Goal: Information Seeking & Learning: Compare options

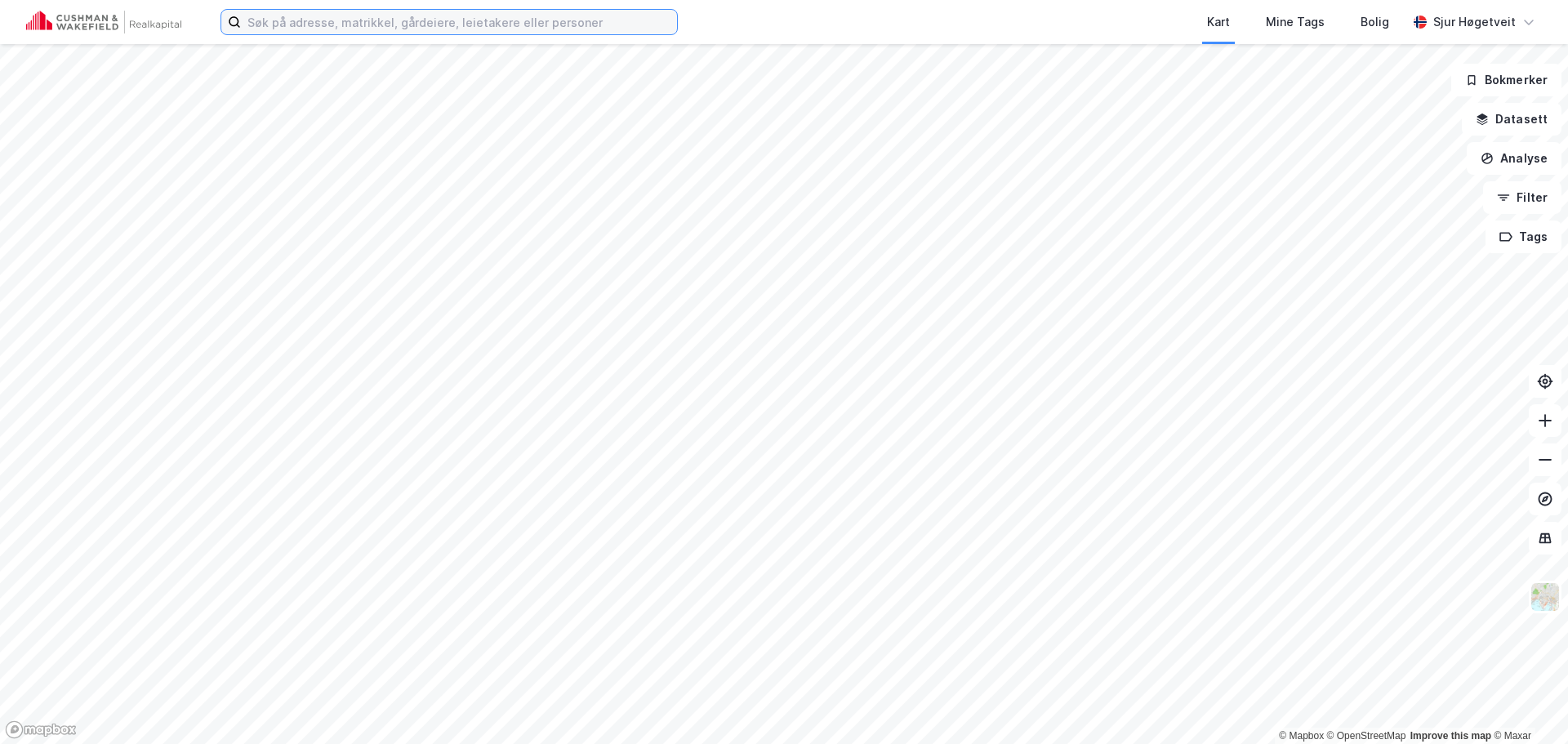
click at [415, 29] on input at bounding box center [458, 22] width 436 height 24
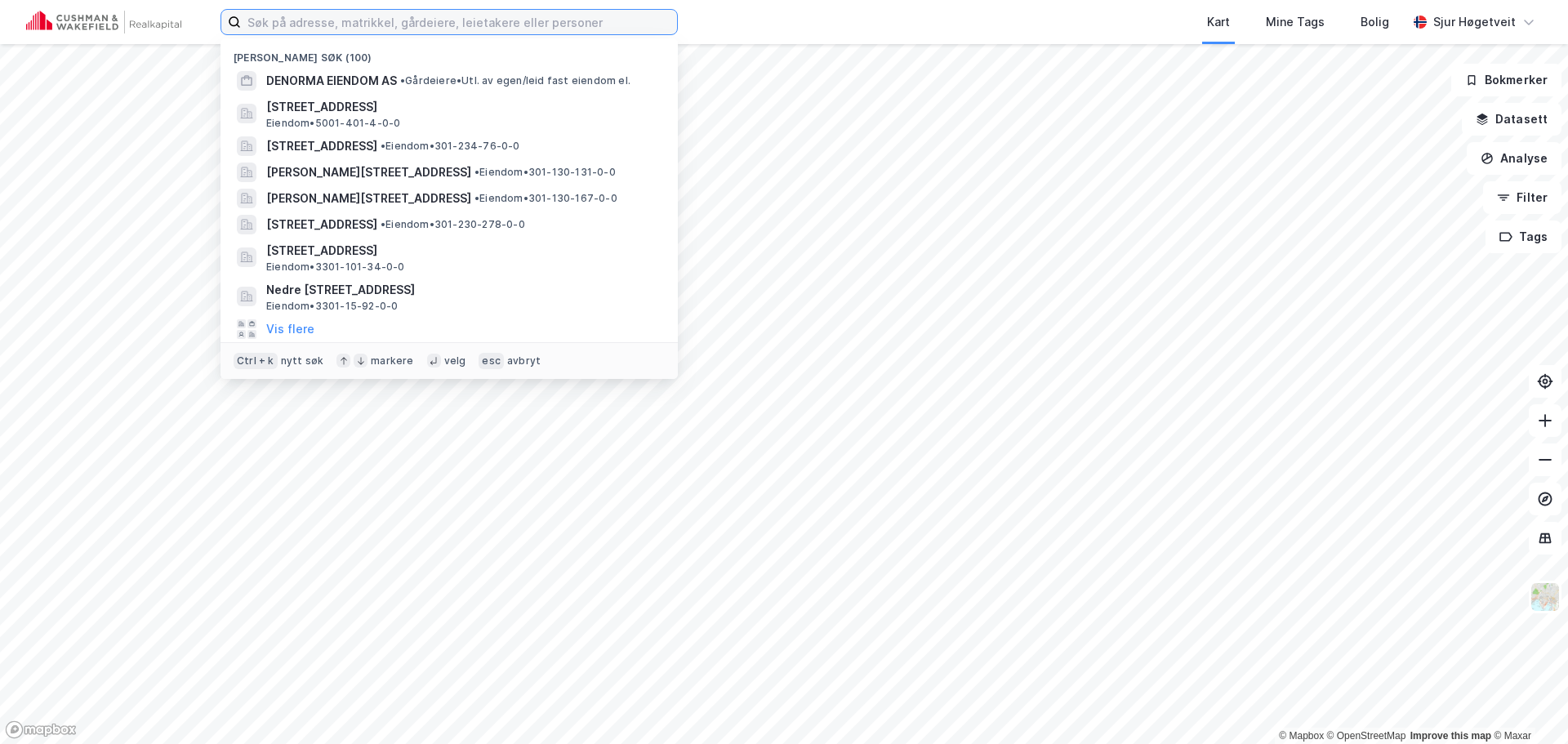
click at [416, 18] on input at bounding box center [458, 22] width 436 height 24
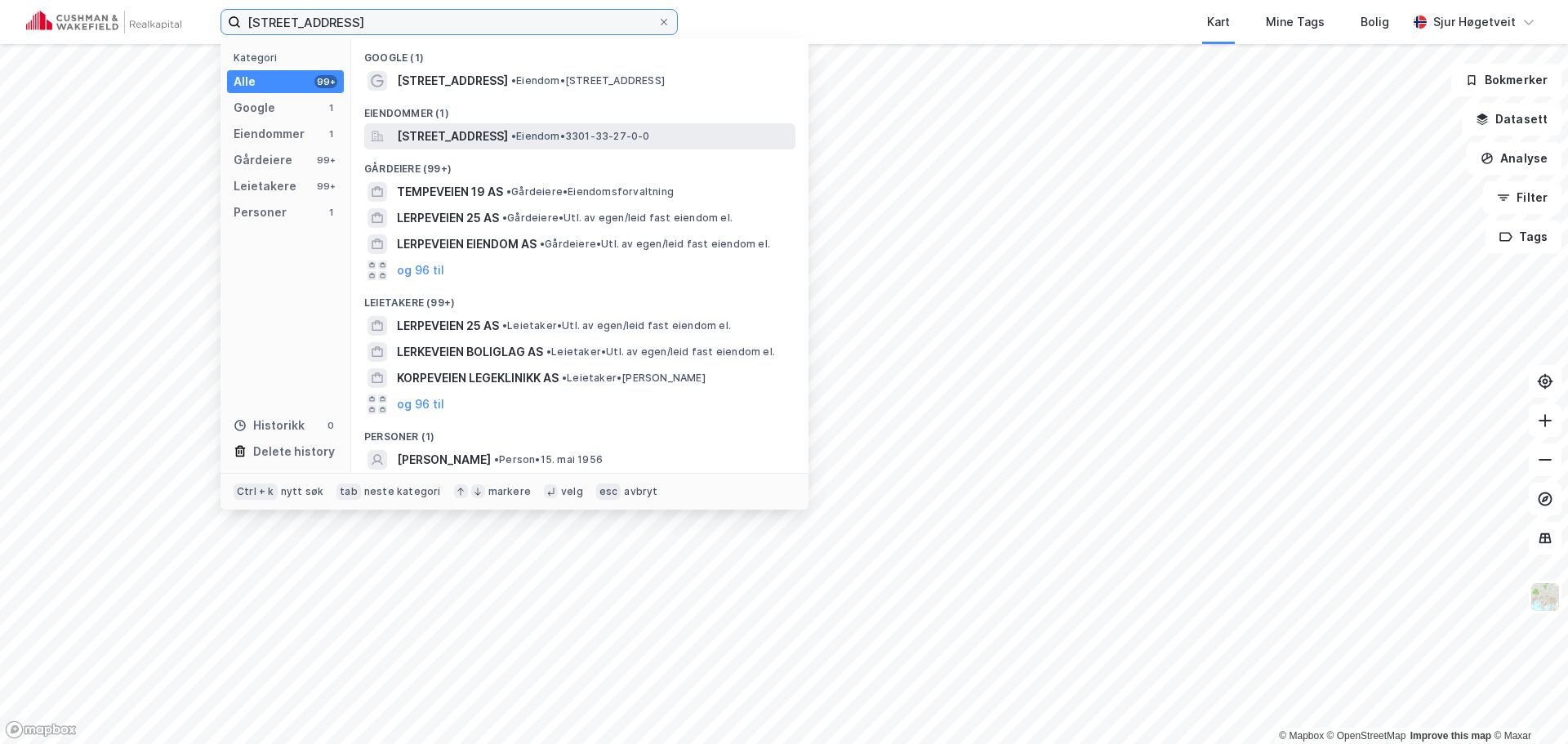
type input "lerpeveien 19"
click at [508, 126] on span "[STREET_ADDRESS]" at bounding box center [452, 136] width 111 height 20
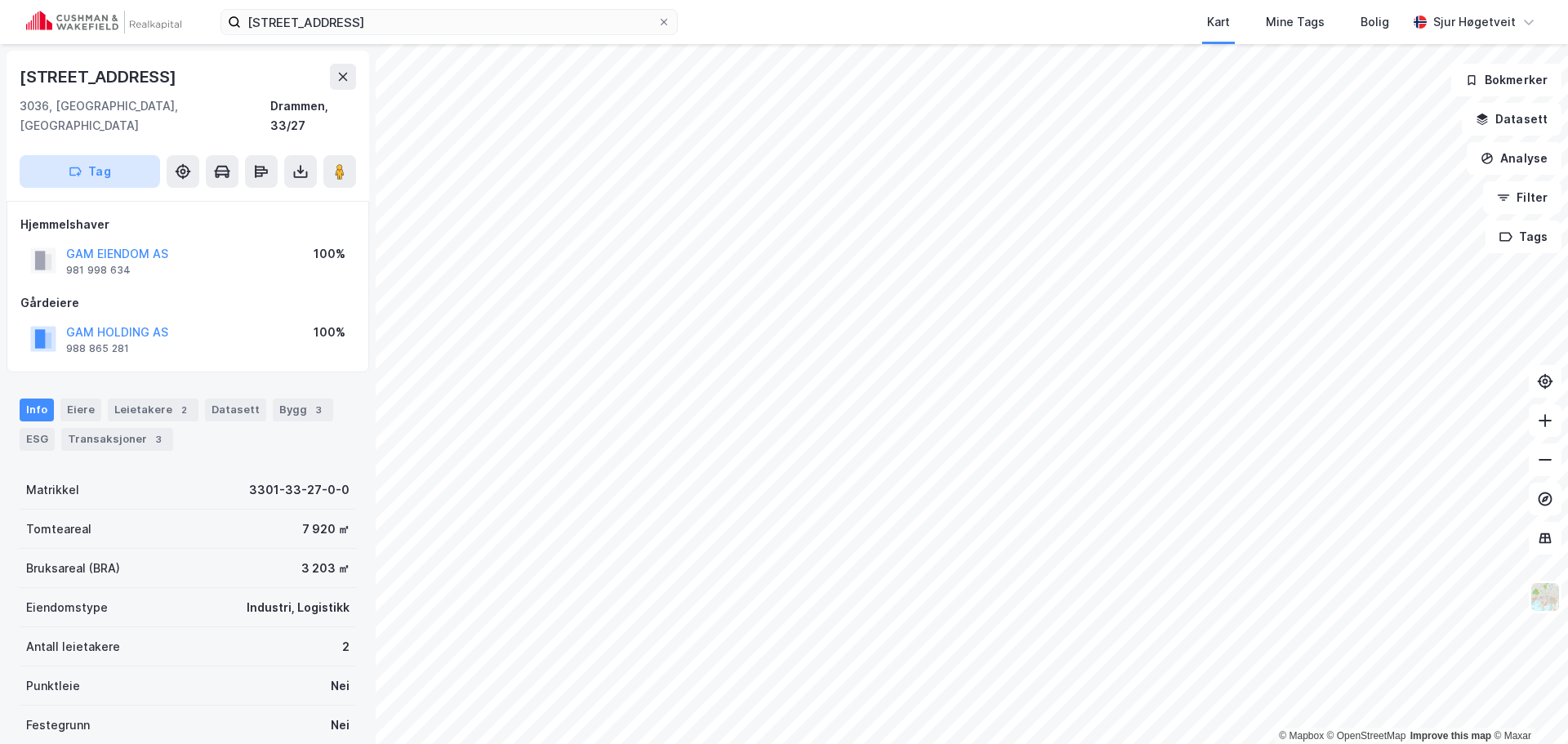
click at [141, 155] on button "Tag" at bounding box center [89, 171] width 140 height 33
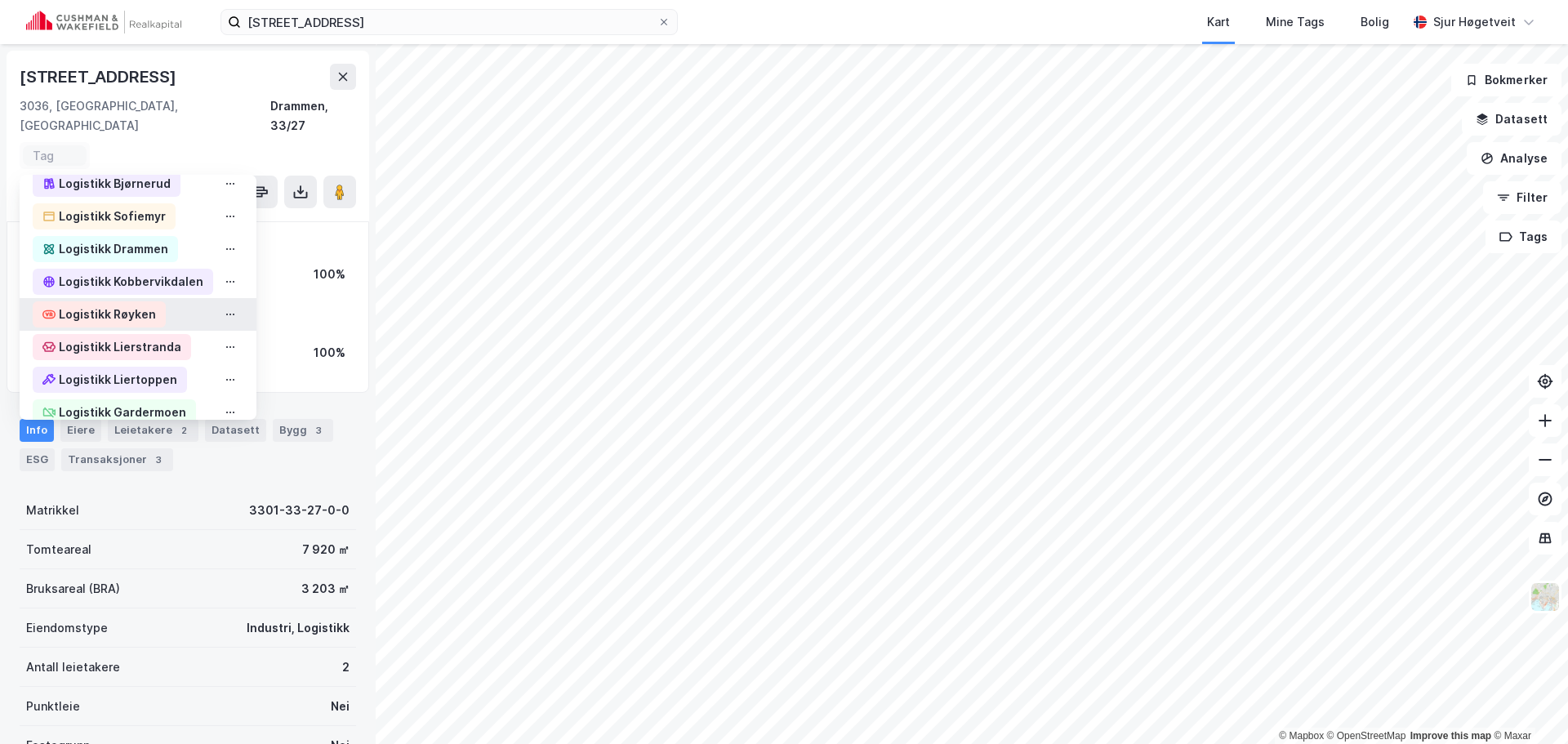
scroll to position [817, 0]
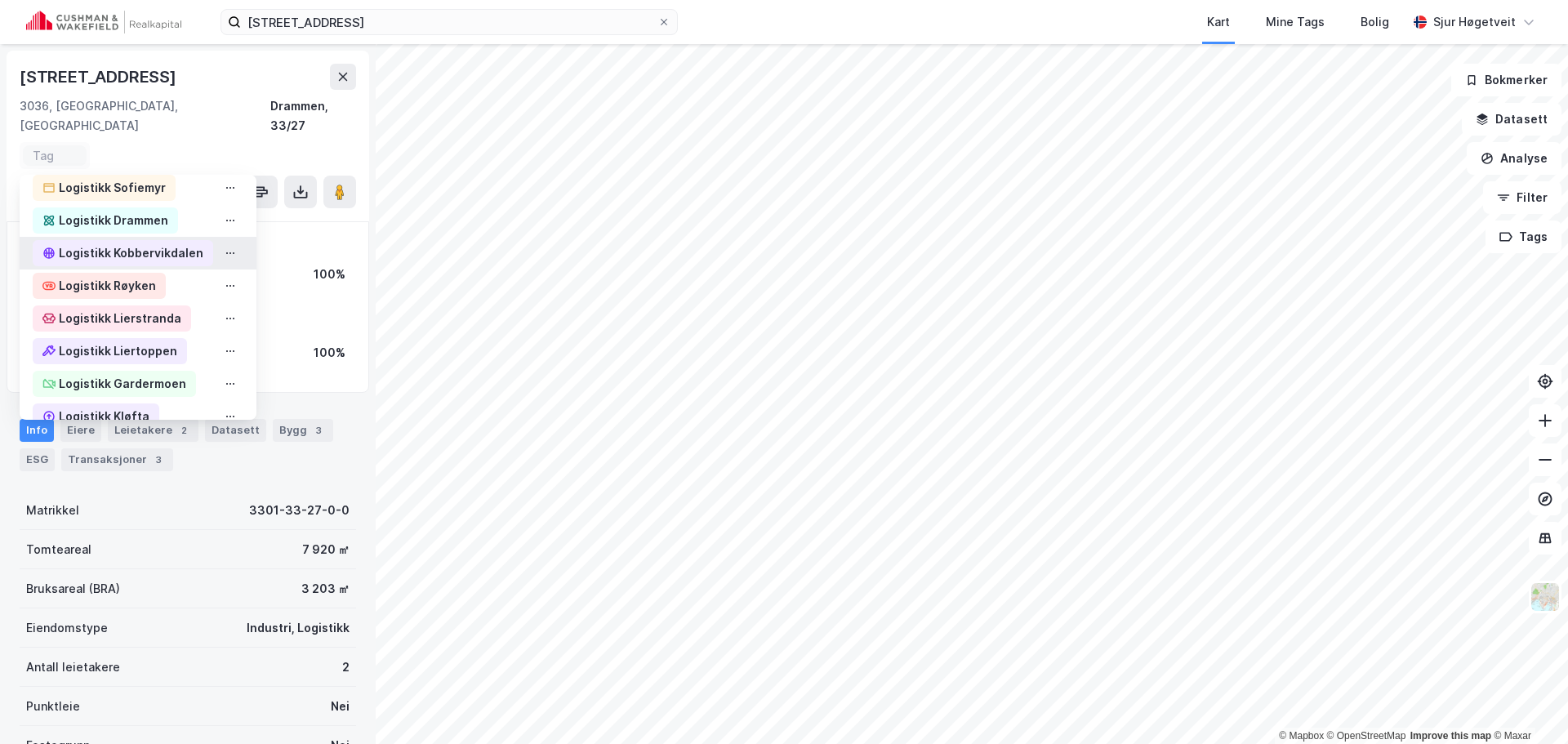
click at [173, 244] on div "Logistikk Kobbervikdalen" at bounding box center [130, 253] width 144 height 20
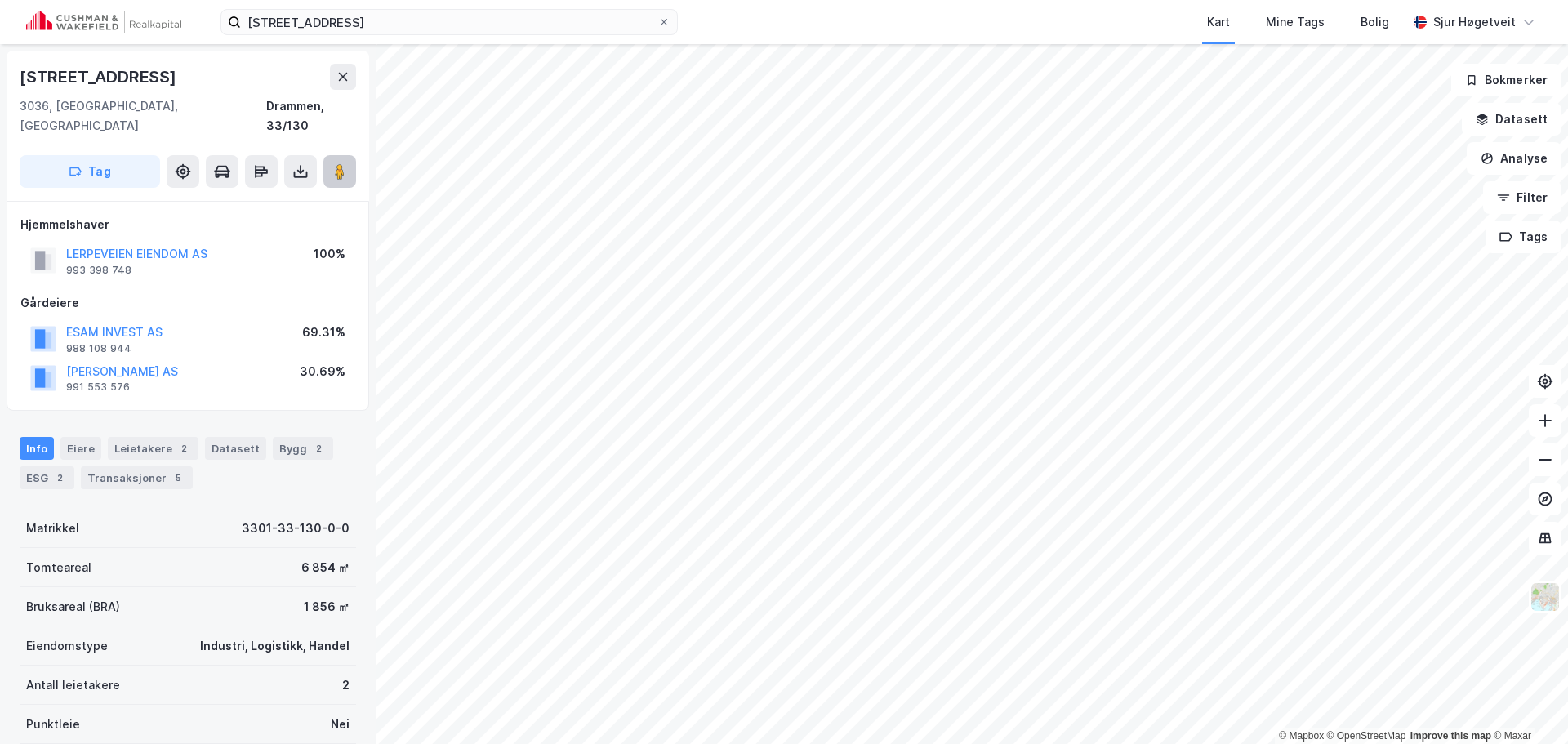
click at [352, 157] on button at bounding box center [339, 171] width 33 height 33
click at [192, 437] on div "Info Eiere Leietakere 2 Datasett Bygg 2 ESG 2 Transaksjoner 5" at bounding box center [188, 463] width 337 height 52
click at [185, 437] on div "Leietakere 2" at bounding box center [153, 448] width 90 height 23
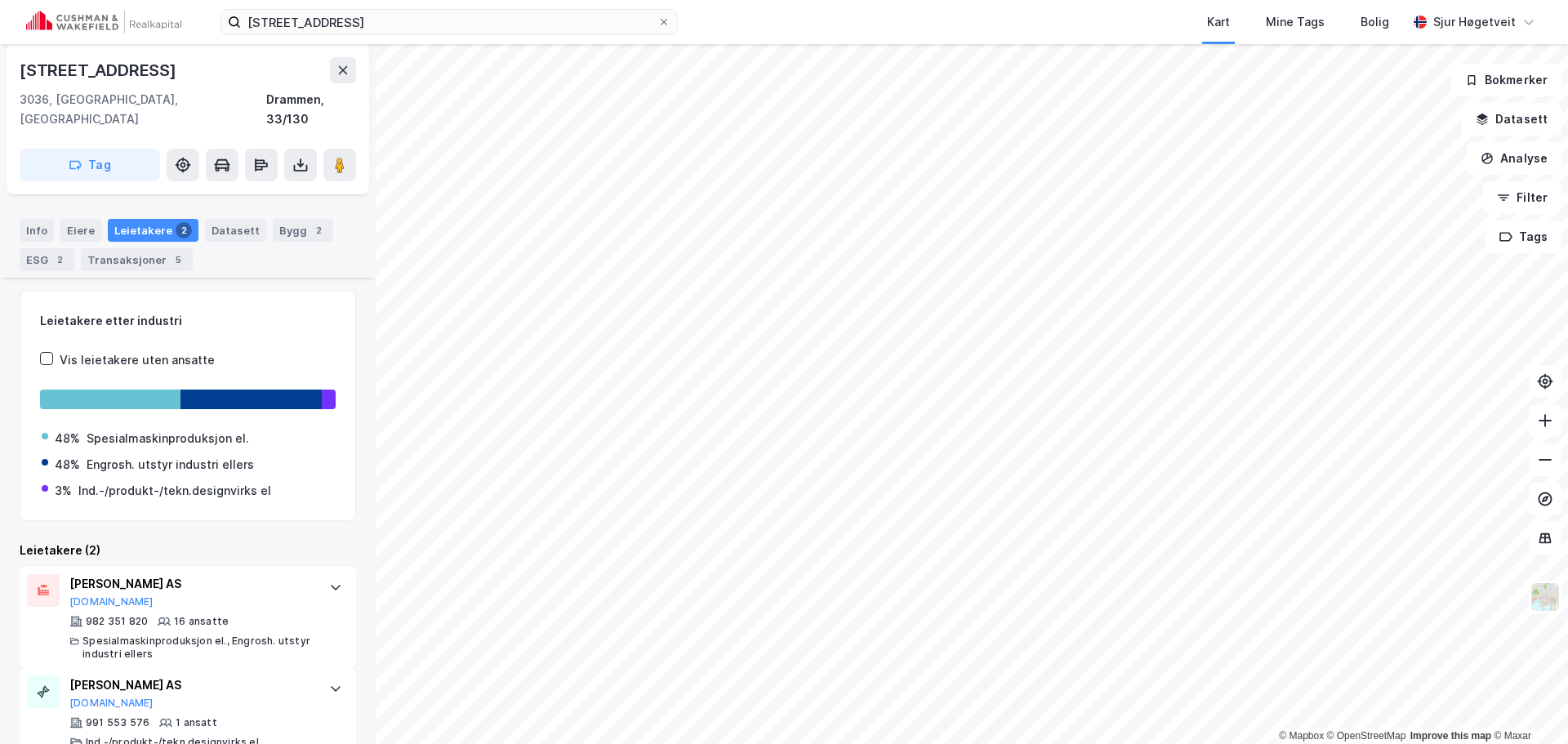
scroll to position [231, 0]
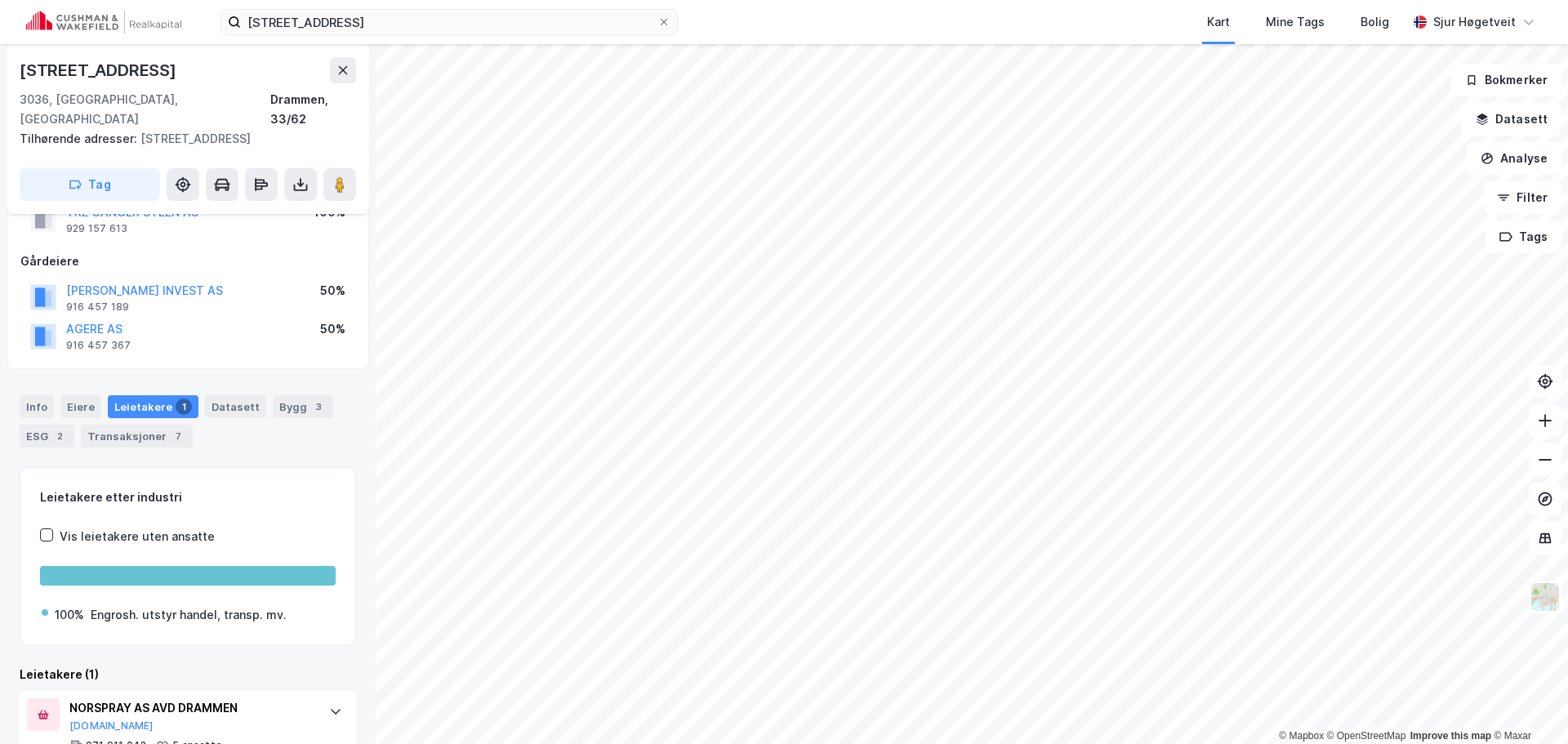
scroll to position [97, 0]
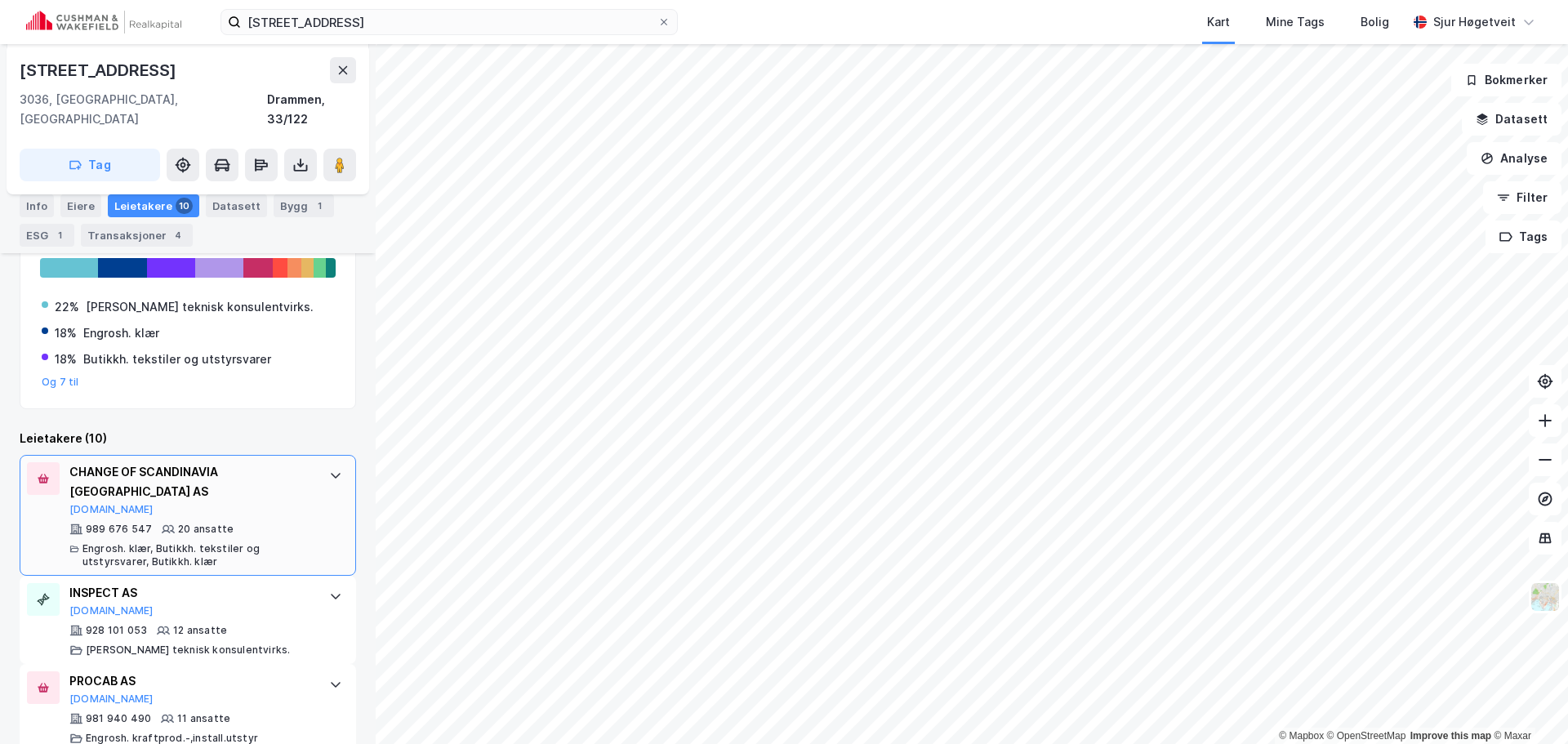
scroll to position [387, 0]
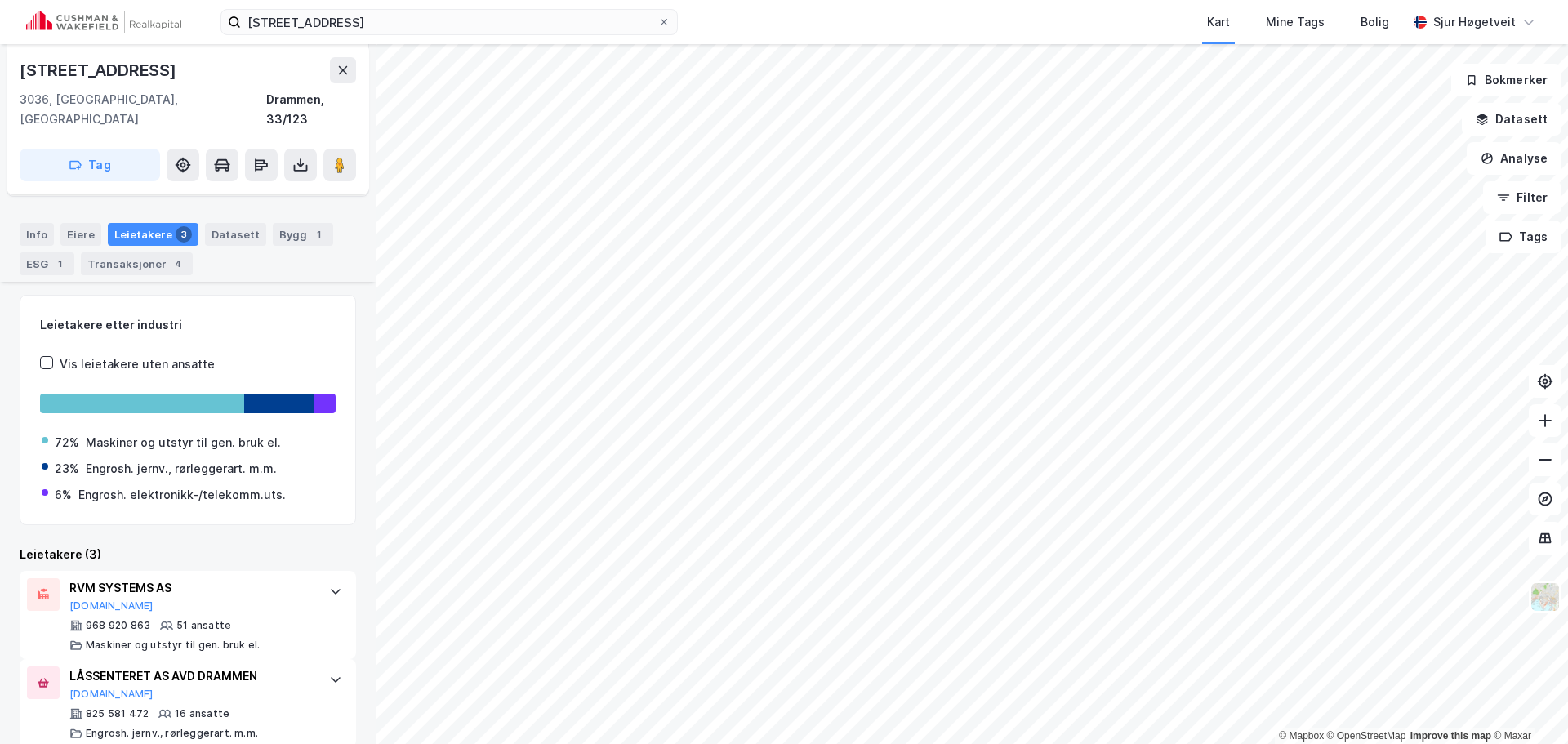
scroll to position [60, 0]
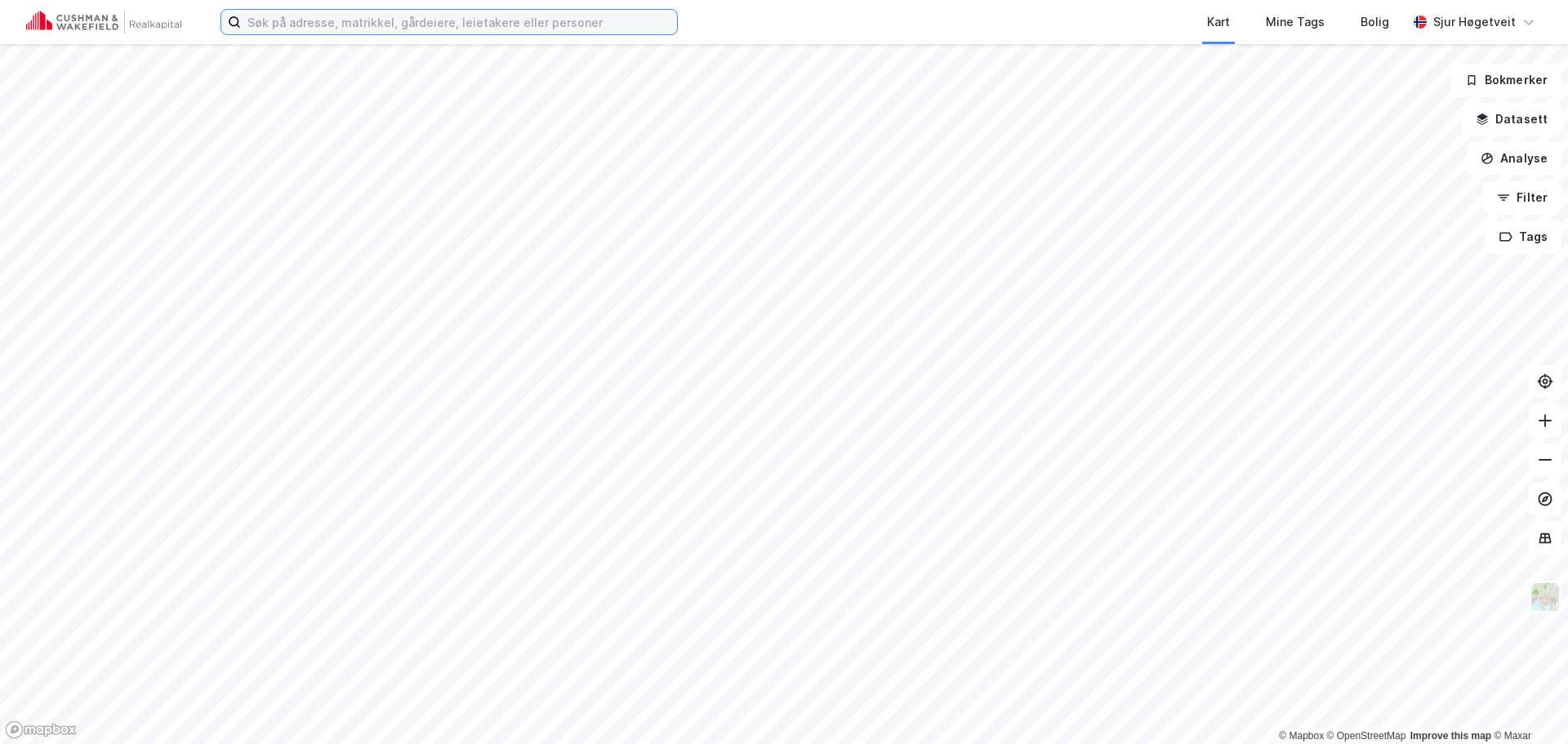
click at [475, 27] on input at bounding box center [458, 22] width 436 height 24
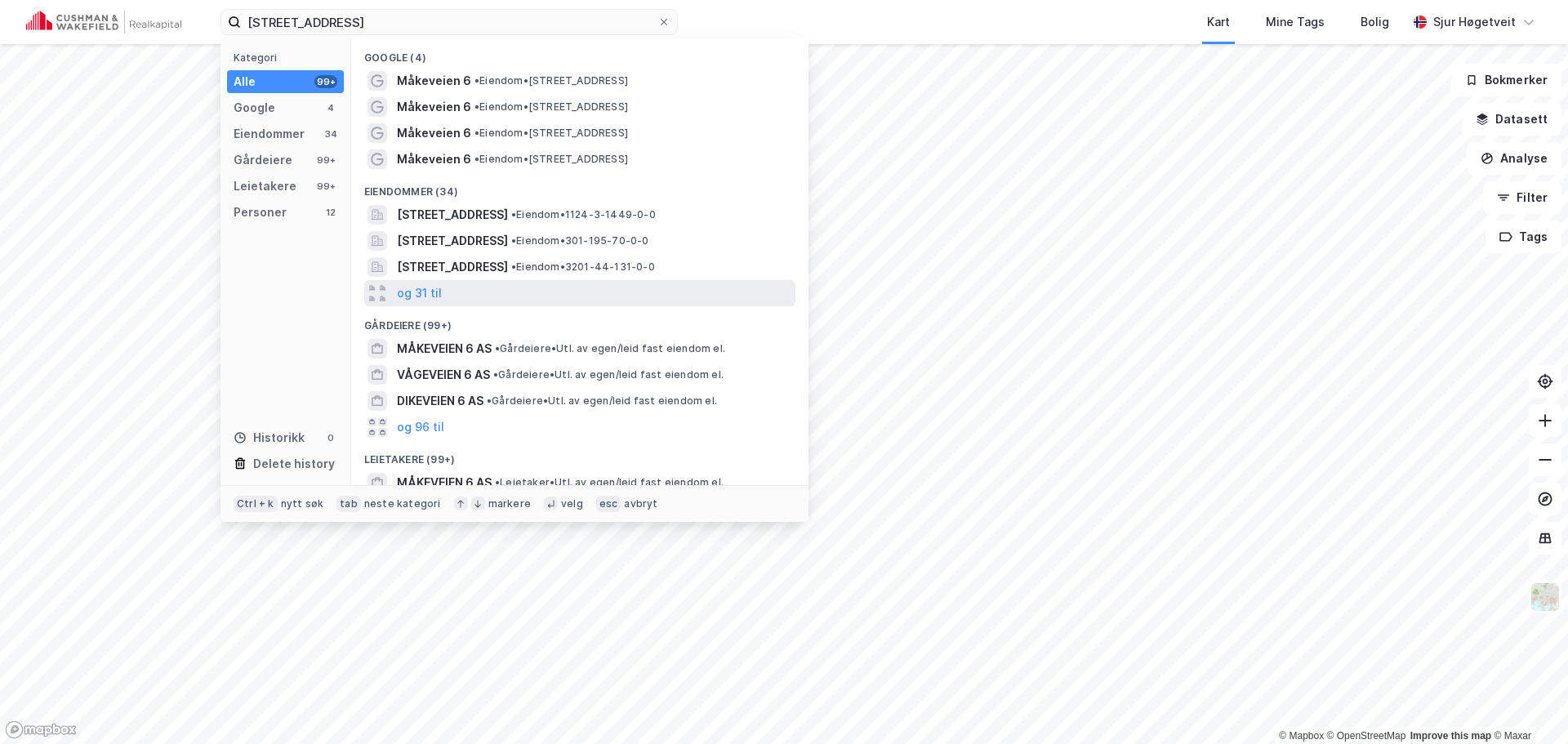
click at [608, 283] on div "og 31 til" at bounding box center [580, 293] width 432 height 26
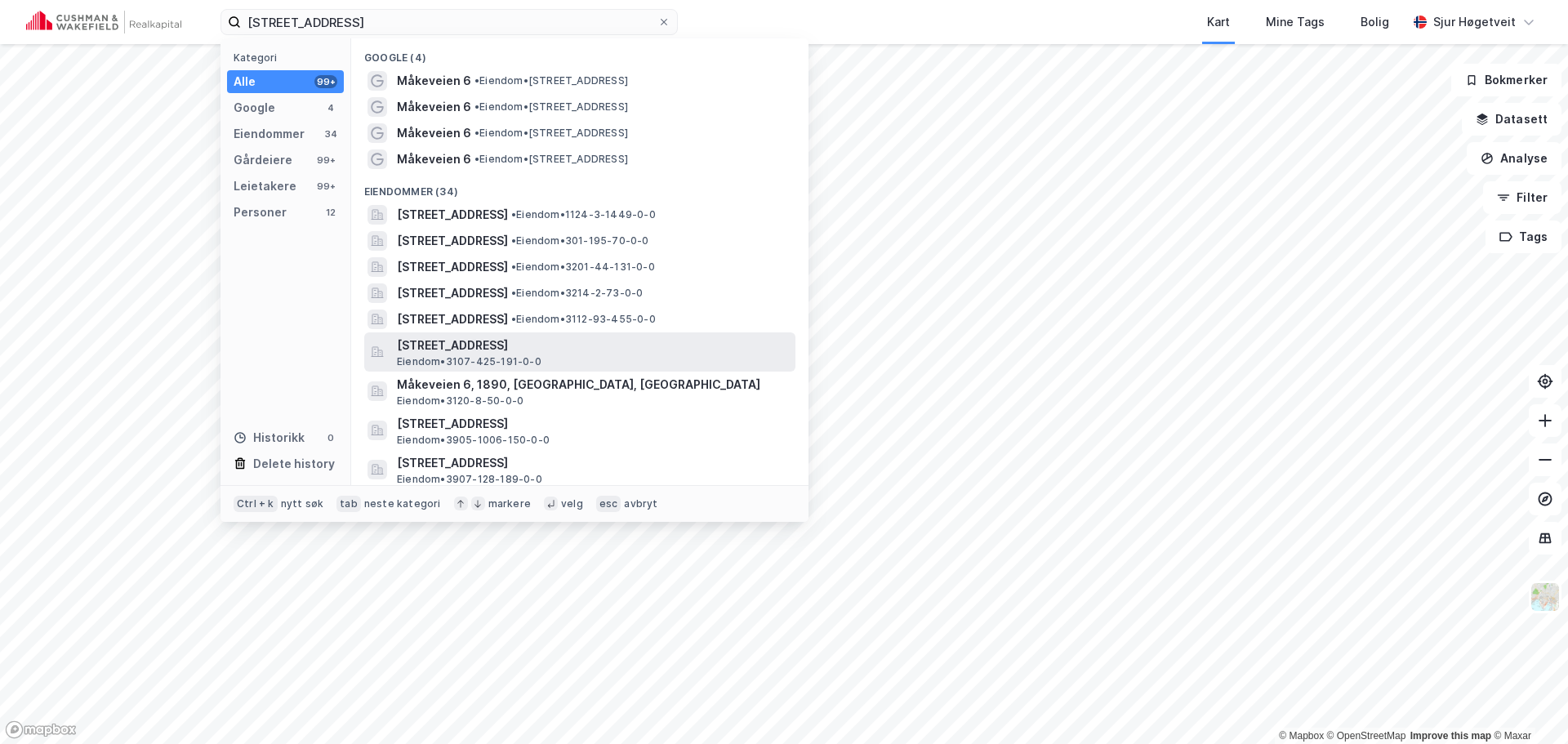
click at [674, 345] on span "[STREET_ADDRESS]" at bounding box center [593, 345] width 392 height 20
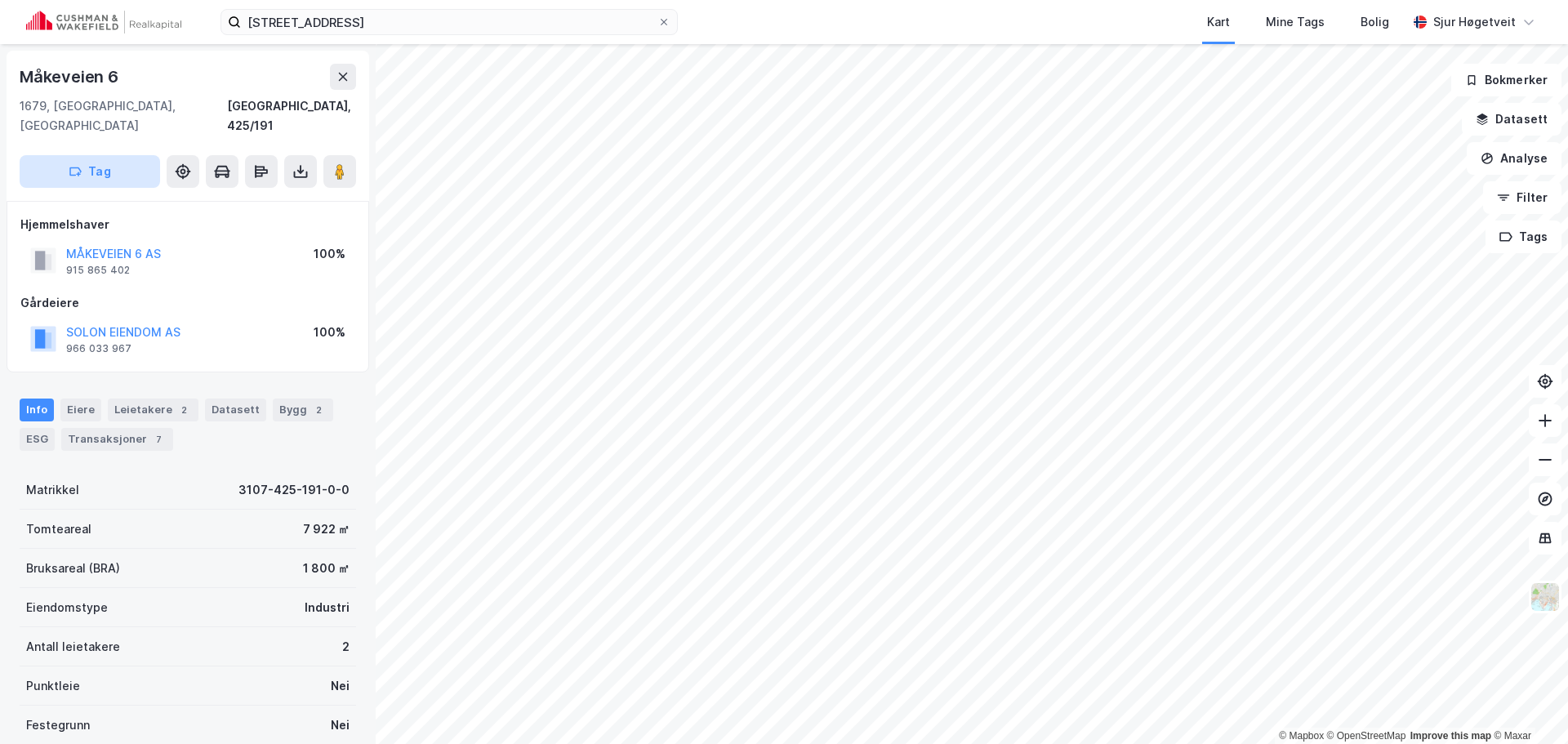
click at [117, 157] on button "Tag" at bounding box center [89, 171] width 140 height 33
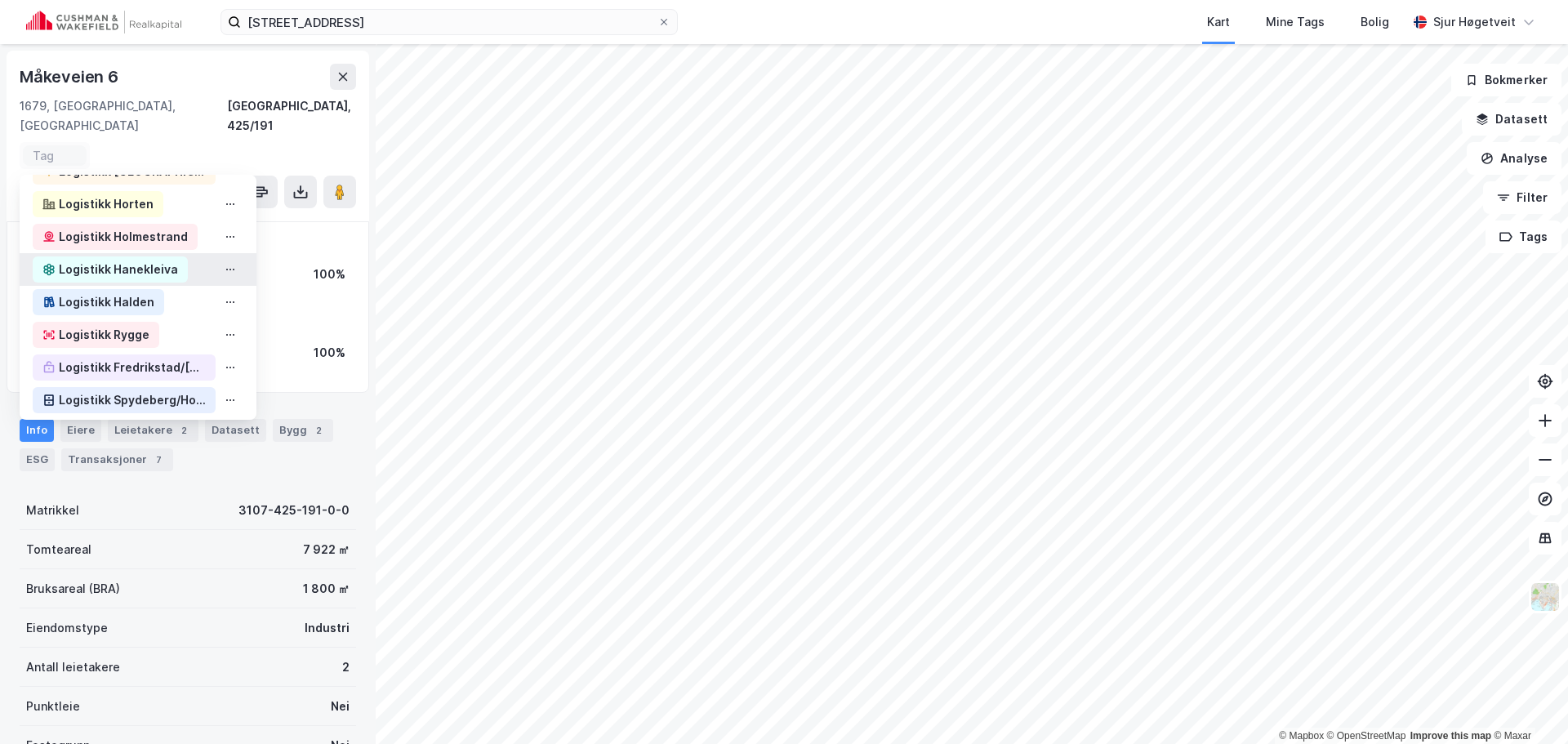
scroll to position [490, 0]
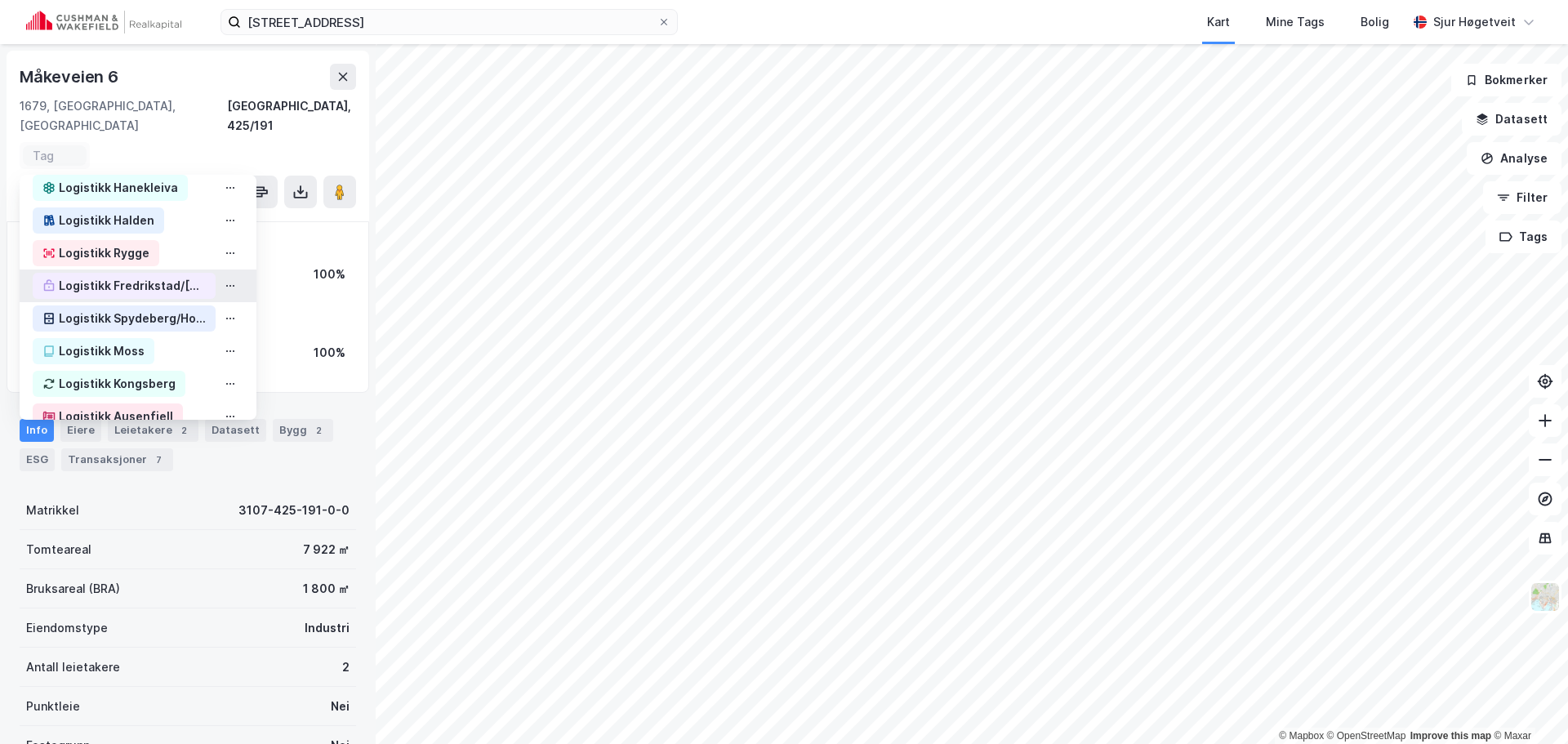
click at [168, 276] on div "Logistikk Fredrikstad/[GEOGRAPHIC_DATA]" at bounding box center [132, 286] width 147 height 20
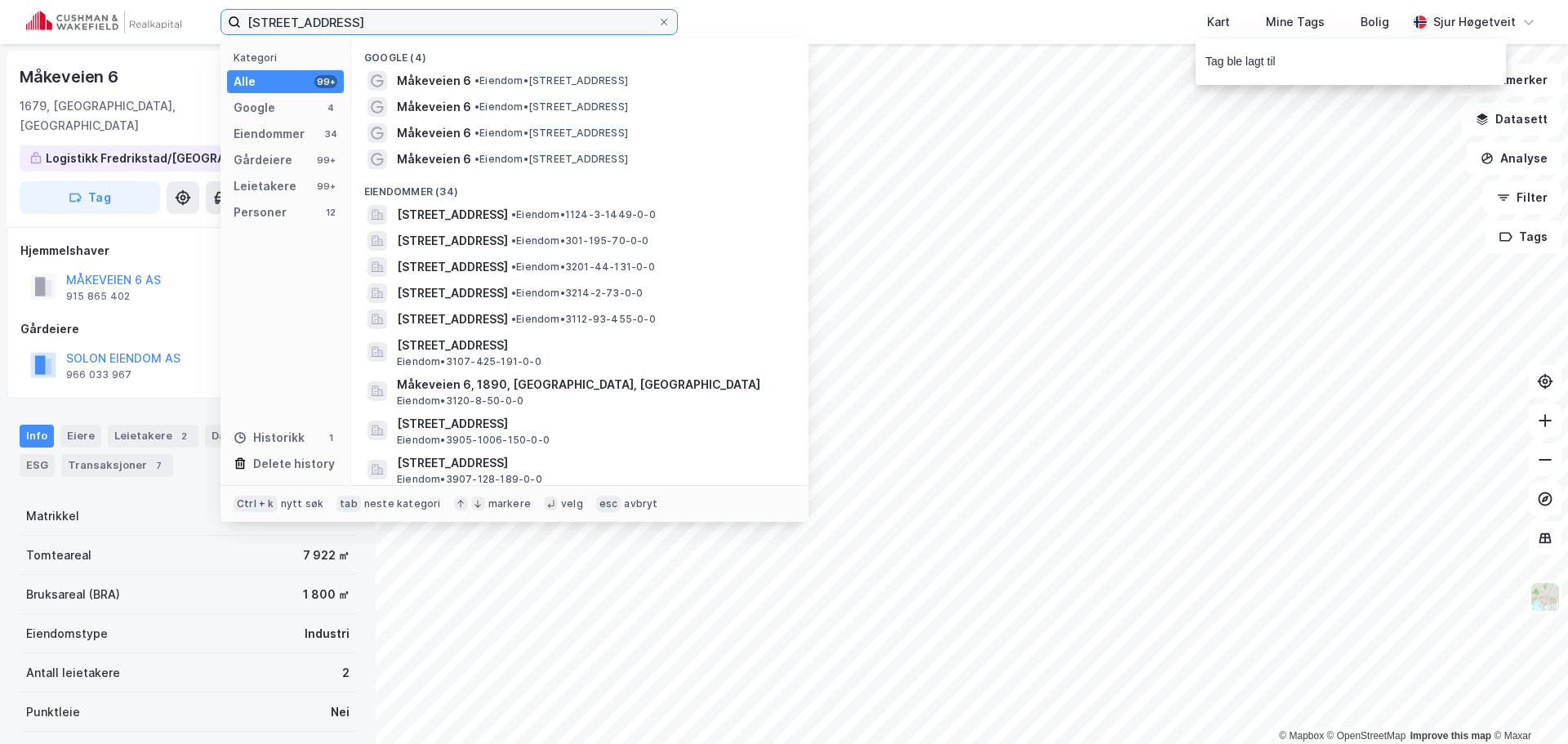
click at [581, 19] on input "[STREET_ADDRESS]" at bounding box center [449, 22] width 417 height 24
click at [581, 20] on input "[STREET_ADDRESS]" at bounding box center [449, 22] width 417 height 24
paste input "Tullins gate"
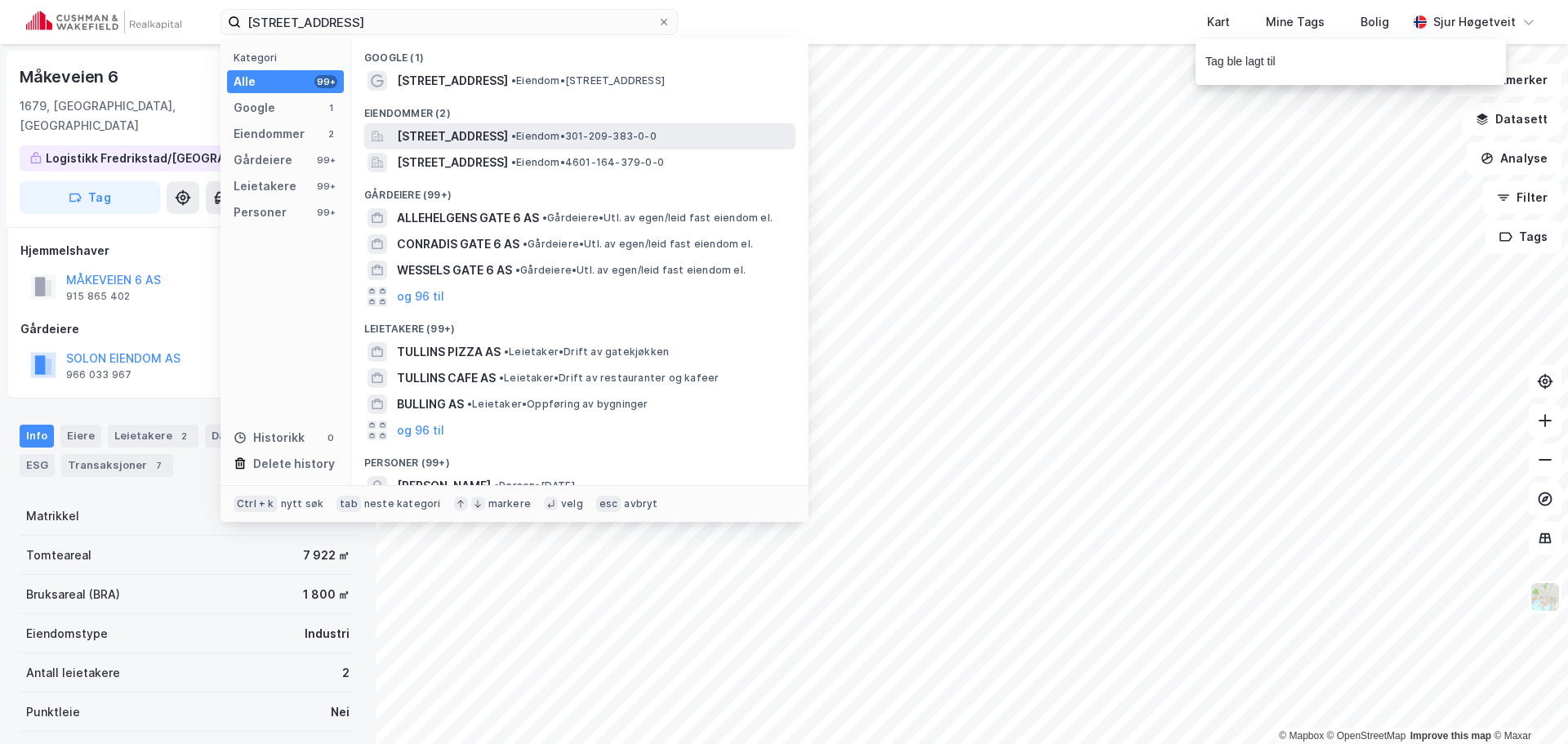
click at [508, 126] on span "[STREET_ADDRESS]" at bounding box center [452, 136] width 111 height 20
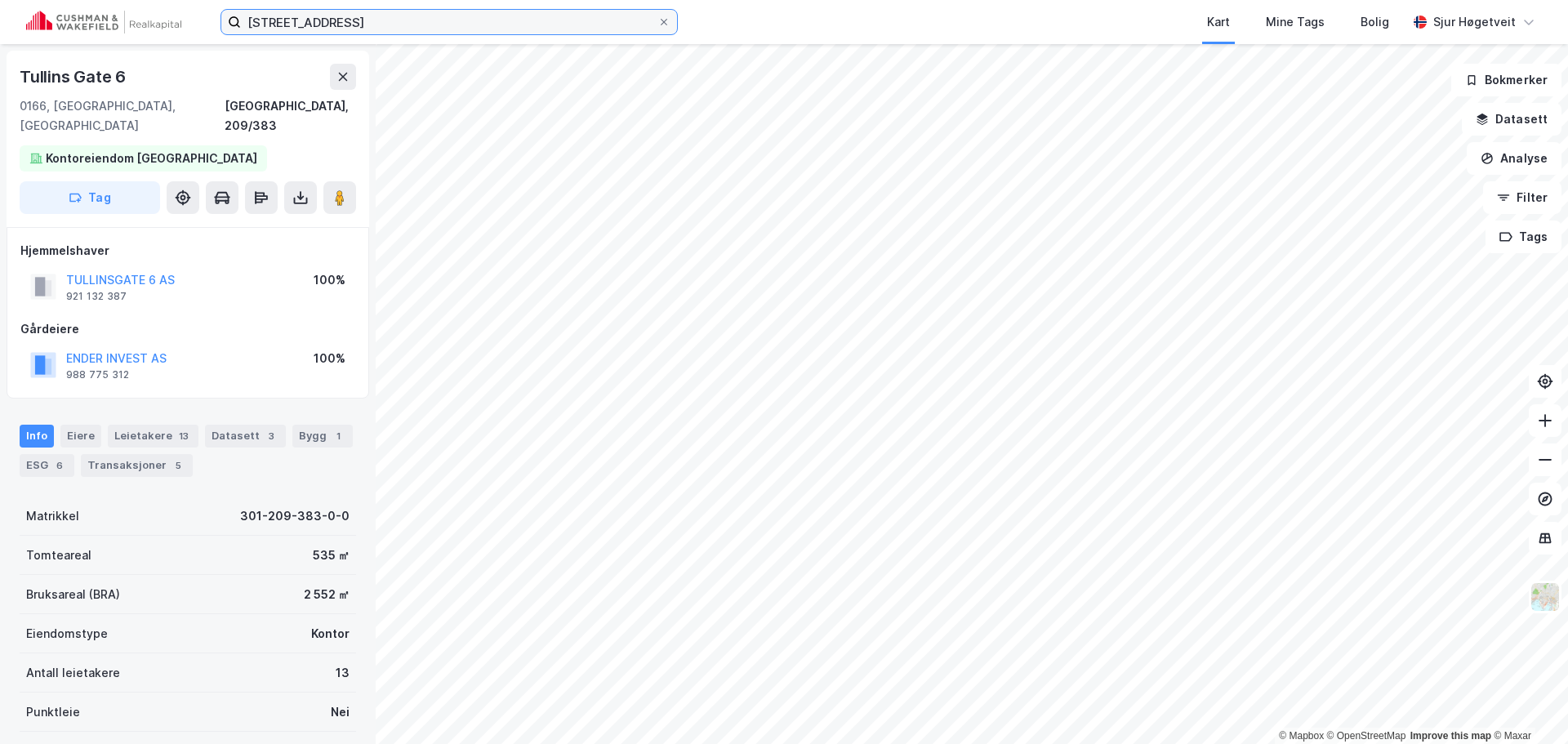
click at [304, 17] on input "[STREET_ADDRESS]" at bounding box center [449, 22] width 417 height 24
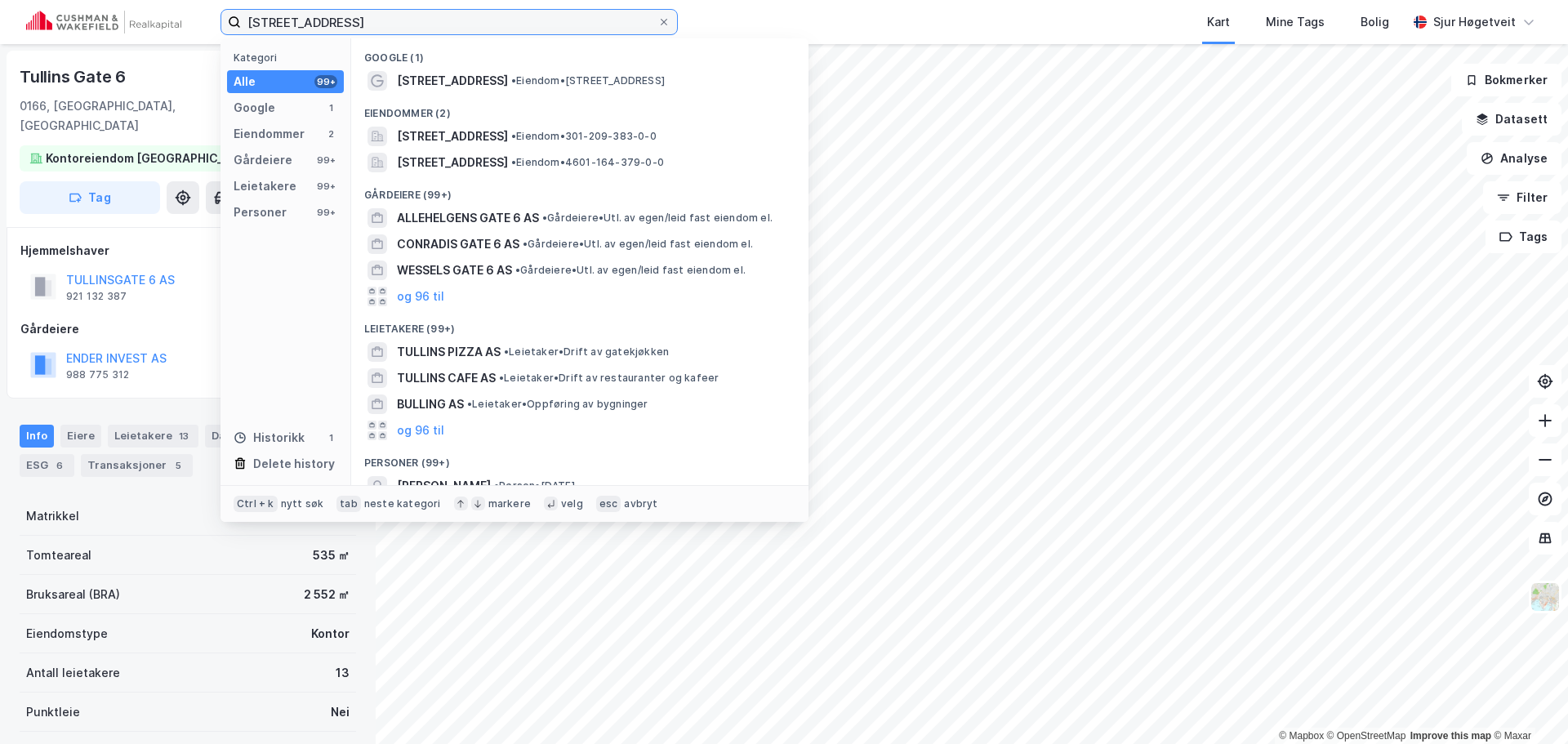
click at [304, 17] on input "[STREET_ADDRESS]" at bounding box center [449, 22] width 417 height 24
paste input "Grensen 3"
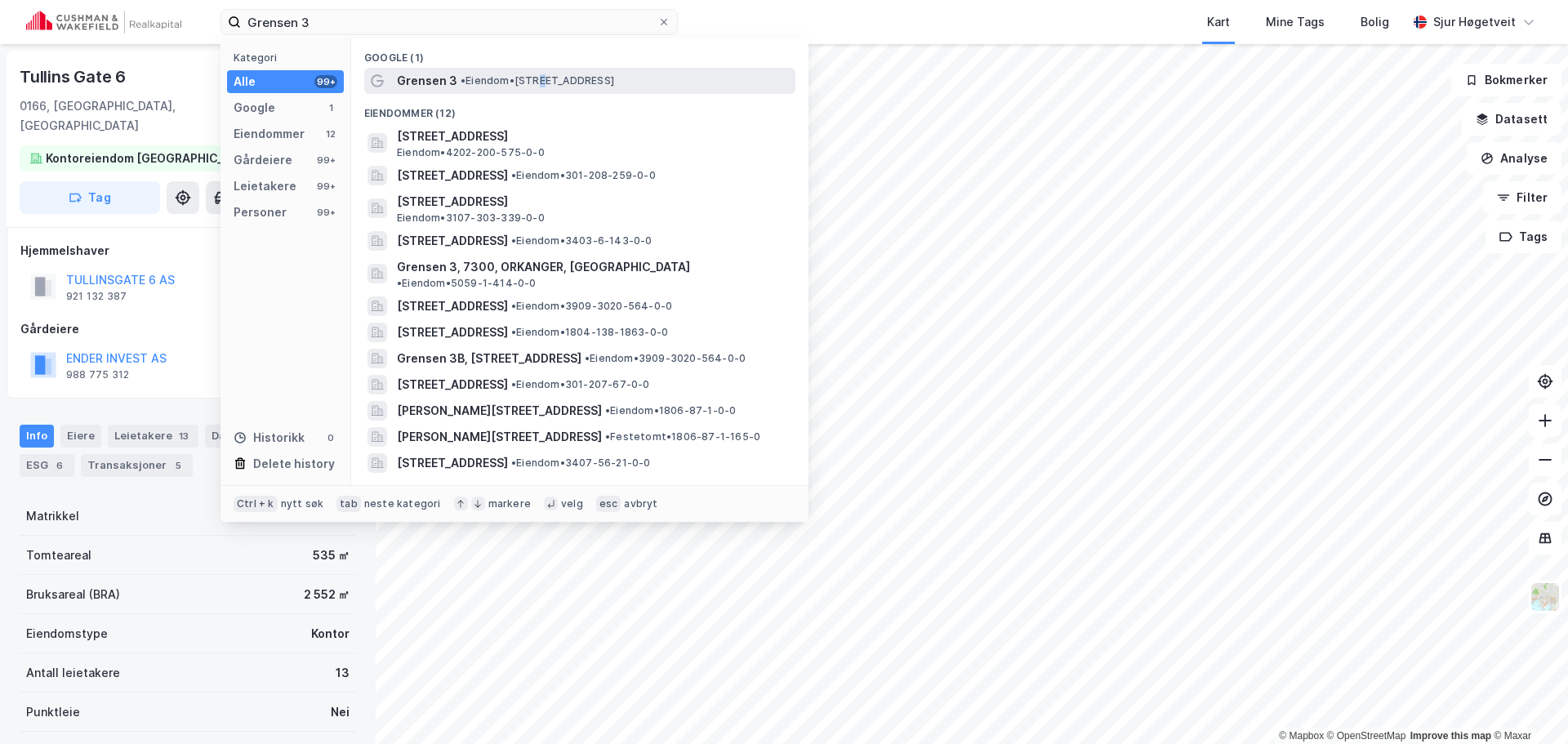
click at [547, 83] on span "• Eiendom • [STREET_ADDRESS]" at bounding box center [537, 81] width 153 height 13
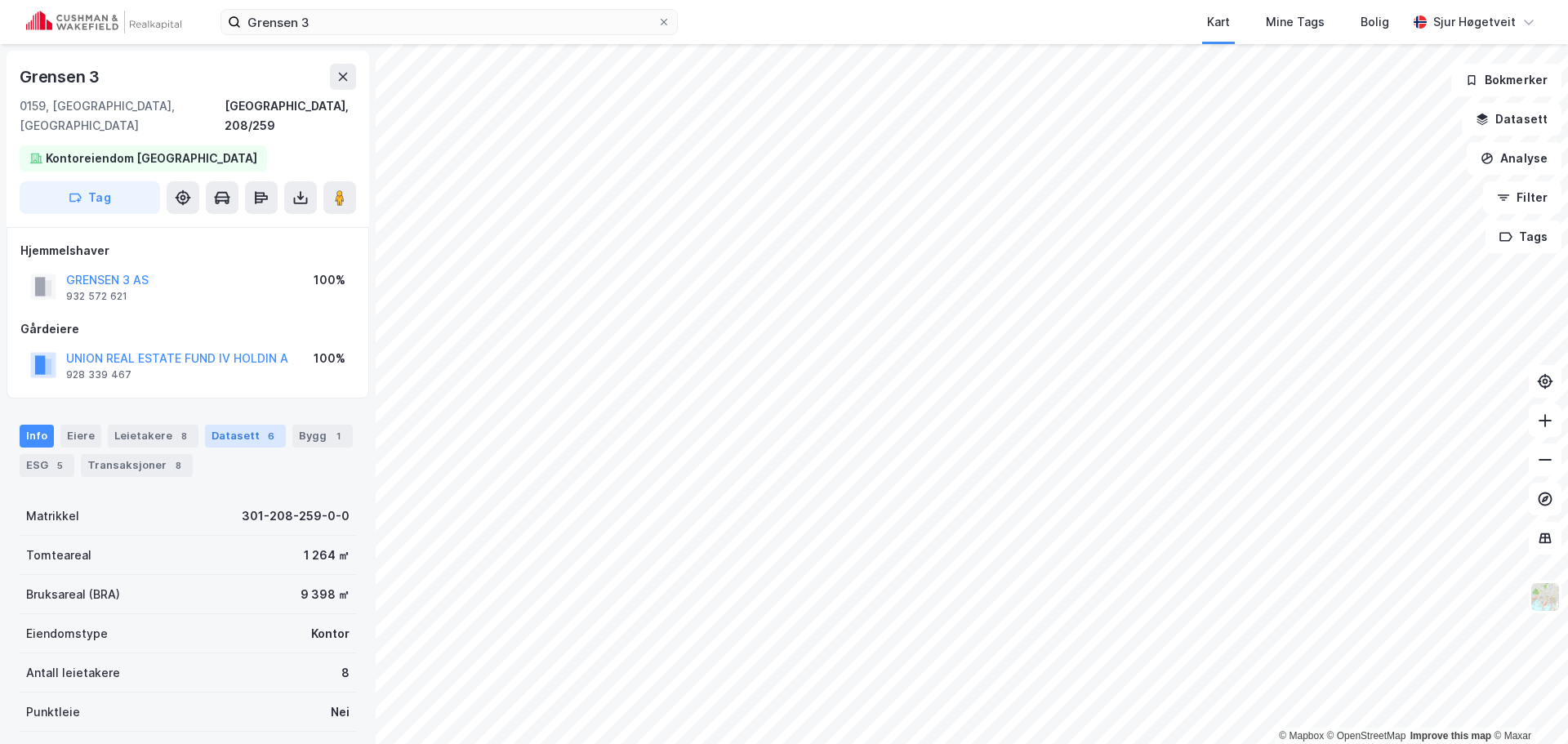
click at [246, 425] on div "Datasett 6" at bounding box center [245, 436] width 81 height 23
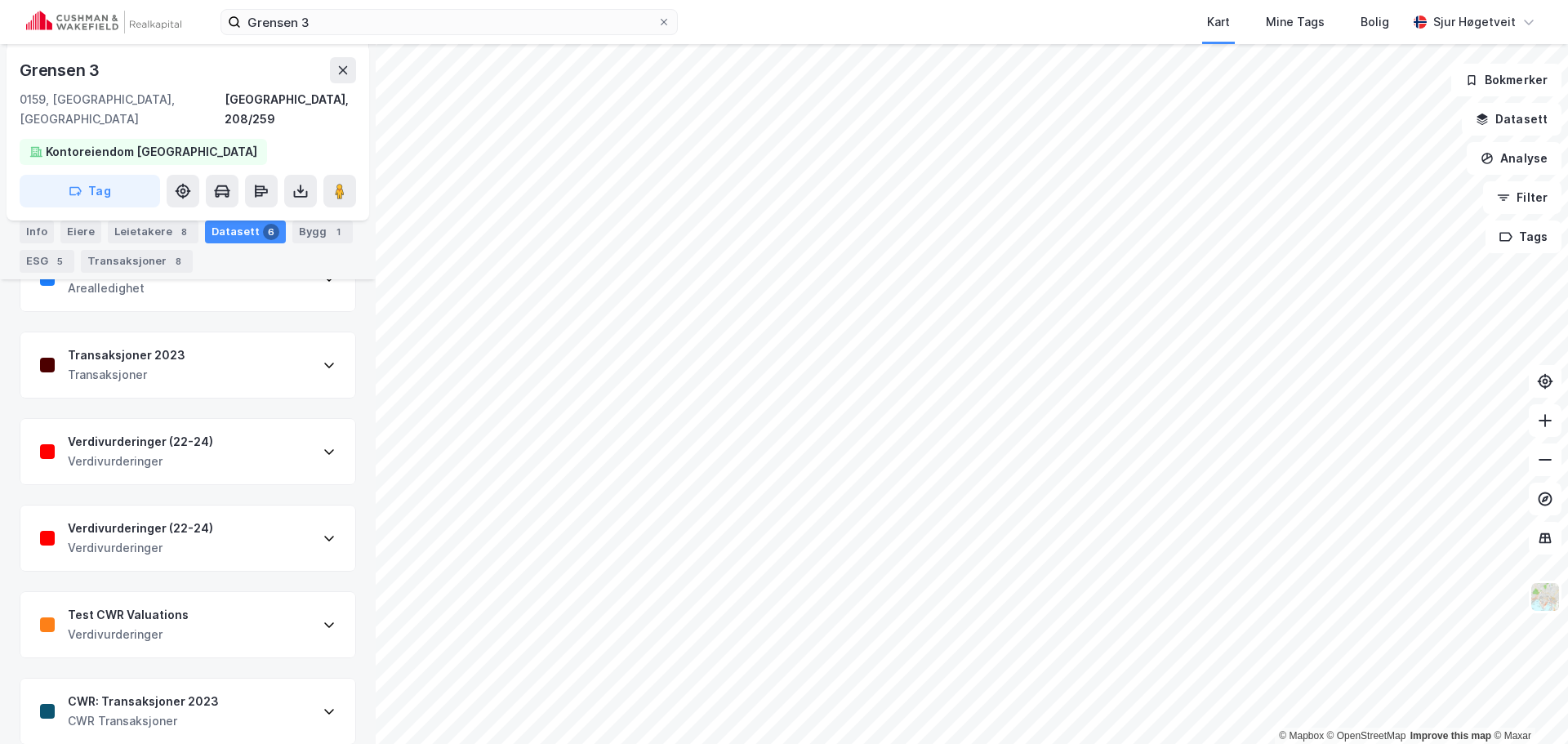
scroll to position [251, 0]
click at [278, 432] on div "Verdivurderinger (22-24) Verdivurderinger" at bounding box center [188, 451] width 335 height 65
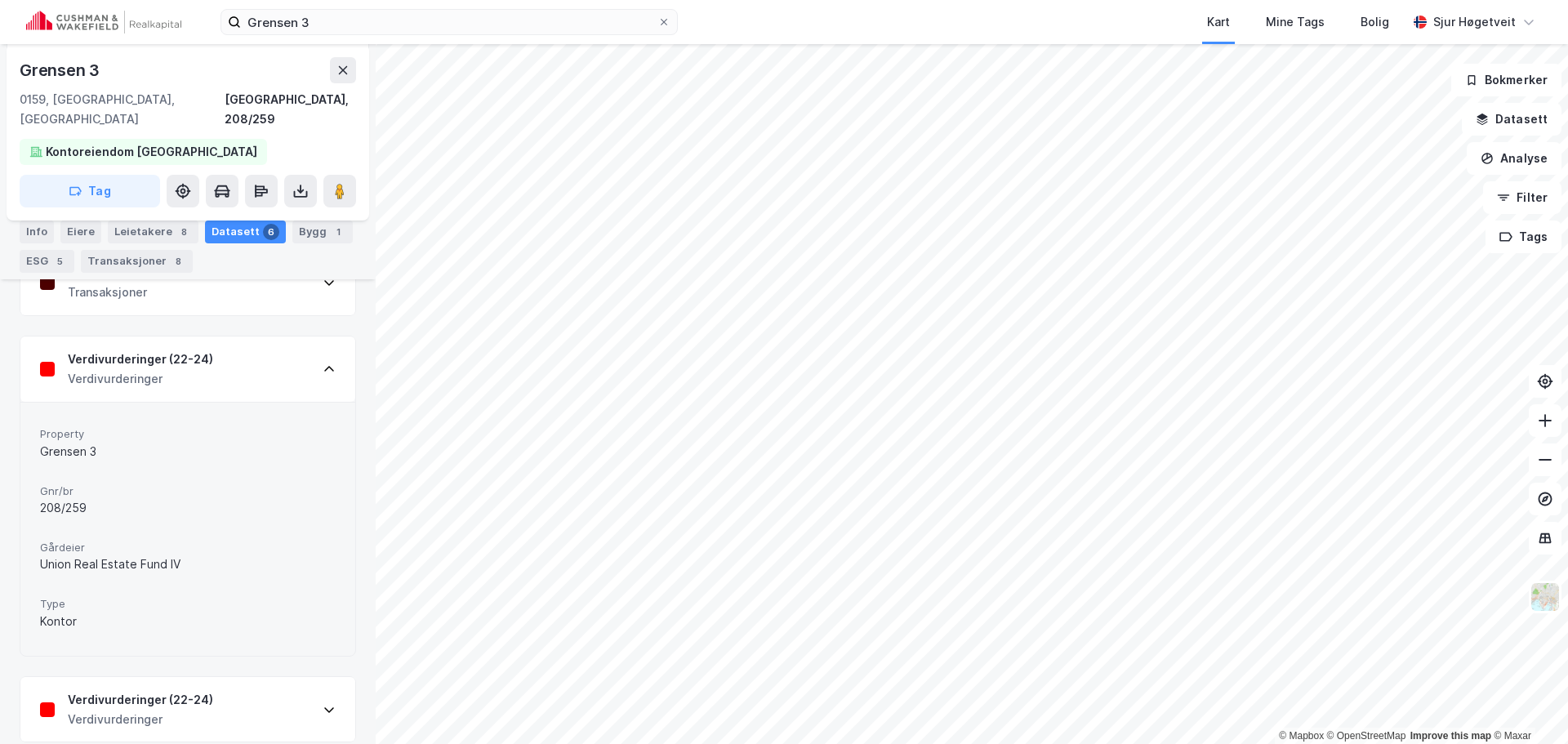
click at [288, 359] on div "Verdivurderinger (22-24) Verdivurderinger" at bounding box center [188, 369] width 335 height 65
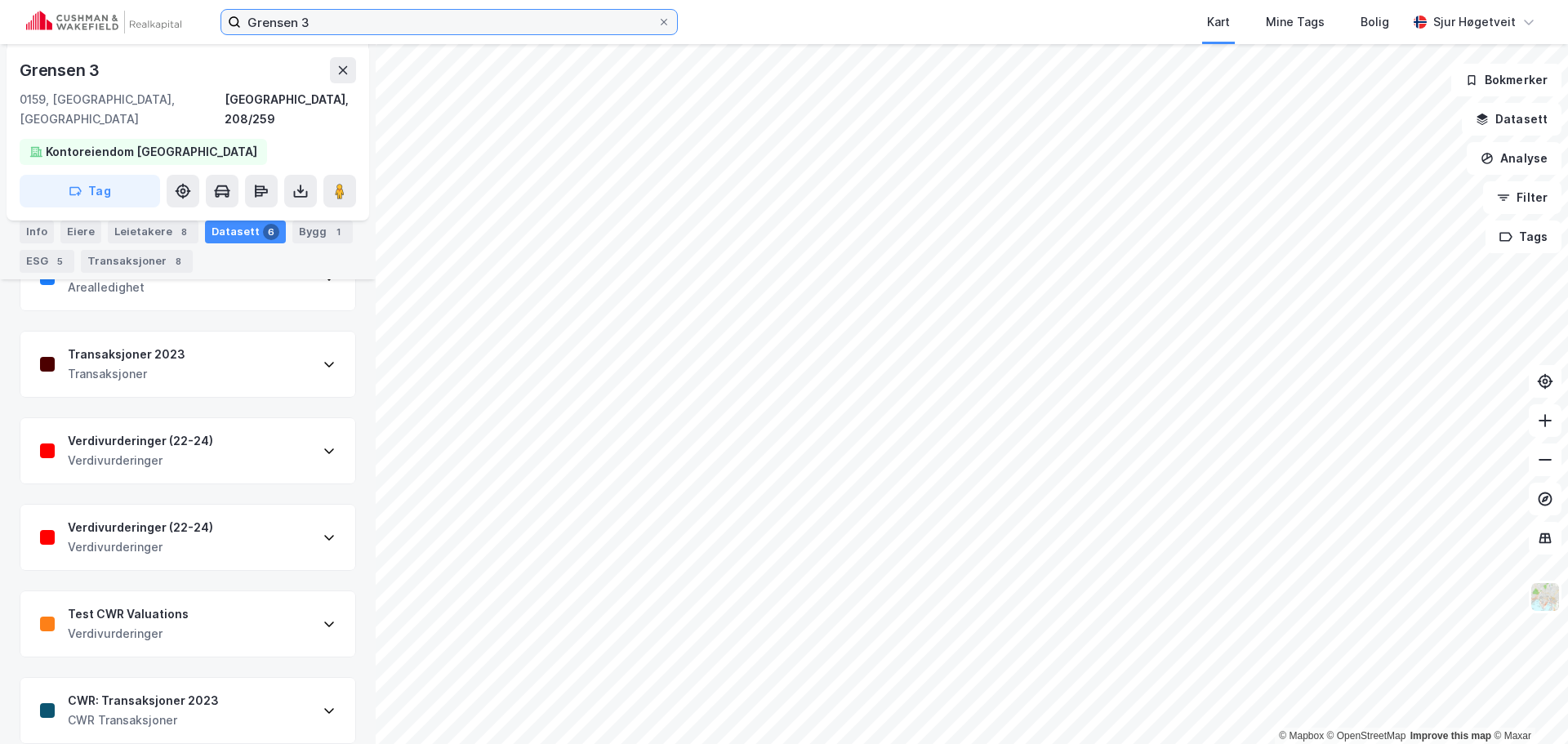
click at [274, 27] on input "Grensen 3" at bounding box center [449, 22] width 417 height 24
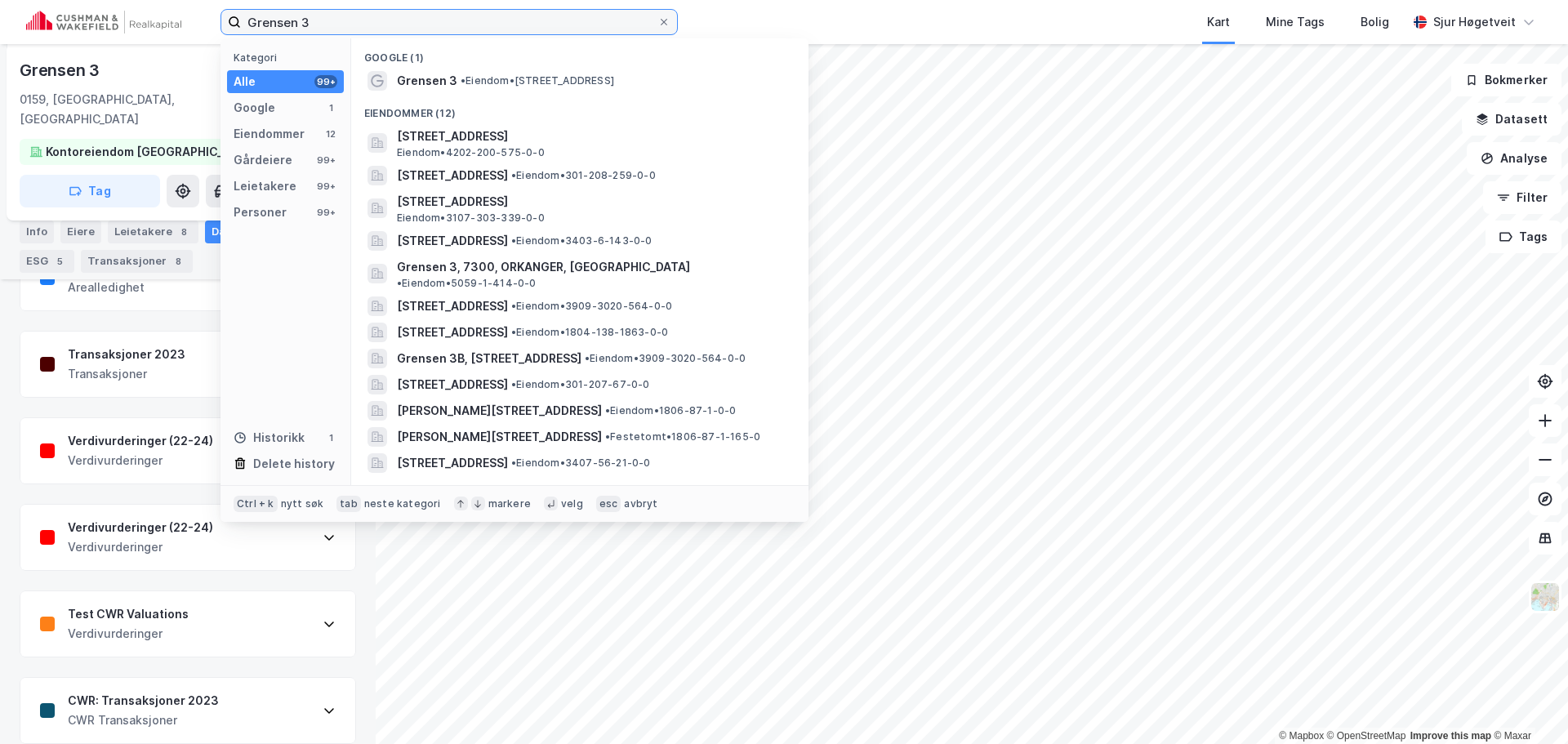
click at [274, 27] on input "Grensen 3" at bounding box center [449, 22] width 417 height 24
paste input "C. J. [STREET_ADDRESS]"
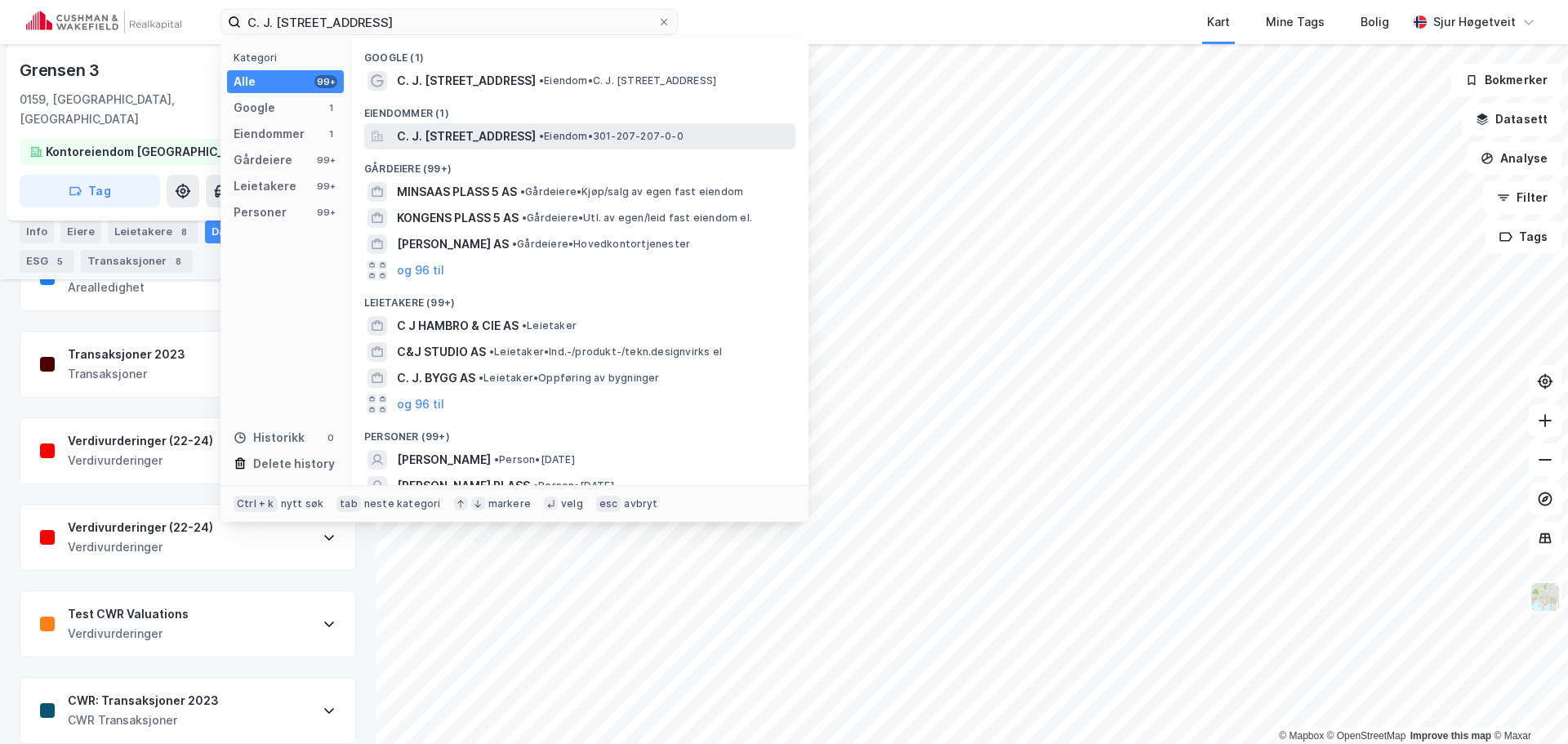
click at [509, 127] on span "C. J. [STREET_ADDRESS]" at bounding box center [466, 136] width 139 height 20
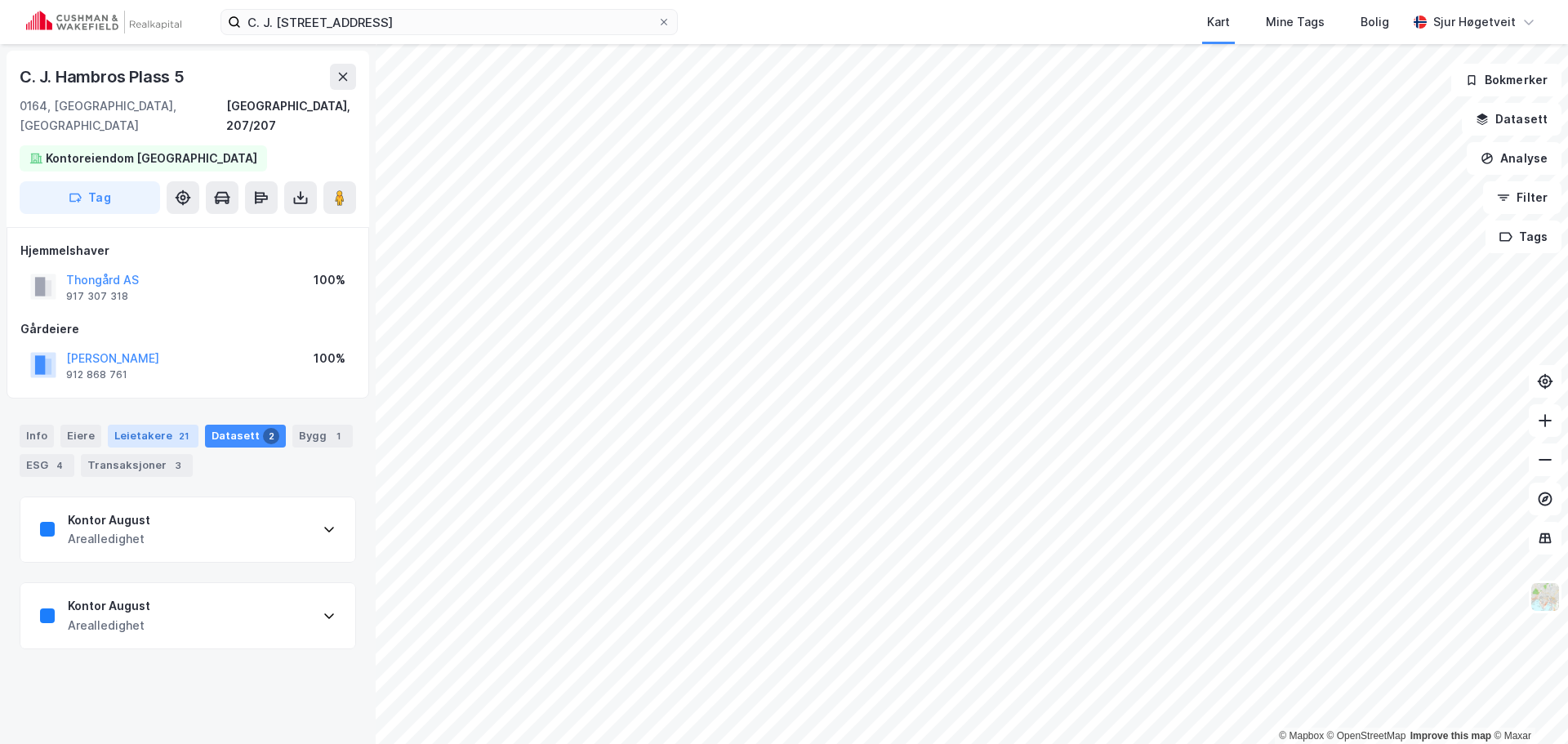
click at [179, 428] on div "21" at bounding box center [184, 436] width 17 height 17
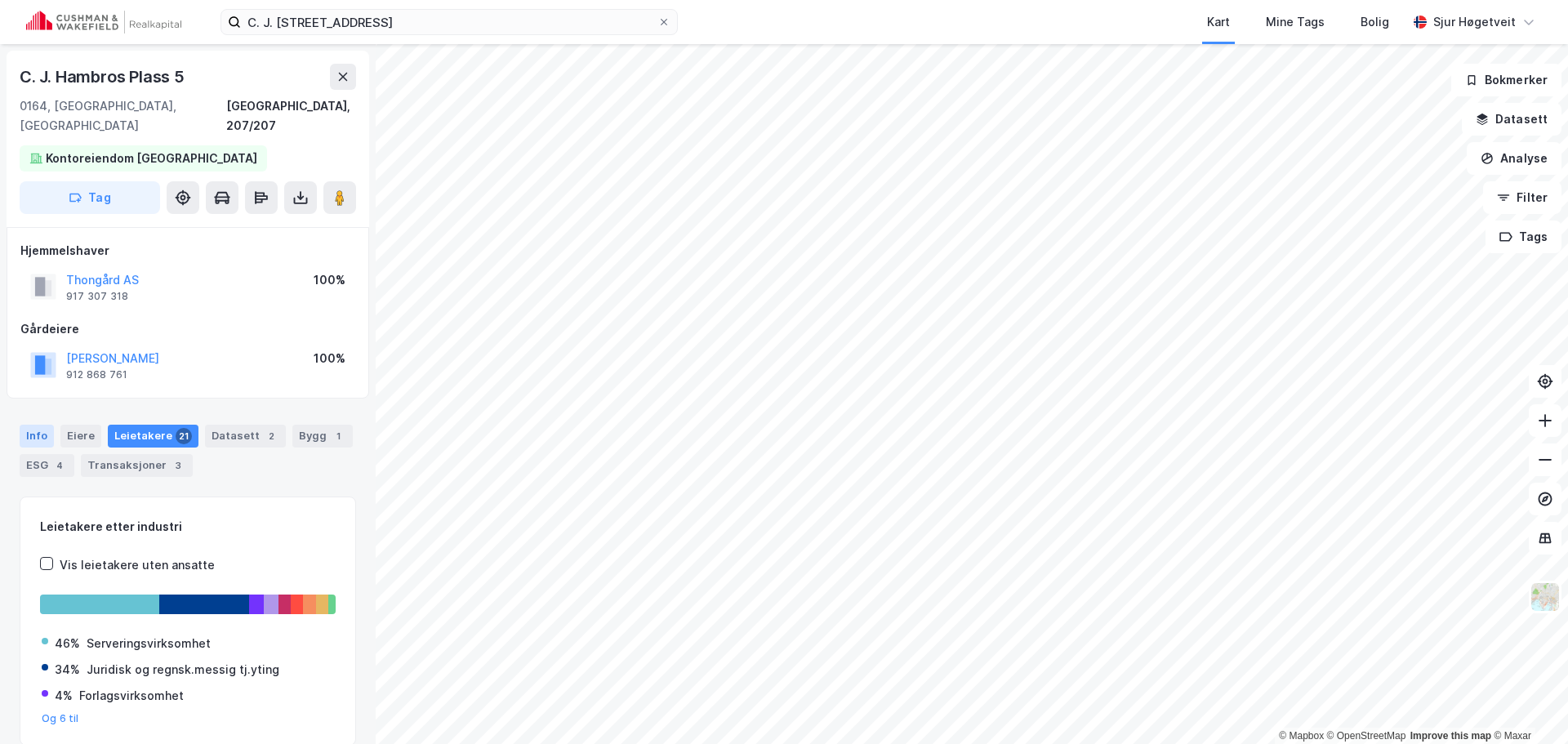
click at [52, 425] on div "Info" at bounding box center [36, 436] width 34 height 23
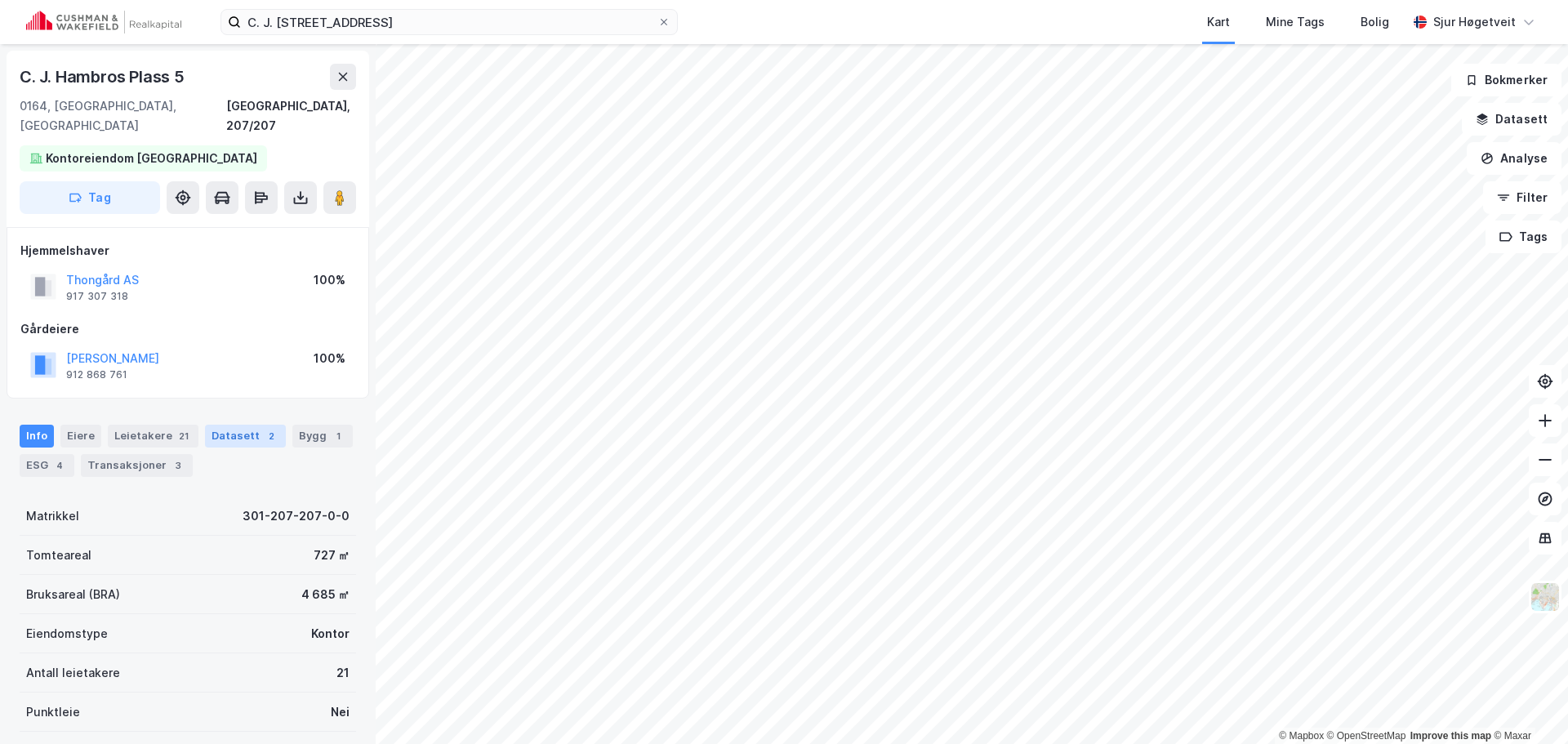
click at [213, 425] on div "Datasett 2" at bounding box center [245, 436] width 81 height 23
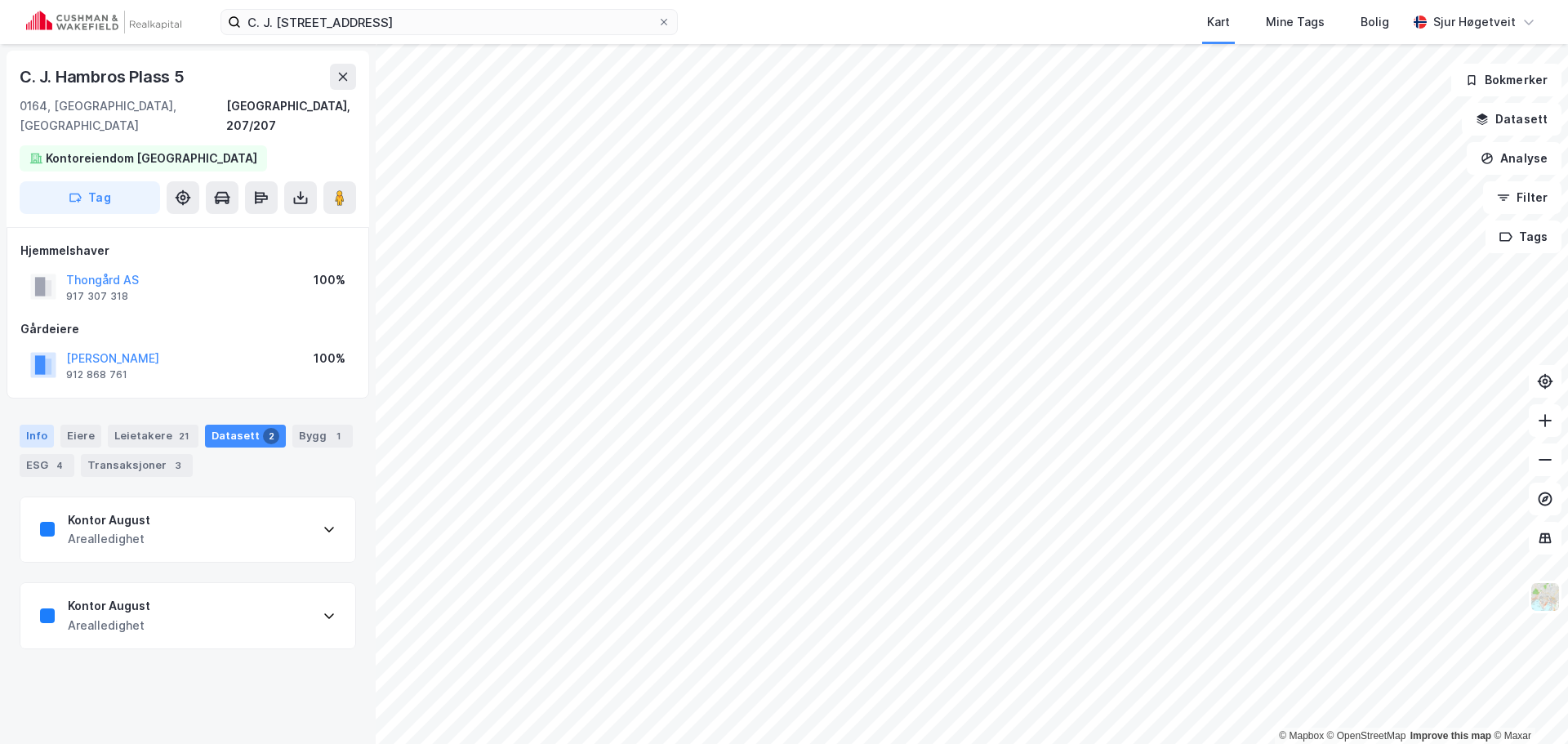
click at [43, 425] on div "Info" at bounding box center [36, 436] width 34 height 23
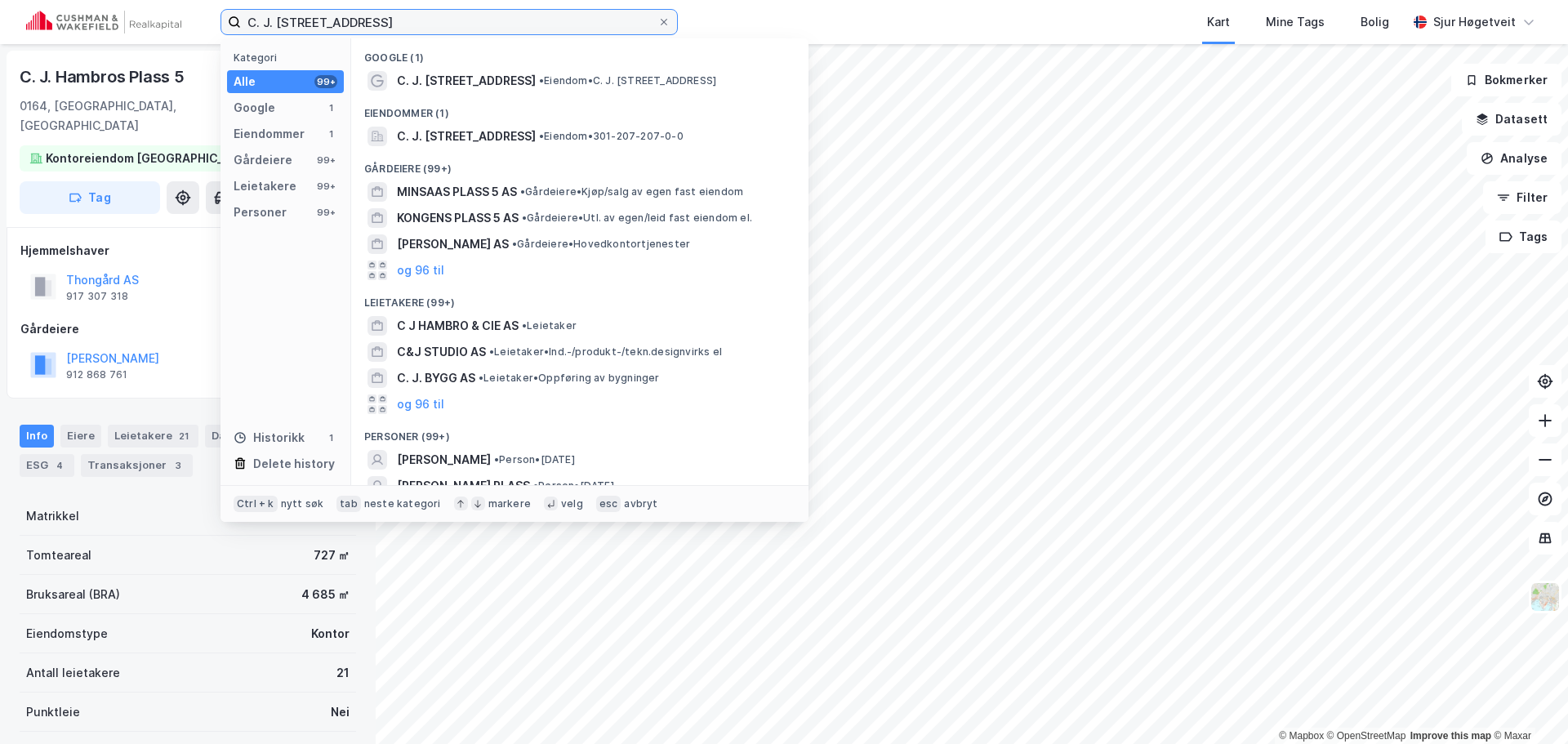
click at [384, 16] on input "C. J. [STREET_ADDRESS]" at bounding box center [449, 22] width 417 height 24
paste input "[STREET_ADDRESS]"
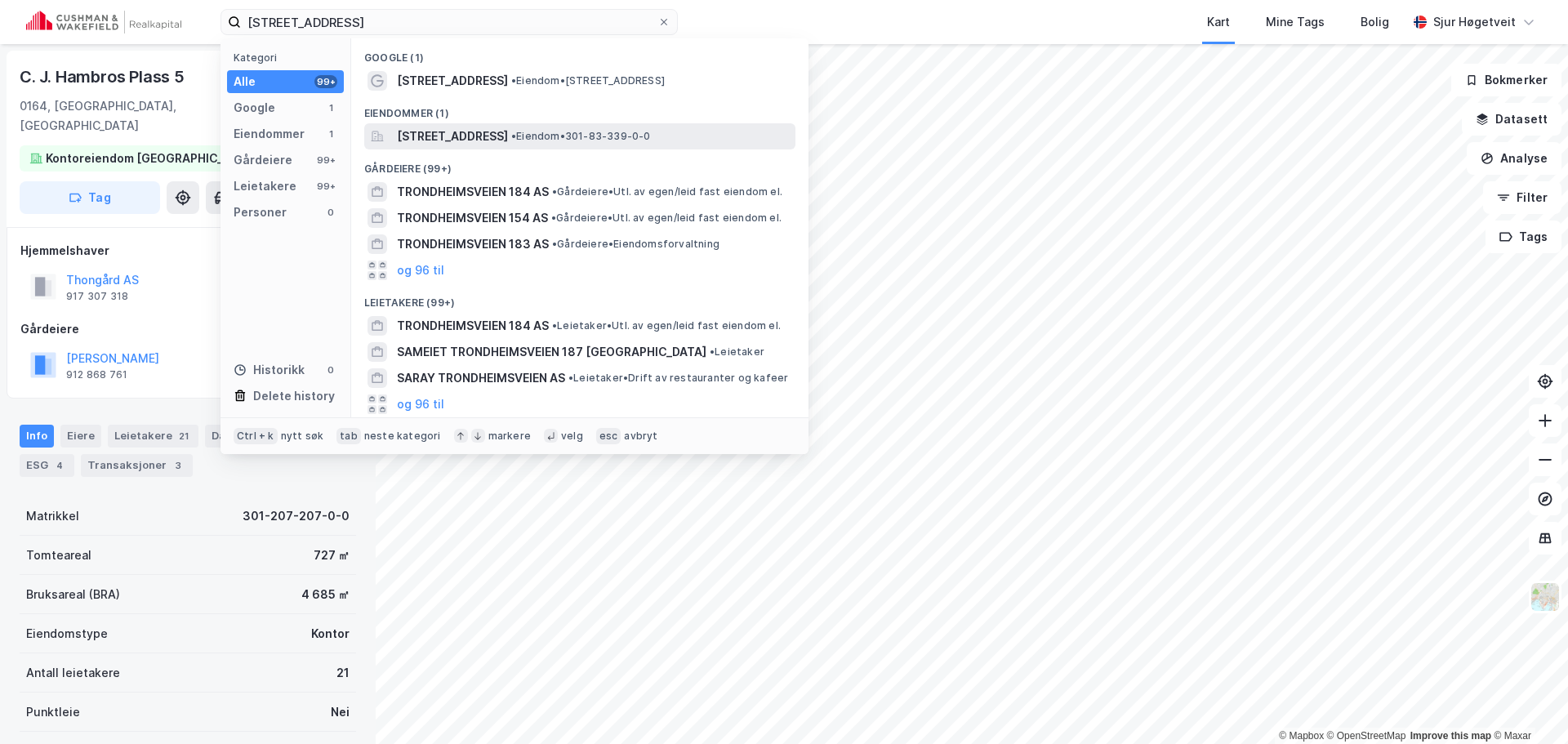
click at [508, 140] on span "[STREET_ADDRESS]" at bounding box center [452, 136] width 111 height 20
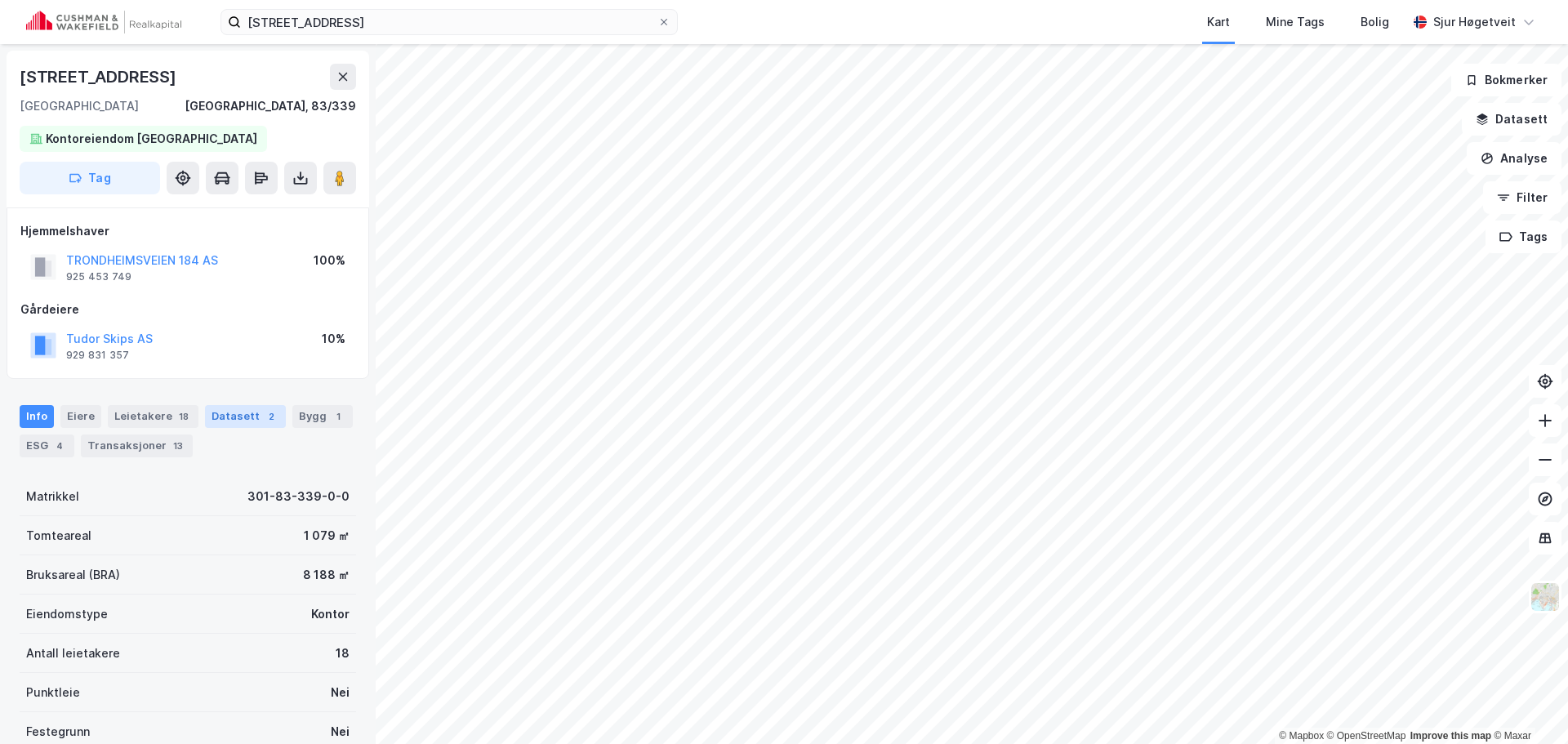
click at [232, 405] on div "Datasett 2" at bounding box center [245, 417] width 81 height 23
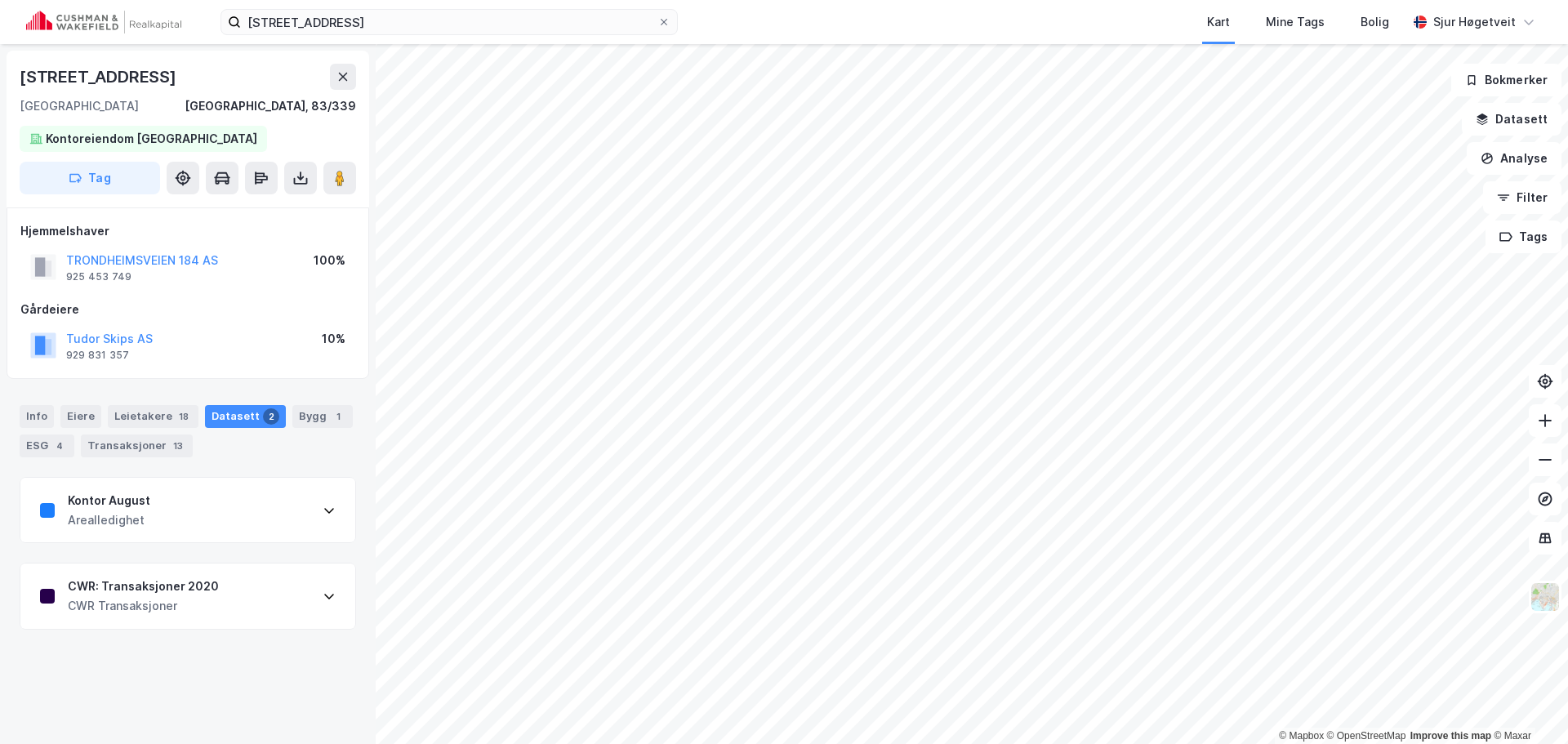
click at [241, 573] on div "CWR: Transaksjoner 2020 CWR Transaksjoner" at bounding box center [188, 596] width 335 height 65
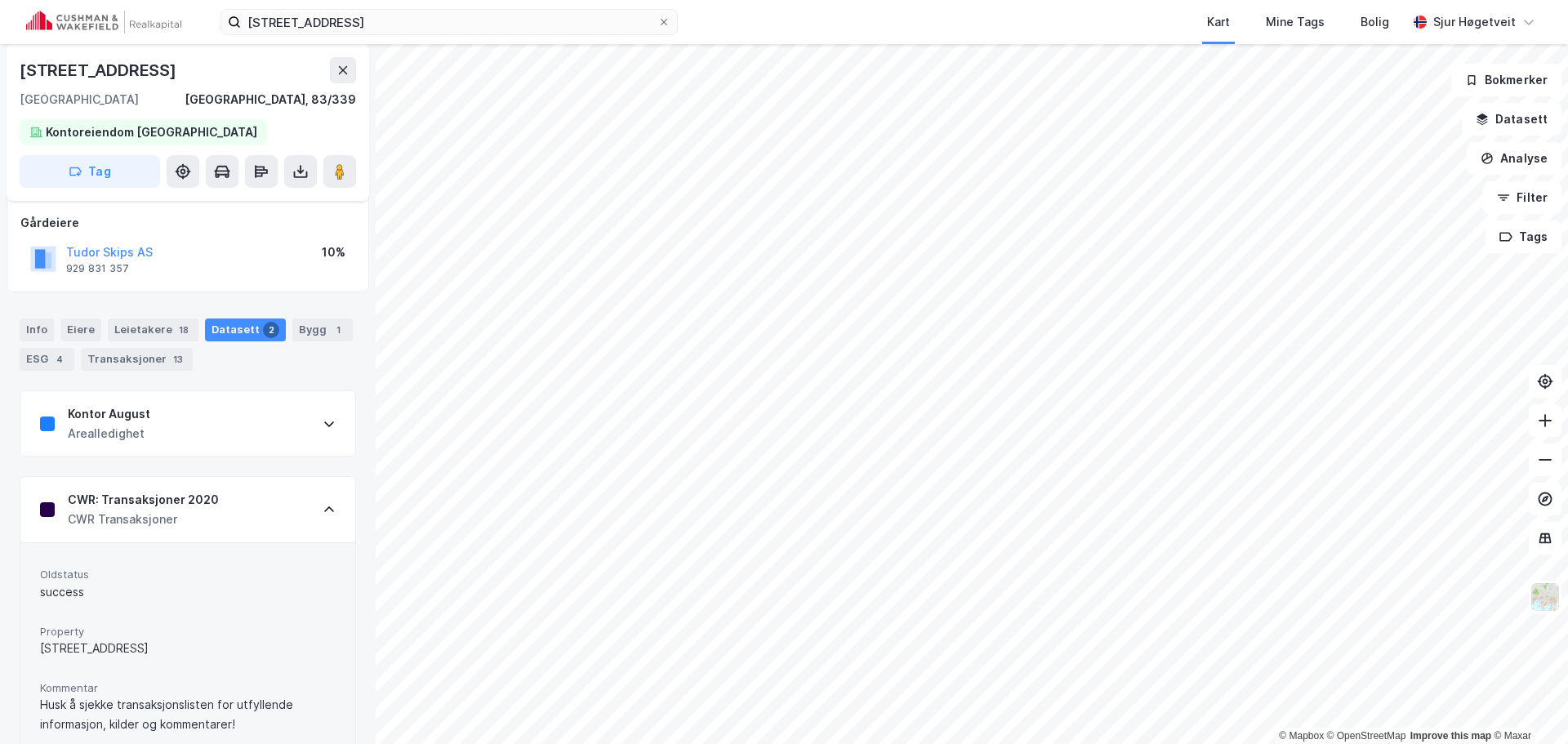
scroll to position [85, 0]
click at [264, 511] on div "CWR: Transaksjoner 2020 CWR Transaksjoner" at bounding box center [188, 512] width 335 height 65
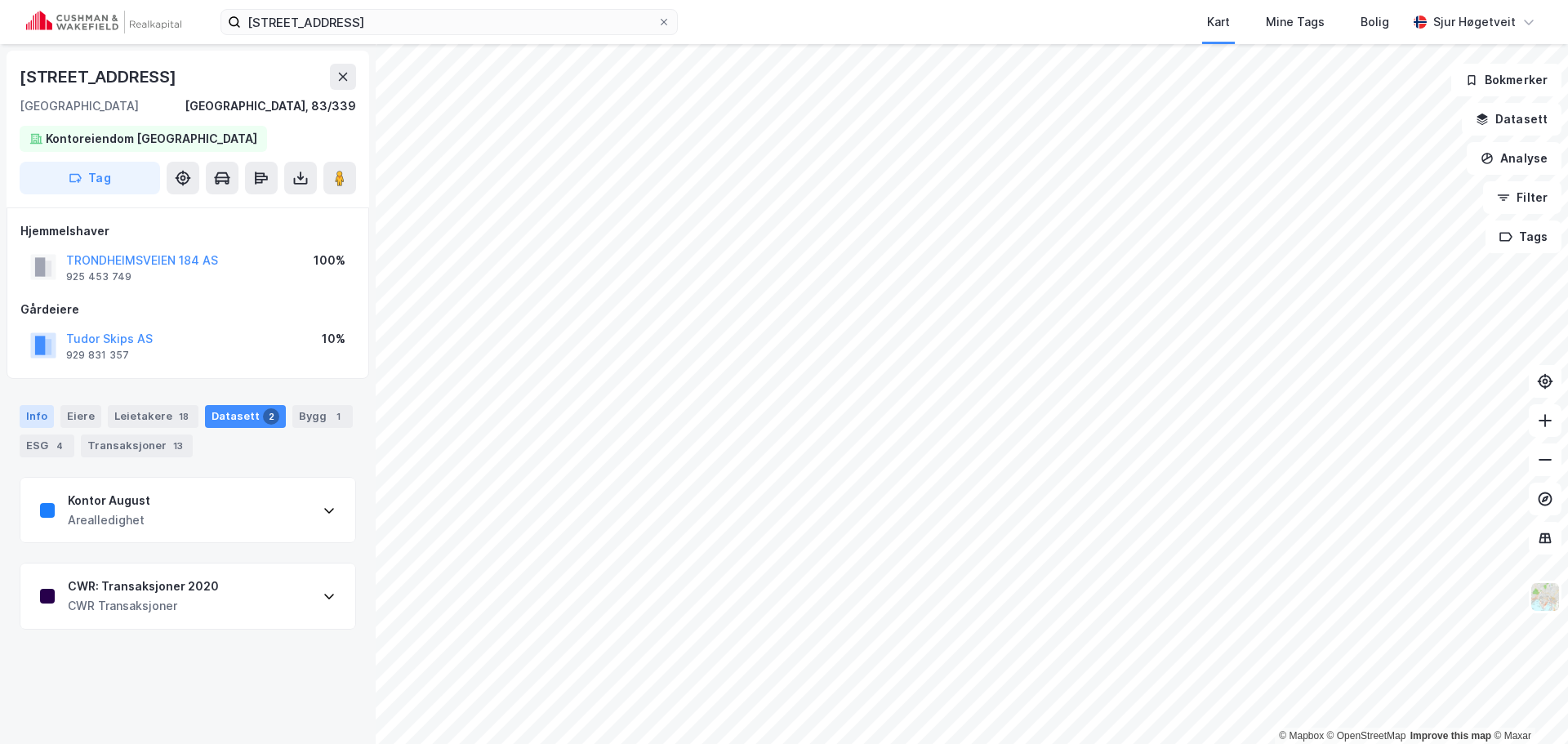
click at [37, 426] on div "Info" at bounding box center [36, 417] width 34 height 23
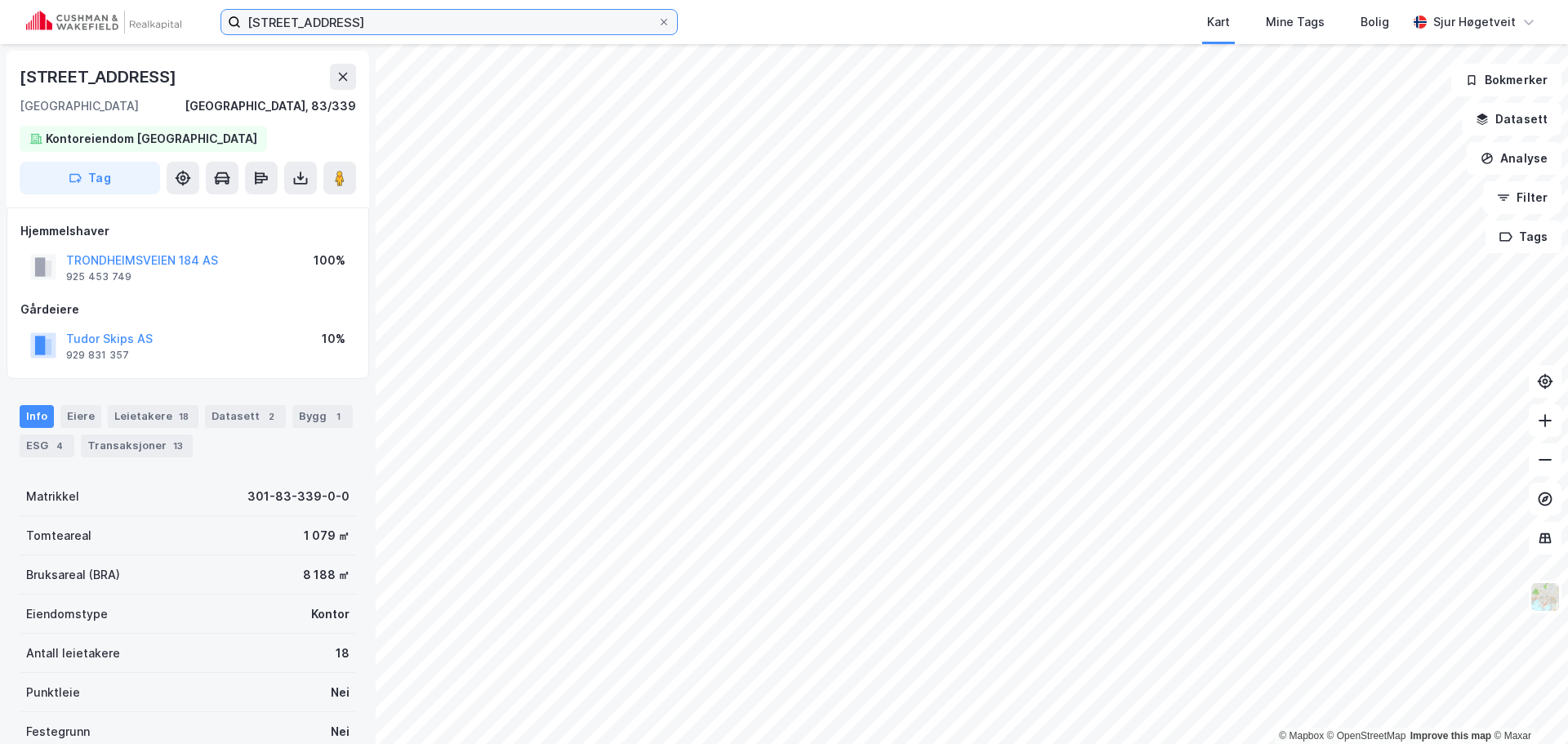
click at [479, 30] on input "[STREET_ADDRESS]" at bounding box center [449, 22] width 417 height 24
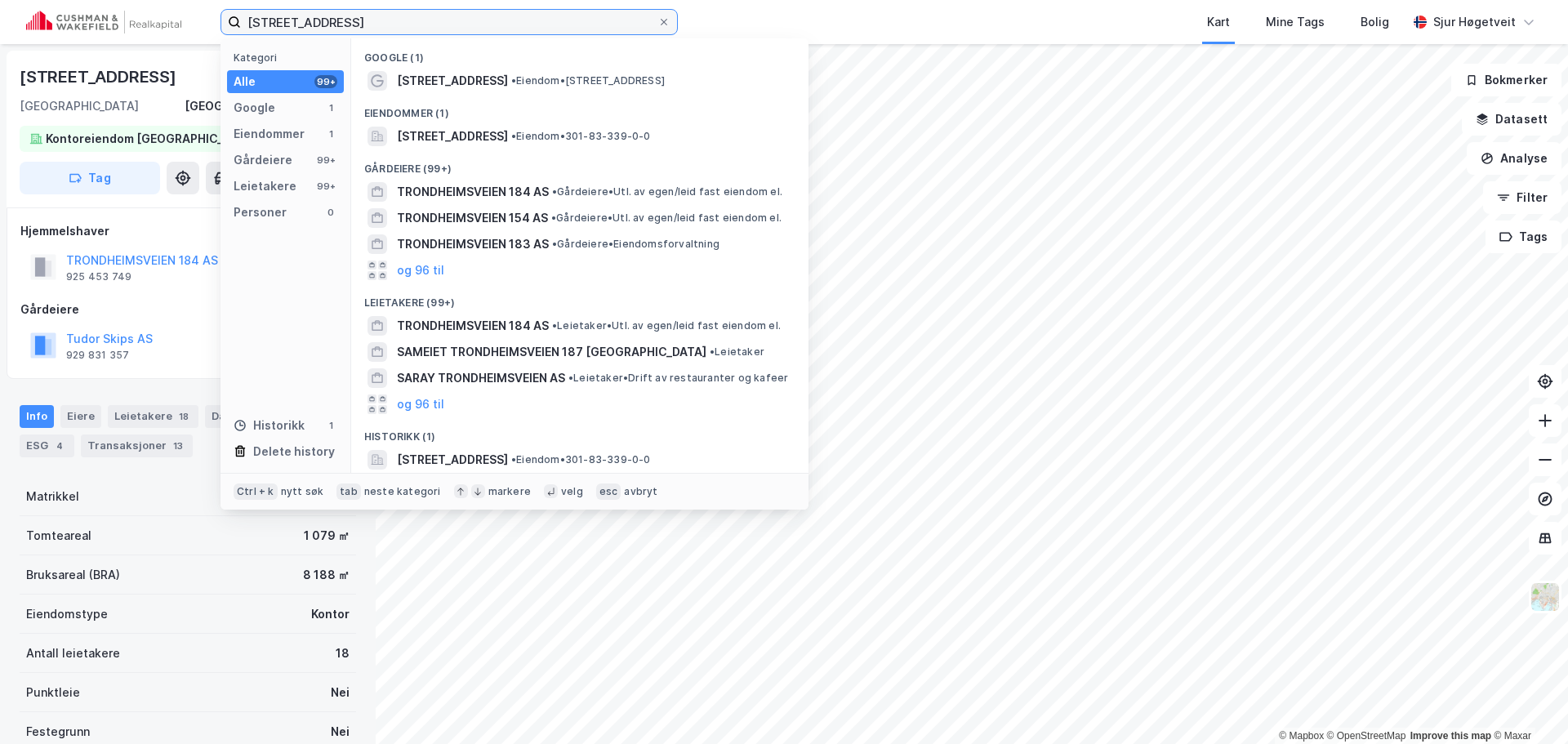
click at [479, 30] on input "[STREET_ADDRESS]" at bounding box center [449, 22] width 417 height 24
paste input "[PERSON_NAME][STREET_ADDRESS]"
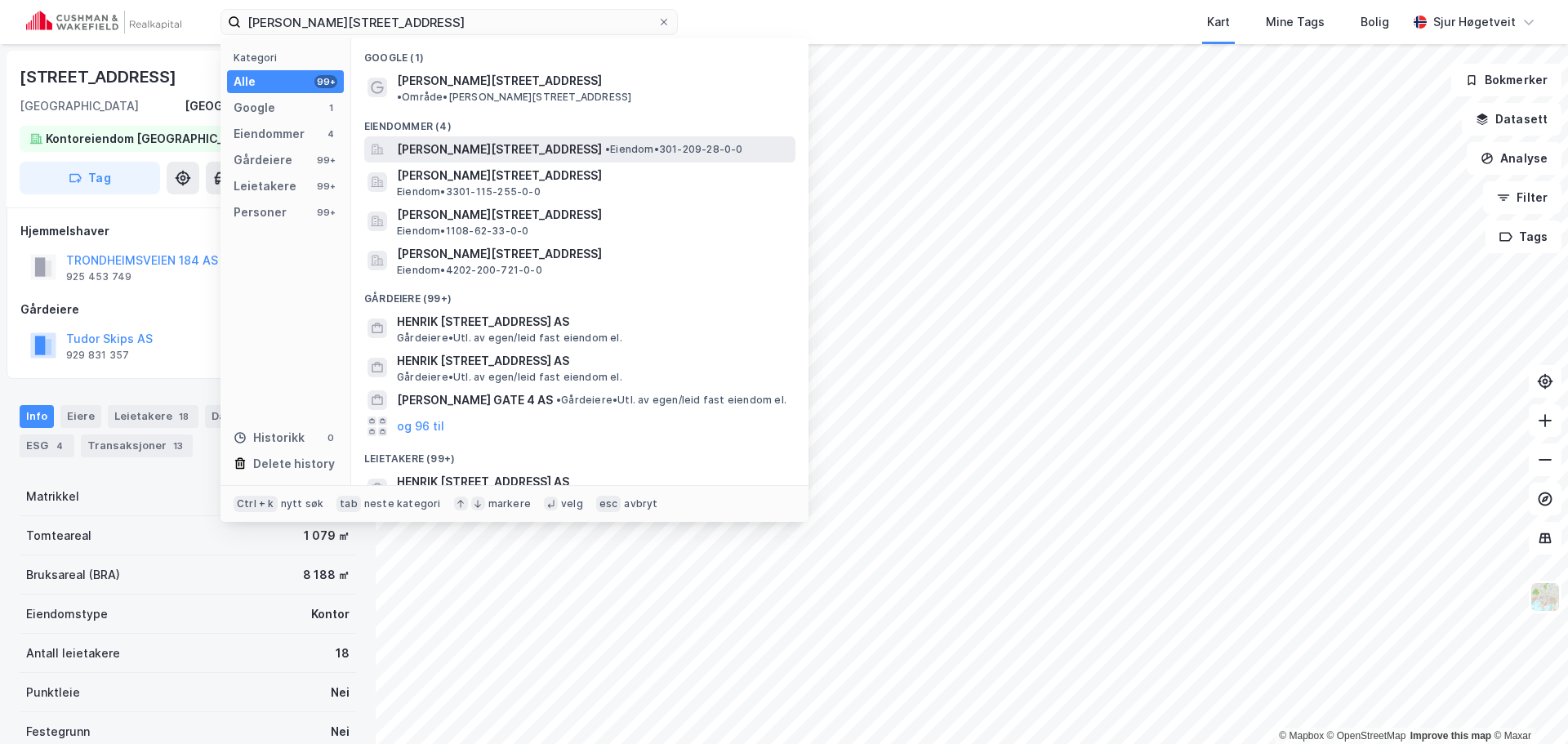
click at [555, 140] on span "[PERSON_NAME][STREET_ADDRESS]" at bounding box center [499, 149] width 205 height 20
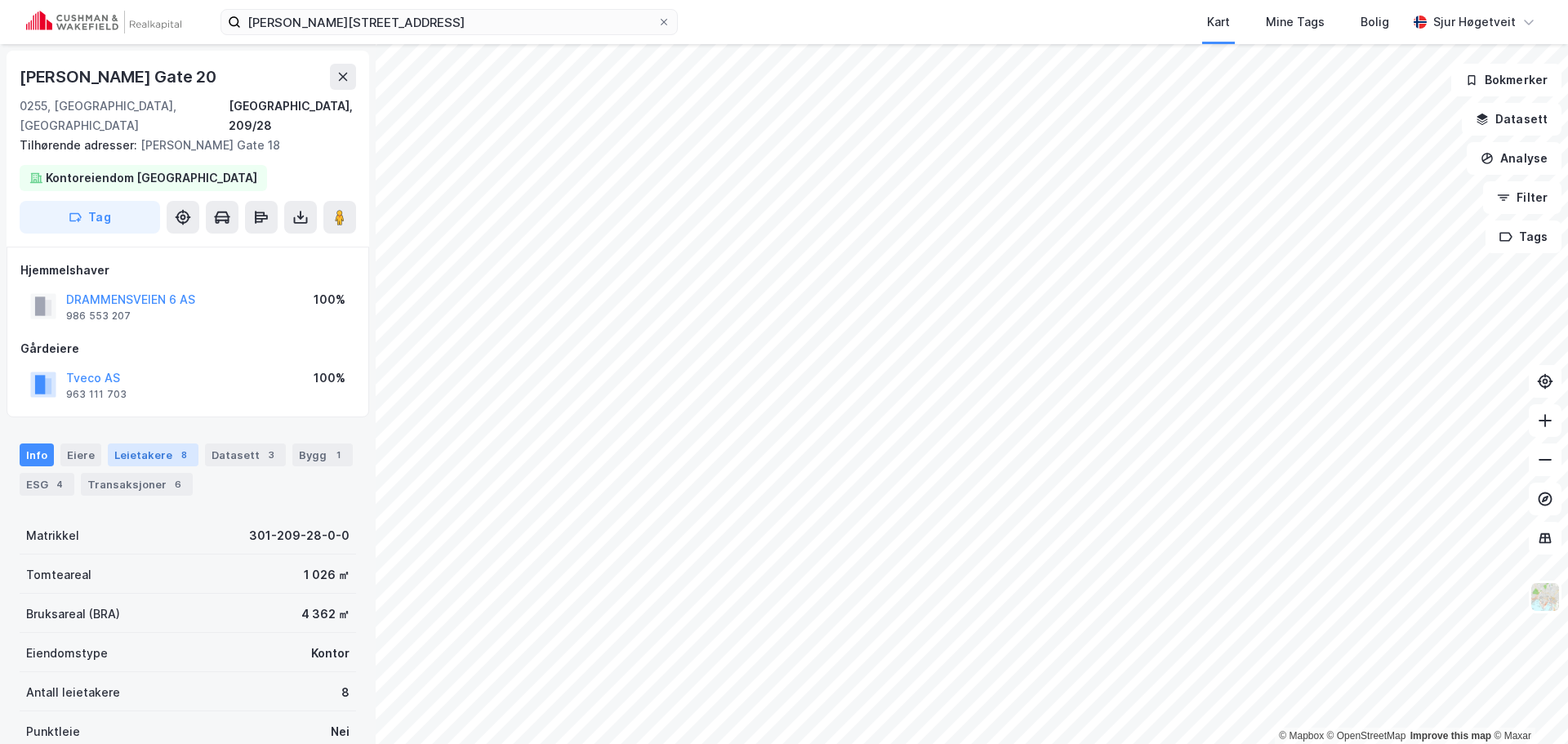
click at [162, 444] on div "Leietakere 8" at bounding box center [153, 455] width 90 height 23
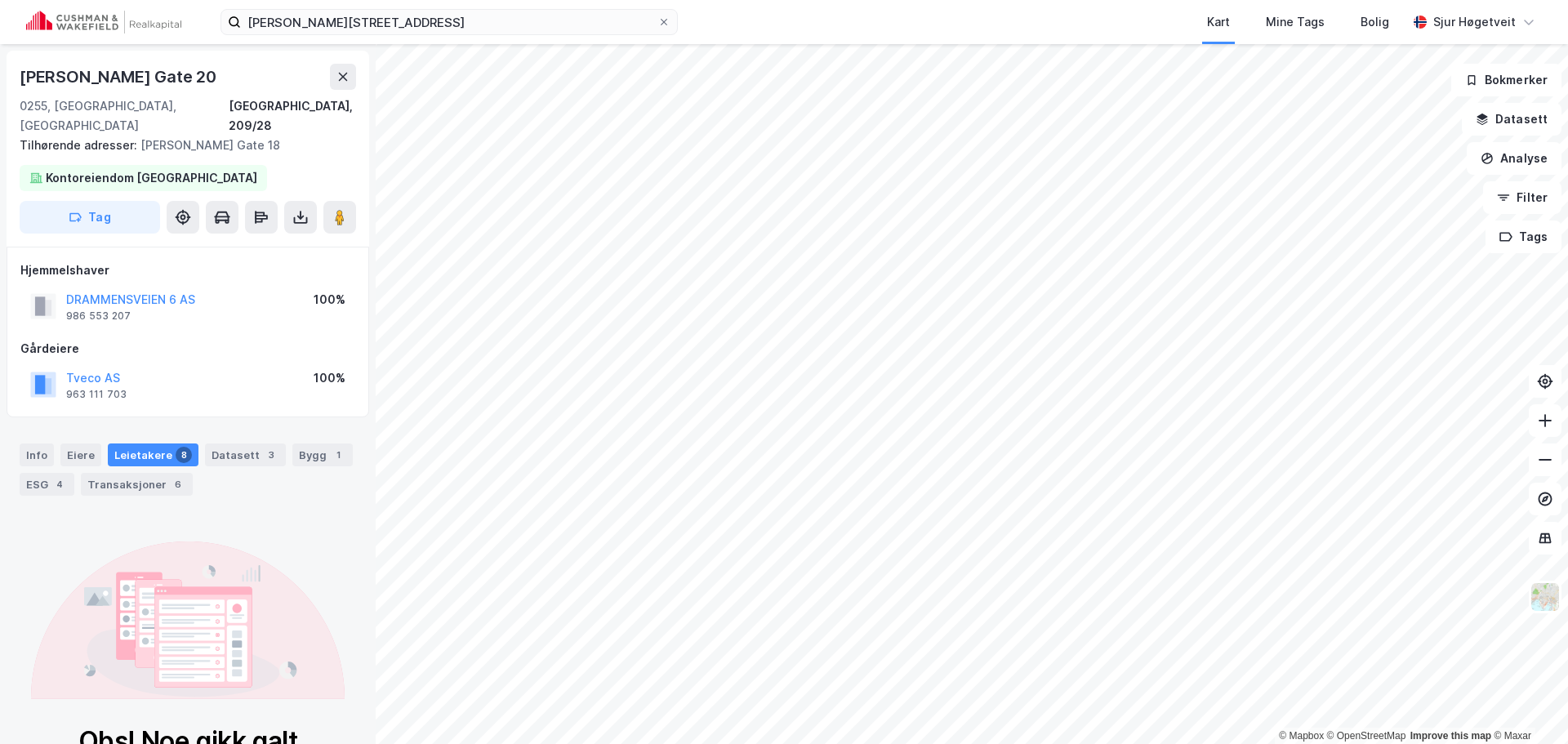
click at [252, 444] on div "Datasett 3" at bounding box center [245, 455] width 81 height 23
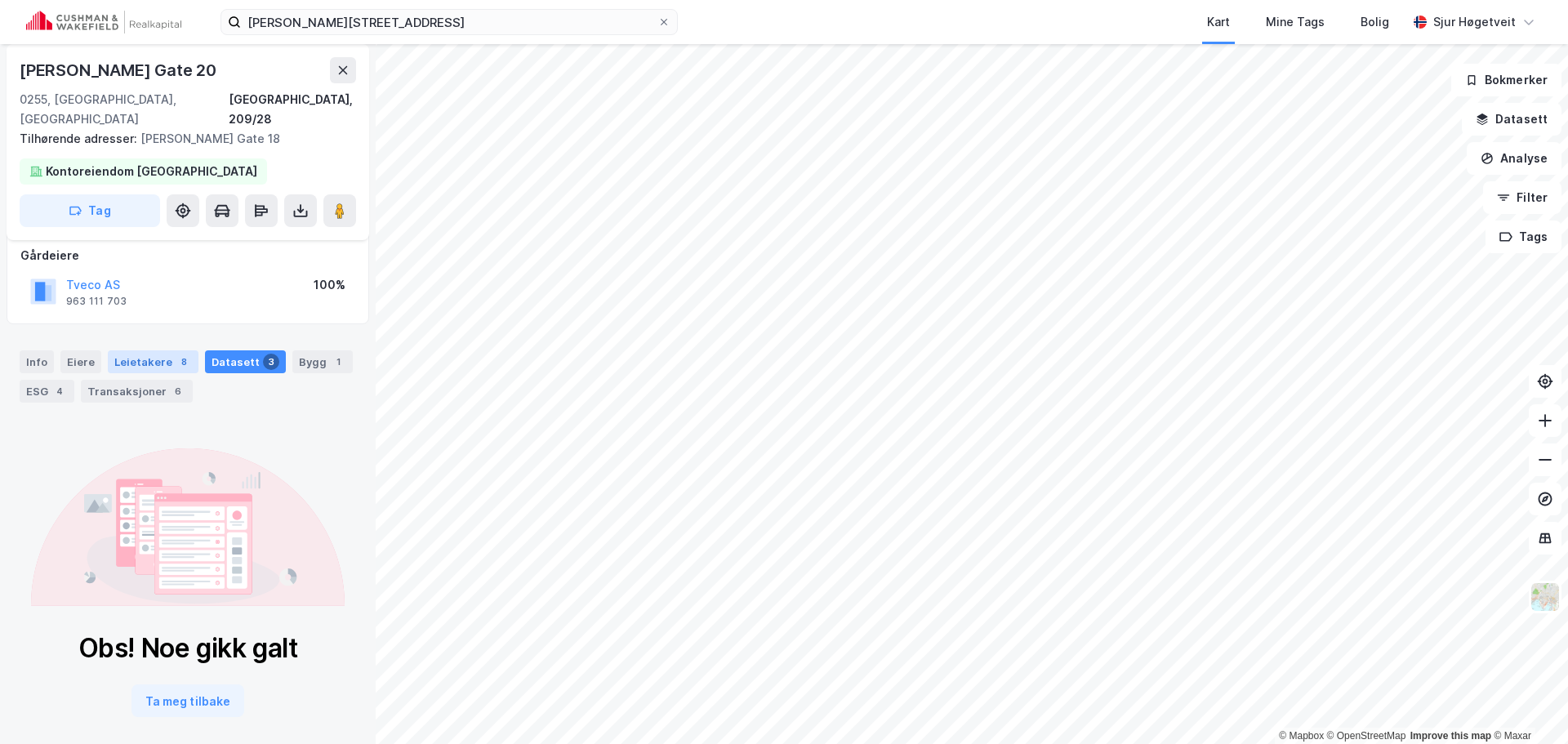
click at [176, 353] on div "8" at bounding box center [184, 362] width 17 height 17
click at [219, 351] on div "Datasett 3" at bounding box center [245, 362] width 81 height 23
click at [47, 351] on div "Info" at bounding box center [36, 362] width 34 height 23
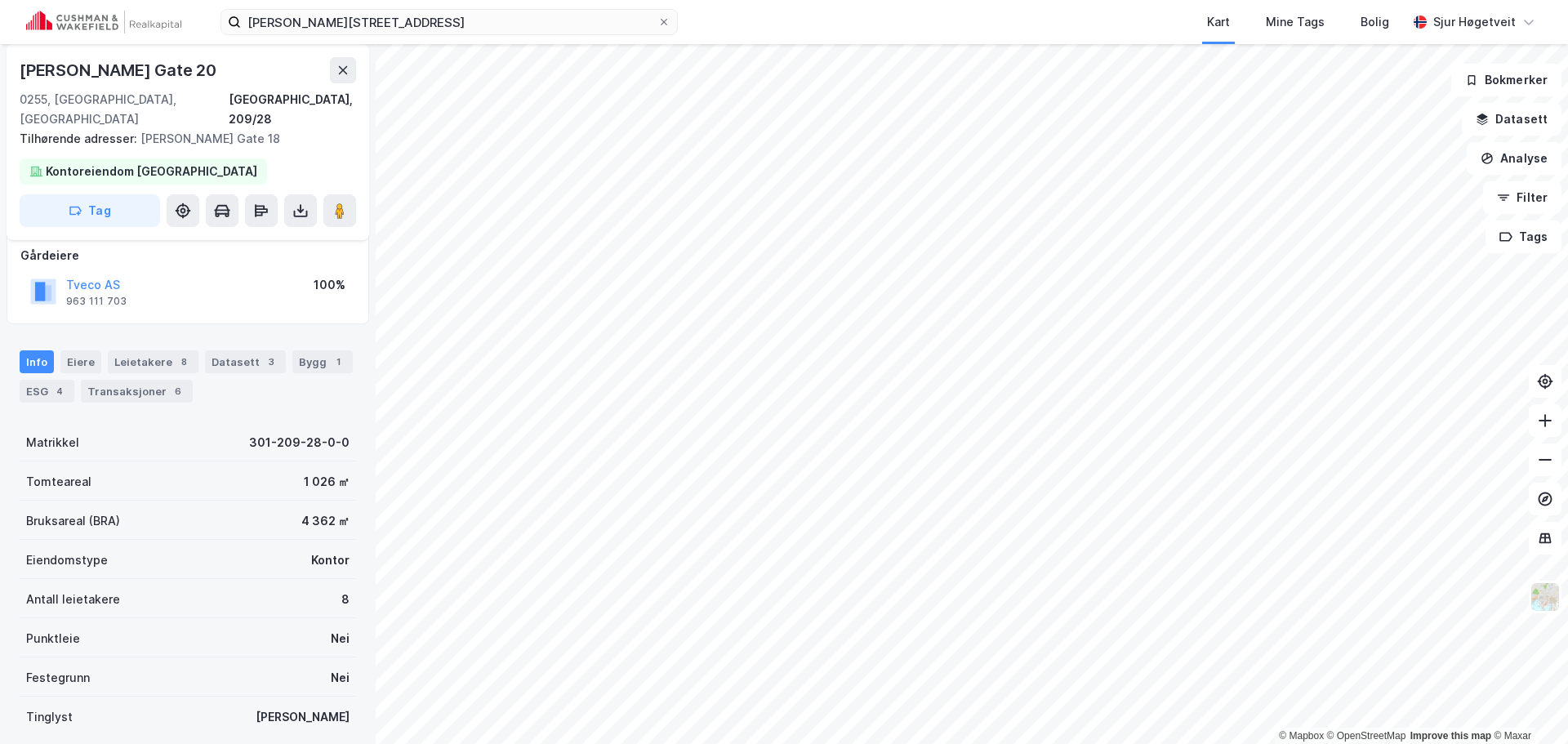
click at [292, 351] on div "Bygg 1" at bounding box center [322, 362] width 60 height 23
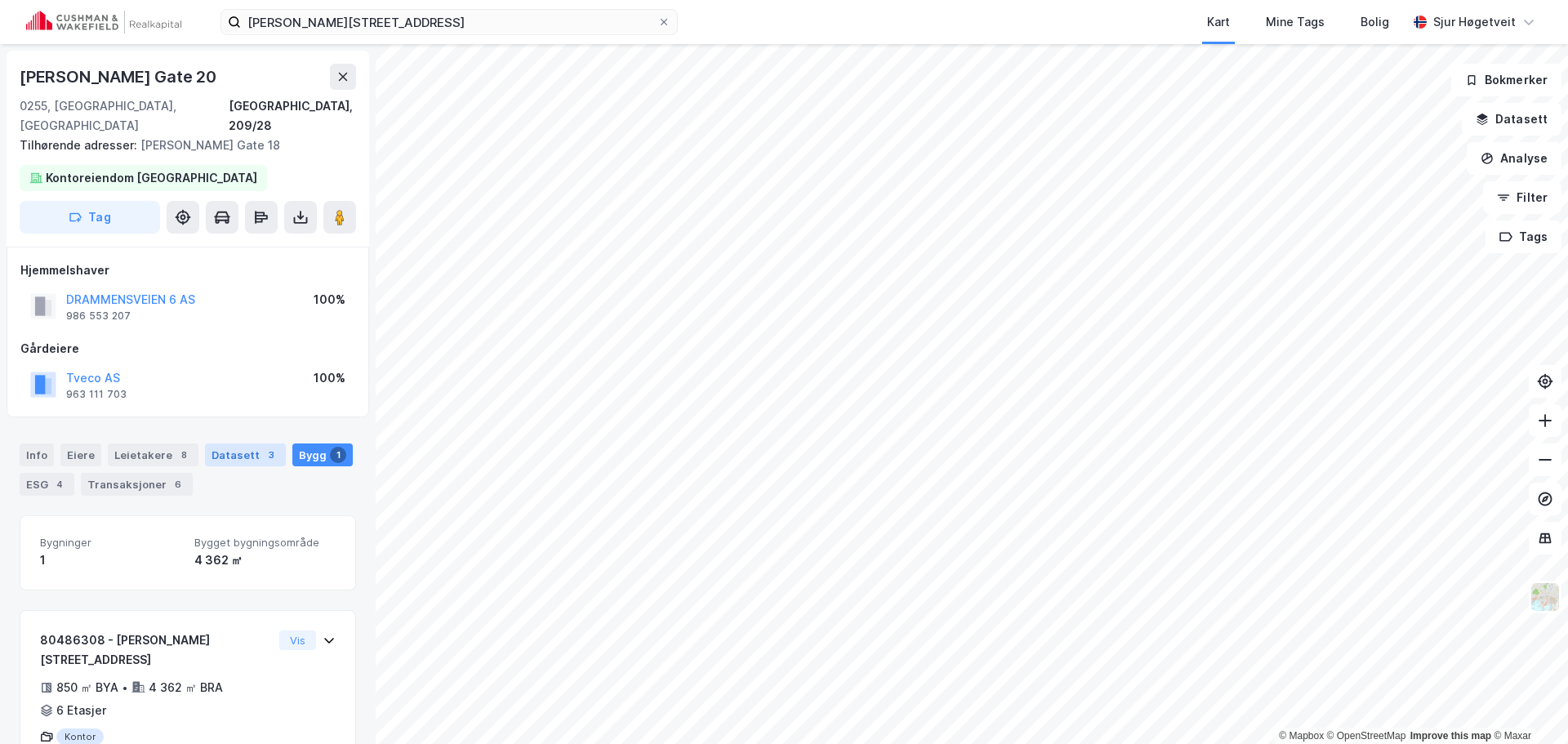
click at [251, 444] on div "Datasett 3" at bounding box center [245, 455] width 81 height 23
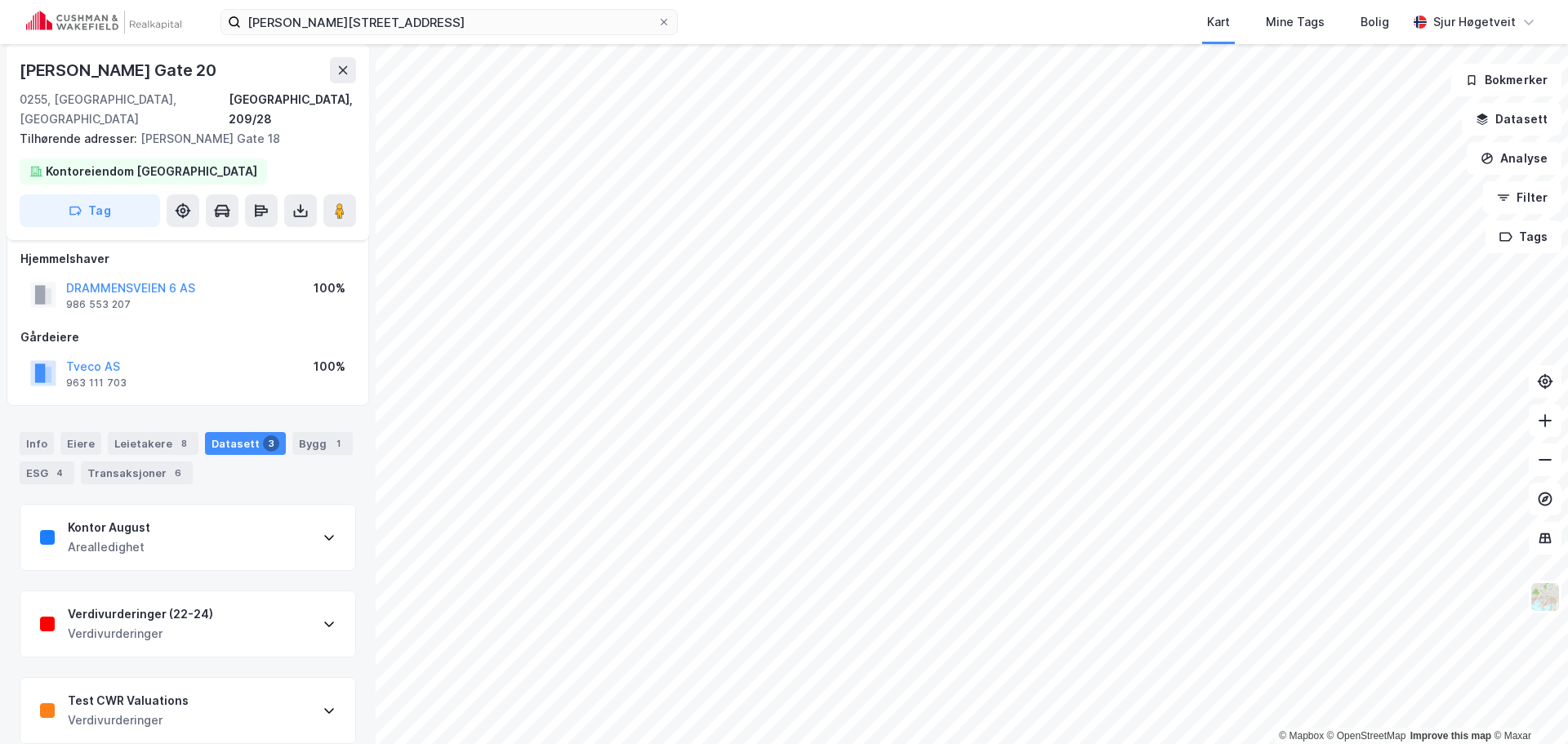
click at [265, 600] on div "Verdivurderinger (22-24) Verdivurderinger" at bounding box center [188, 624] width 335 height 65
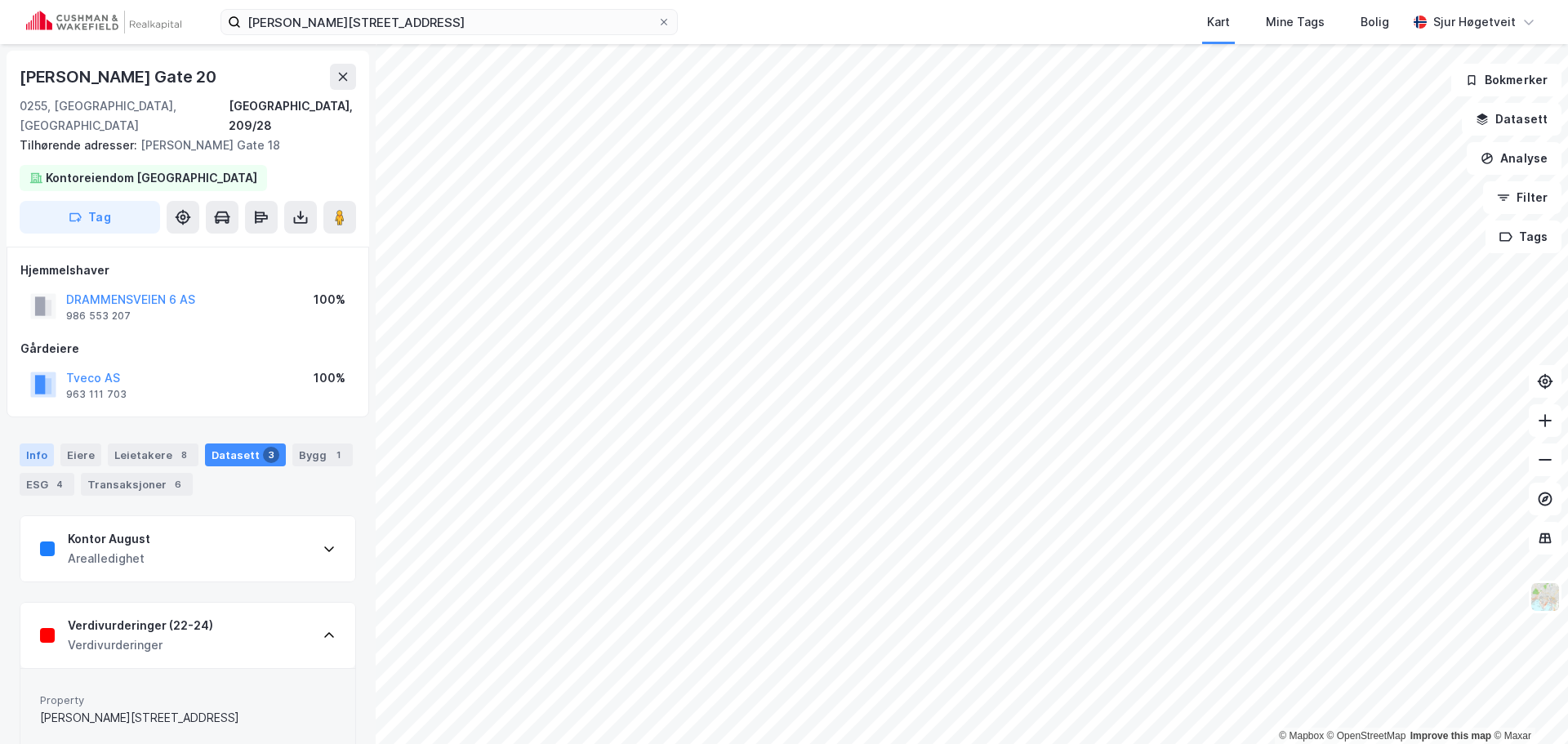
click at [31, 444] on div "Info" at bounding box center [36, 455] width 34 height 23
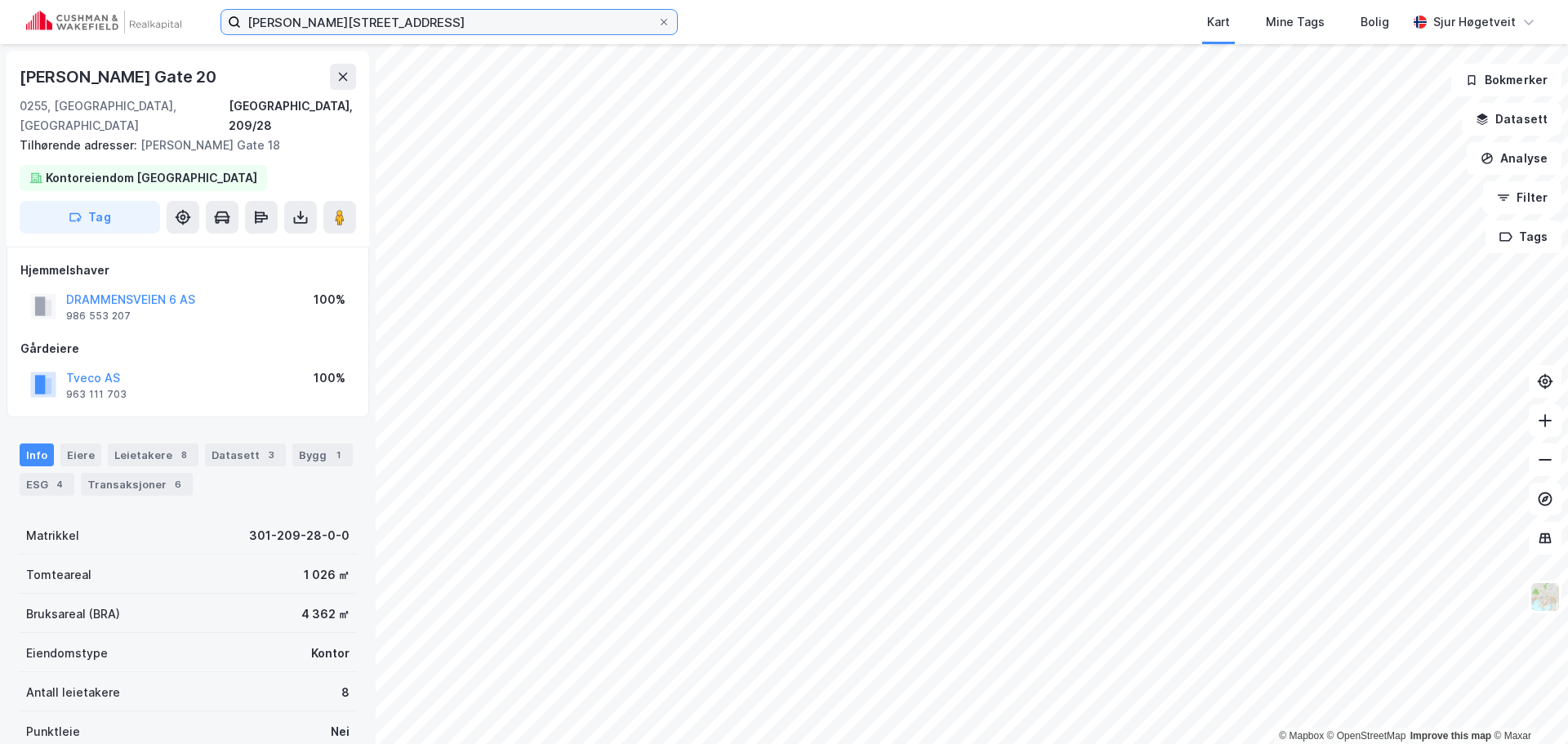
click at [339, 13] on input "[PERSON_NAME][STREET_ADDRESS]" at bounding box center [449, 22] width 417 height 24
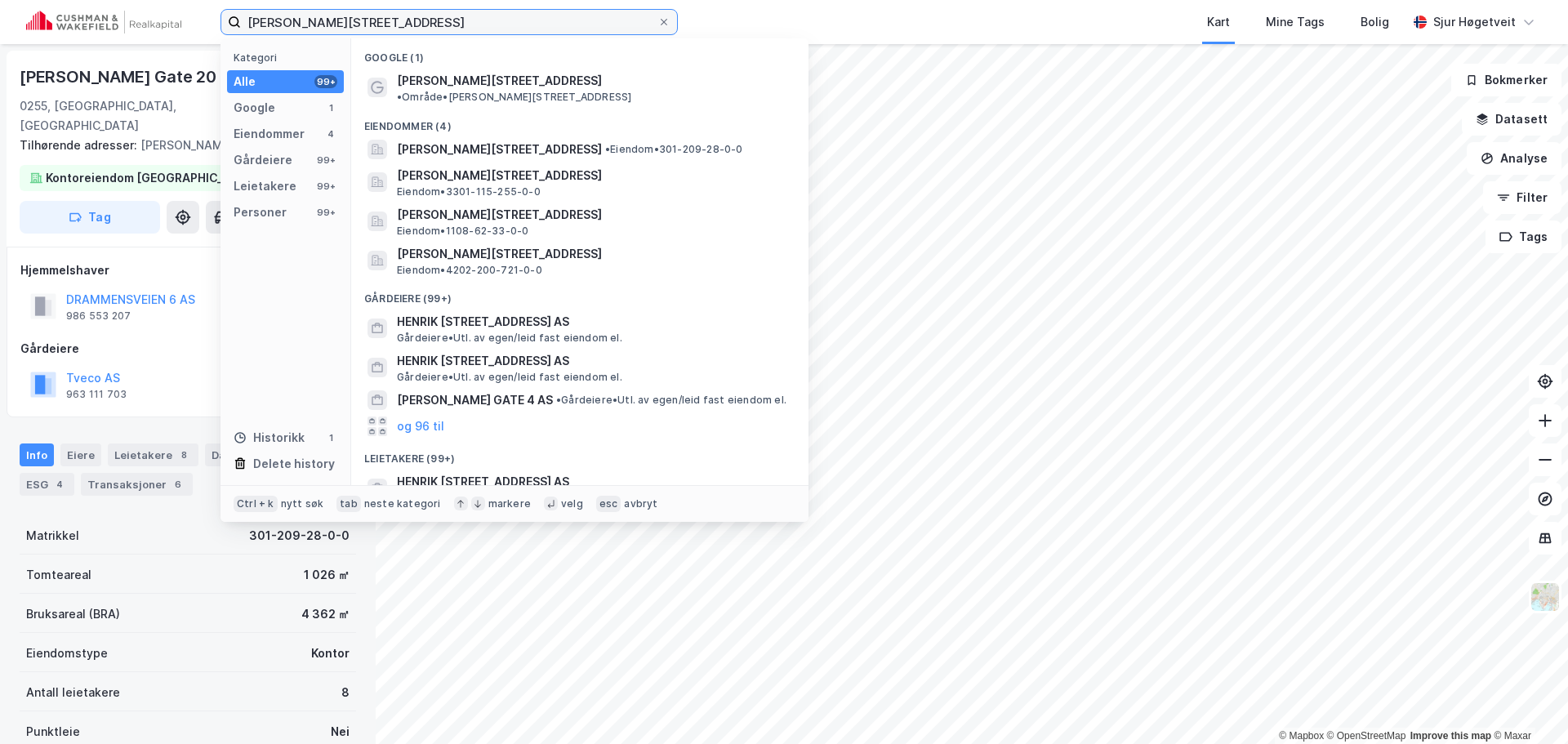
click at [339, 13] on input "[PERSON_NAME][STREET_ADDRESS]" at bounding box center [449, 22] width 417 height 24
paste input "[STREET_ADDRESS]"
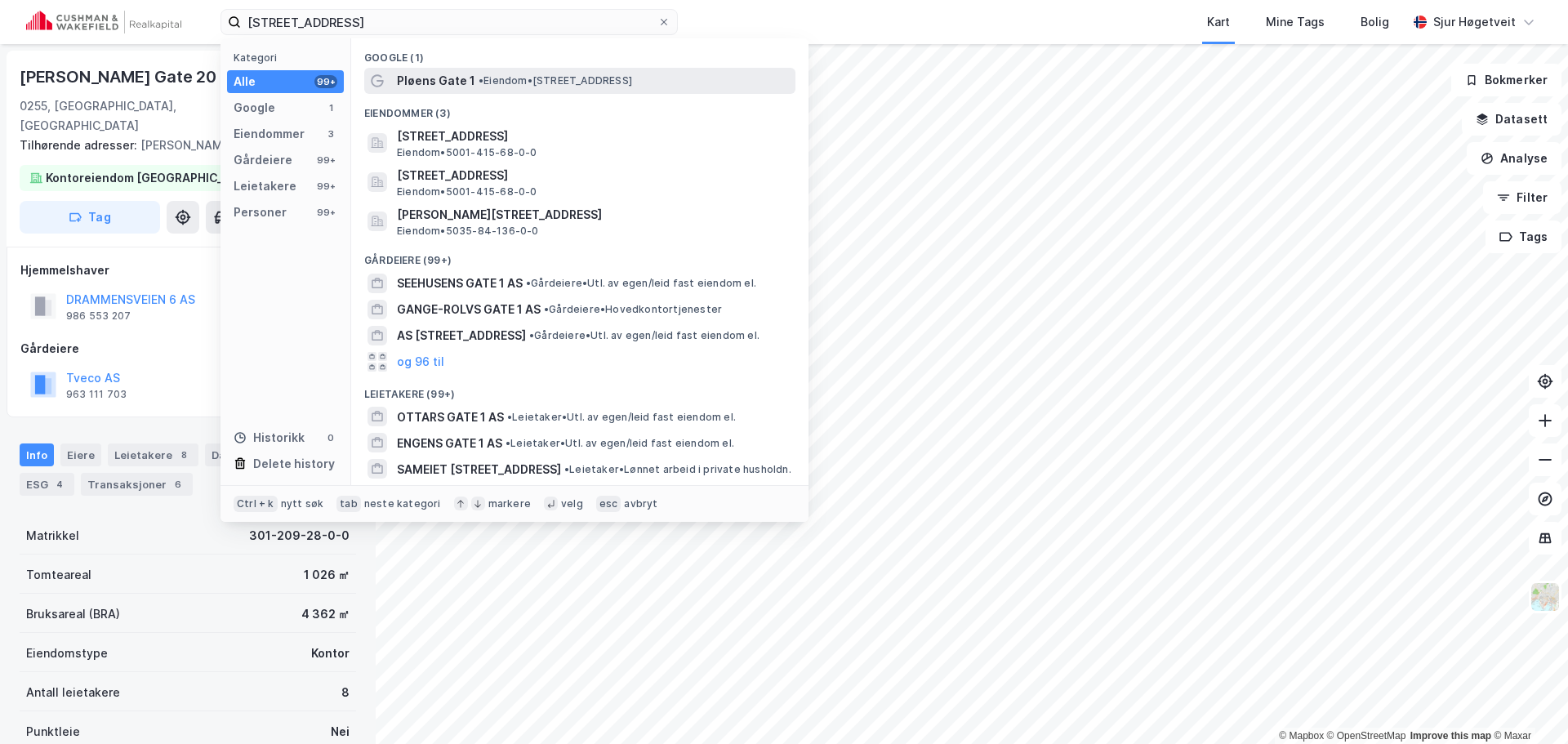
click at [543, 82] on span "• Eiendom • [STREET_ADDRESS]" at bounding box center [555, 81] width 153 height 13
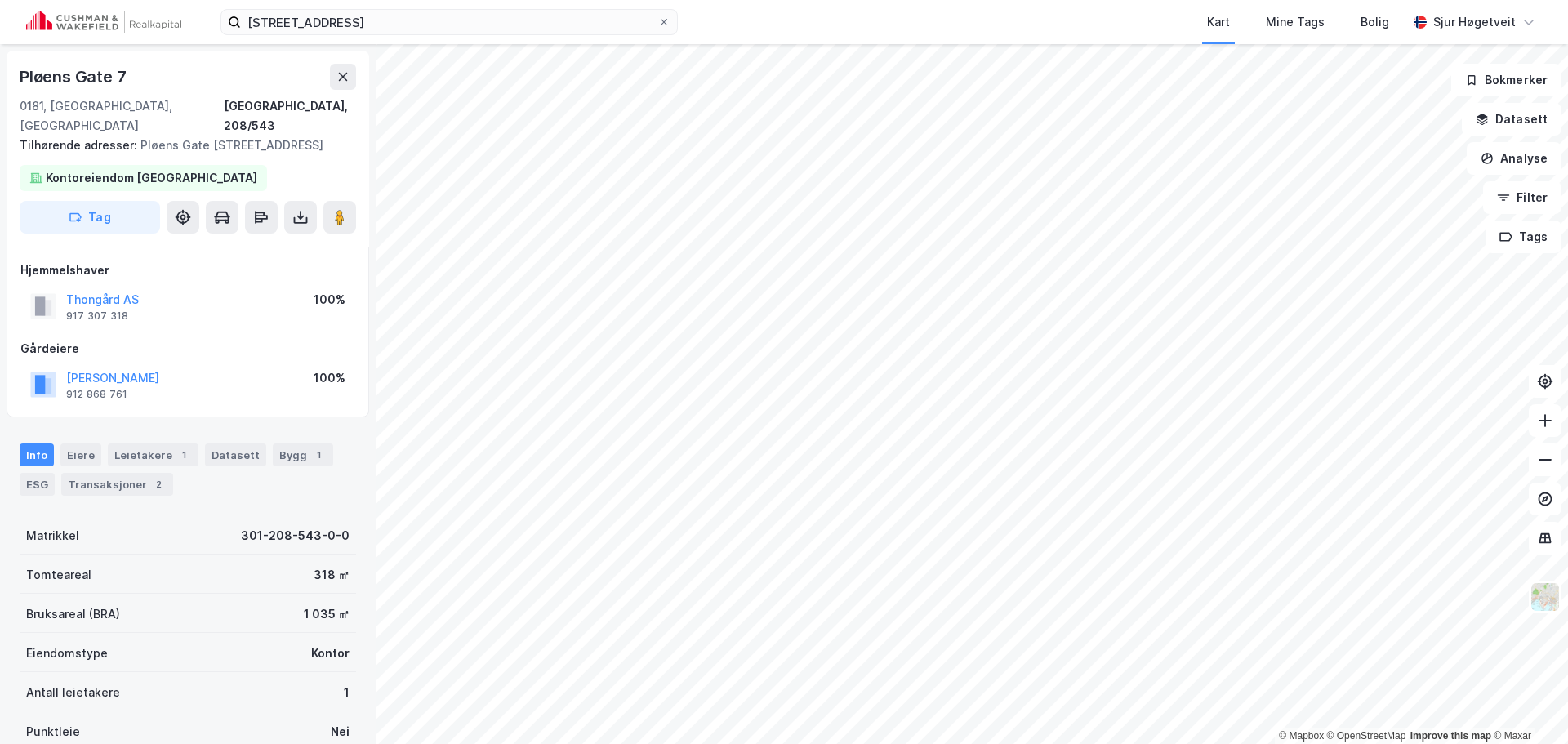
scroll to position [1, 0]
click at [176, 445] on div "1" at bounding box center [184, 454] width 17 height 17
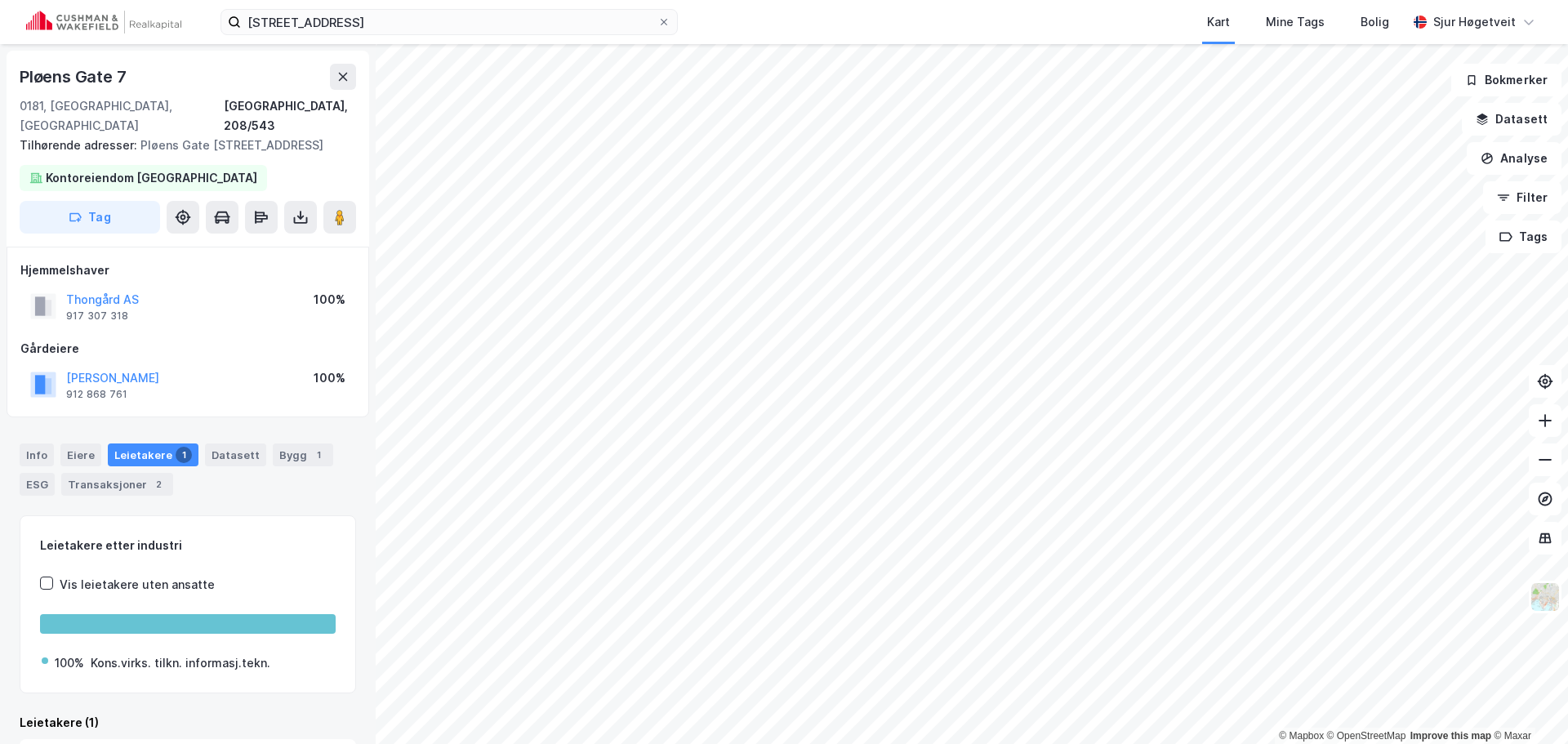
scroll to position [82, 0]
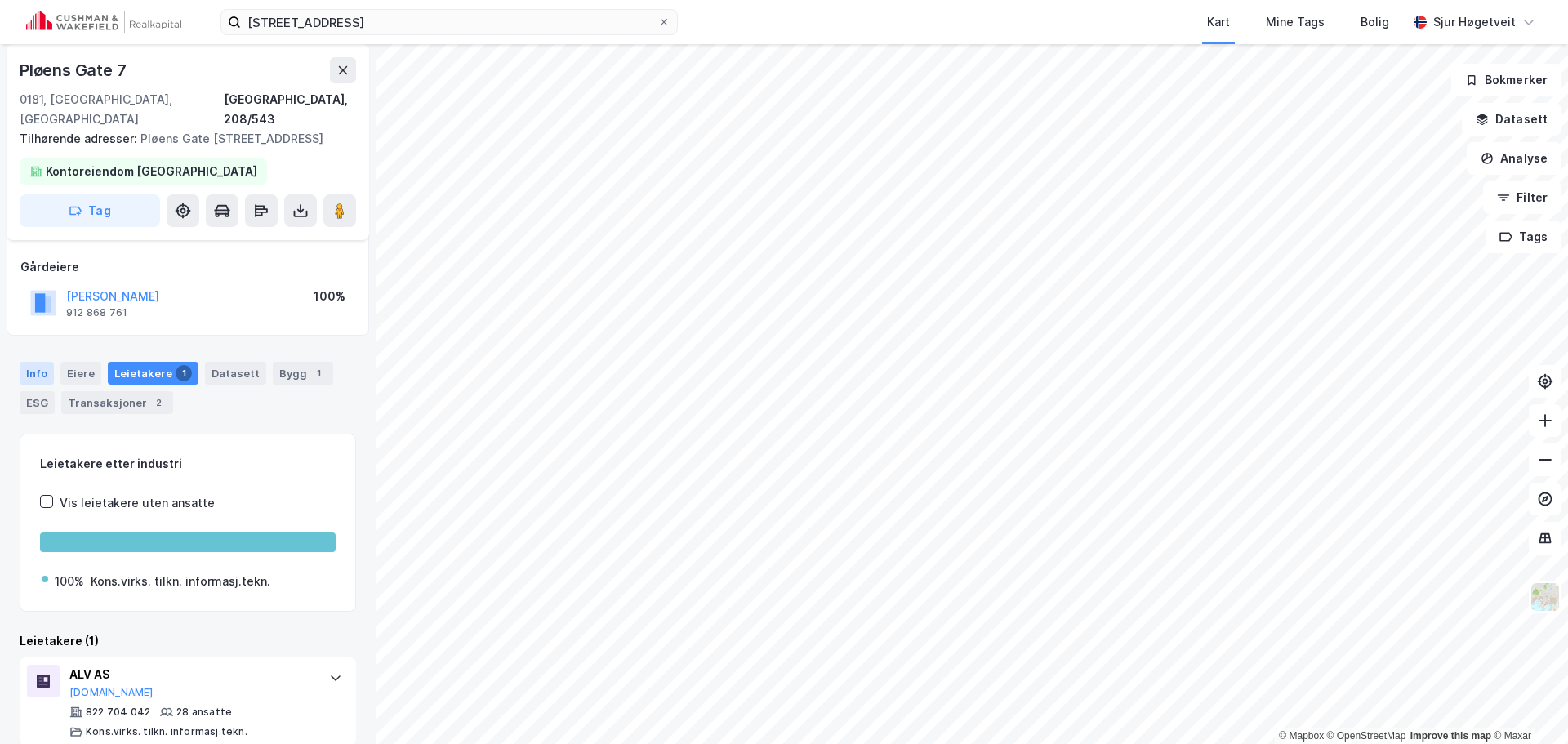
click at [37, 362] on div "Info" at bounding box center [36, 373] width 34 height 23
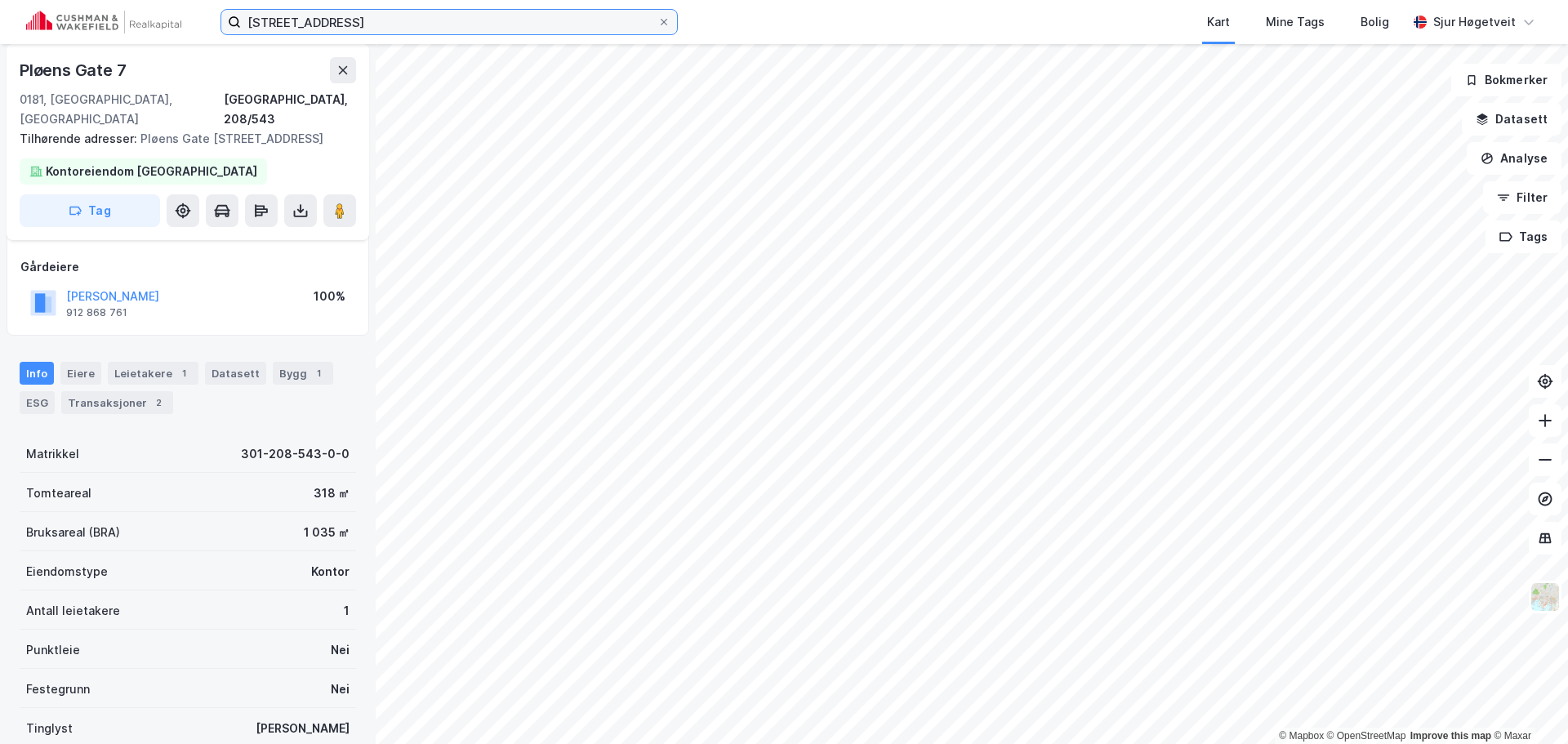
click at [312, 16] on input "[STREET_ADDRESS]" at bounding box center [449, 22] width 417 height 24
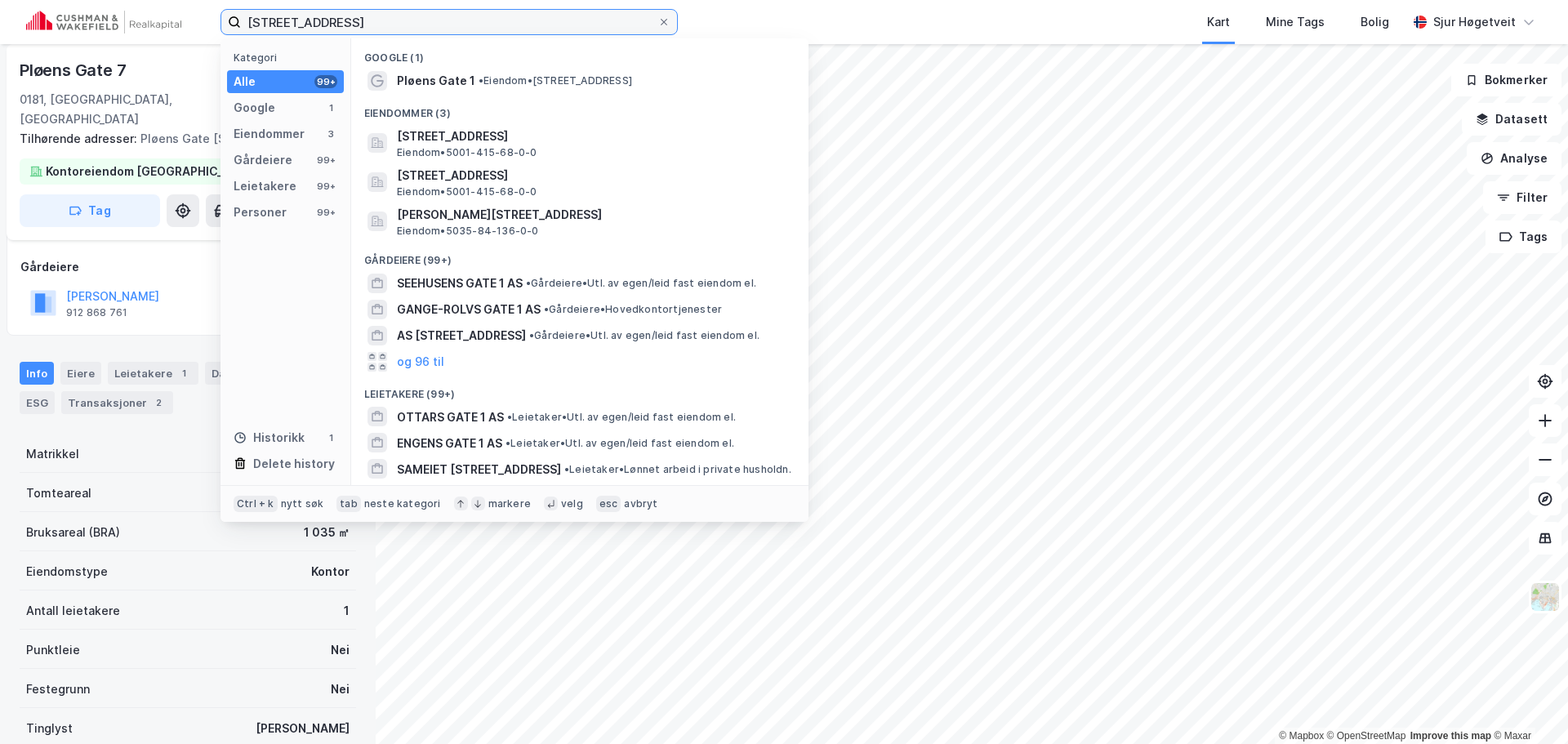
click at [312, 16] on input "[STREET_ADDRESS]" at bounding box center [449, 22] width 417 height 24
paste input "Youngstorget 2"
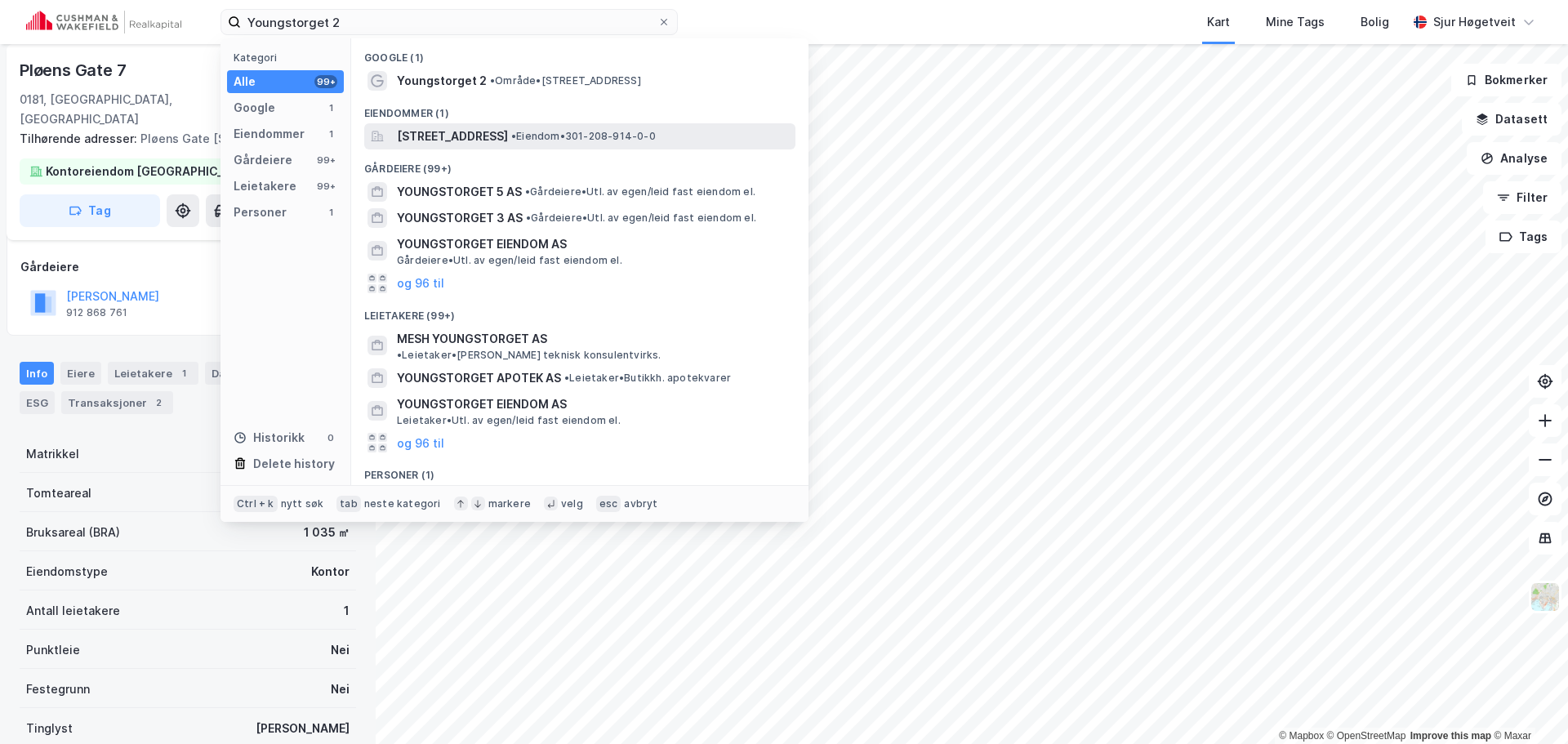
click at [466, 125] on div "[STREET_ADDRESS] • Eiendom • 301-208-914-0-0" at bounding box center [580, 137] width 432 height 26
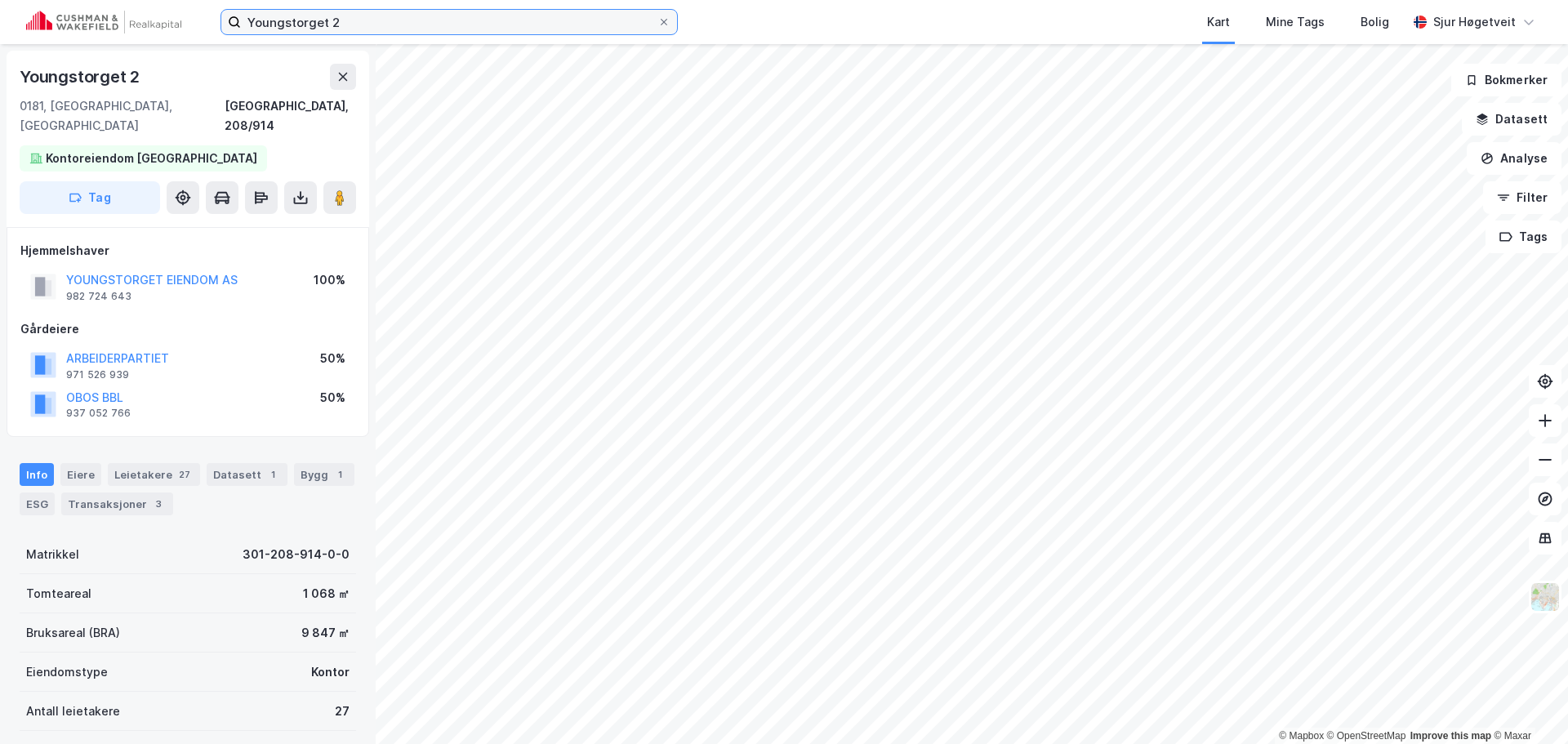
click at [337, 22] on input "Youngstorget 2" at bounding box center [449, 22] width 417 height 24
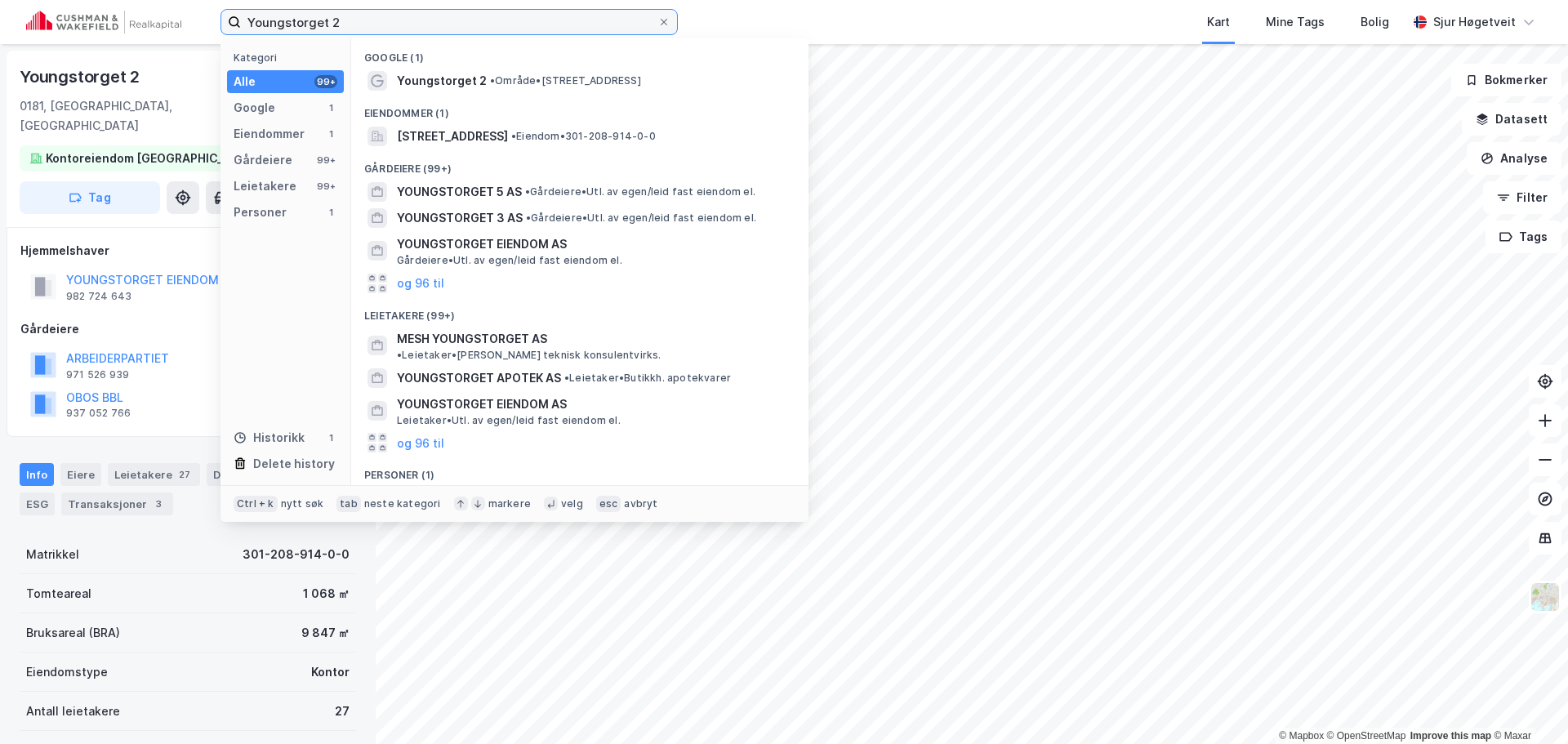
click at [337, 22] on input "Youngstorget 2" at bounding box center [449, 22] width 417 height 24
paste input "[PERSON_NAME]' gate"
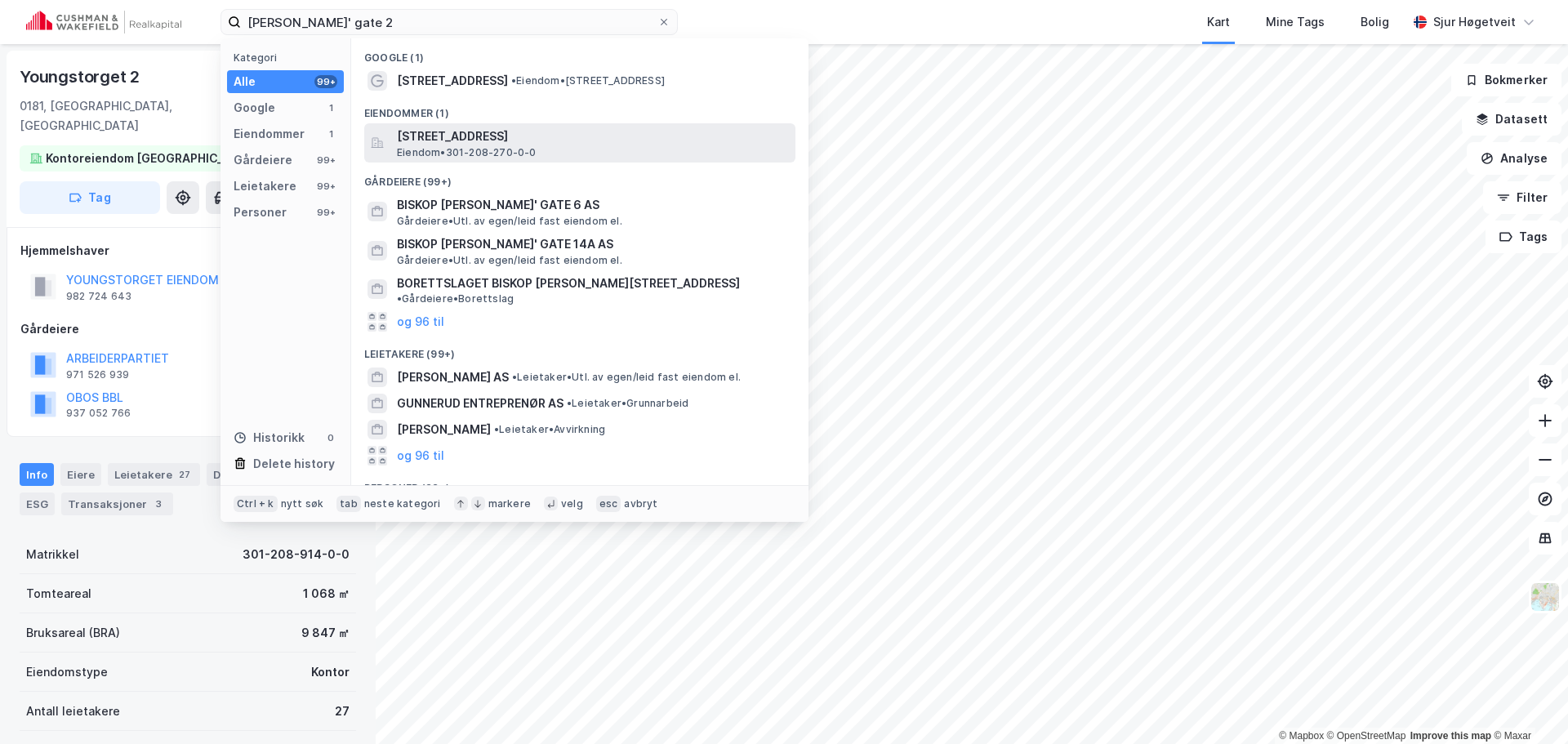
click at [600, 132] on span "[STREET_ADDRESS]" at bounding box center [593, 136] width 392 height 20
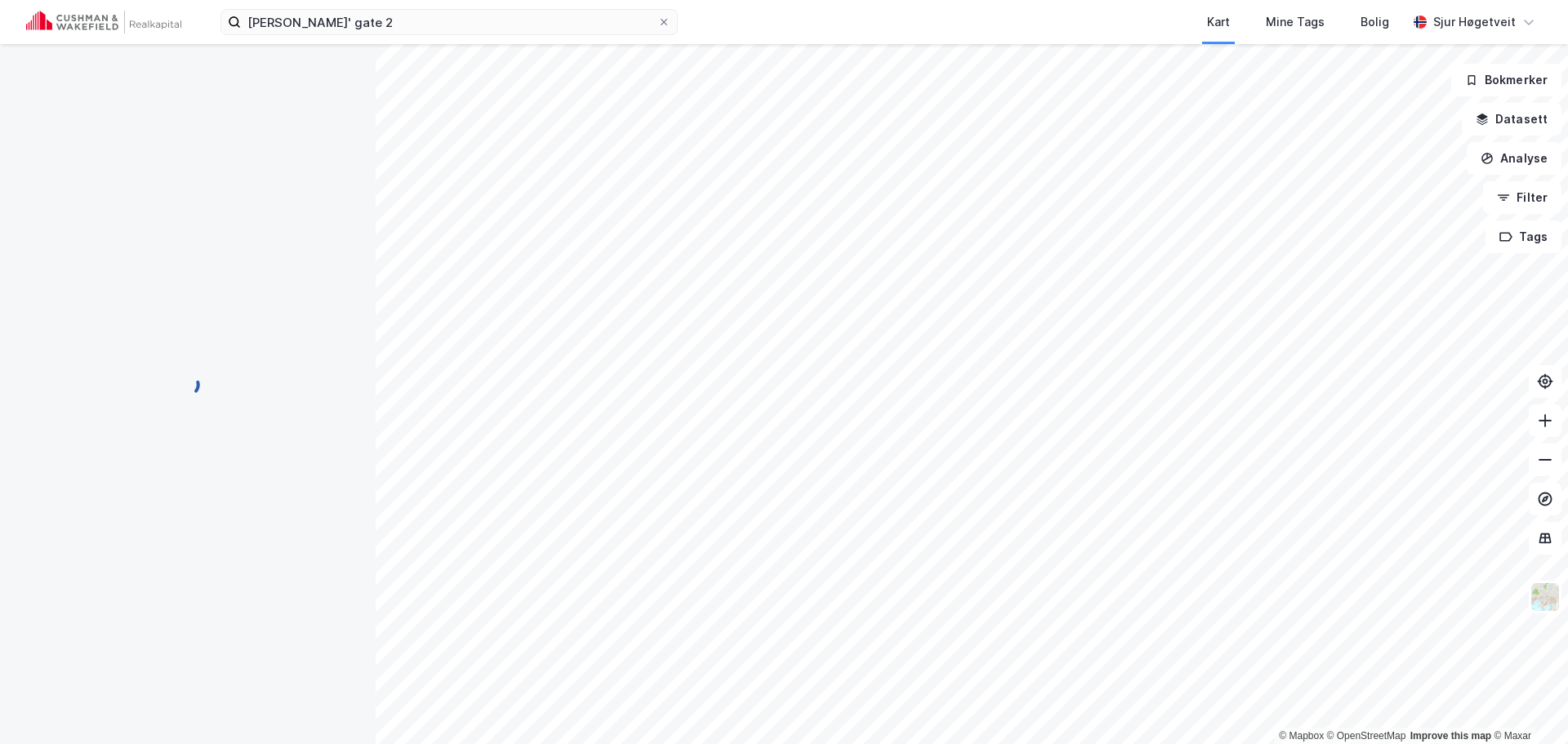
scroll to position [3, 0]
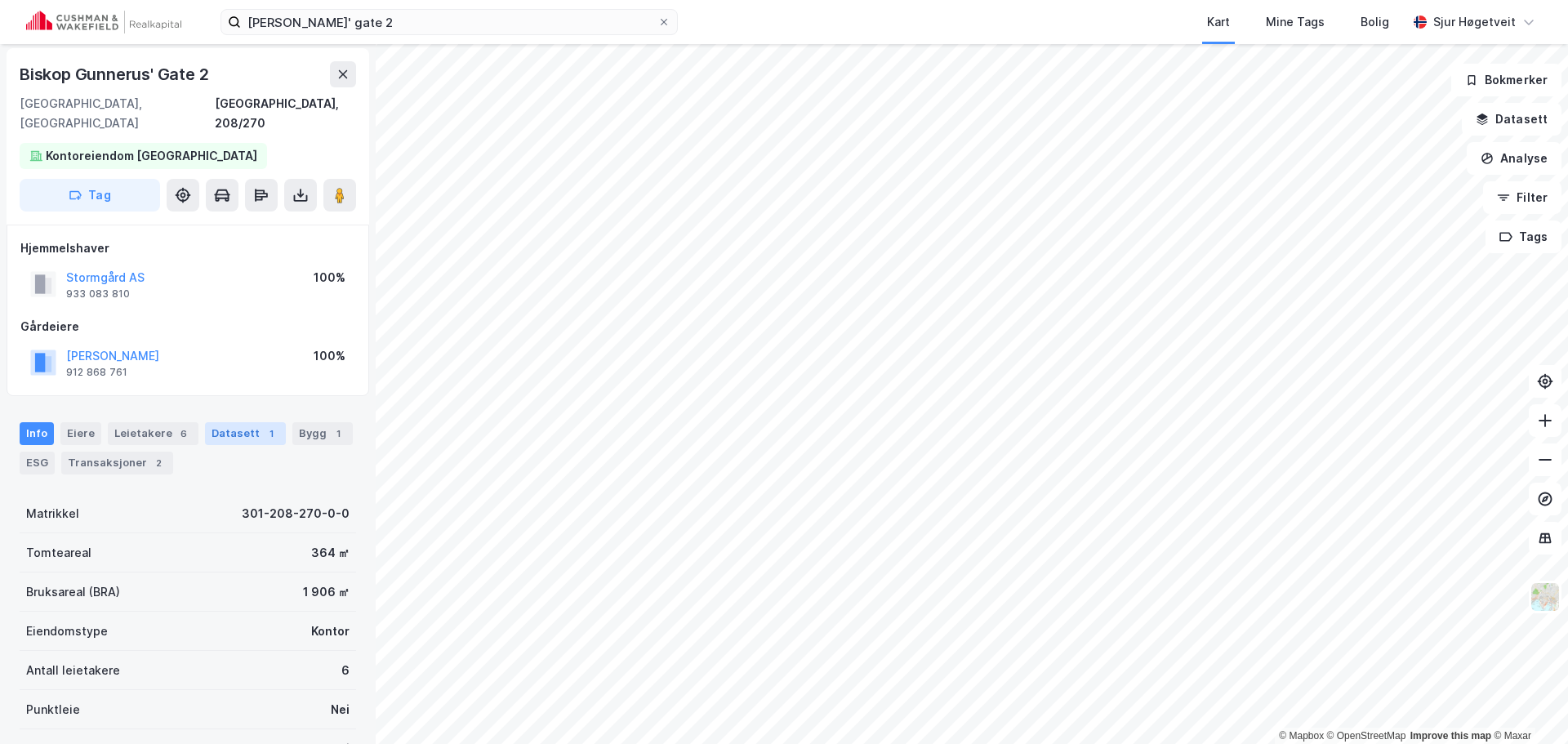
click at [228, 422] on div "Datasett 1" at bounding box center [245, 433] width 81 height 23
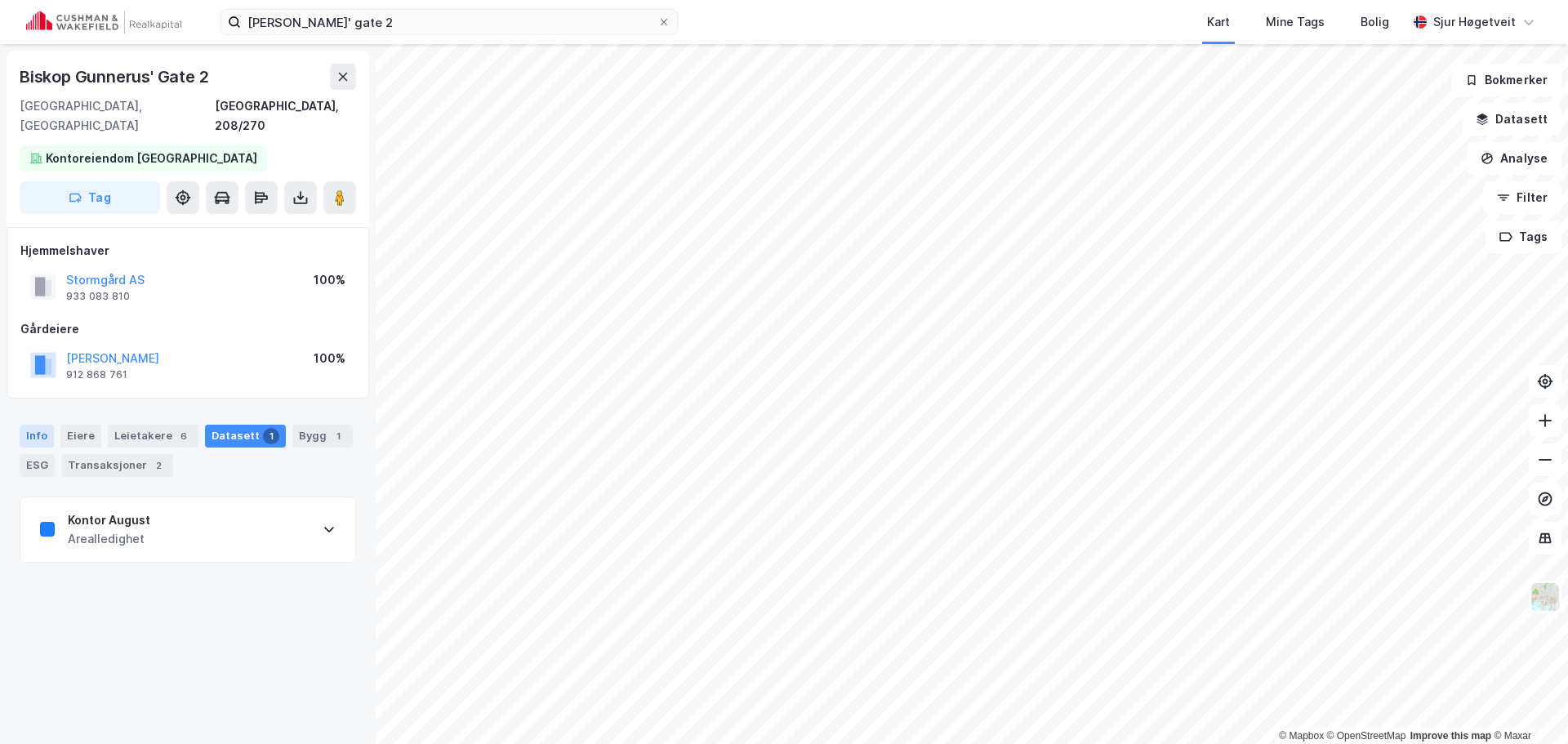
click at [41, 425] on div "Info" at bounding box center [36, 436] width 34 height 23
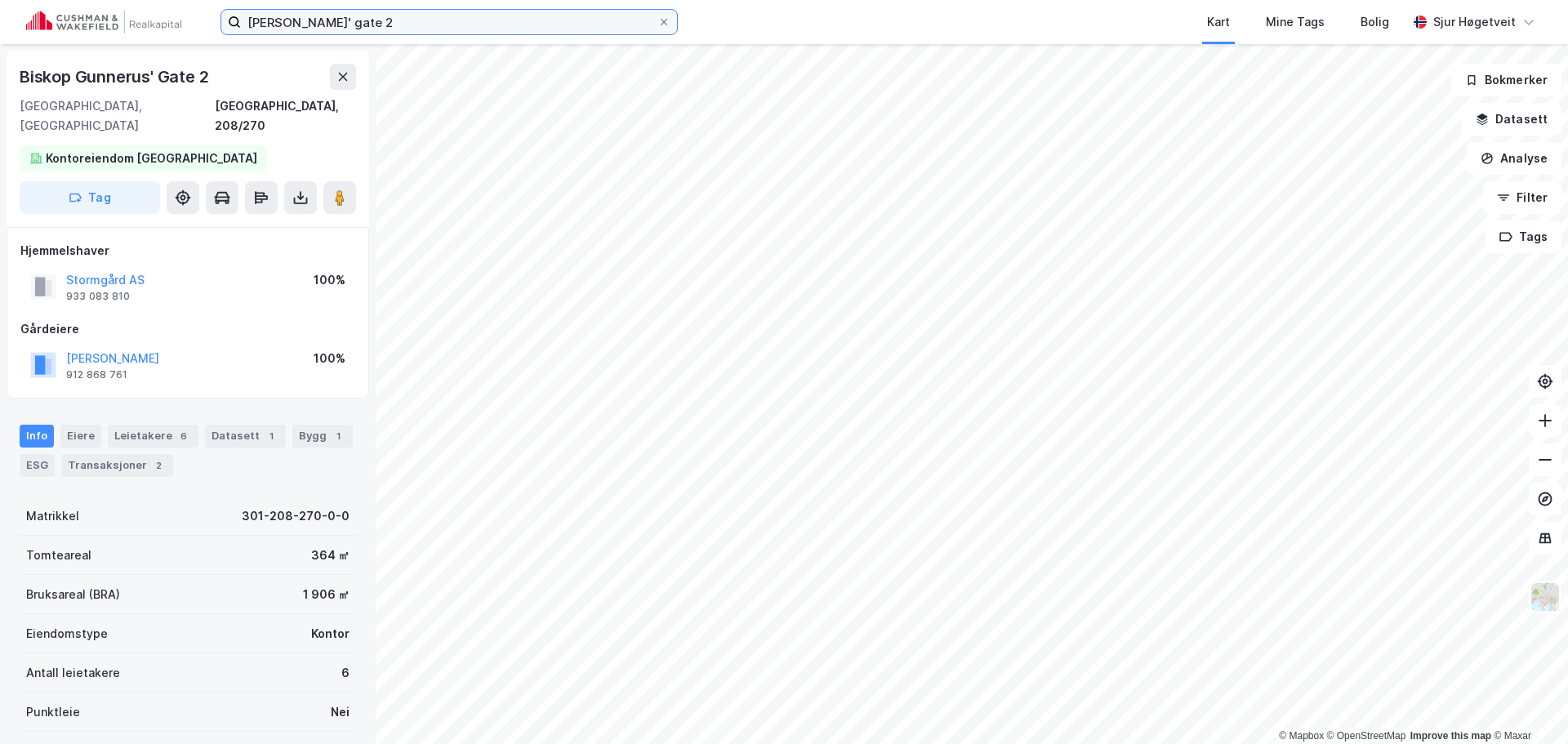
click at [402, 14] on input "[PERSON_NAME]' gate 2" at bounding box center [449, 22] width 417 height 24
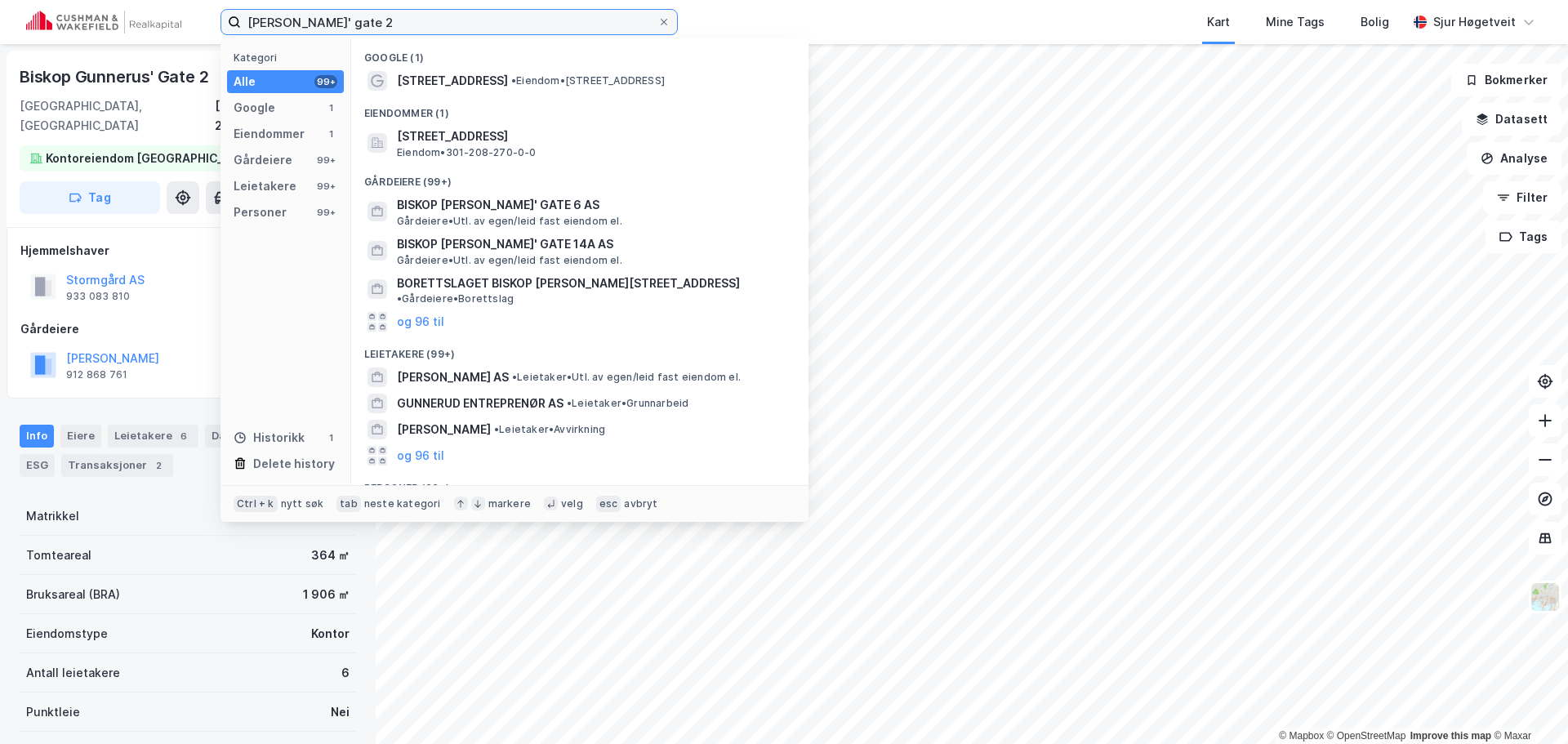
click at [402, 14] on input "[PERSON_NAME]' gate 2" at bounding box center [449, 22] width 417 height 24
paste input "[STREET_ADDRESS]"
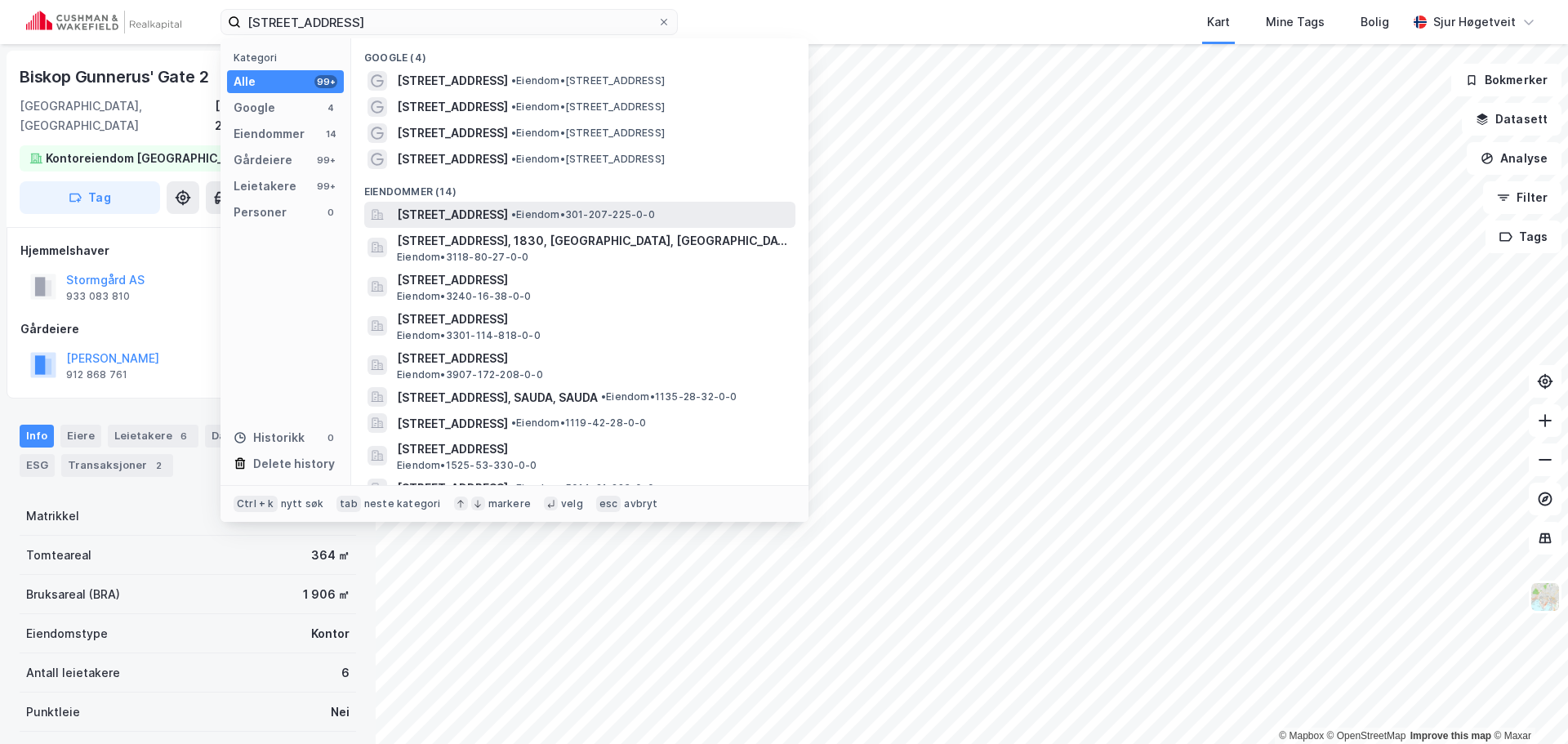
click at [544, 202] on div "[STREET_ADDRESS] • Eiendom • 301-207-225-0-0" at bounding box center [580, 215] width 432 height 26
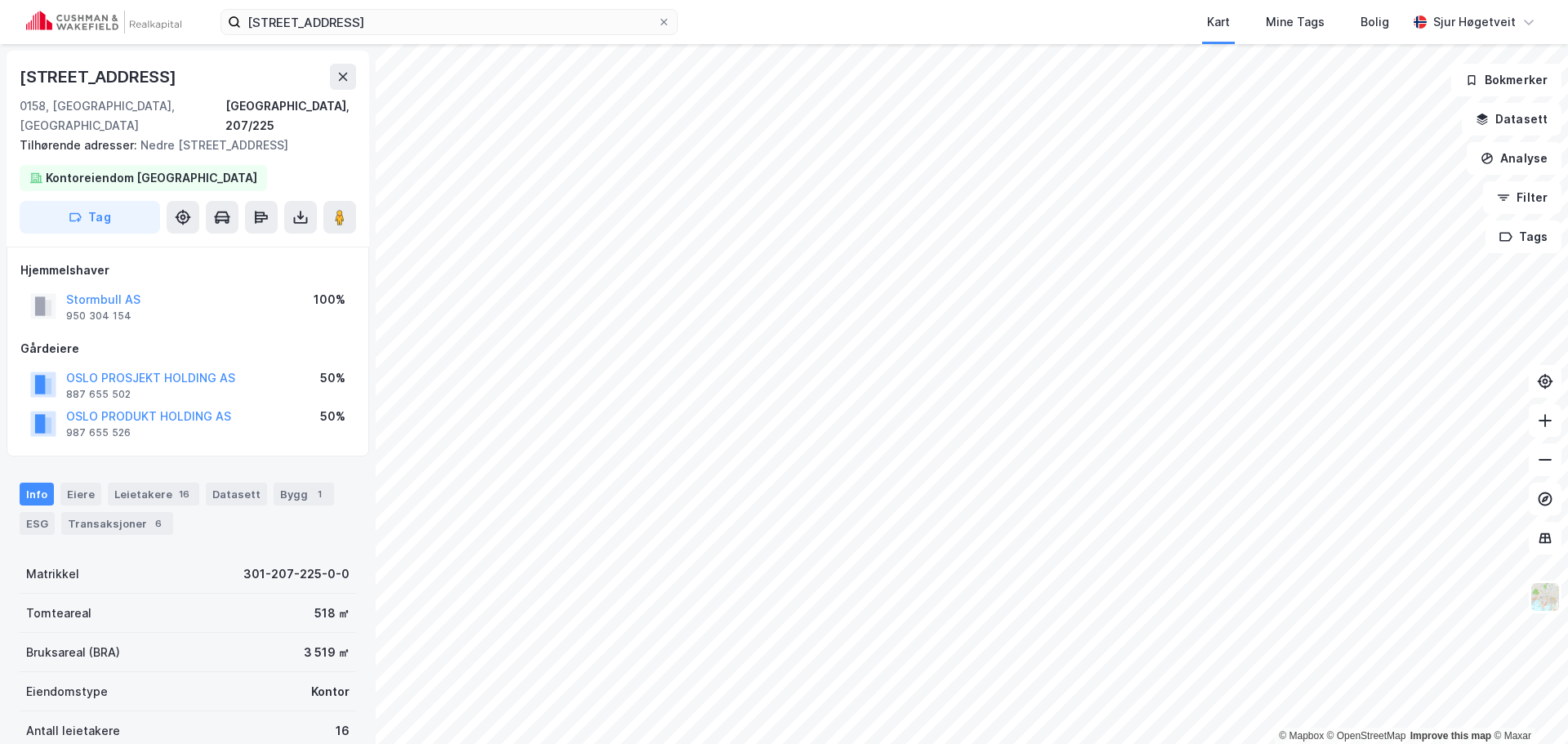
scroll to position [3, 0]
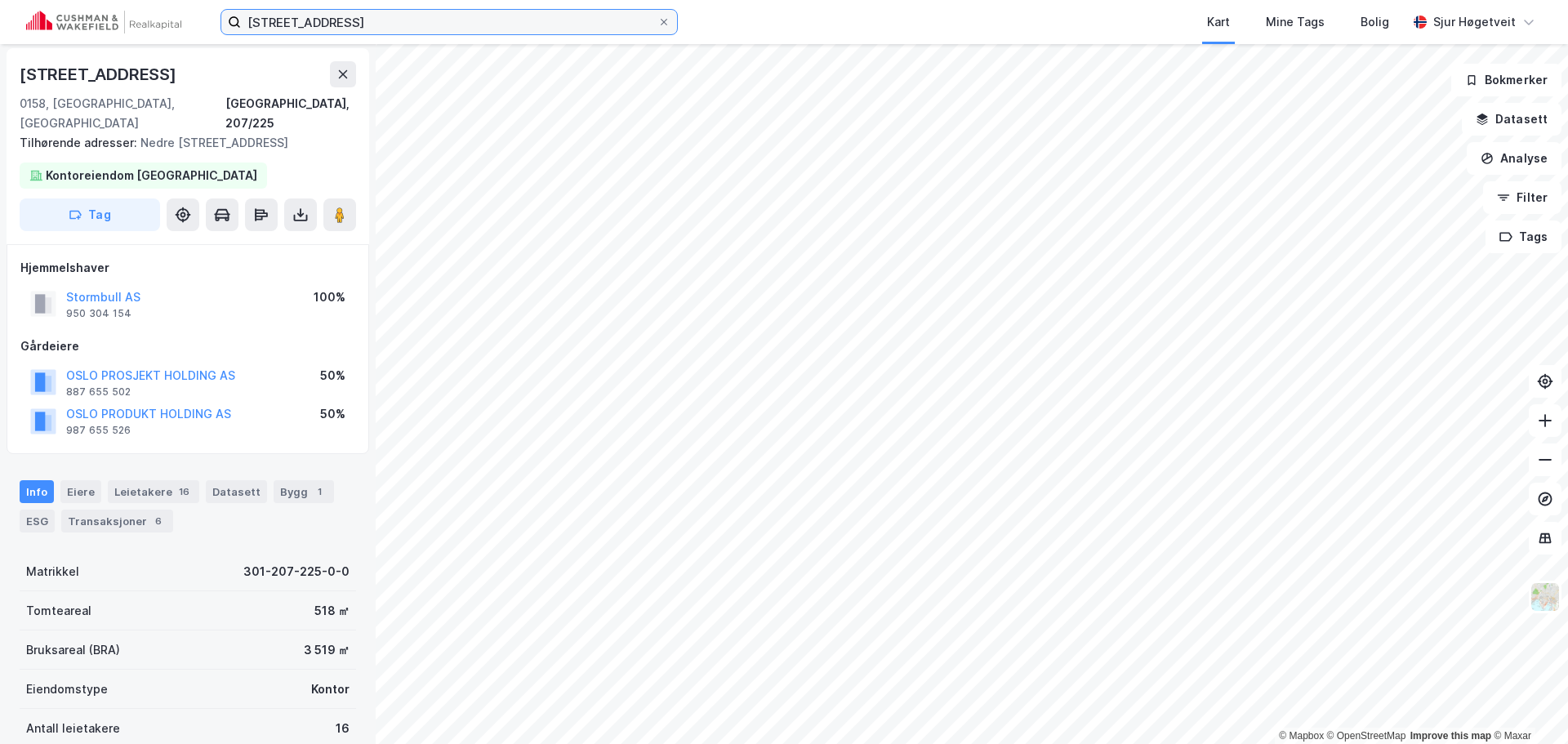
click at [367, 13] on input "[STREET_ADDRESS]" at bounding box center [449, 22] width 417 height 24
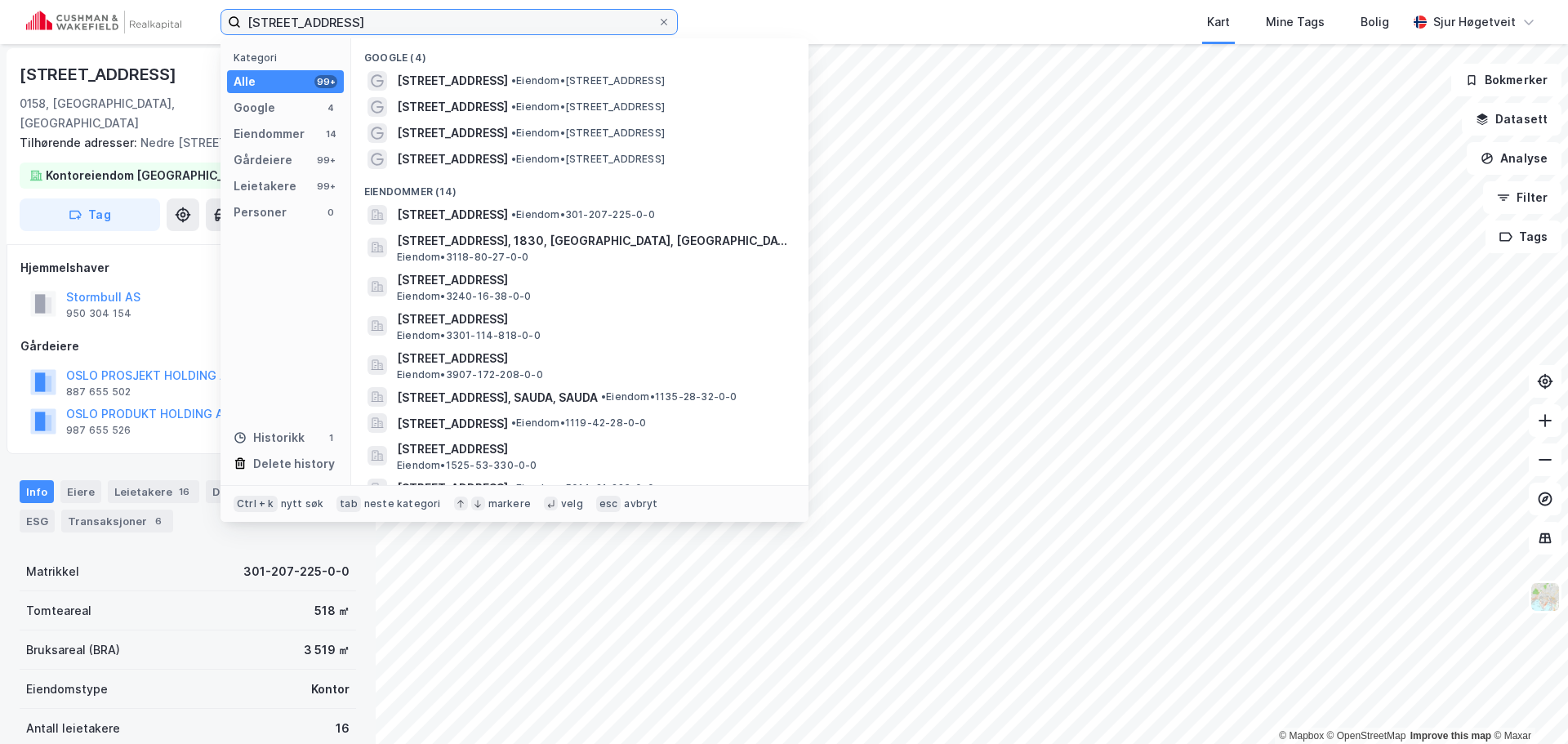
click at [367, 13] on input "[STREET_ADDRESS]" at bounding box center [449, 22] width 417 height 24
click at [366, 13] on input "[STREET_ADDRESS]" at bounding box center [449, 22] width 417 height 24
paste input "[STREET_ADDRESS]"
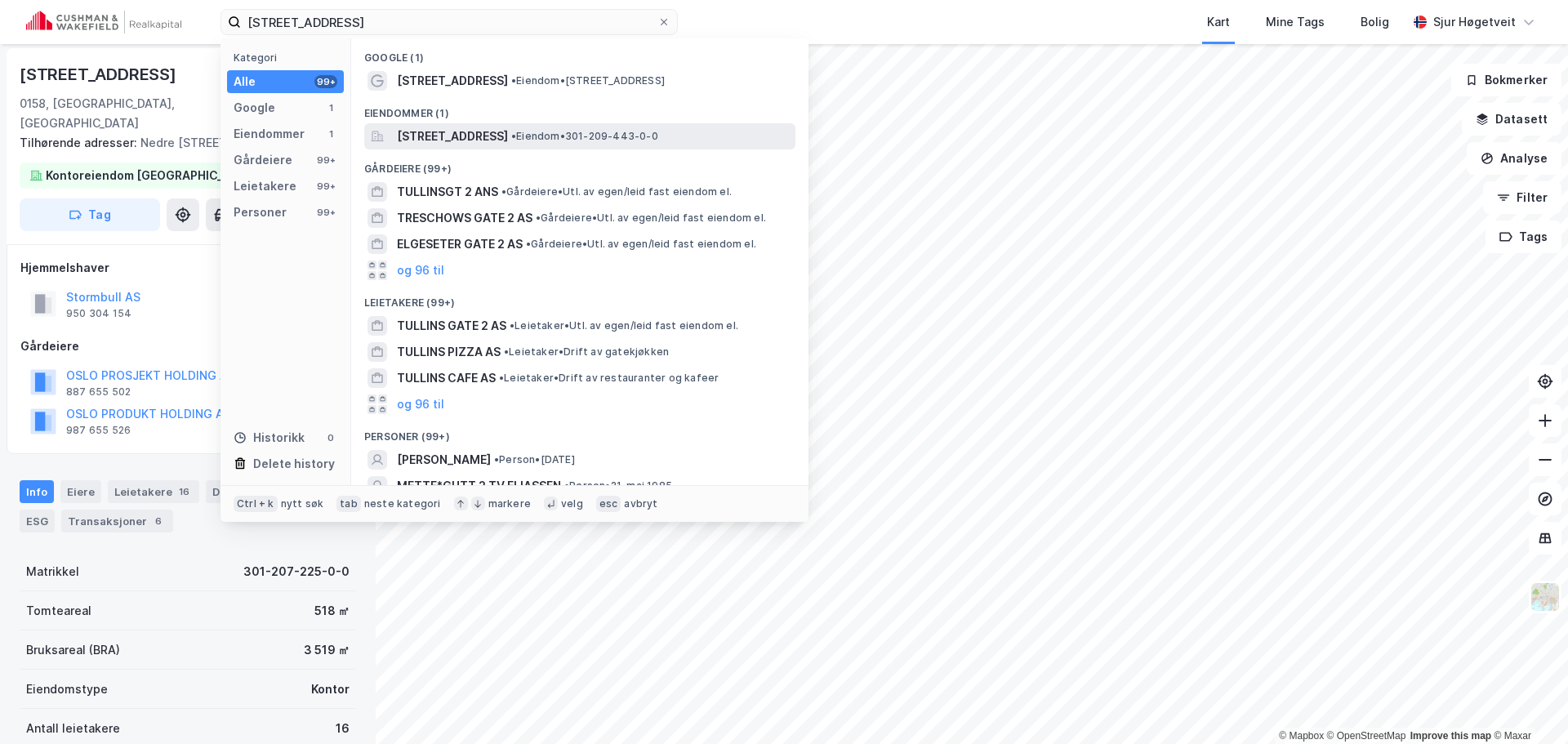
click at [606, 126] on div "[STREET_ADDRESS] • Eiendom • 301-209-443-0-0" at bounding box center [594, 136] width 395 height 20
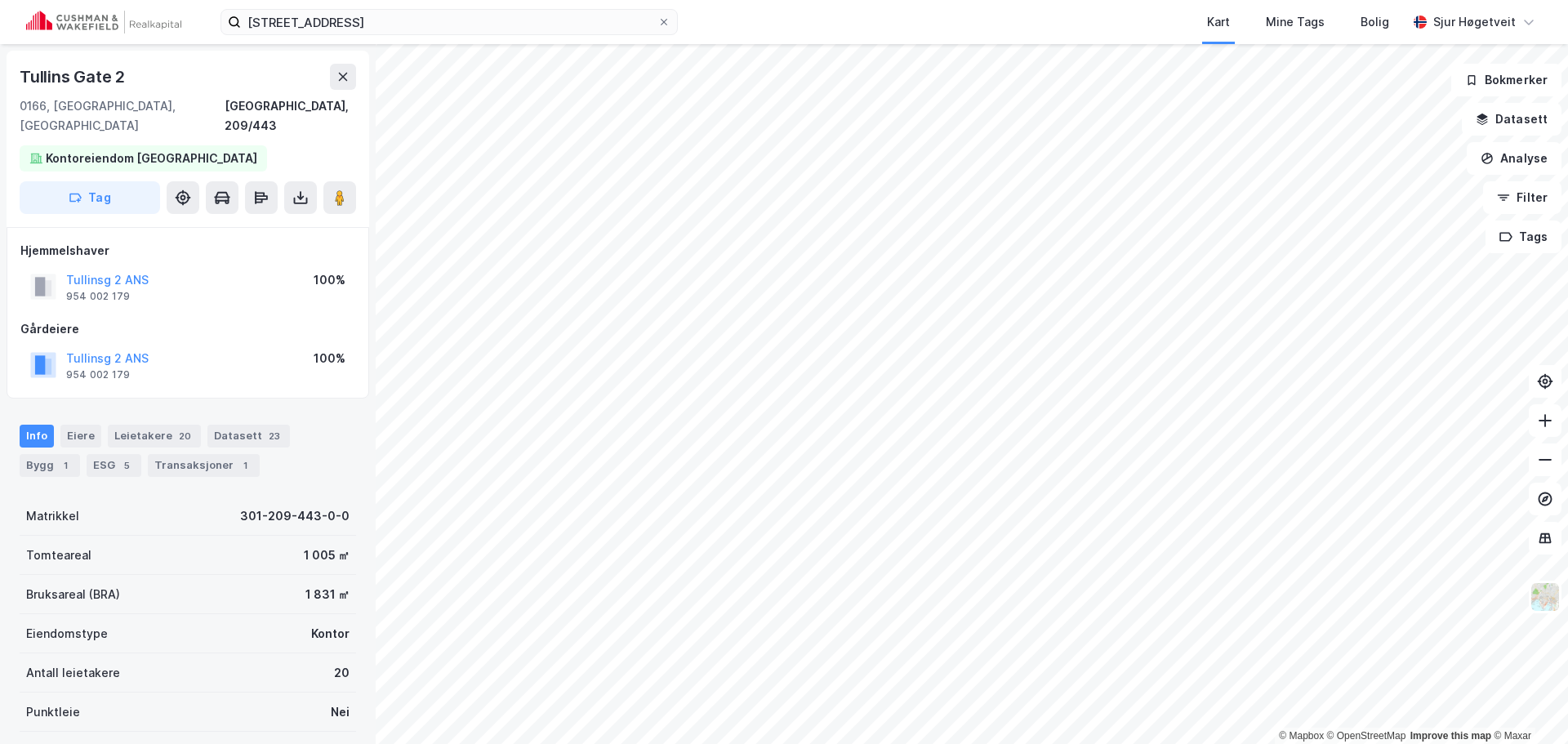
scroll to position [3, 0]
click at [221, 422] on div "Datasett 23" at bounding box center [248, 433] width 83 height 23
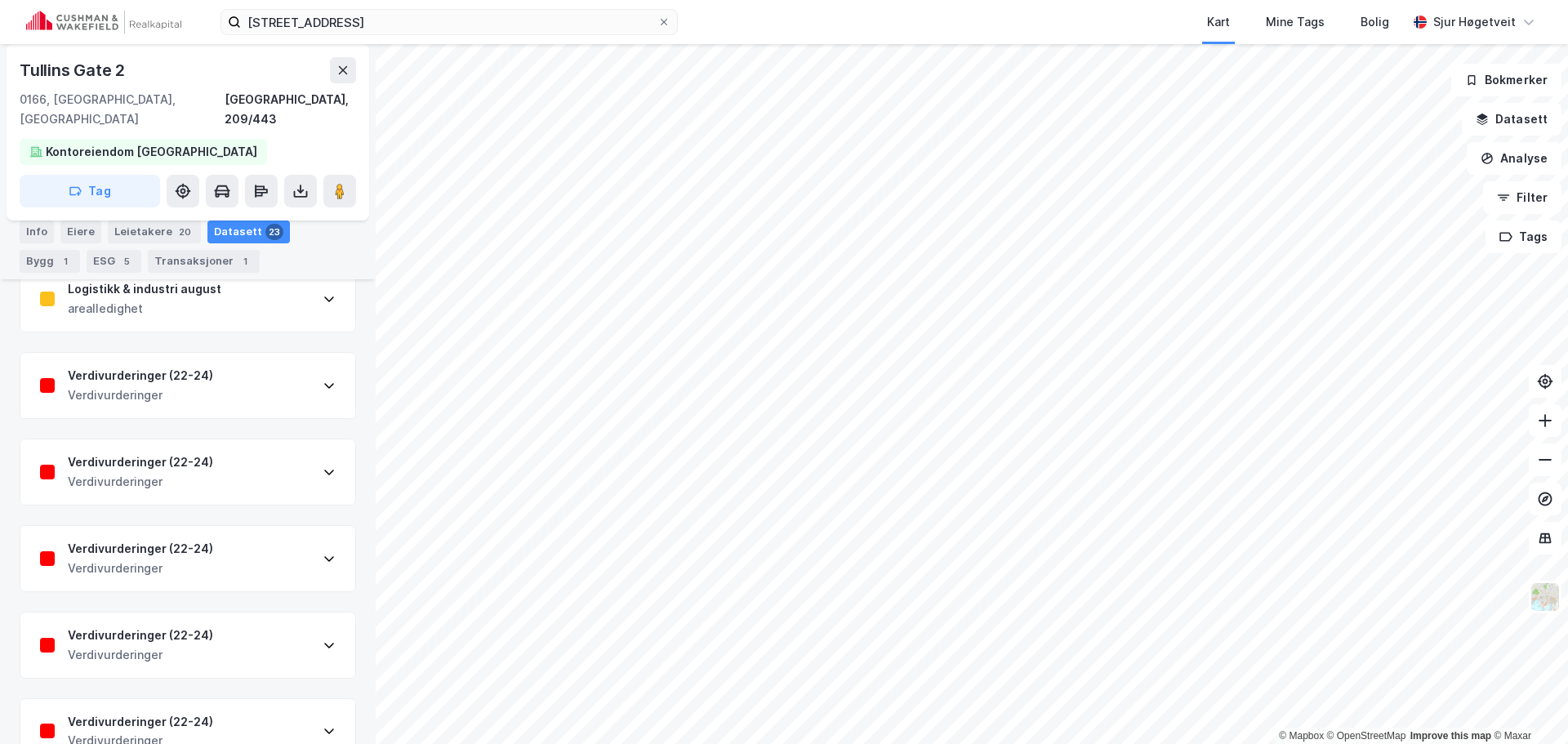
click at [219, 441] on div "Verdivurderinger (22-24) Verdivurderinger" at bounding box center [188, 472] width 335 height 65
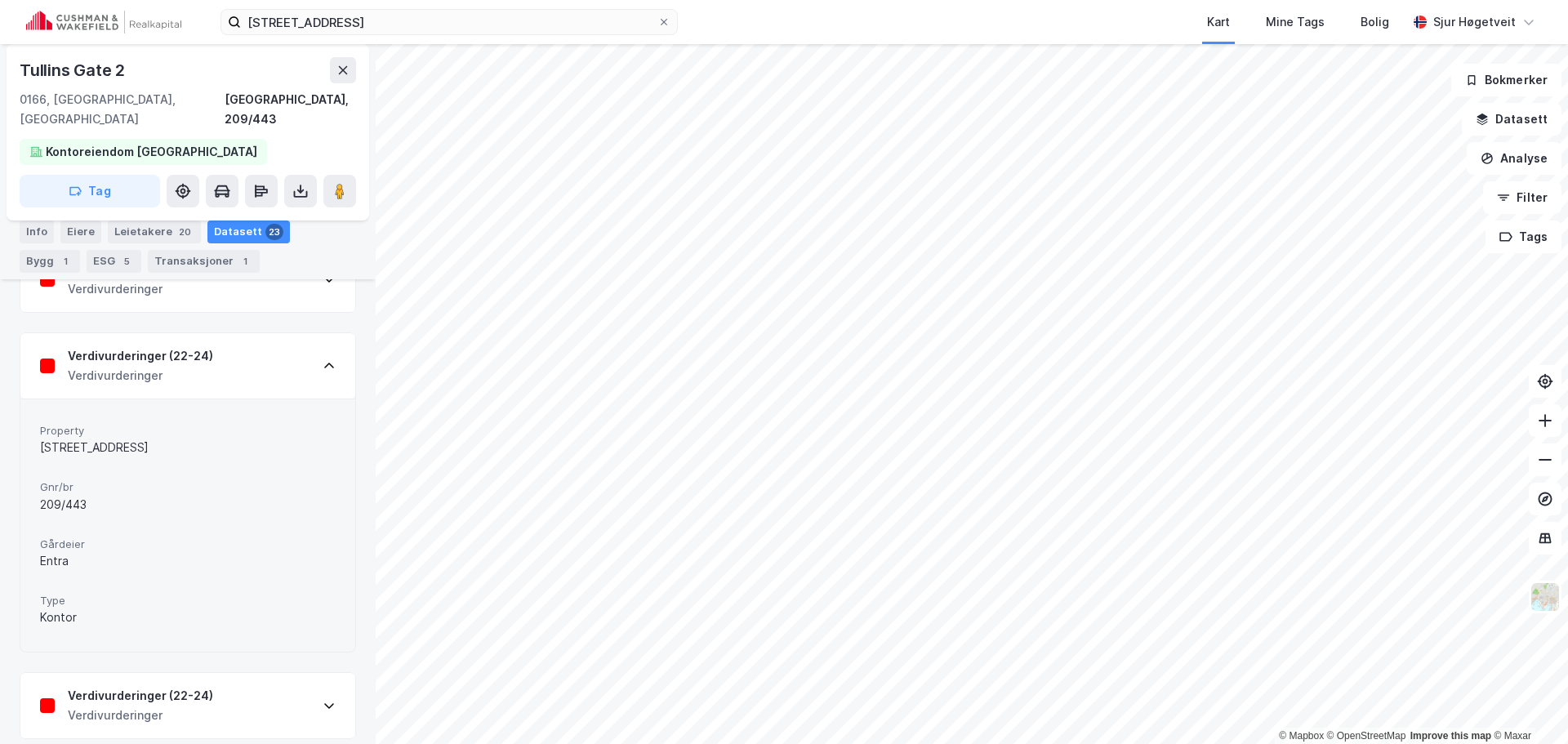
scroll to position [572, 0]
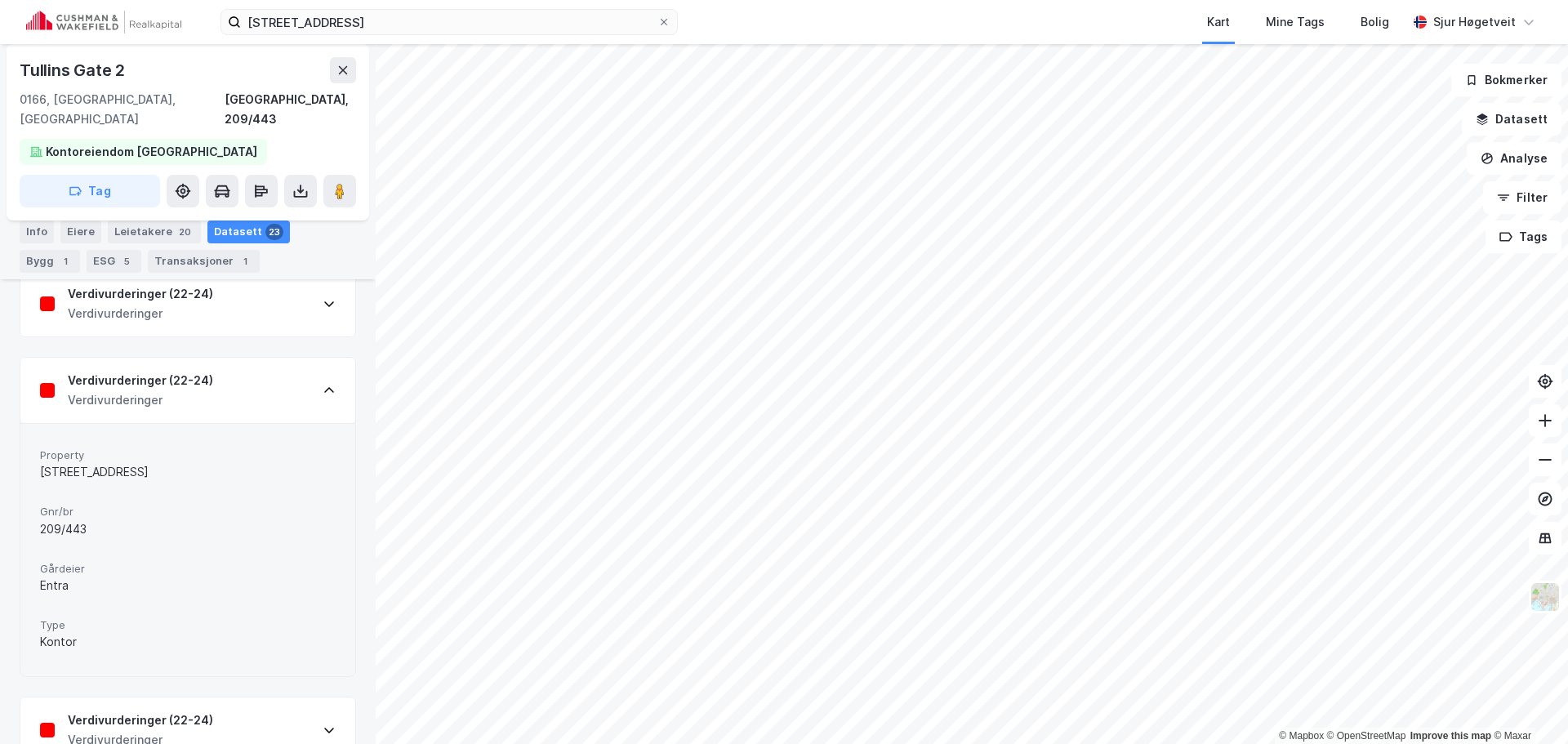
click at [256, 371] on div "Verdivurderinger (22-24) Verdivurderinger" at bounding box center [188, 391] width 335 height 65
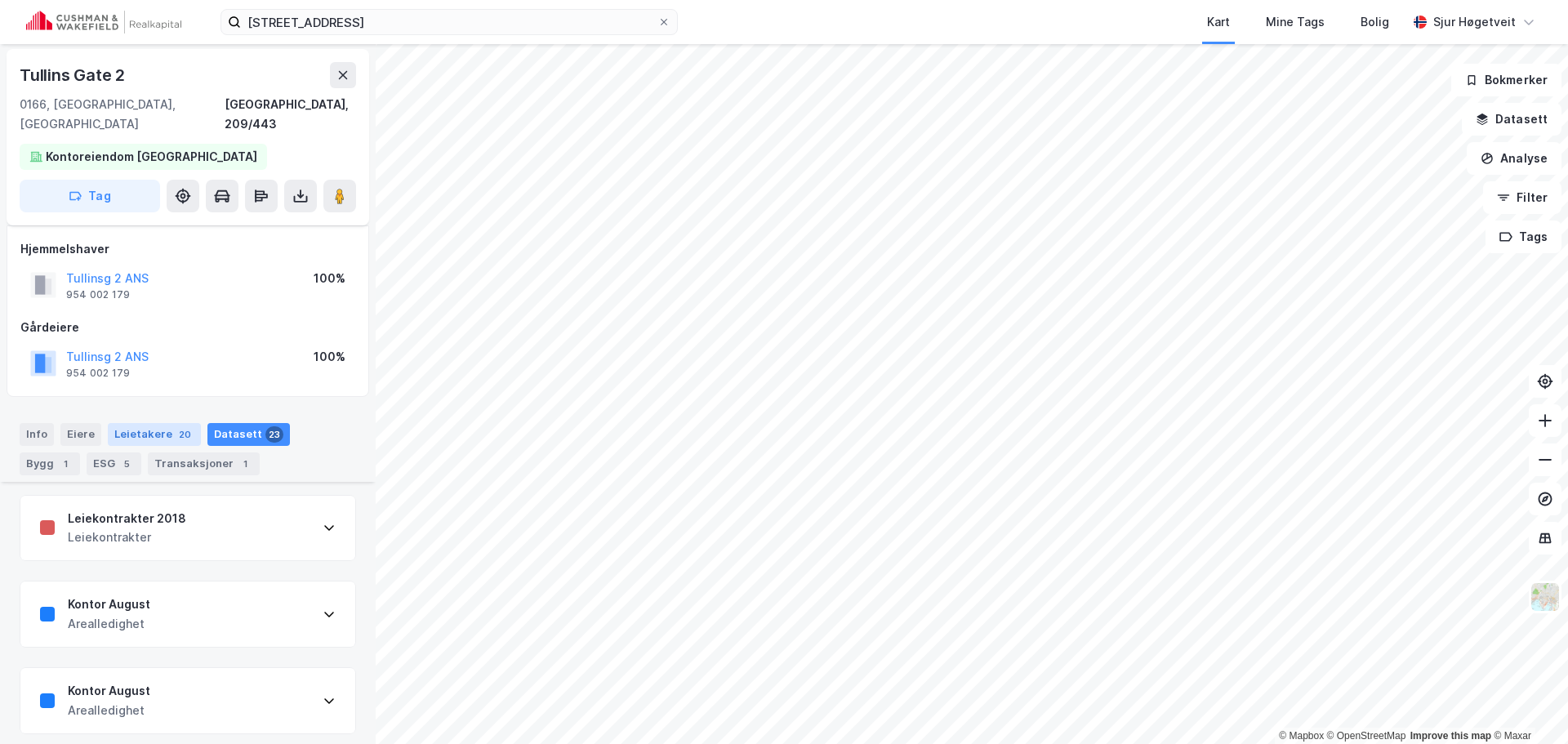
scroll to position [0, 0]
click at [49, 425] on div "Info" at bounding box center [36, 436] width 34 height 23
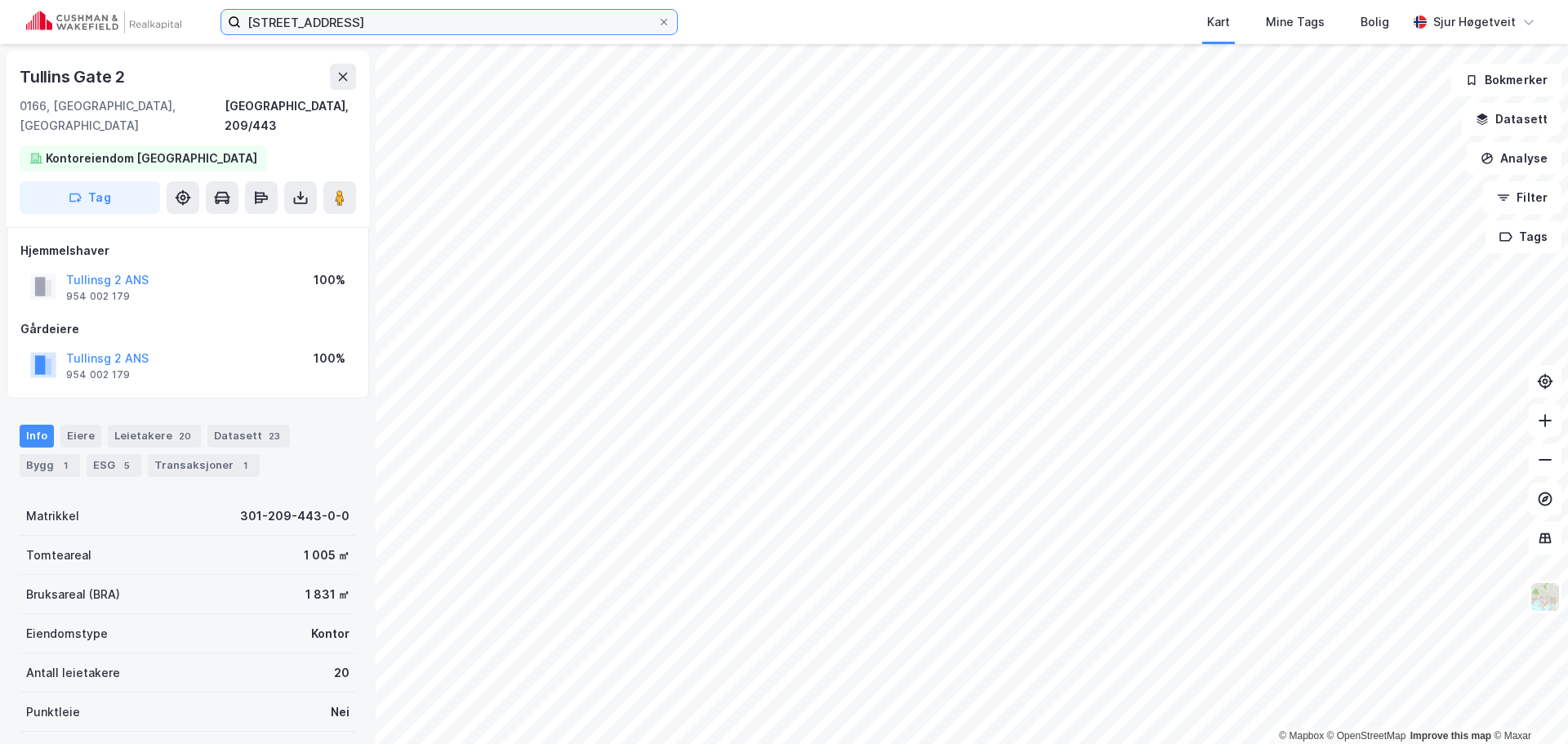
click at [369, 20] on input "[STREET_ADDRESS]" at bounding box center [449, 22] width 417 height 24
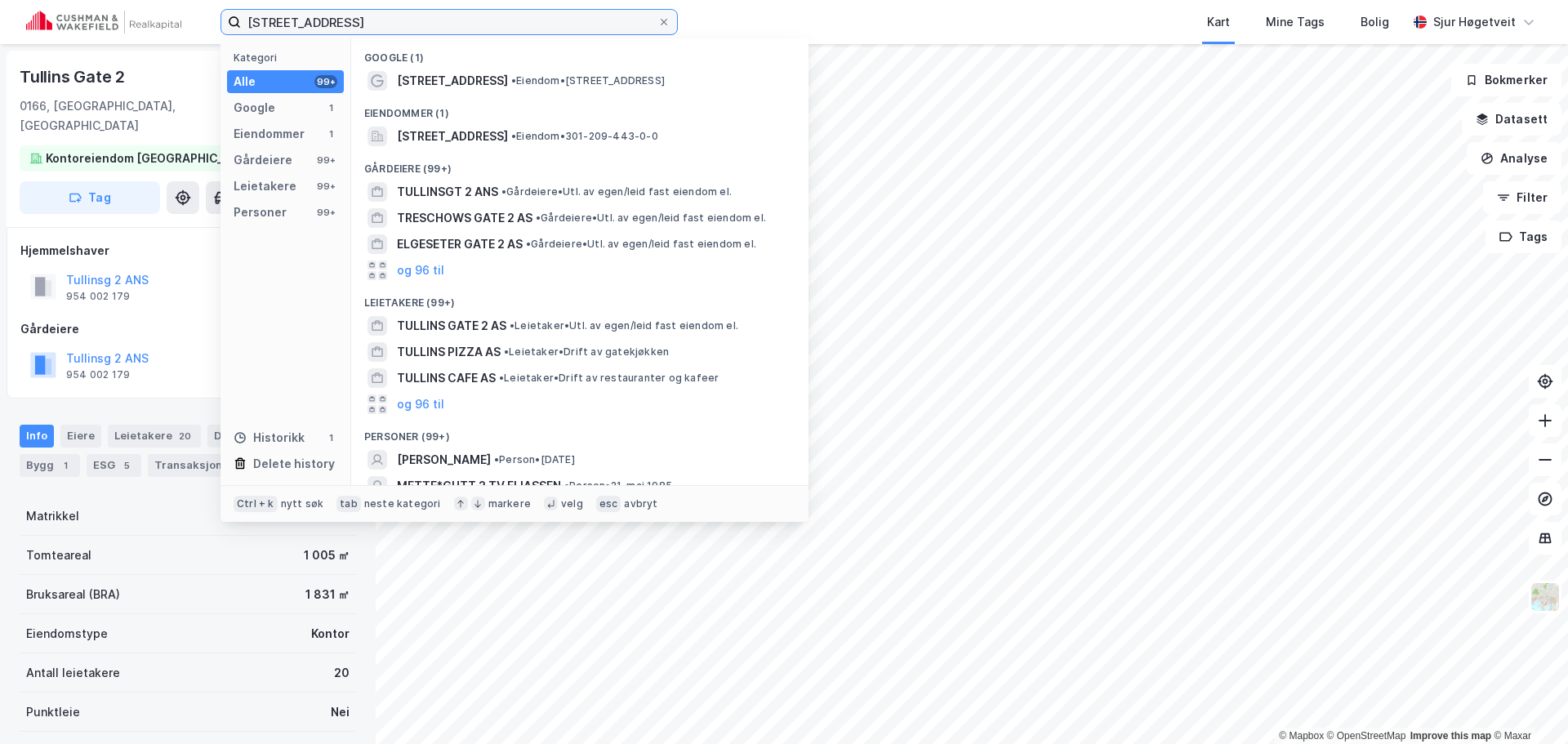
click at [369, 20] on input "[STREET_ADDRESS]" at bounding box center [449, 22] width 417 height 24
paste input "[STREET_ADDRESS]"
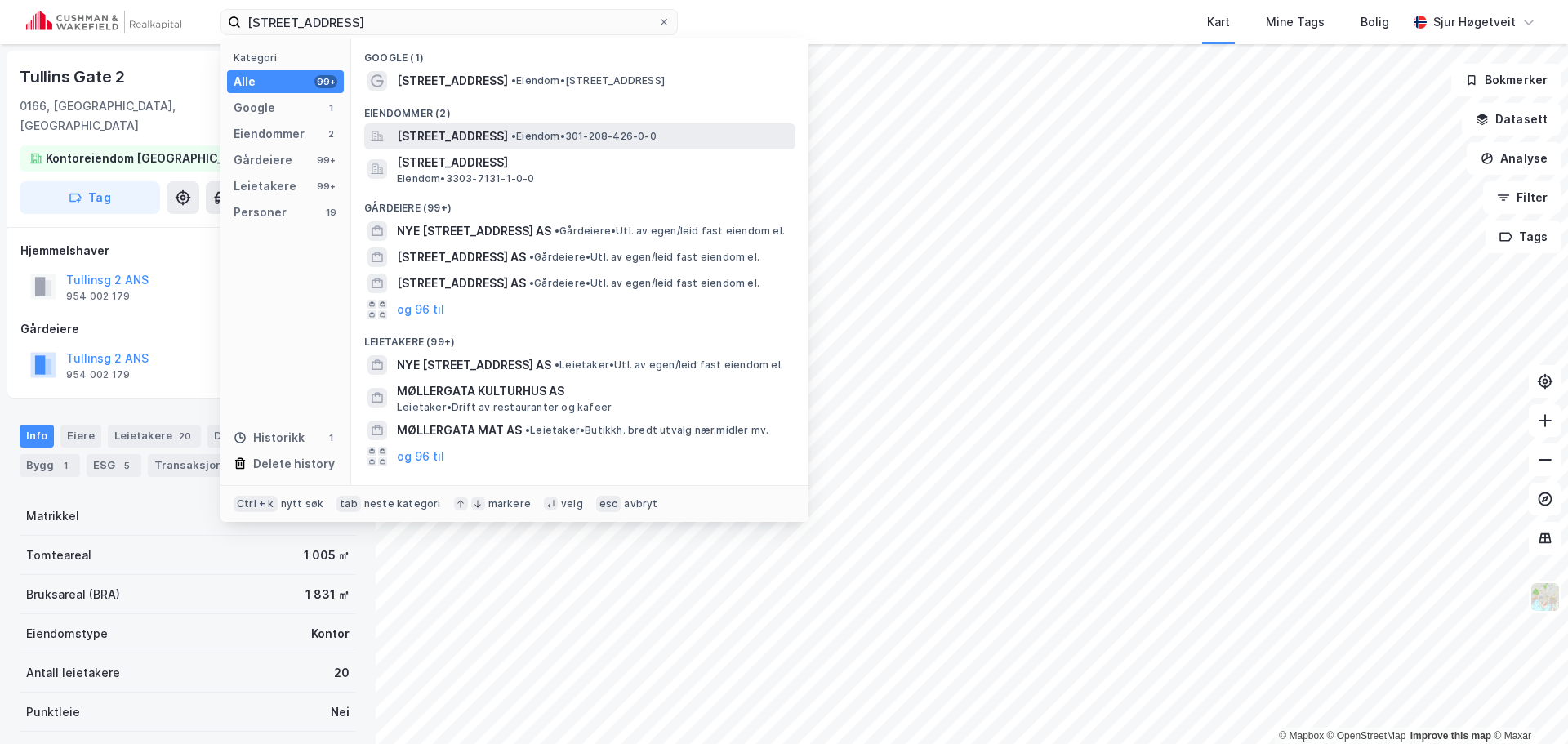
click at [475, 124] on div "[STREET_ADDRESS] • Eiendom • 301-208-426-0-0" at bounding box center [580, 137] width 432 height 26
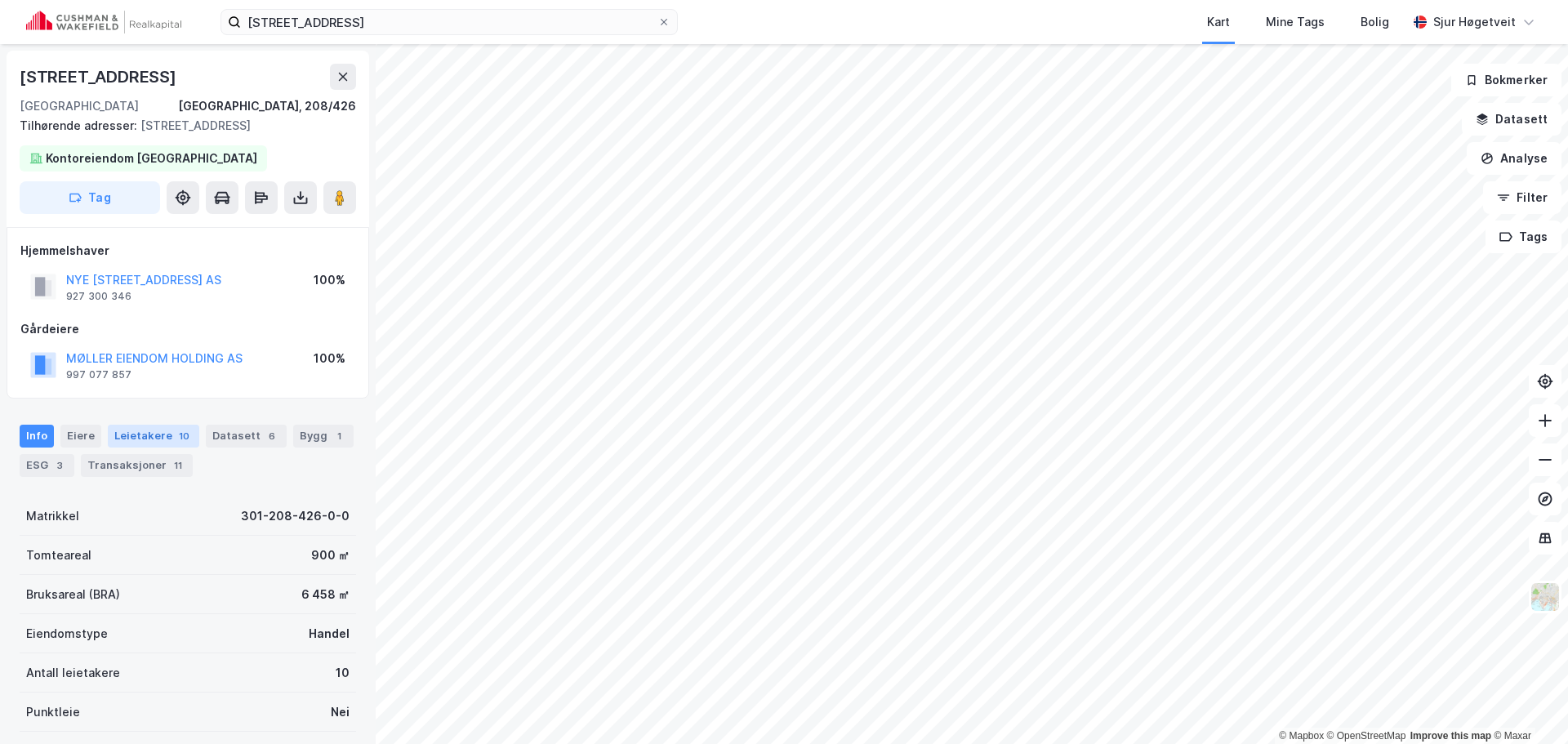
click at [152, 425] on div "Leietakere 10" at bounding box center [153, 436] width 91 height 23
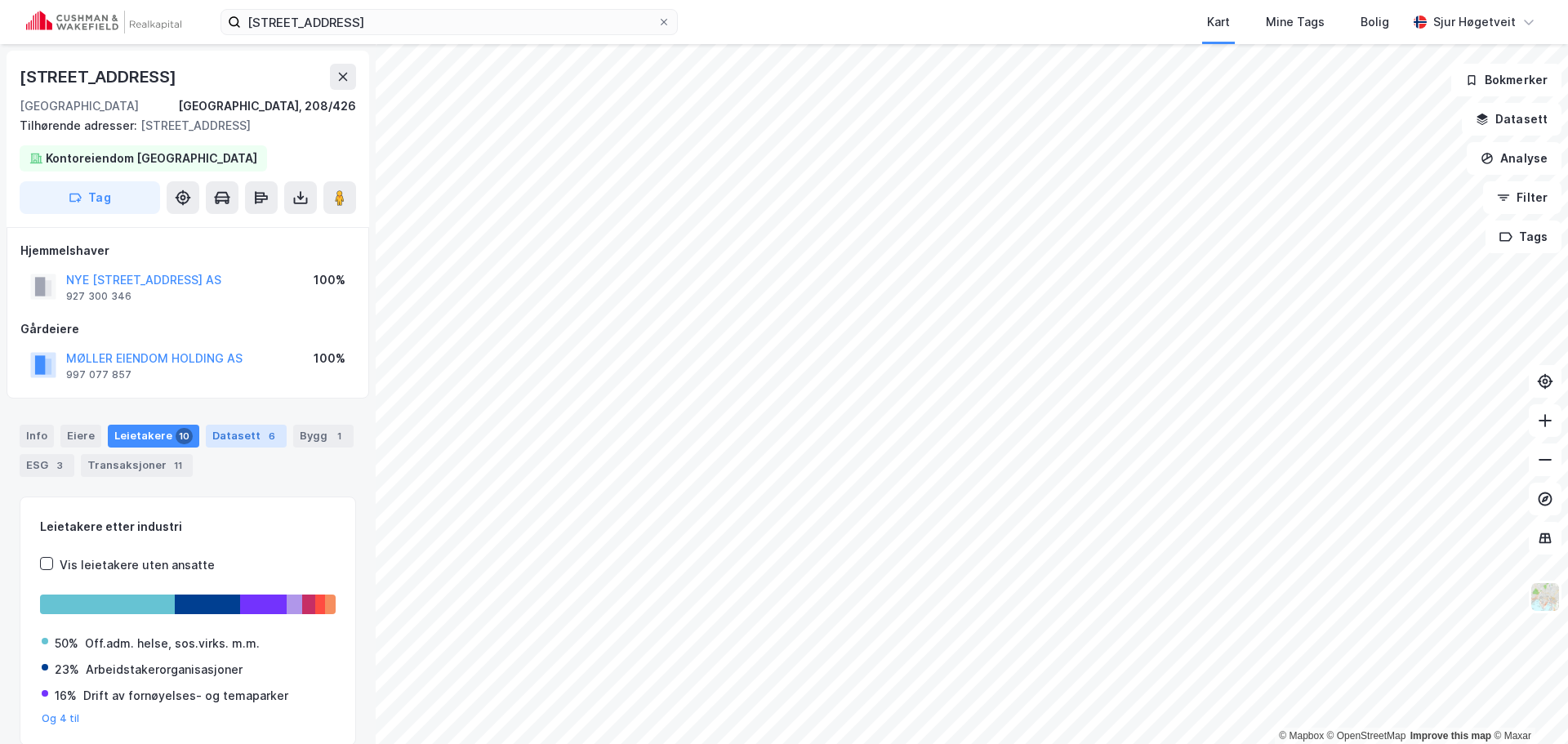
click at [246, 440] on div "Datasett 6" at bounding box center [246, 436] width 81 height 23
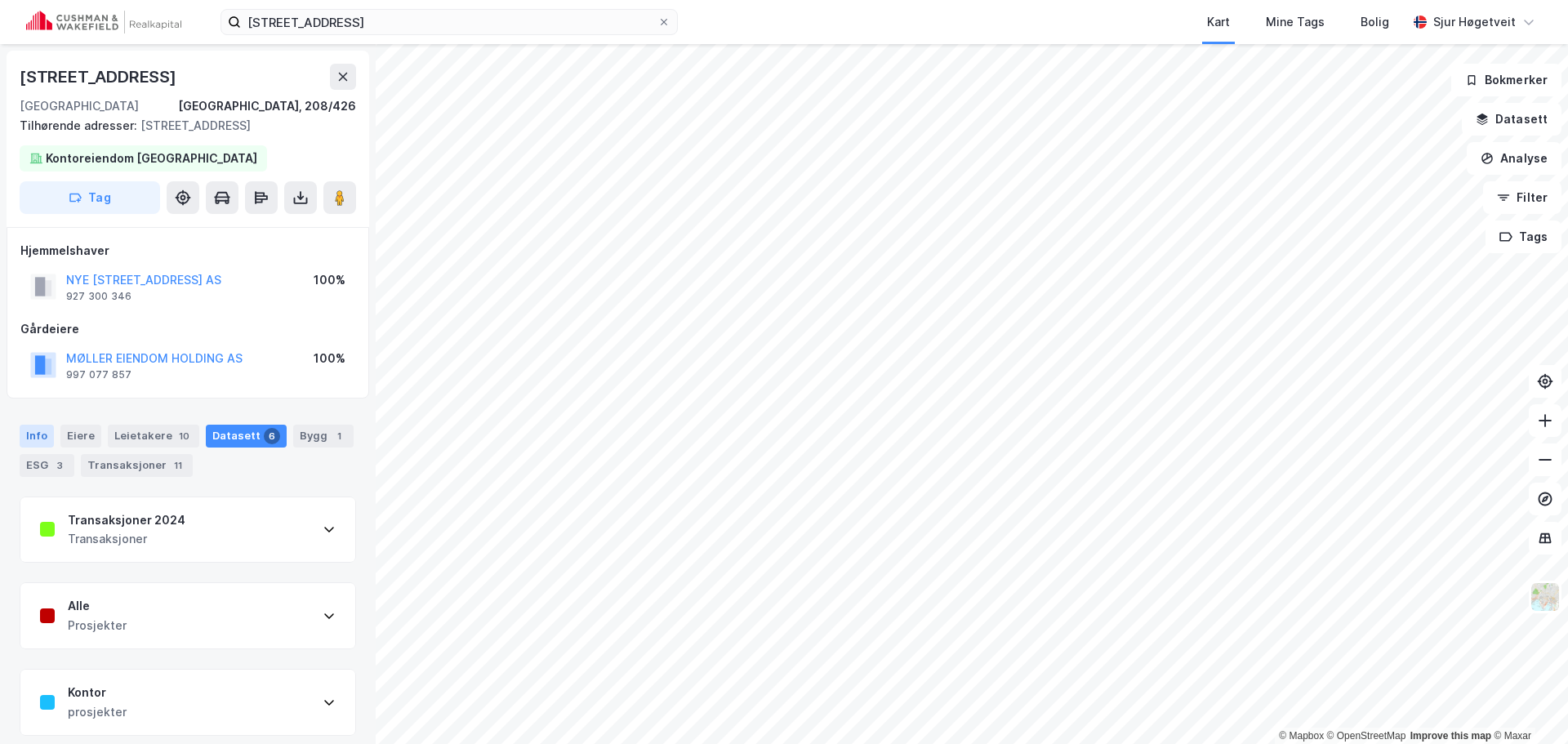
click at [34, 437] on div "Info" at bounding box center [36, 436] width 34 height 23
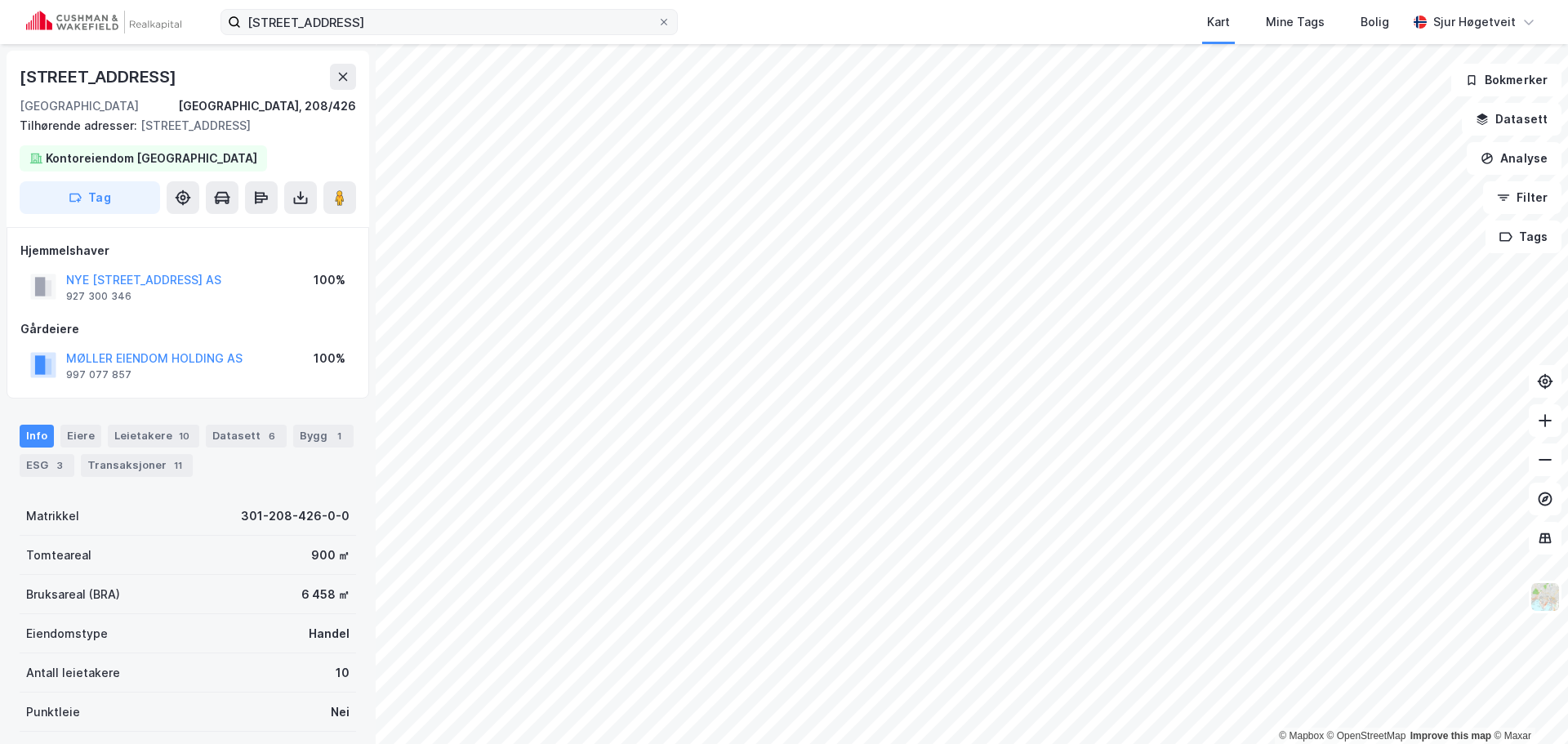
click at [472, 34] on label "[STREET_ADDRESS]" at bounding box center [449, 22] width 458 height 26
click at [472, 34] on input "[STREET_ADDRESS]" at bounding box center [449, 22] width 417 height 24
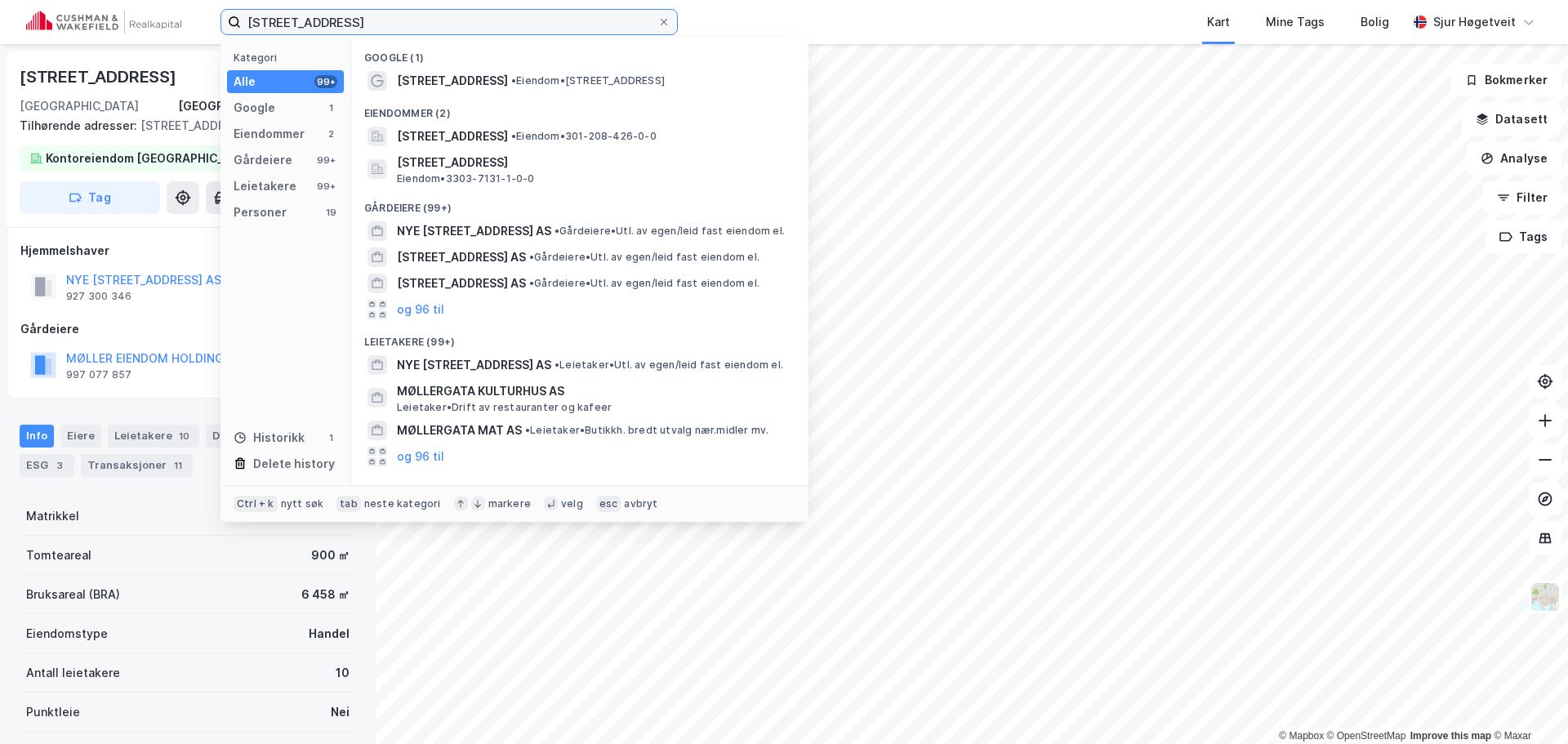
click at [472, 23] on input "[STREET_ADDRESS]" at bounding box center [449, 22] width 417 height 24
paste input "[PERSON_NAME]. [STREET_ADDRESS]"
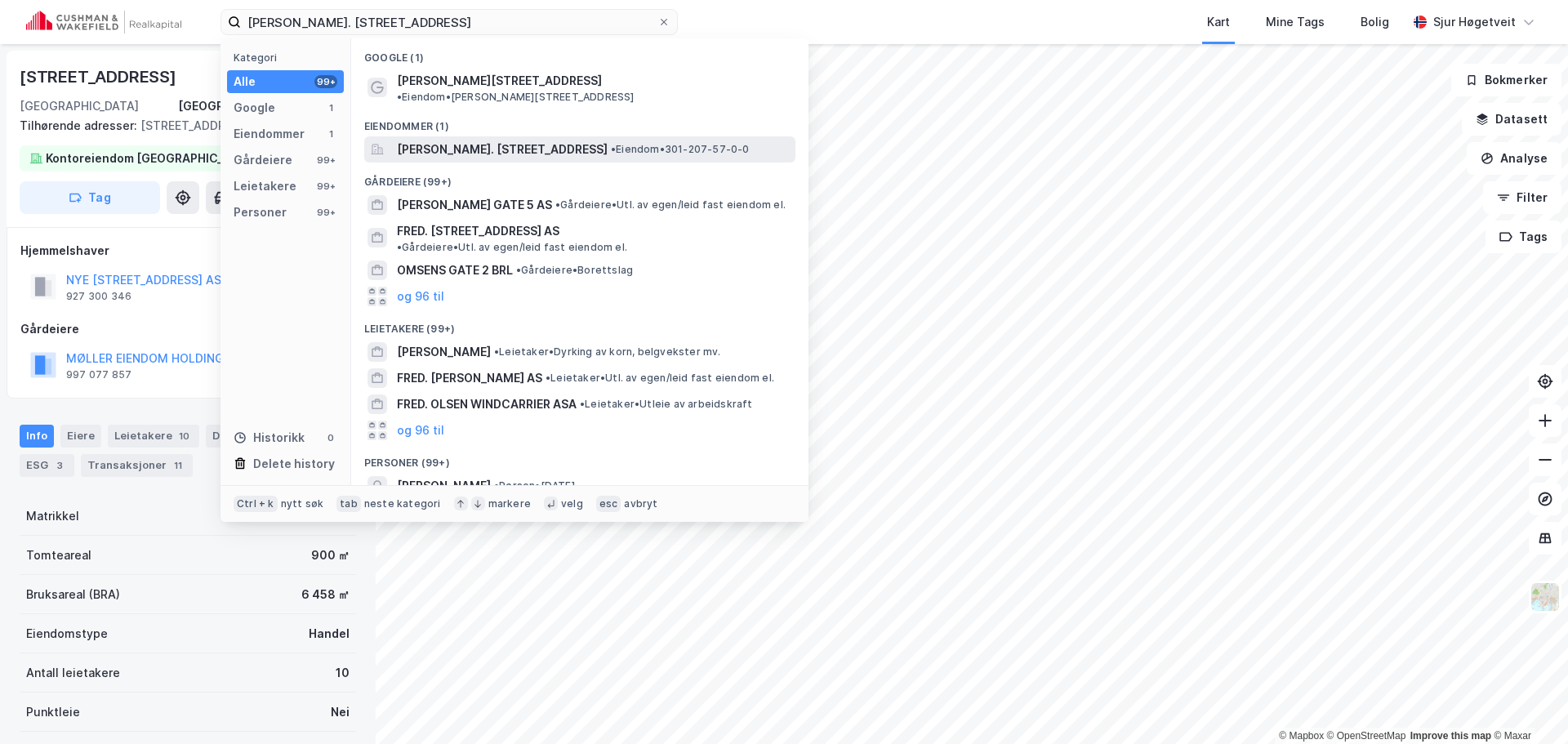
click at [532, 140] on span "[PERSON_NAME]. [STREET_ADDRESS]" at bounding box center [502, 149] width 211 height 20
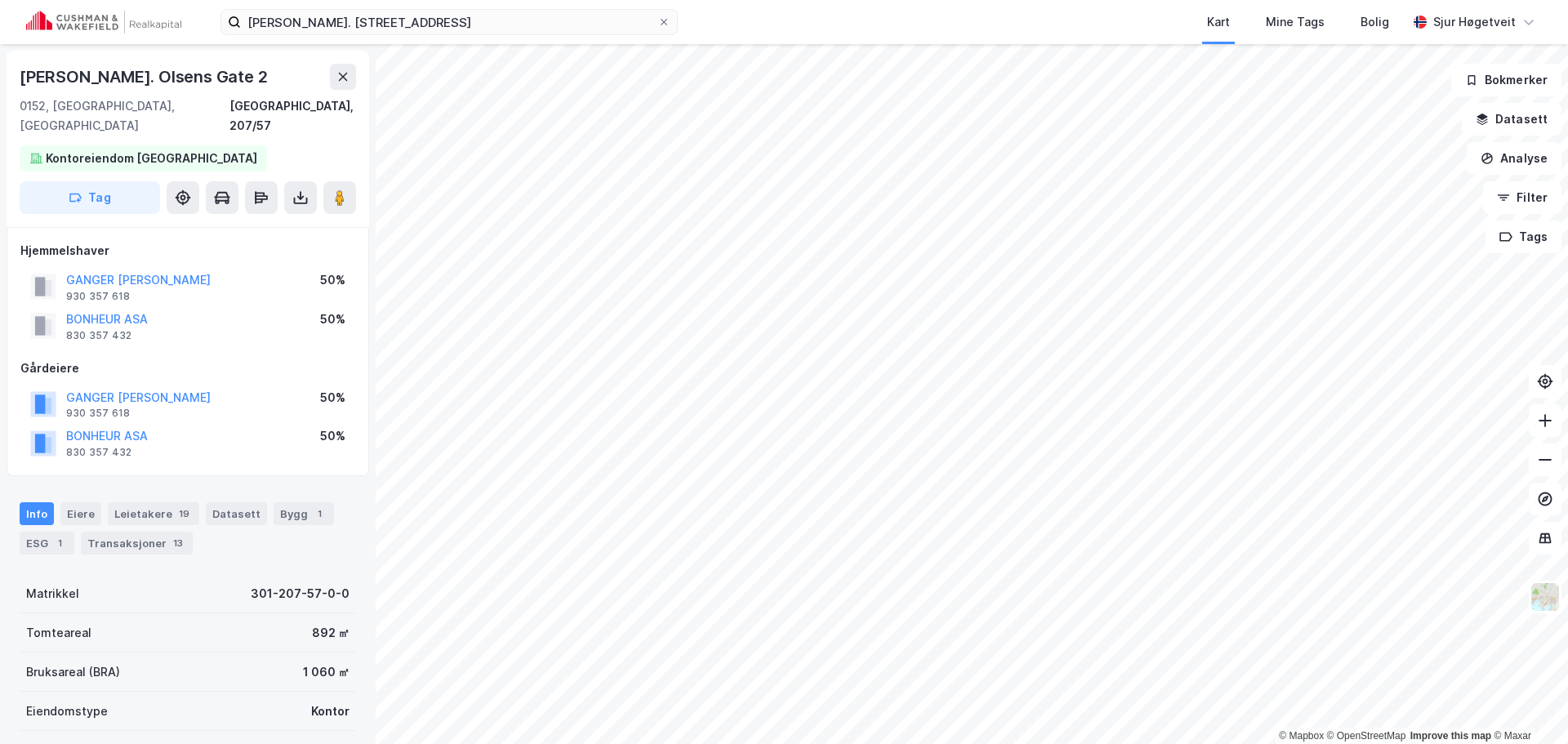
scroll to position [2, 0]
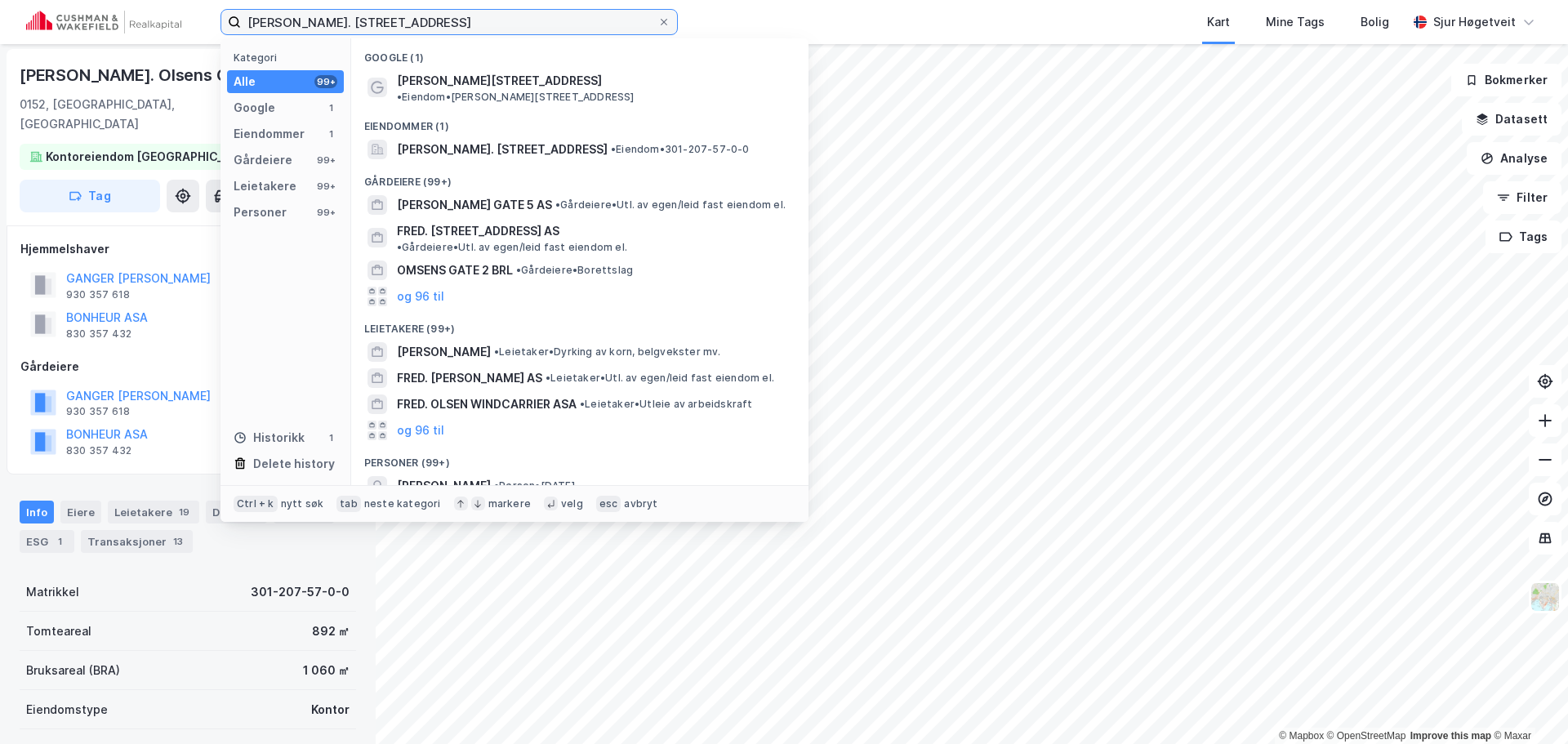
click at [364, 17] on input "[PERSON_NAME]. [STREET_ADDRESS]" at bounding box center [449, 22] width 417 height 24
click at [364, 18] on input "[PERSON_NAME]. [STREET_ADDRESS]" at bounding box center [449, 22] width 417 height 24
drag, startPoint x: 364, startPoint y: 18, endPoint x: 374, endPoint y: 16, distance: 10.2
click at [365, 18] on input "[PERSON_NAME]. [STREET_ADDRESS]" at bounding box center [449, 22] width 417 height 24
paste input "Rådhusgaten 1-3"
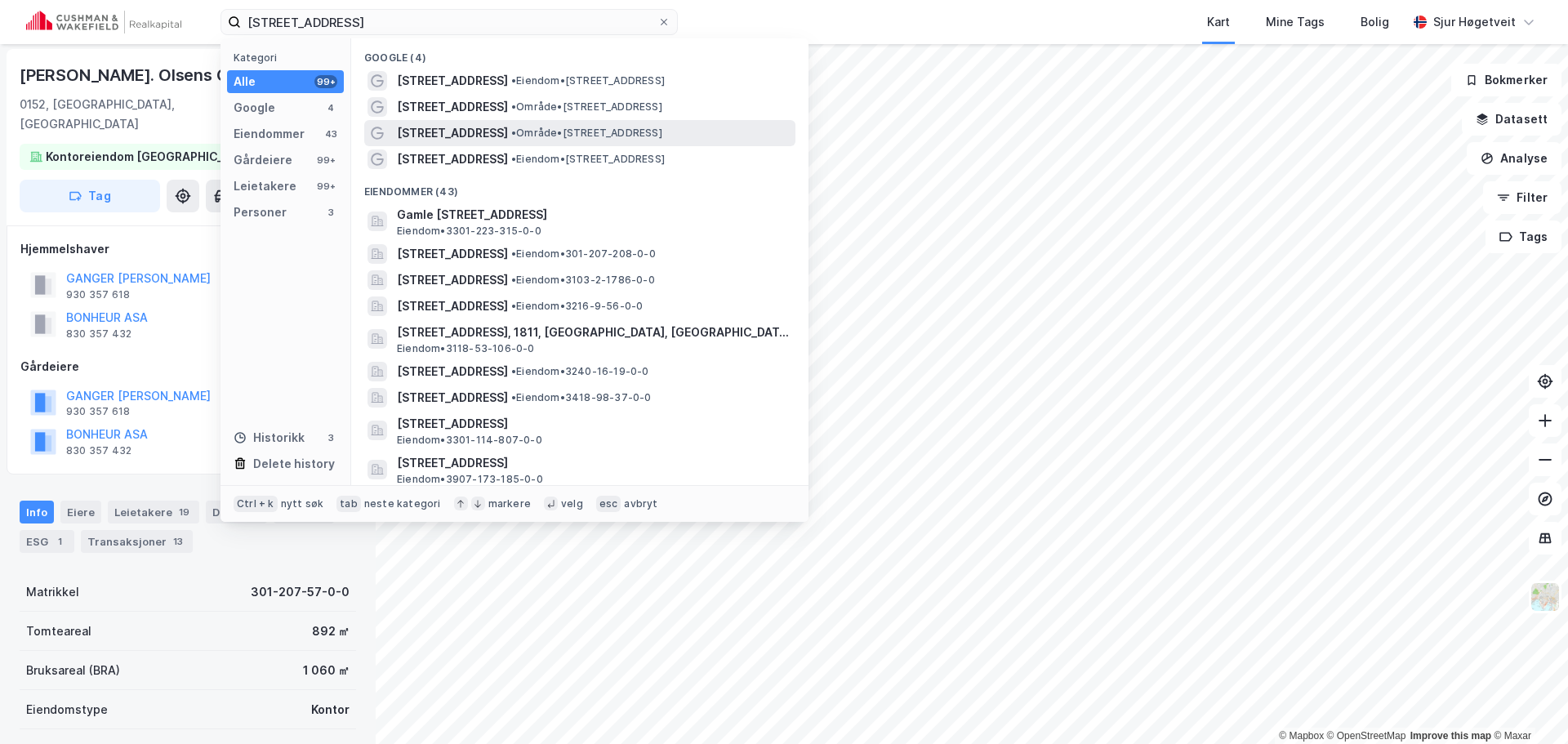
click at [654, 131] on div "[STREET_ADDRESS] • Område • [STREET_ADDRESS]" at bounding box center [594, 133] width 395 height 20
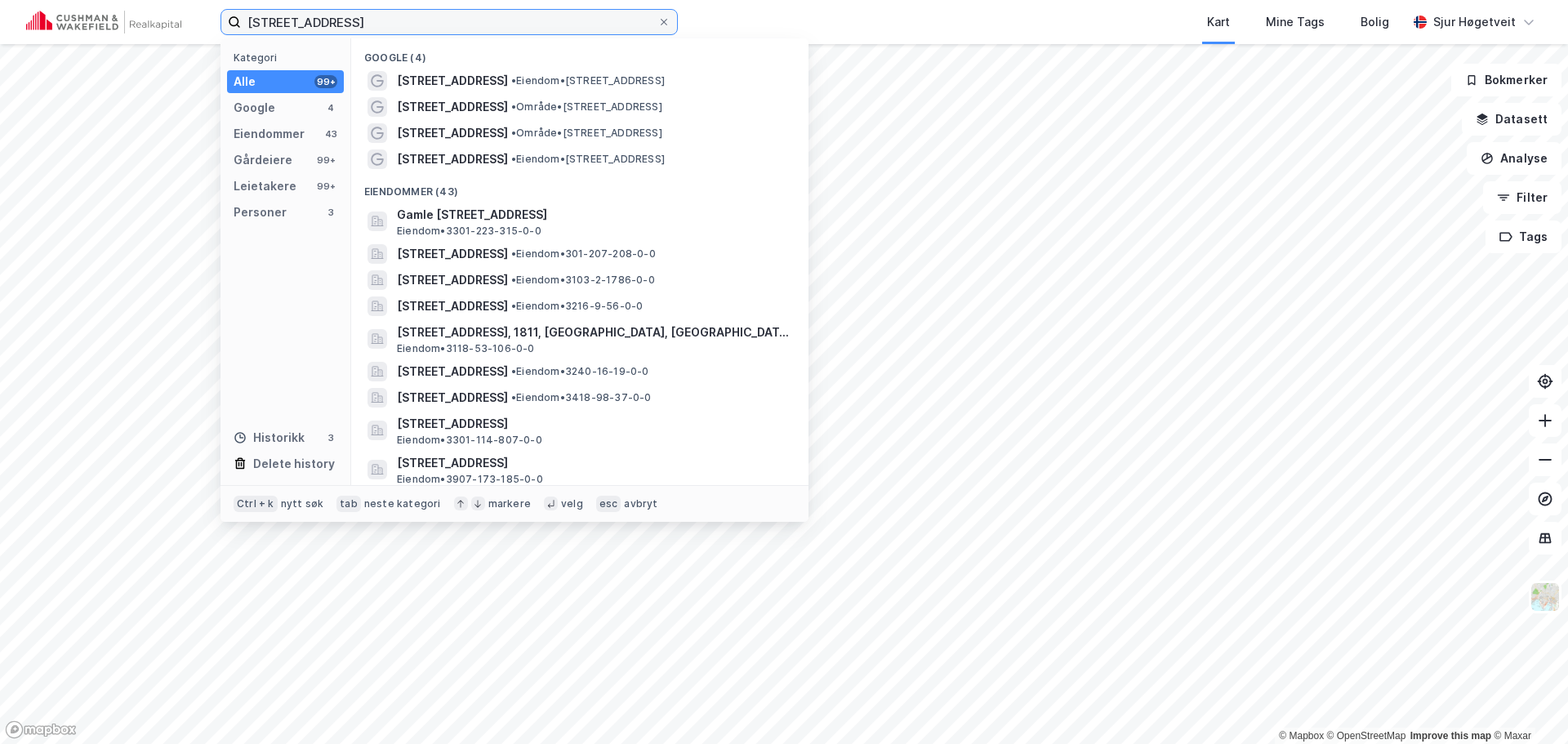
click at [511, 24] on input "[STREET_ADDRESS]" at bounding box center [449, 22] width 417 height 24
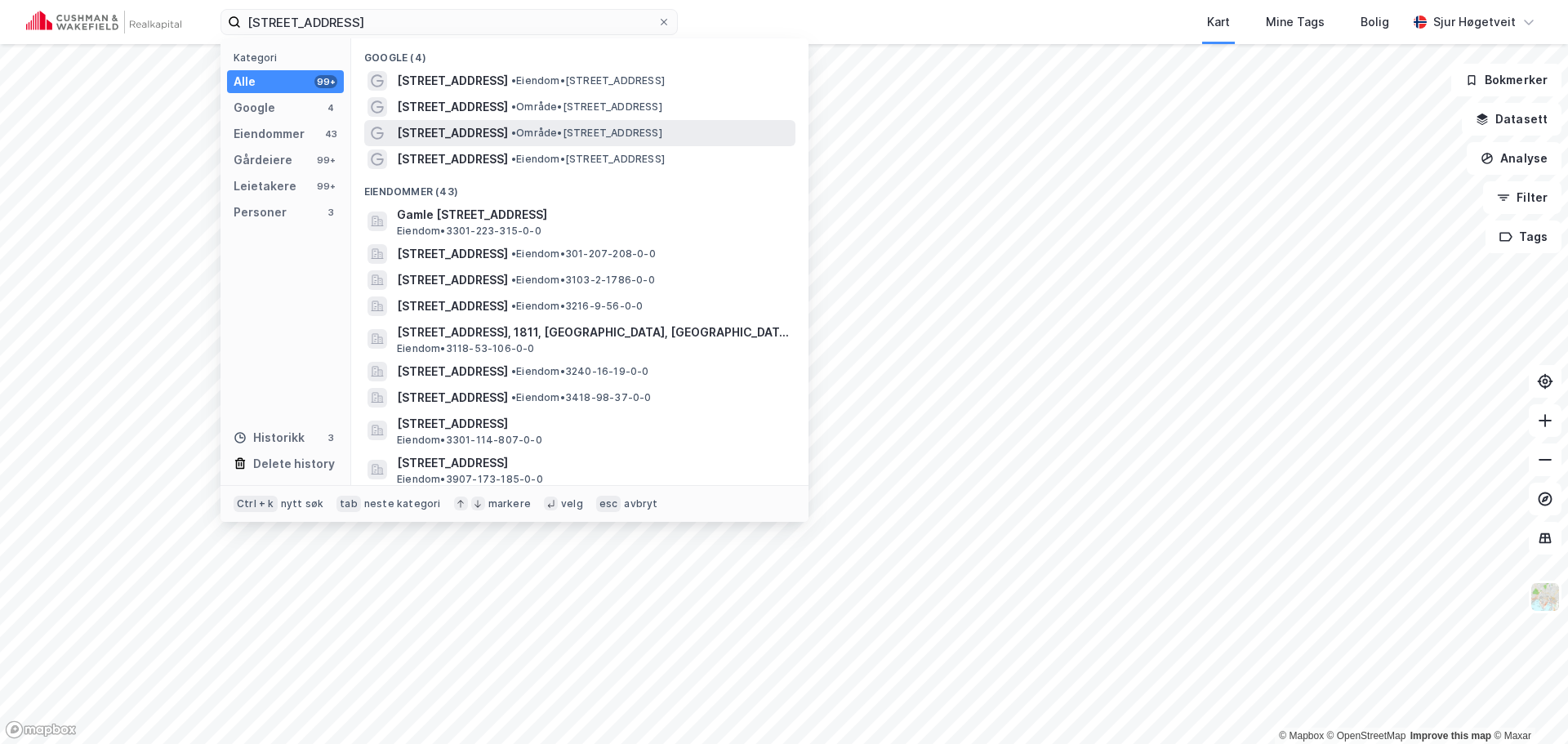
click at [598, 138] on span "• Område • [STREET_ADDRESS]" at bounding box center [587, 133] width 151 height 13
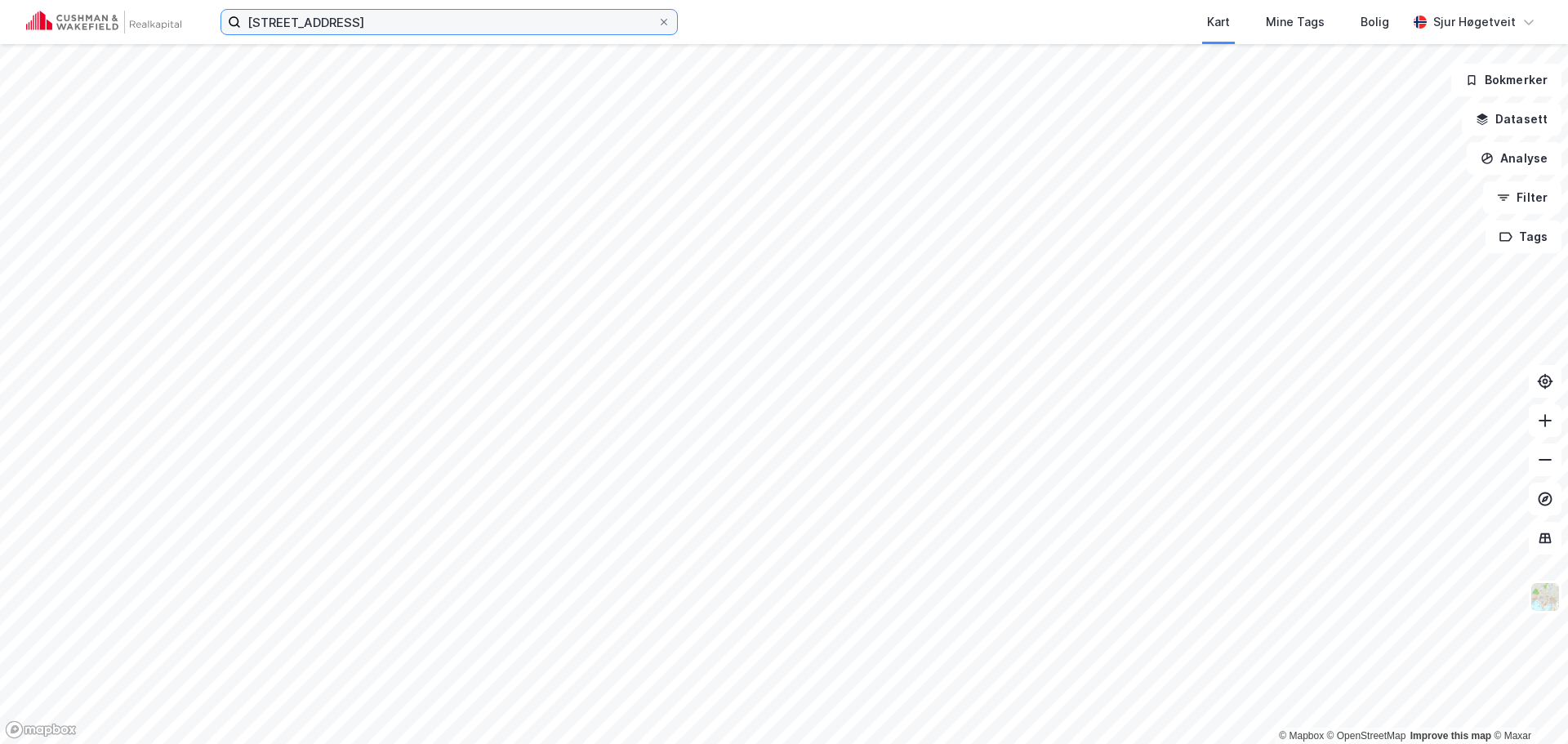
click at [391, 25] on input "[STREET_ADDRESS]" at bounding box center [449, 22] width 417 height 24
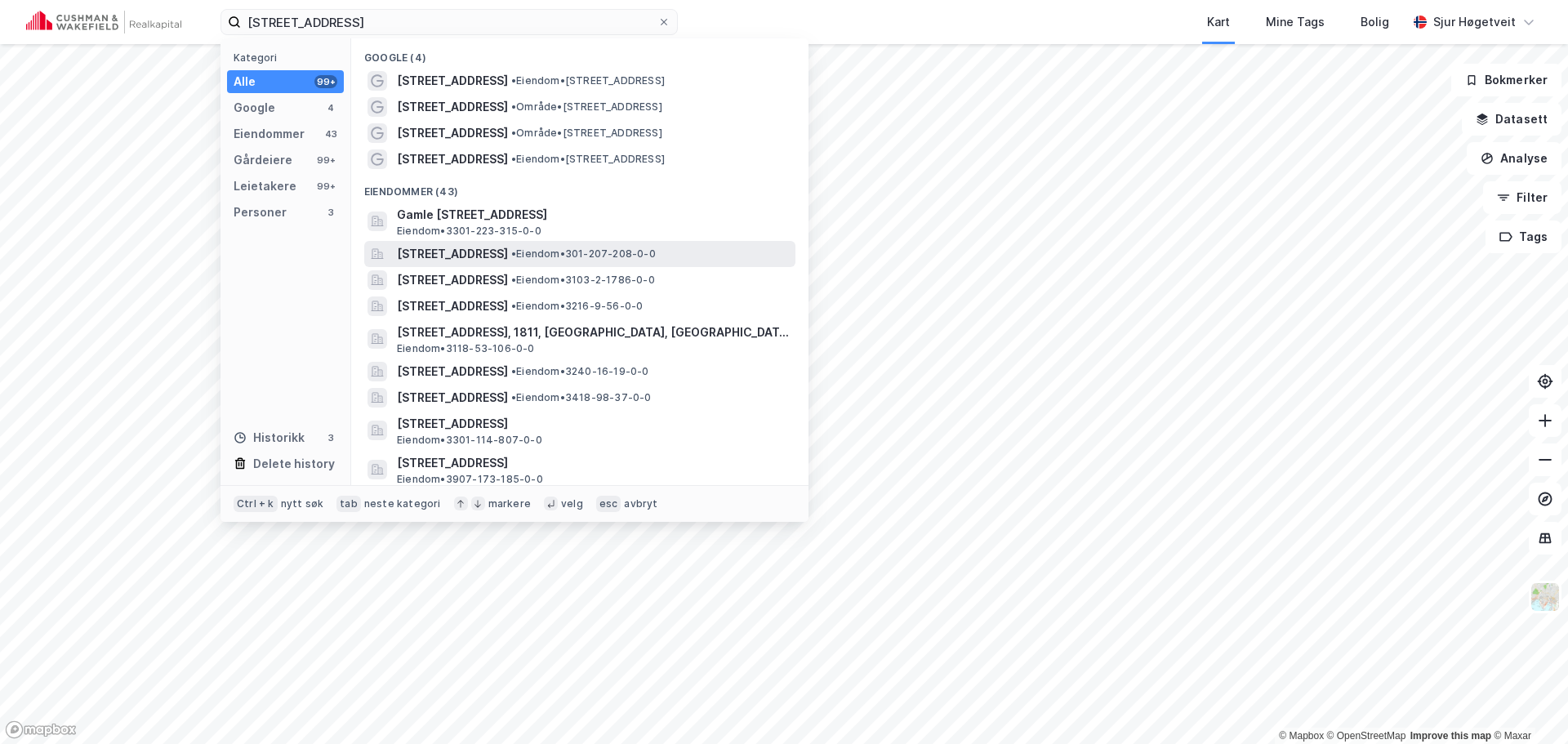
click at [656, 247] on span "• Eiendom • 301-207-208-0-0" at bounding box center [583, 254] width 144 height 13
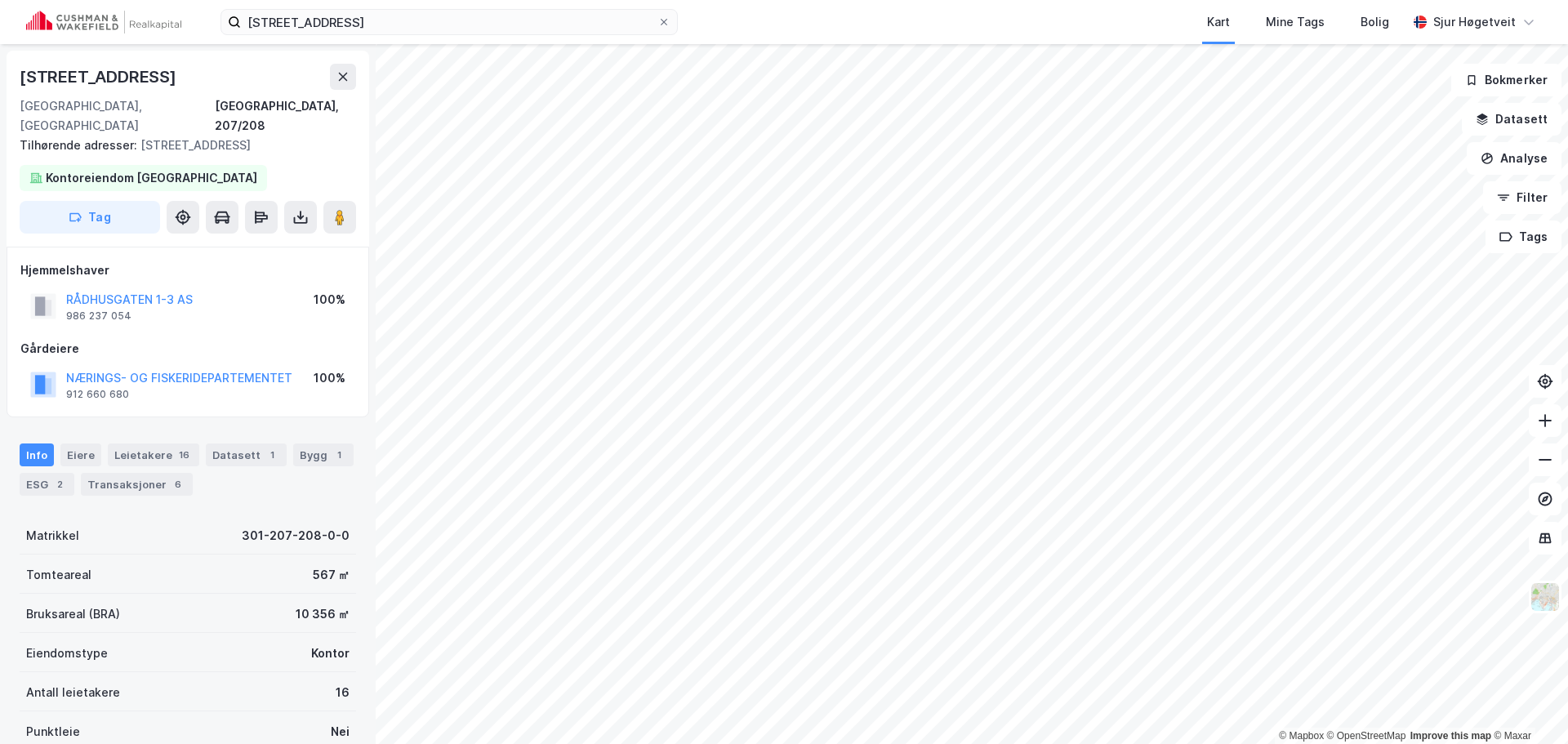
scroll to position [2, 0]
click at [445, 30] on input "[STREET_ADDRESS]" at bounding box center [449, 22] width 417 height 24
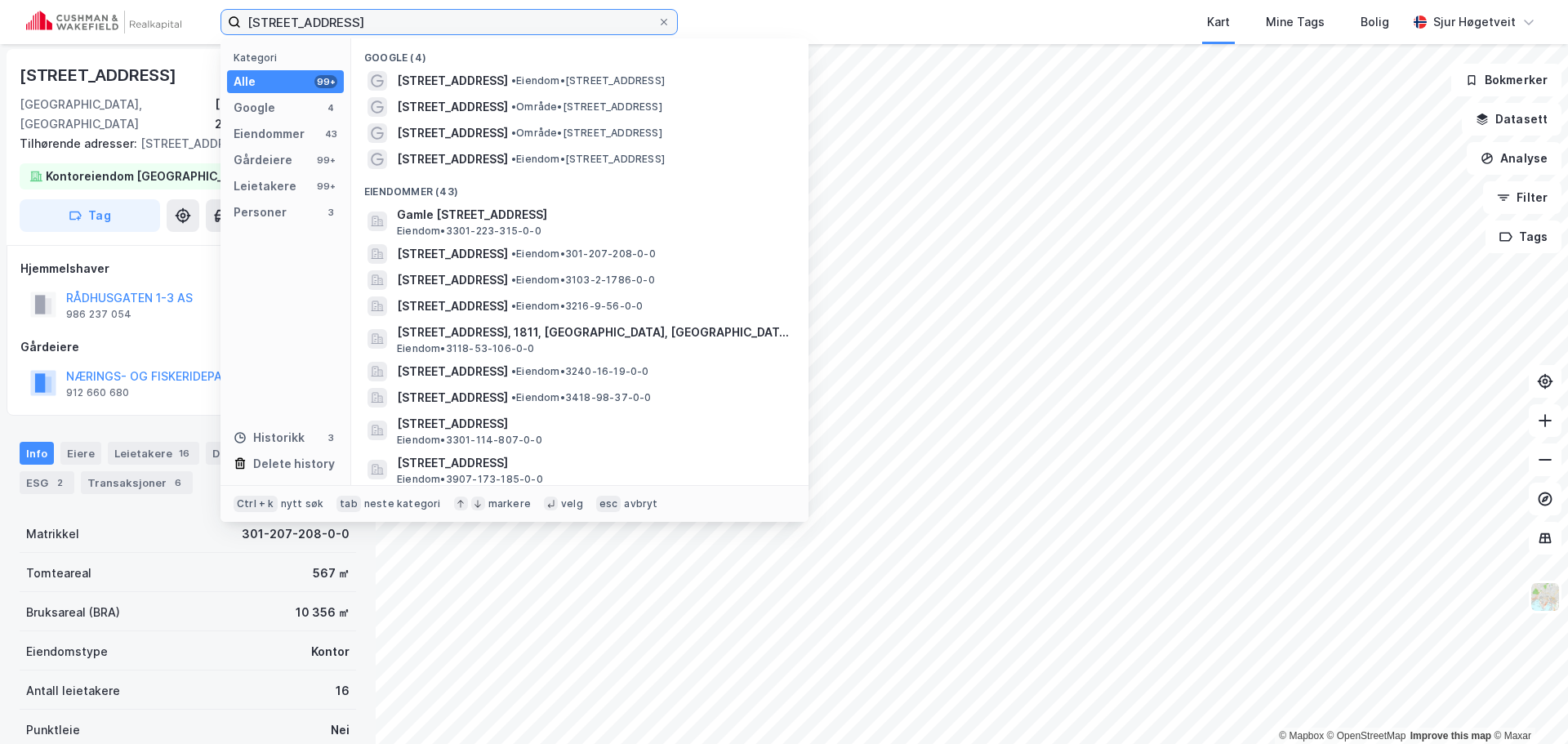
click at [445, 30] on input "[STREET_ADDRESS]" at bounding box center [449, 22] width 417 height 24
paste input "[STREET_ADDRESS]"
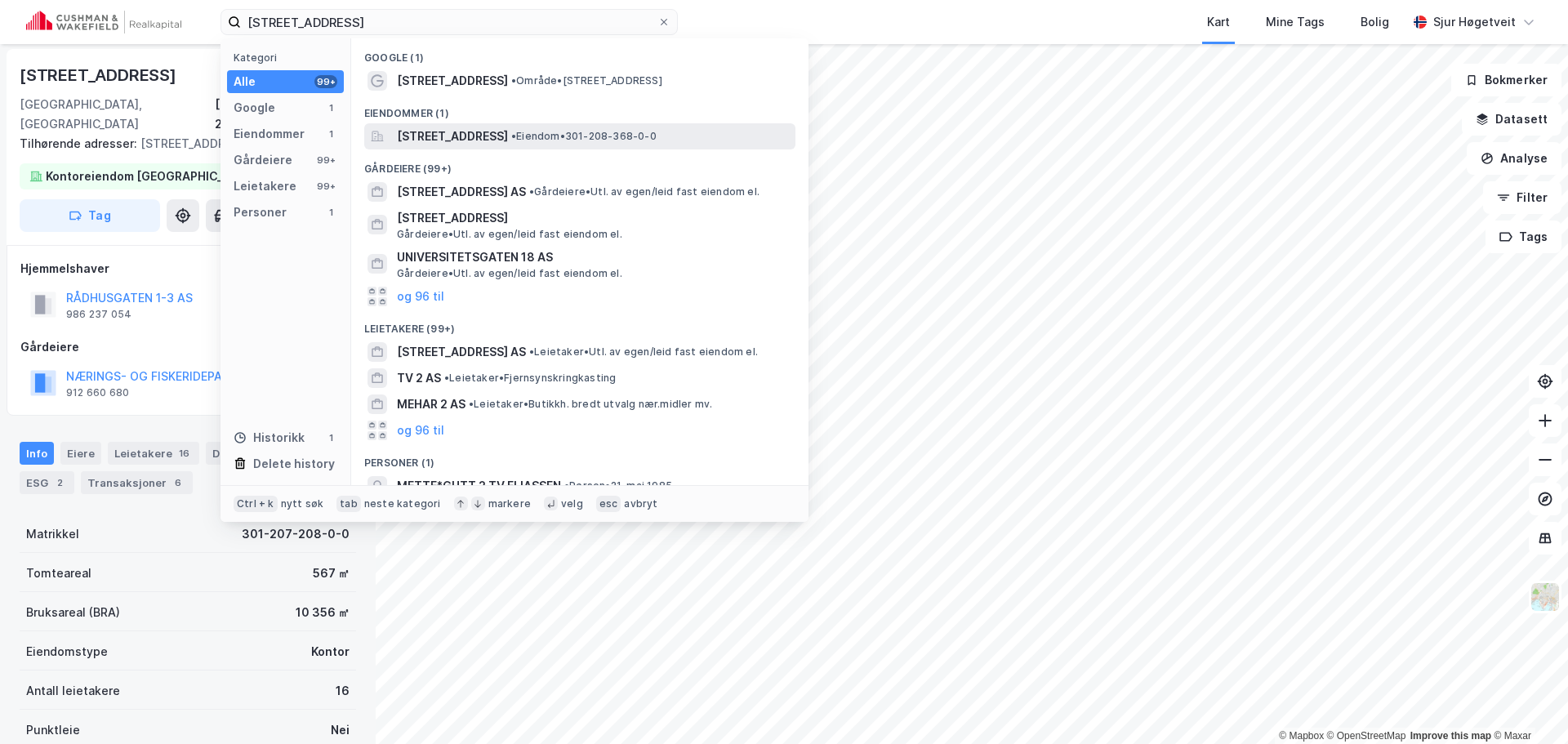
click at [508, 131] on span "[STREET_ADDRESS]" at bounding box center [452, 136] width 111 height 20
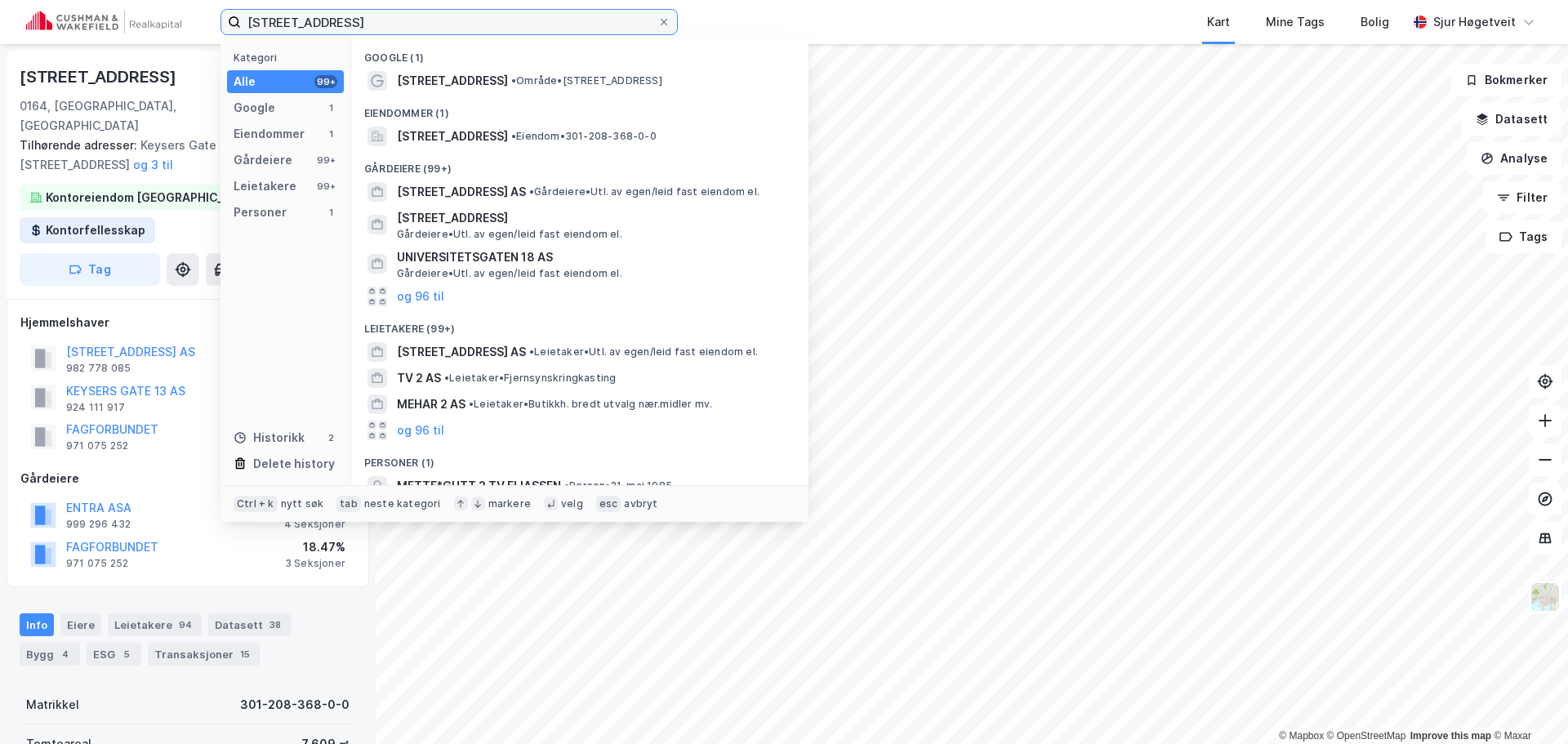
click at [466, 23] on input "[STREET_ADDRESS]" at bounding box center [449, 22] width 417 height 24
paste input "St. [STREET_ADDRESS]"
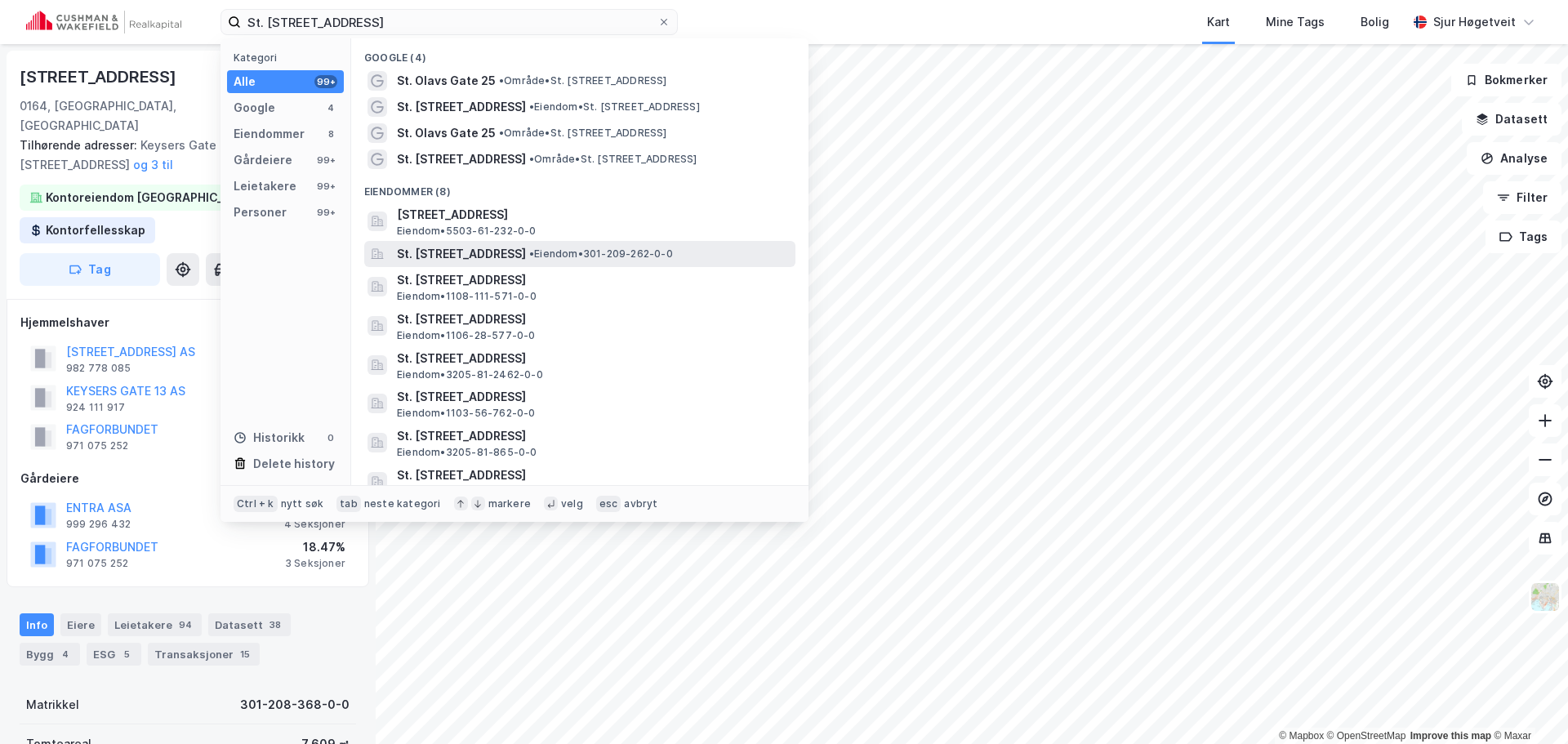
click at [663, 252] on span "• Eiendom • 301-209-262-0-0" at bounding box center [601, 254] width 144 height 13
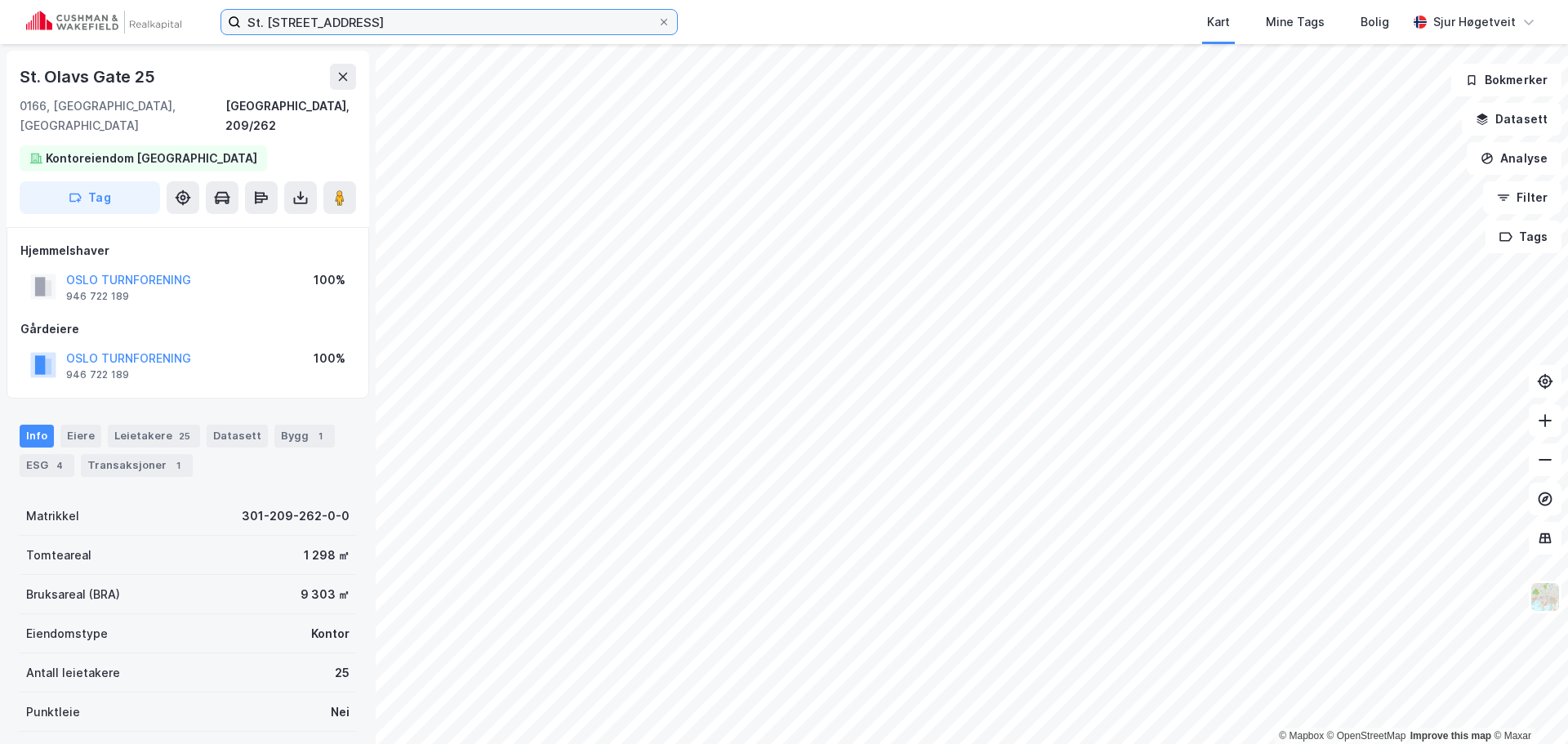
click at [305, 17] on input "St. [STREET_ADDRESS]" at bounding box center [449, 22] width 417 height 24
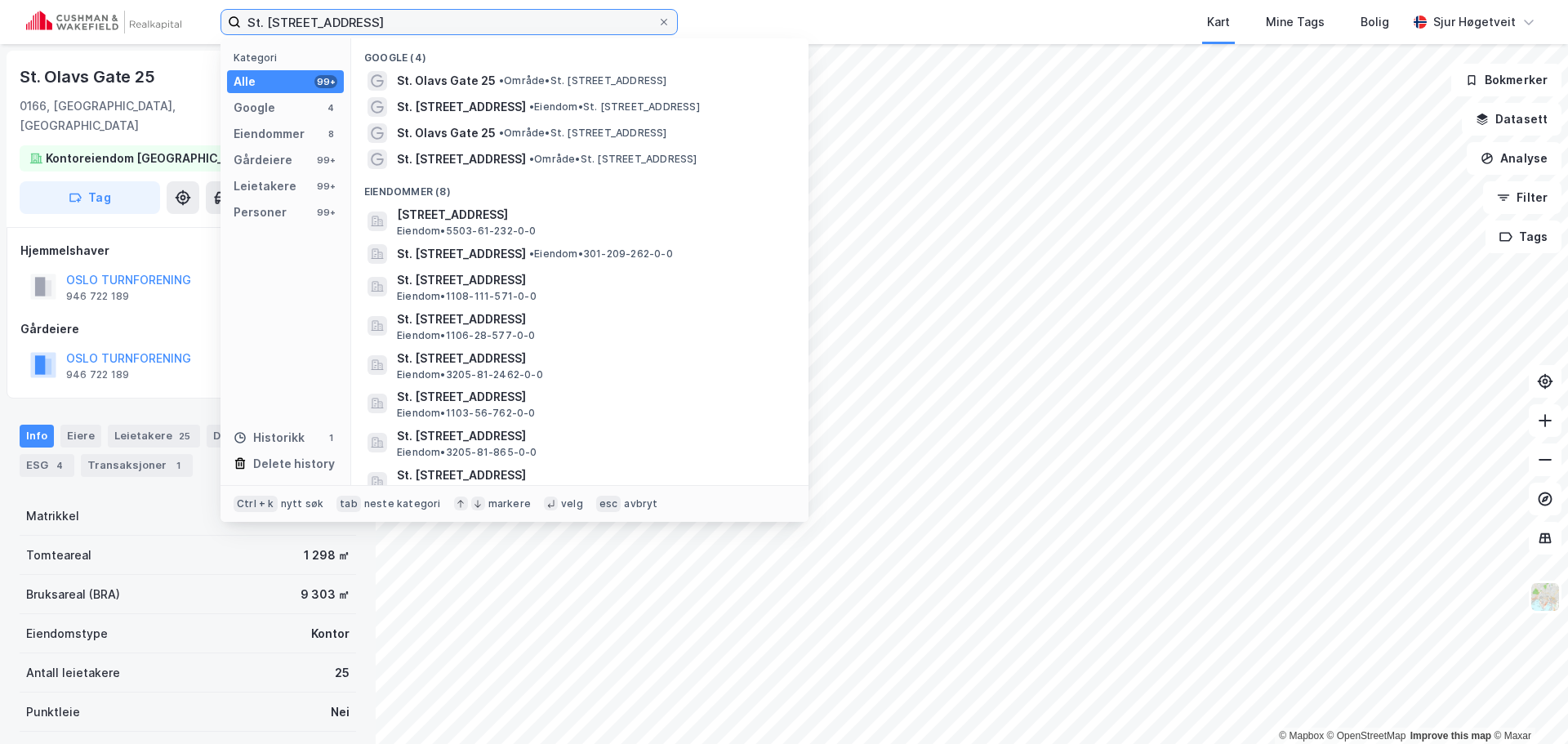
click at [305, 17] on input "St. [STREET_ADDRESS]" at bounding box center [449, 22] width 417 height 24
paste input "[STREET_ADDRESS]"
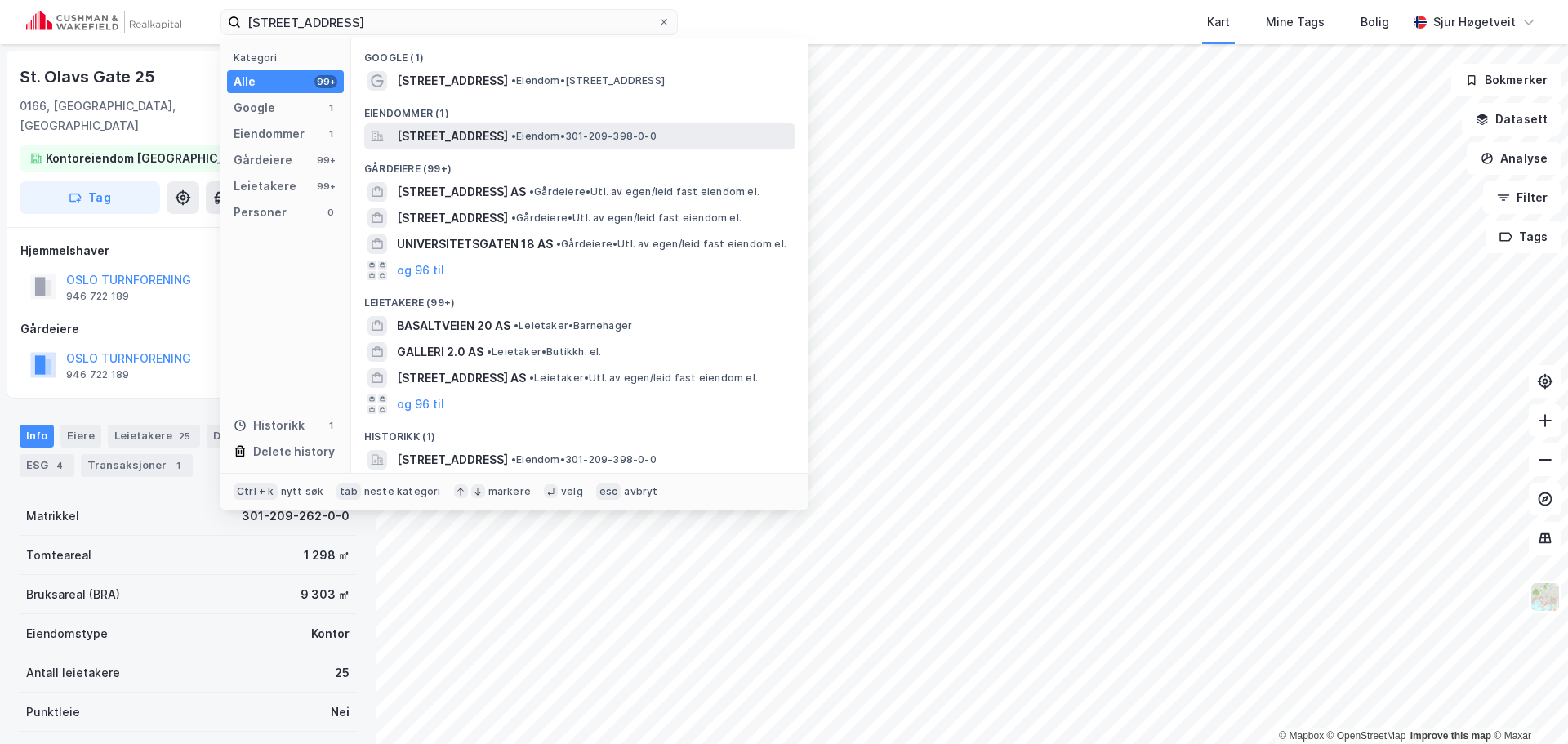
click at [508, 134] on span "[STREET_ADDRESS]" at bounding box center [452, 136] width 111 height 20
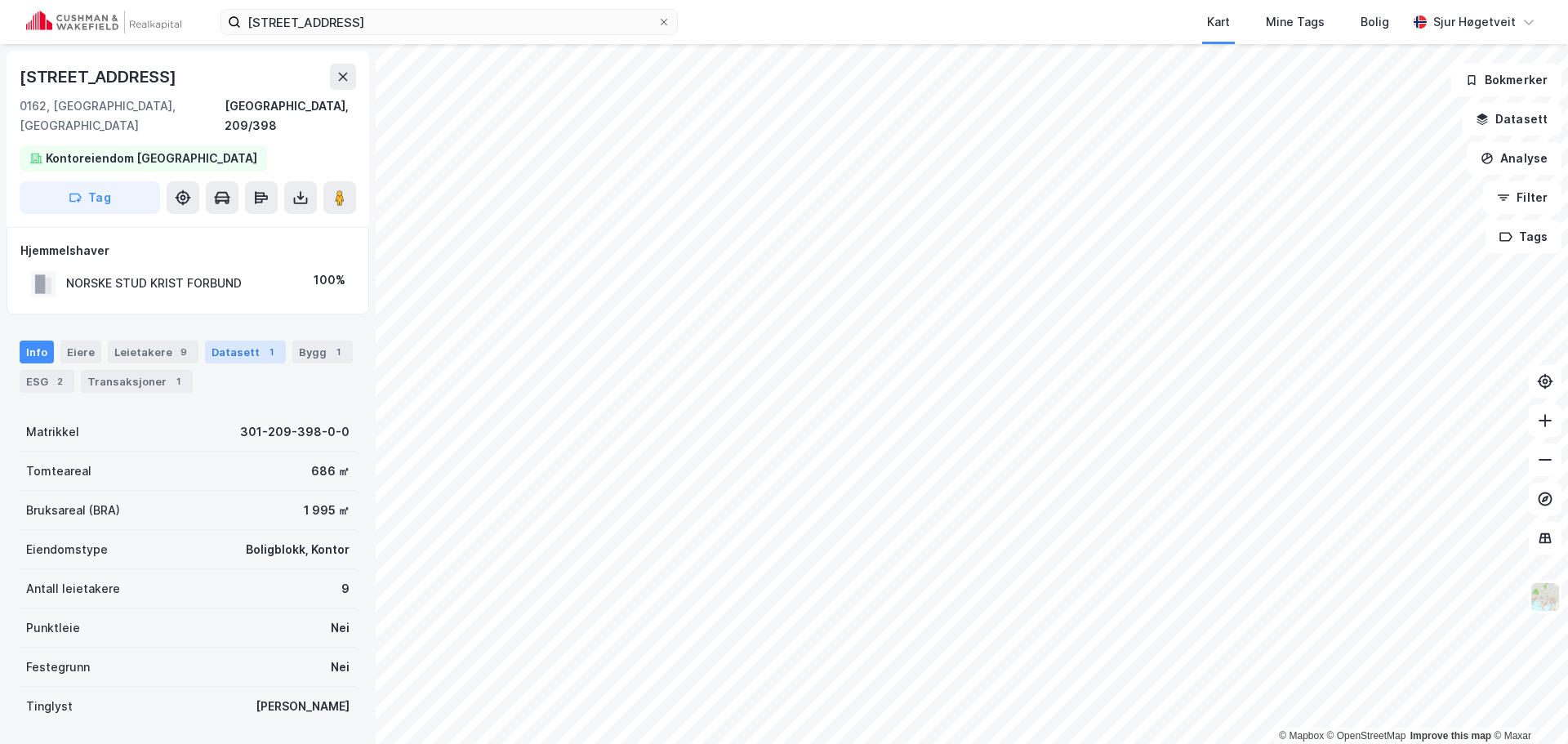
click at [263, 344] on div "1" at bounding box center [272, 352] width 17 height 17
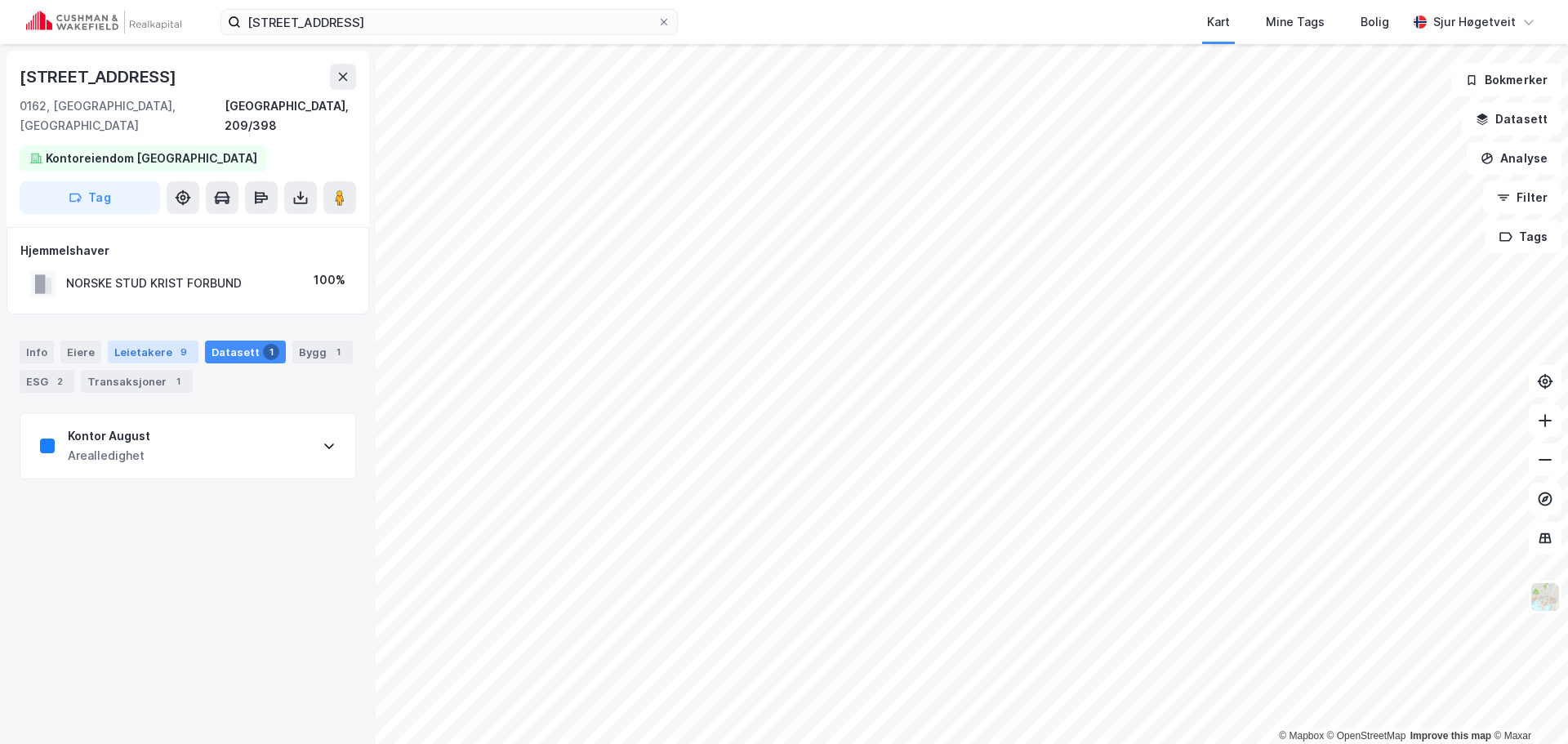
click at [176, 344] on div "9" at bounding box center [184, 352] width 17 height 17
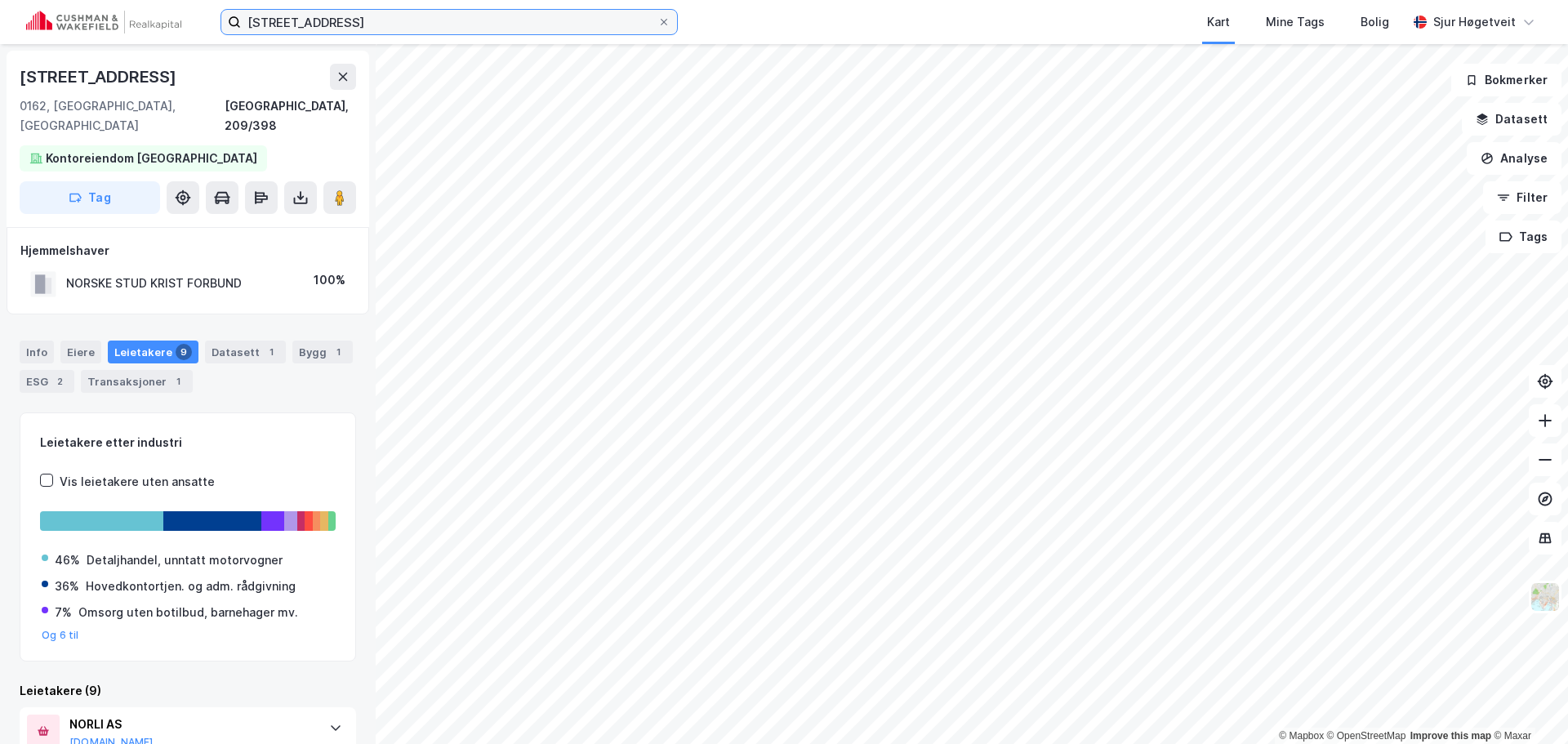
click at [565, 23] on input "[STREET_ADDRESS]" at bounding box center [449, 22] width 417 height 24
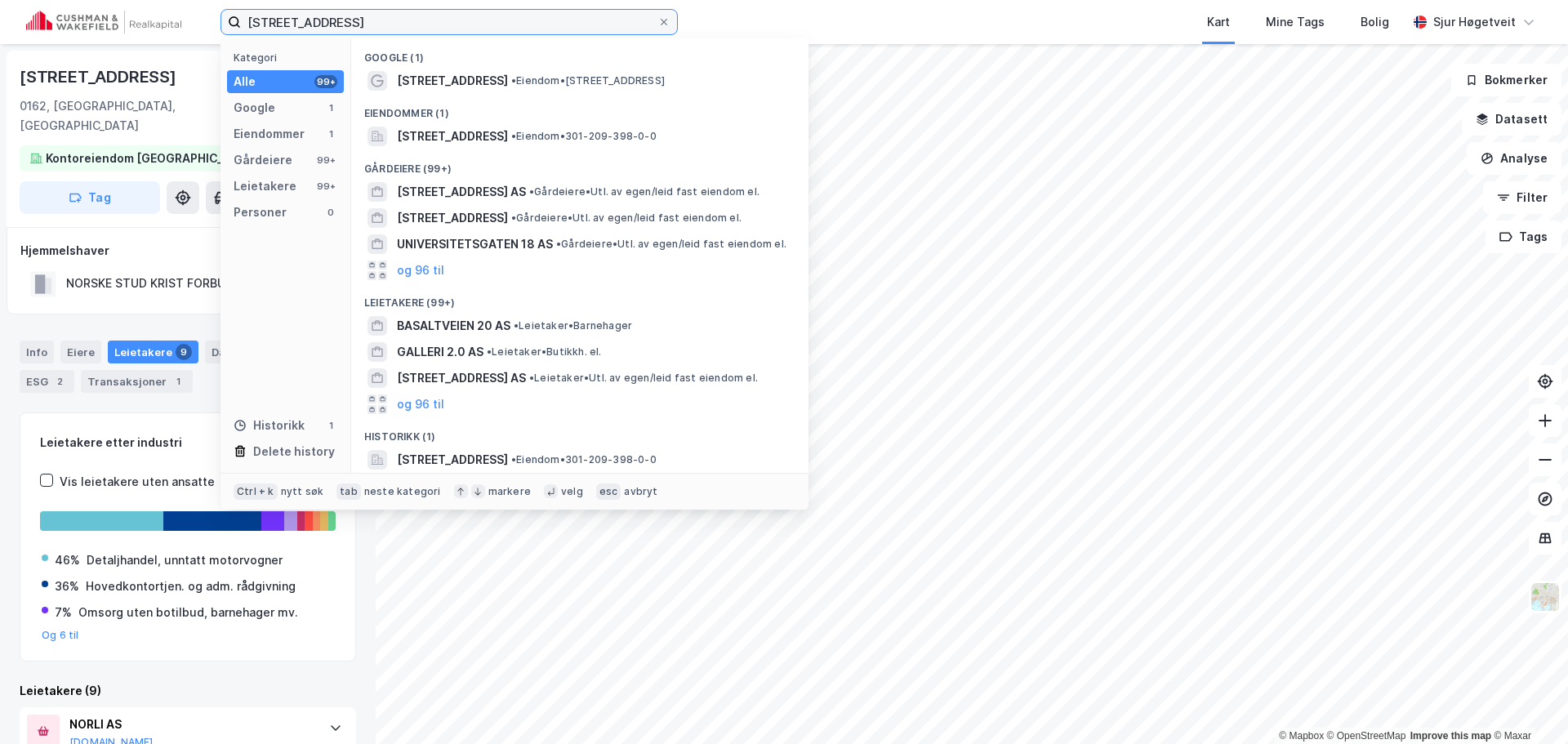
click at [565, 23] on input "[STREET_ADDRESS]" at bounding box center [449, 22] width 417 height 24
paste input "[STREET_ADDRESS]"
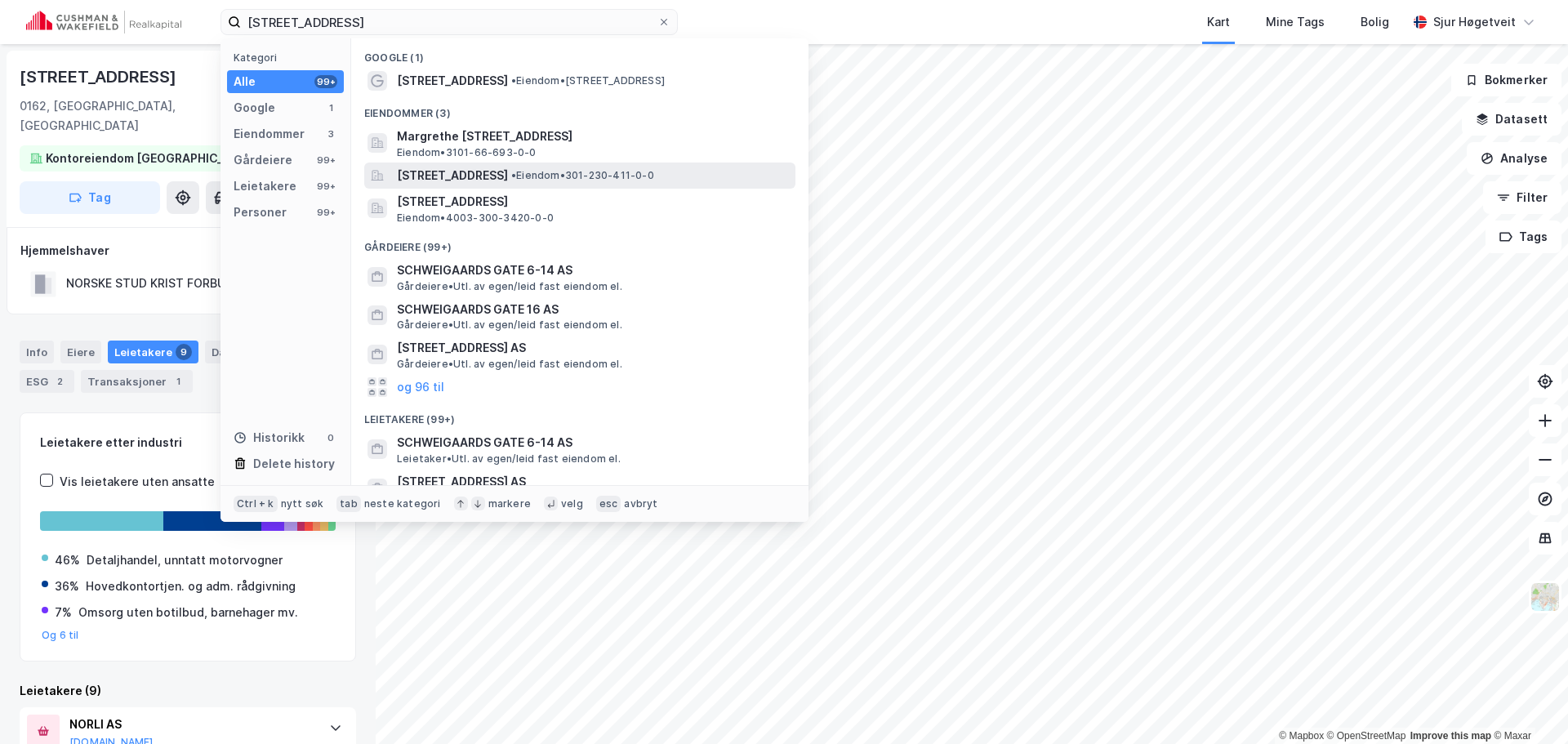
click at [508, 170] on span "[STREET_ADDRESS]" at bounding box center [452, 175] width 111 height 20
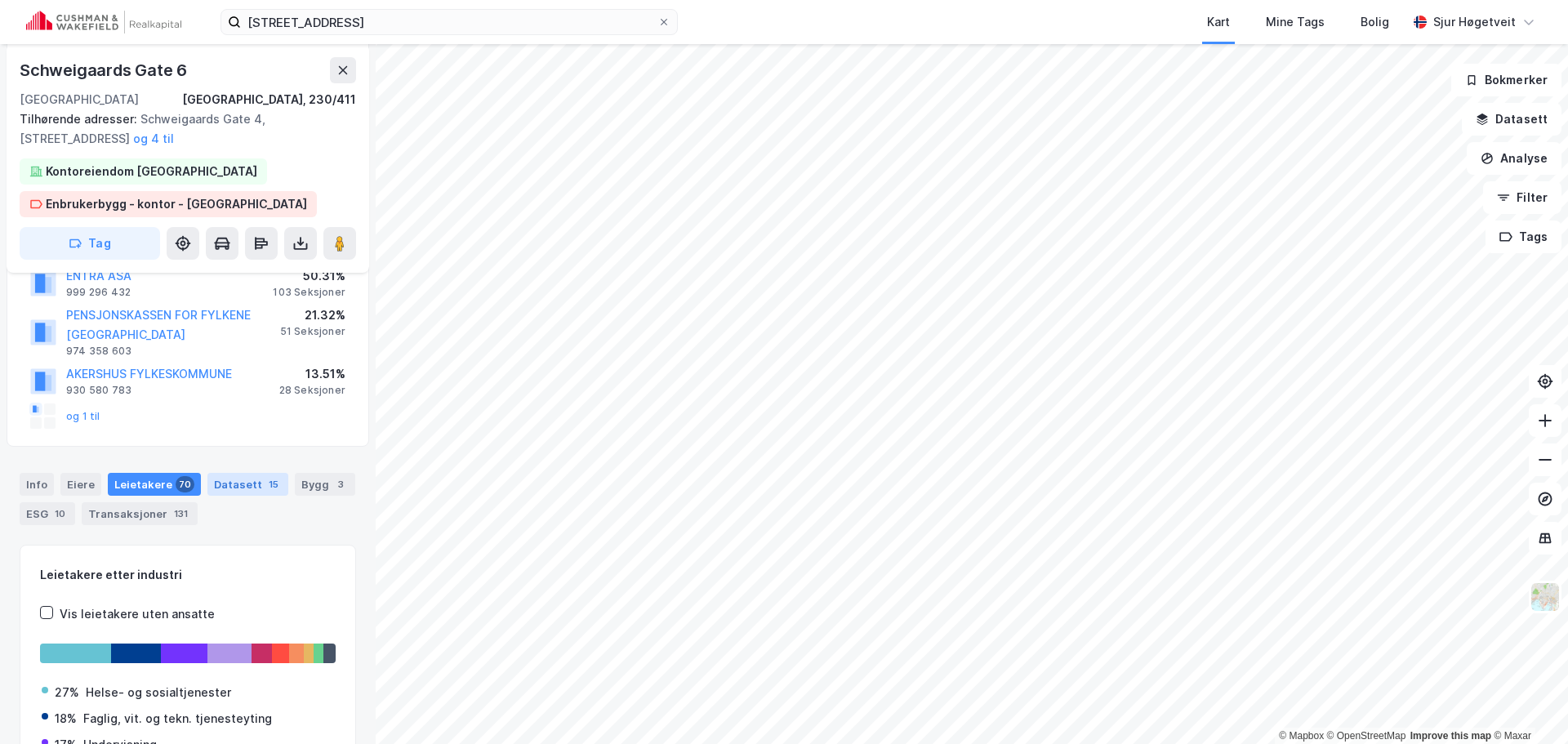
click at [251, 479] on div "Datasett 15" at bounding box center [247, 484] width 81 height 23
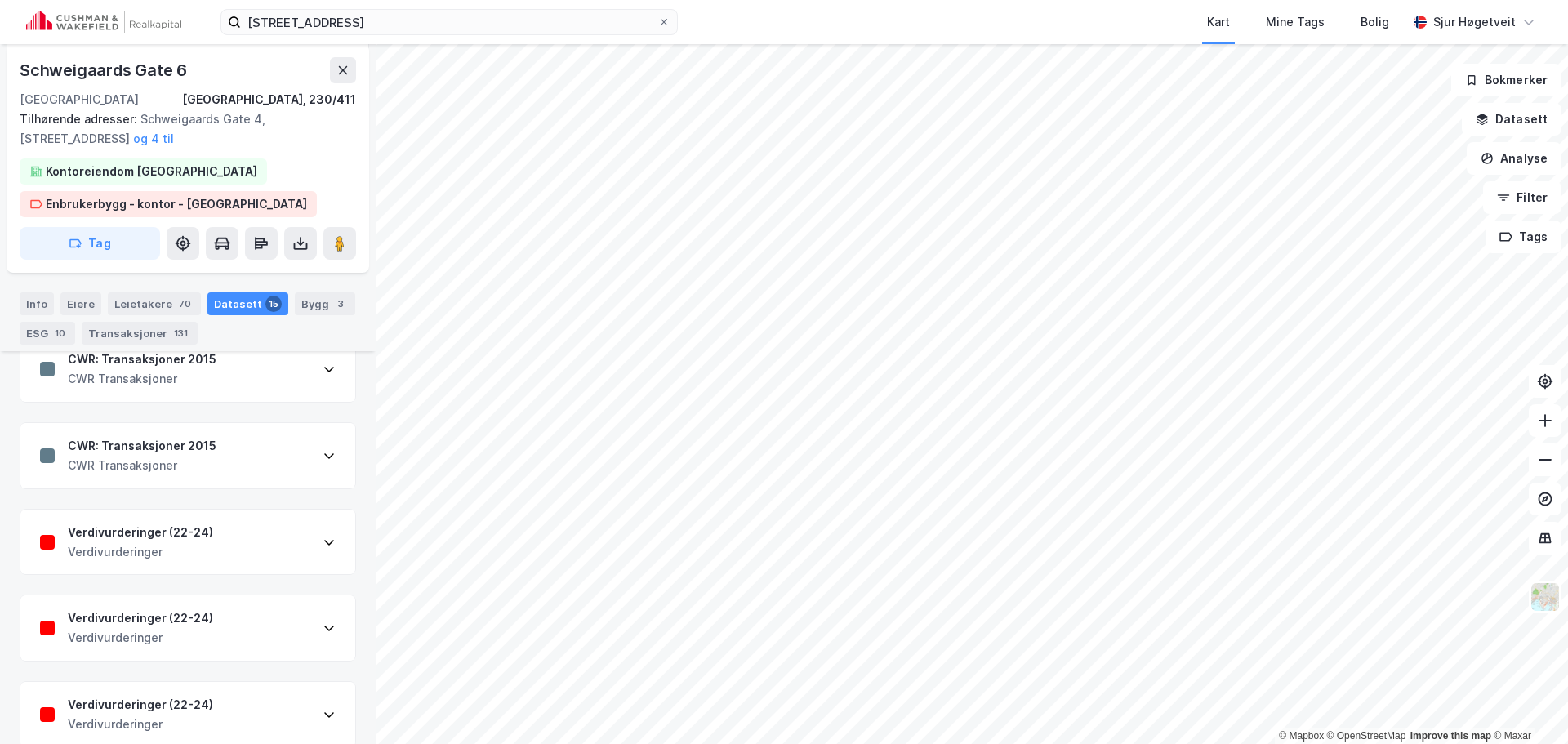
scroll to position [572, 0]
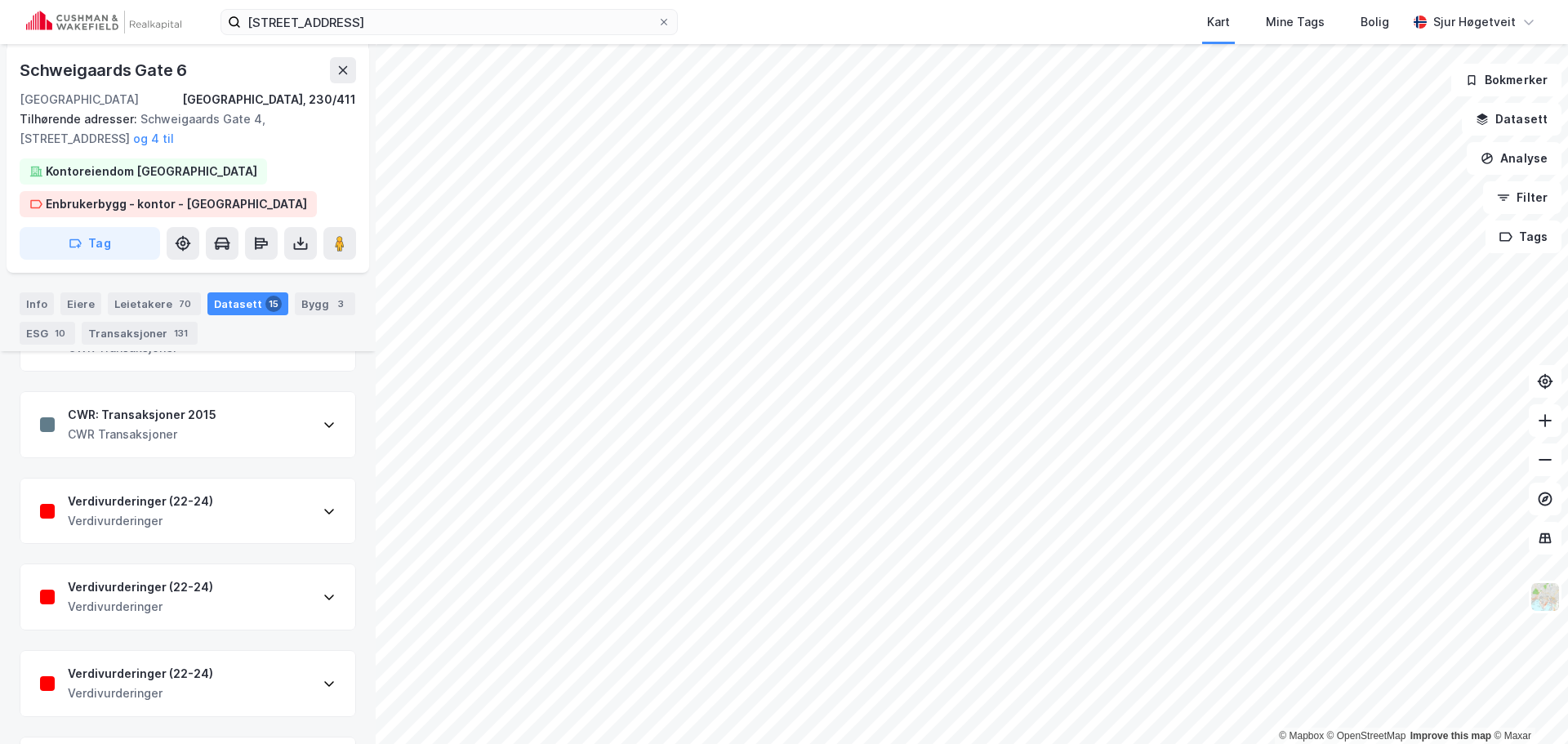
click at [267, 493] on div "Verdivurderinger (22-24) Verdivurderinger" at bounding box center [188, 512] width 335 height 65
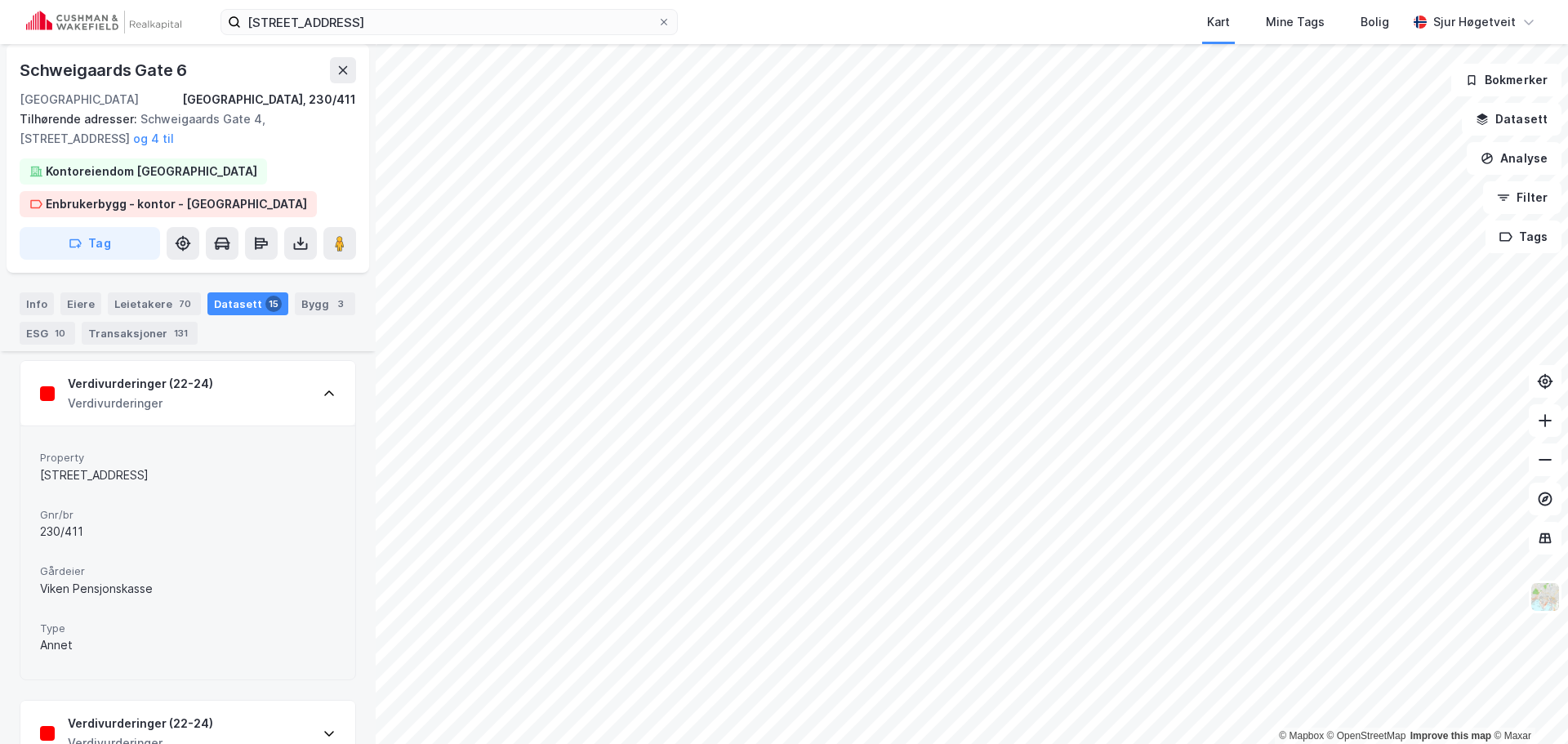
scroll to position [654, 0]
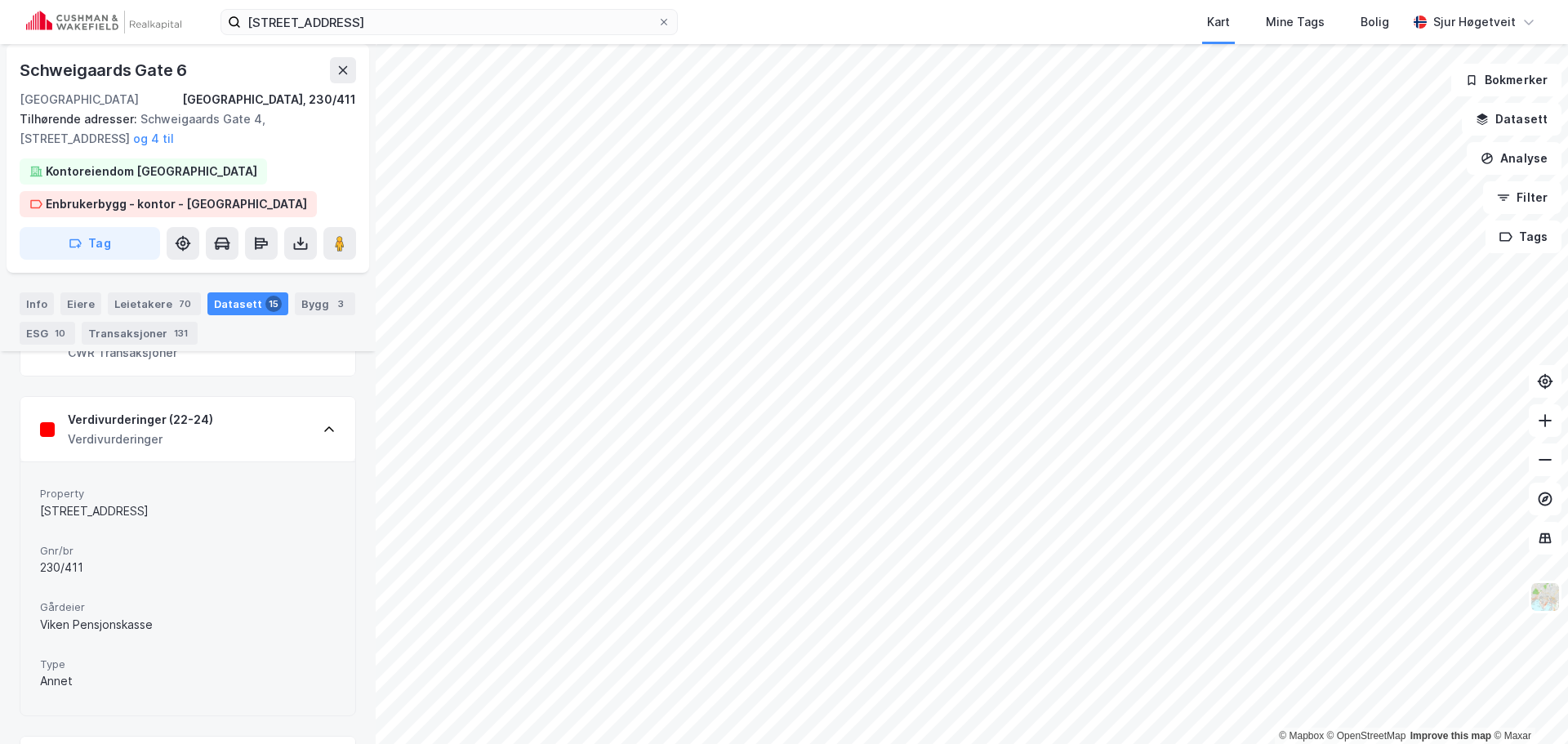
click at [274, 445] on div "Verdivurderinger (22-24) Verdivurderinger" at bounding box center [188, 430] width 335 height 65
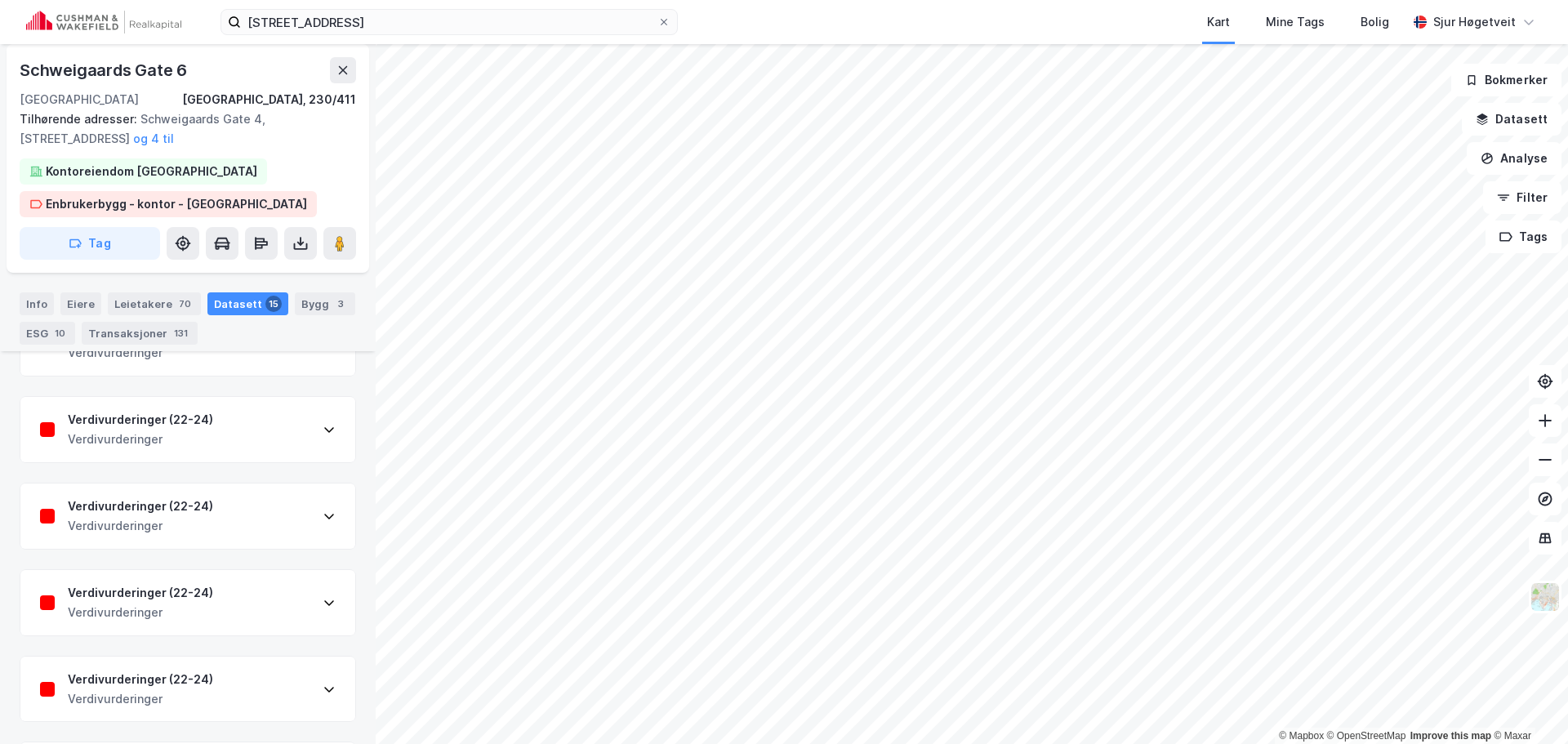
scroll to position [1225, 0]
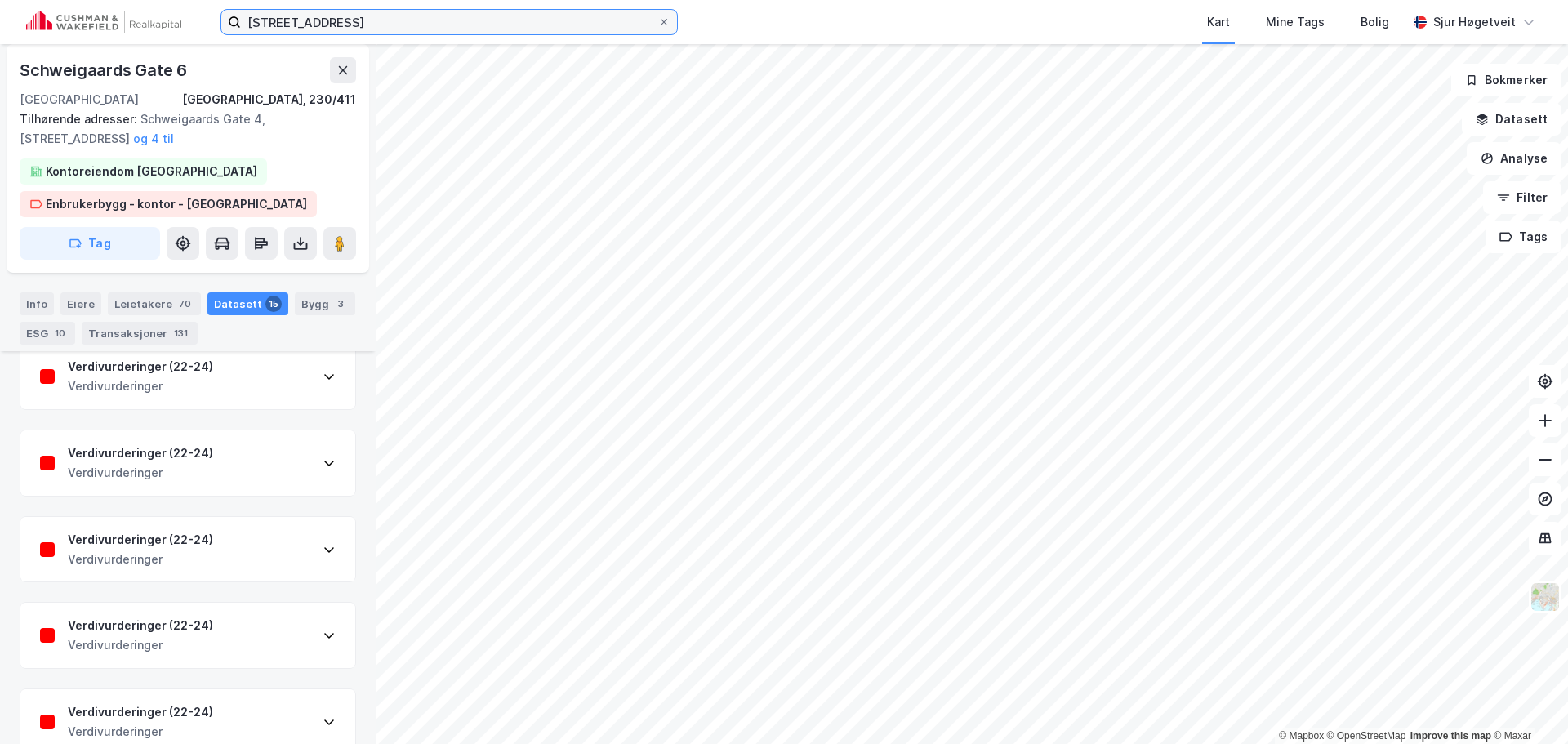
click at [419, 25] on input "[STREET_ADDRESS]" at bounding box center [449, 22] width 417 height 24
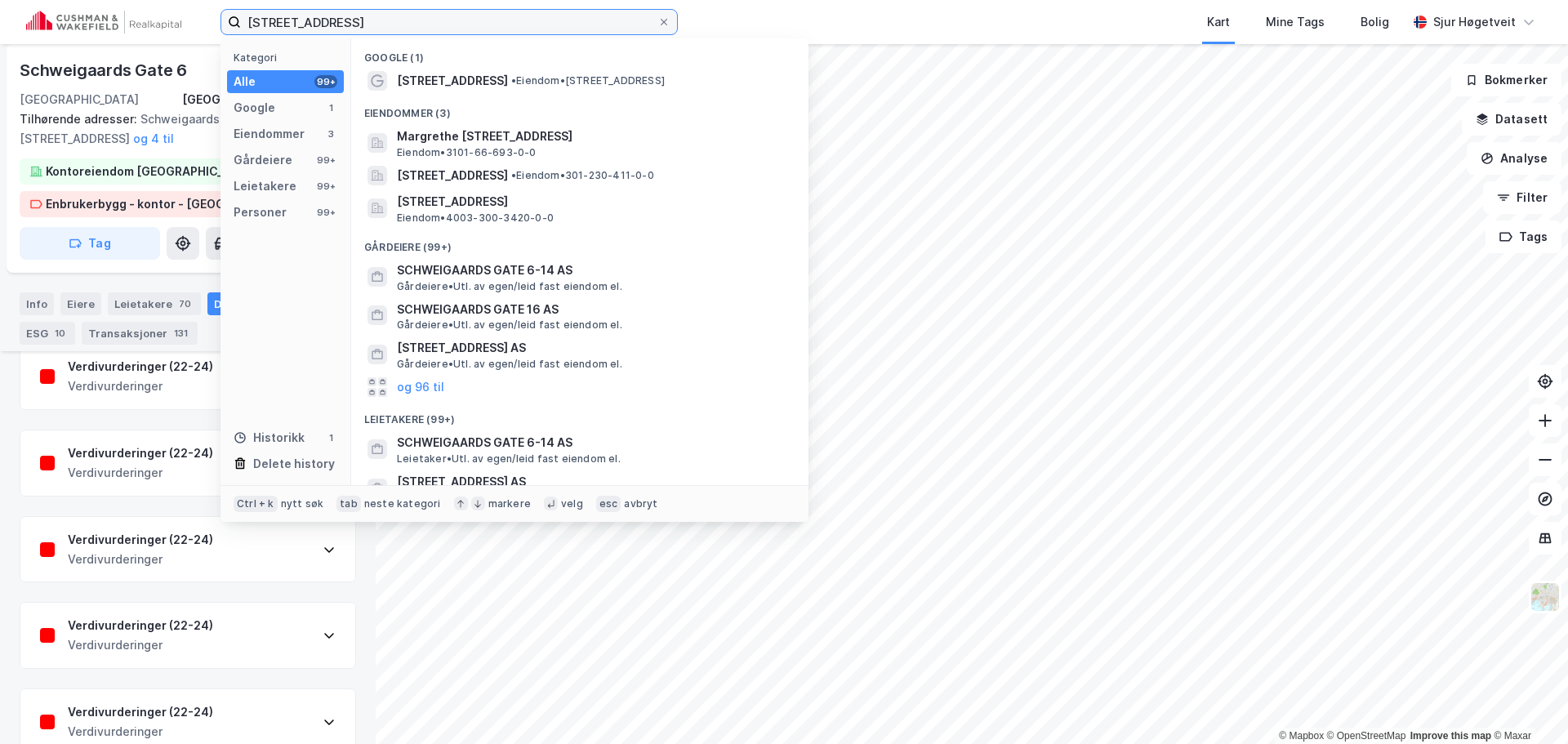
click at [419, 25] on input "[STREET_ADDRESS]" at bounding box center [449, 22] width 417 height 24
paste input "Nedre [STREET_ADDRESS]"
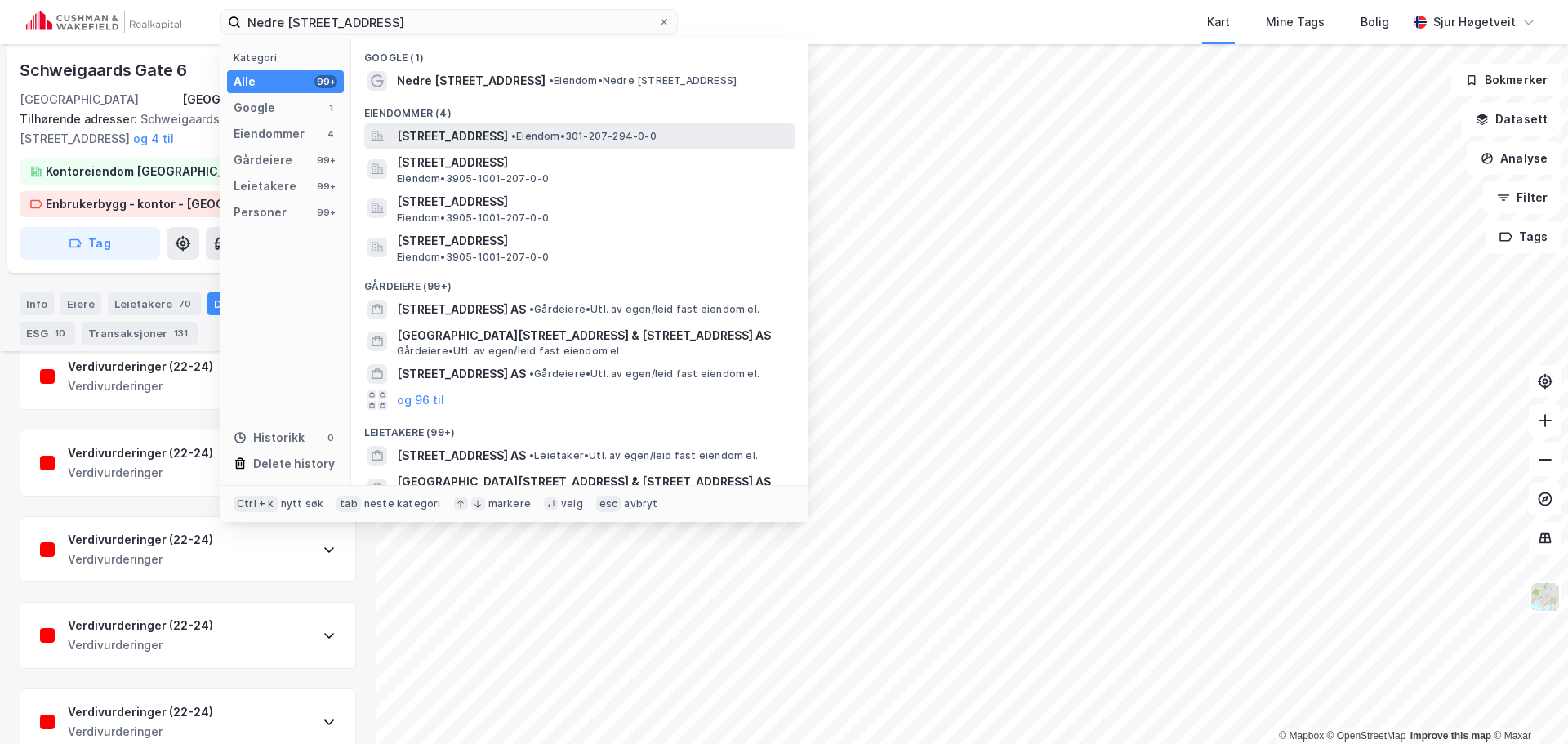
click at [508, 137] on span "[STREET_ADDRESS]" at bounding box center [452, 136] width 111 height 20
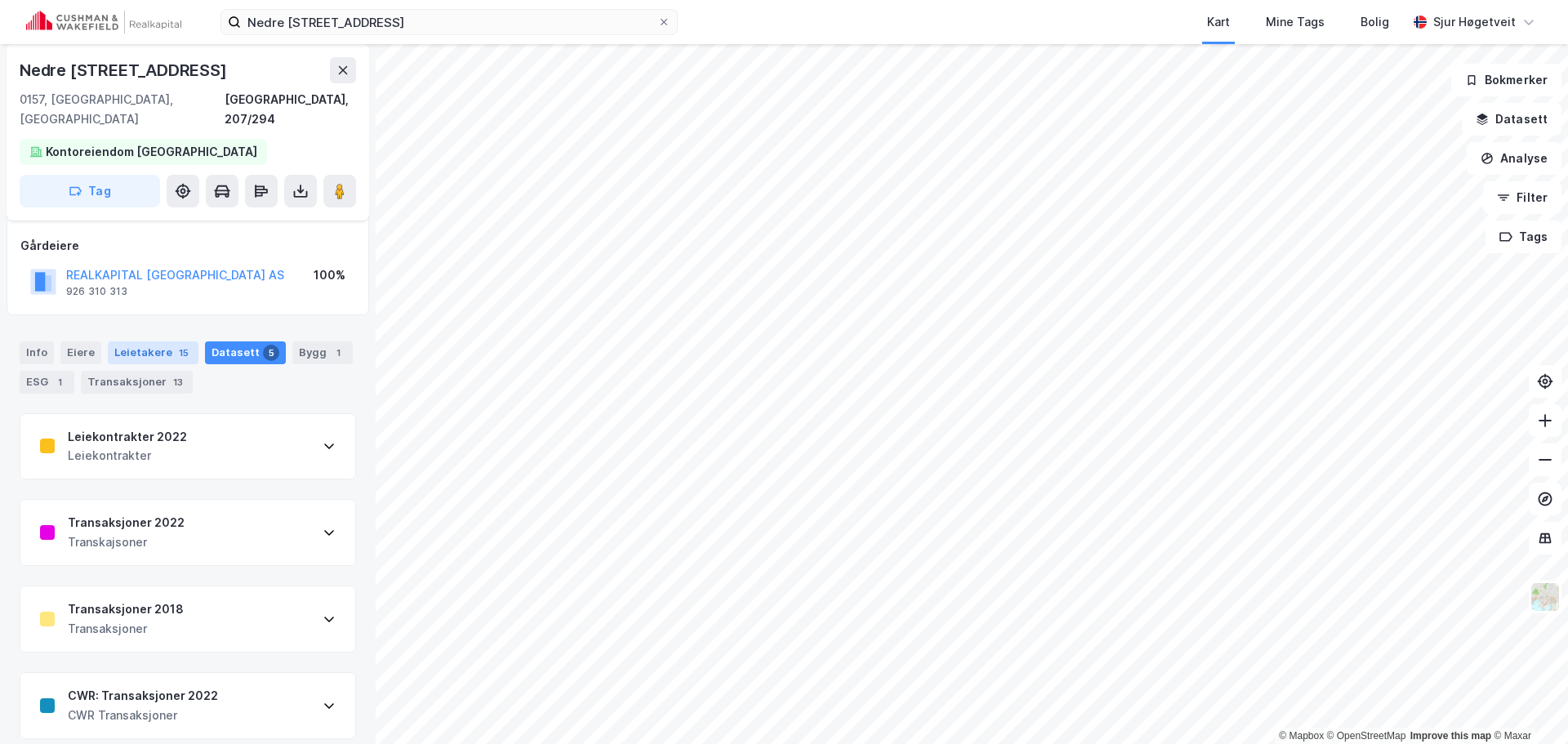
click at [155, 341] on div "Leietakere 15" at bounding box center [153, 352] width 90 height 23
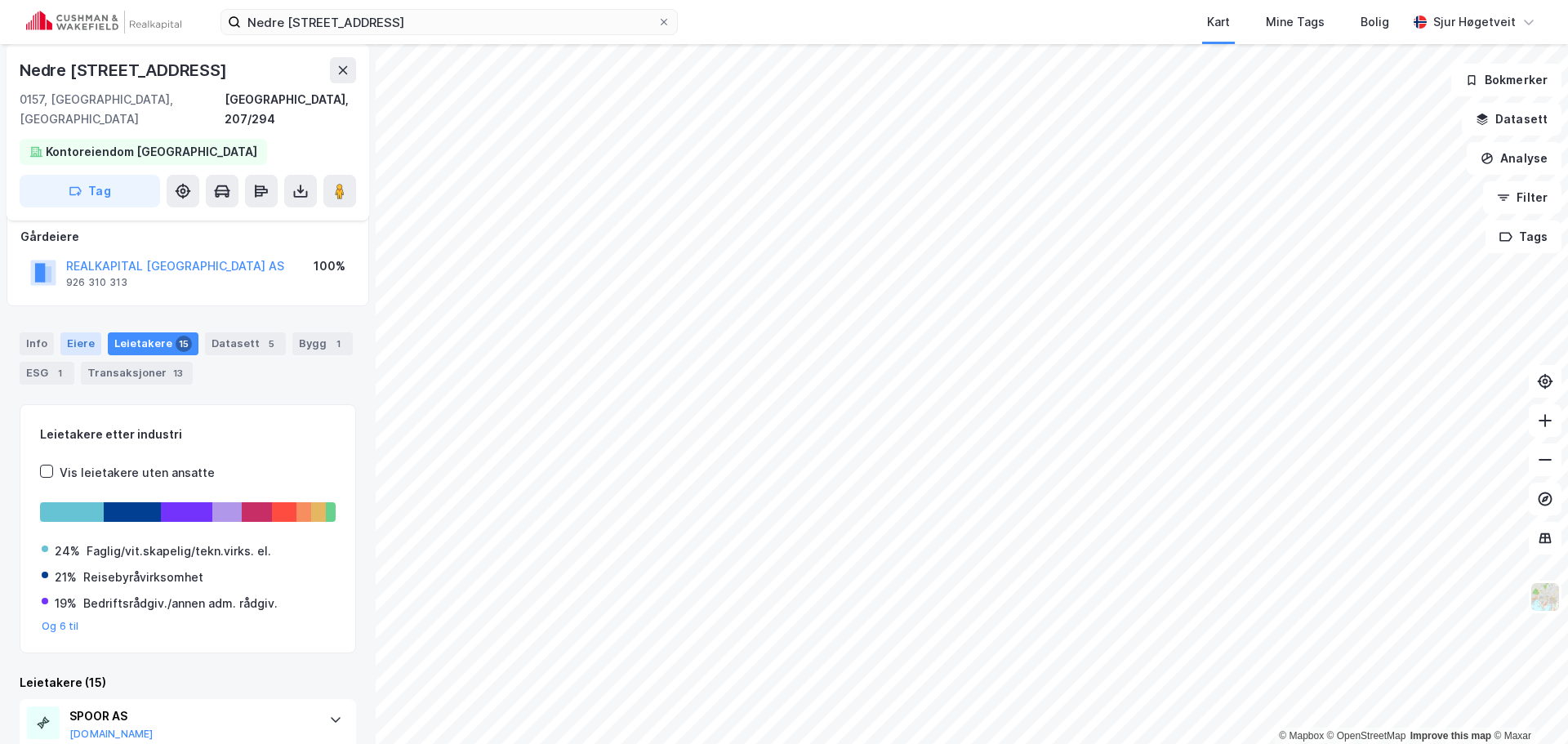
scroll to position [2, 0]
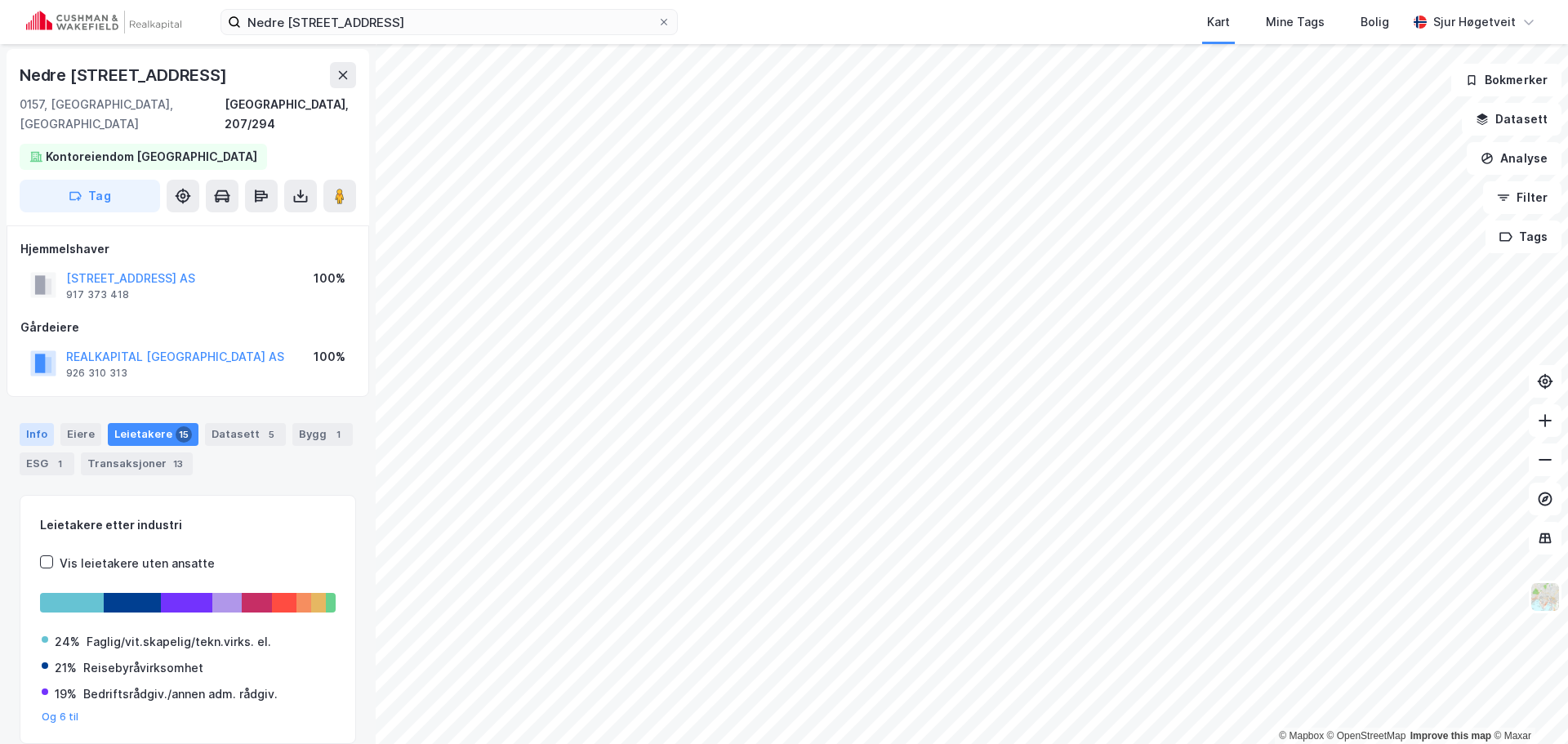
click at [52, 423] on div "Info" at bounding box center [36, 434] width 34 height 23
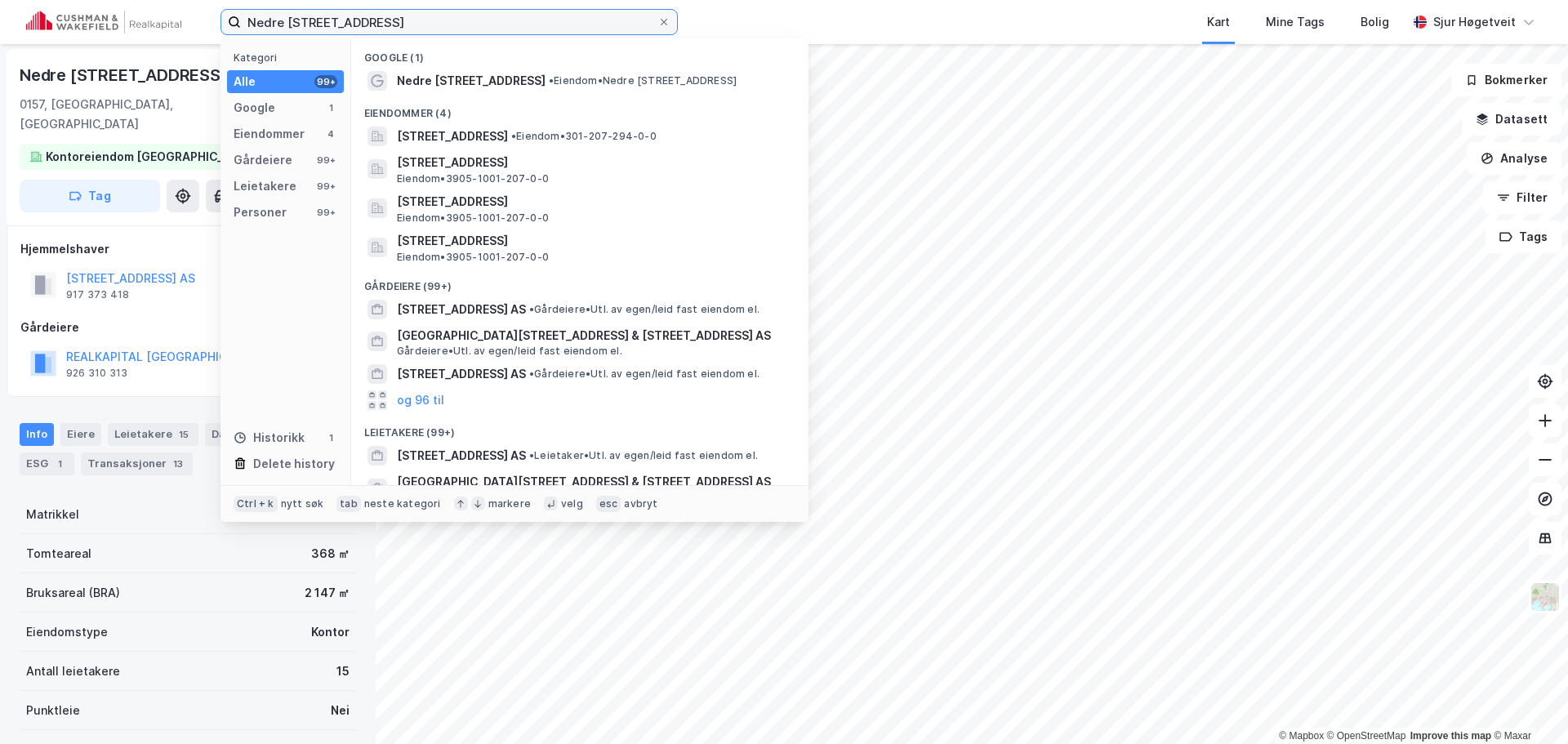
click at [356, 22] on input "Nedre [STREET_ADDRESS]" at bounding box center [449, 22] width 417 height 24
paste input "[STREET_ADDRESS]"
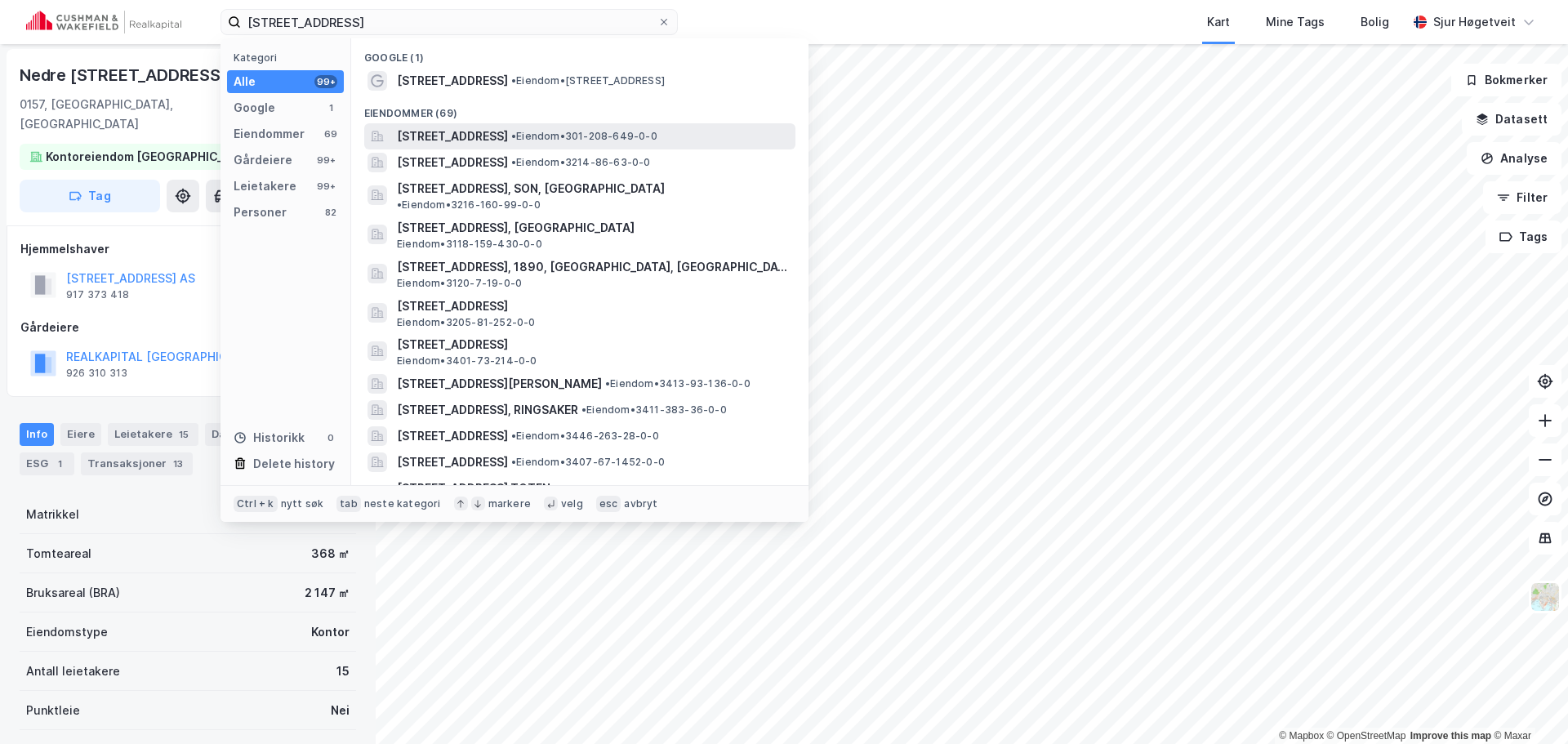
click at [600, 145] on div "[STREET_ADDRESS] • Eiendom • 301-208-649-0-0" at bounding box center [594, 136] width 395 height 20
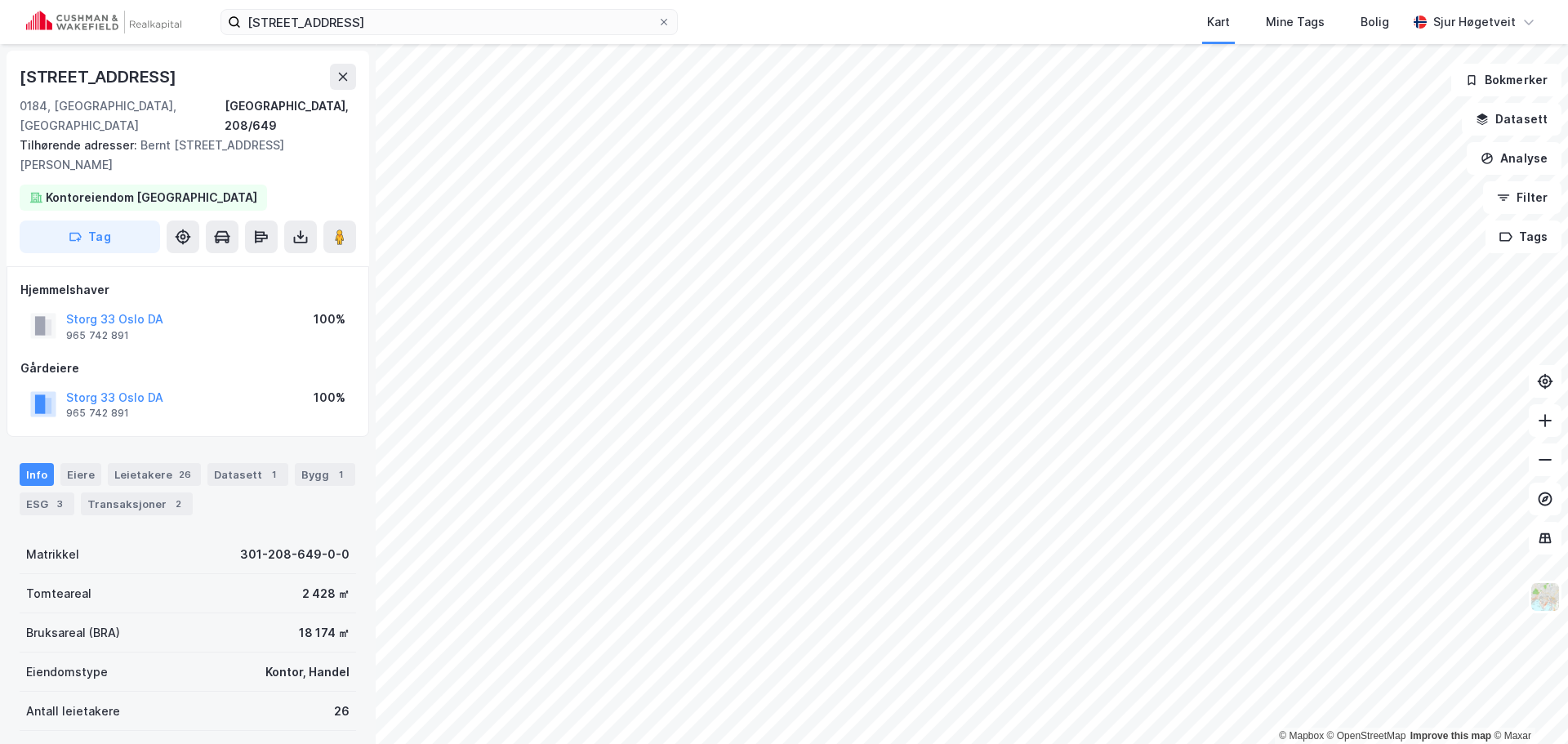
scroll to position [2, 0]
click at [249, 461] on div "Datasett 1" at bounding box center [247, 472] width 81 height 23
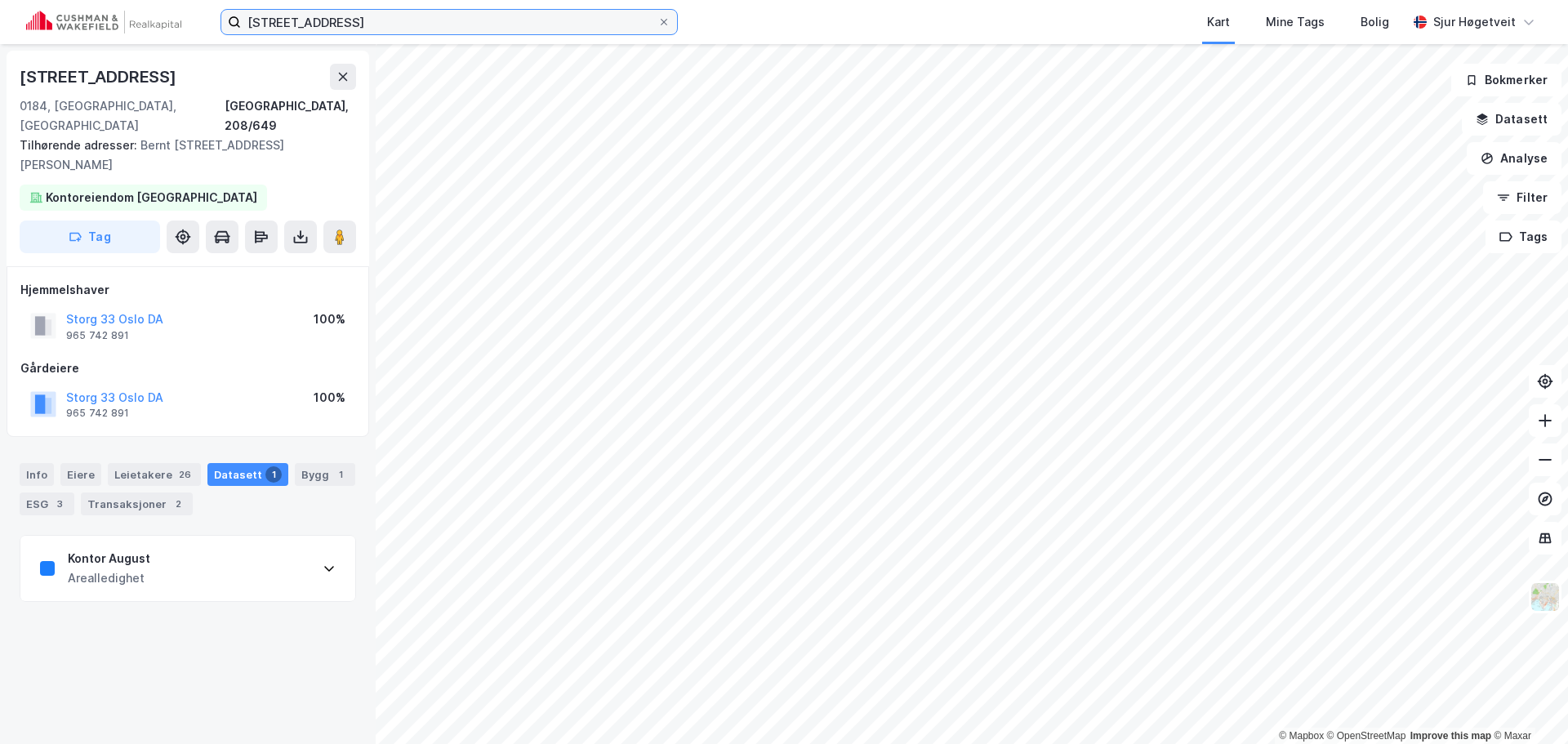
click at [452, 18] on input "[STREET_ADDRESS]" at bounding box center [449, 22] width 417 height 24
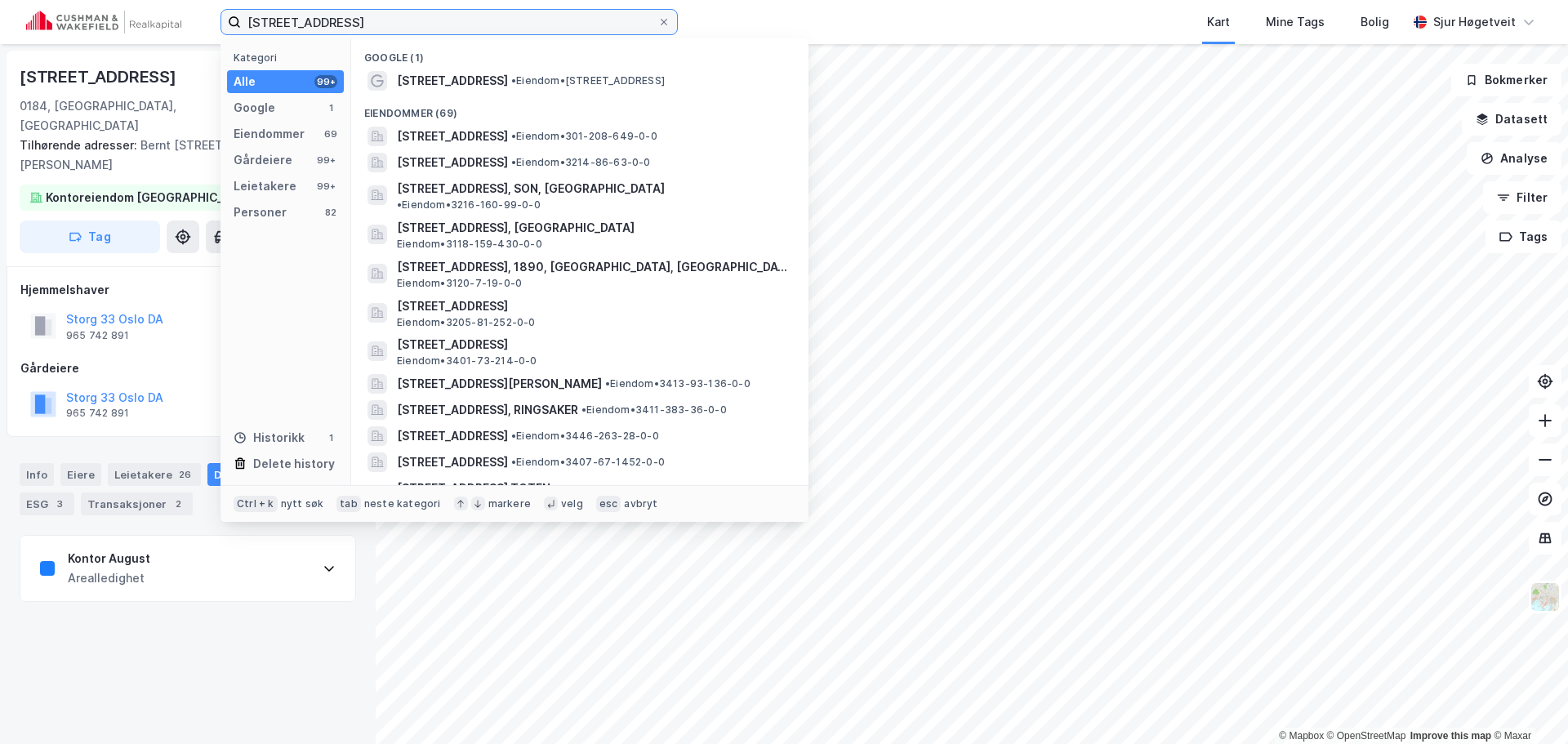
click at [452, 18] on input "[STREET_ADDRESS]" at bounding box center [449, 22] width 417 height 24
paste input "[PERSON_NAME] vei 6"
click at [451, 18] on input "Storgata [PERSON_NAME] vei 6" at bounding box center [449, 22] width 417 height 24
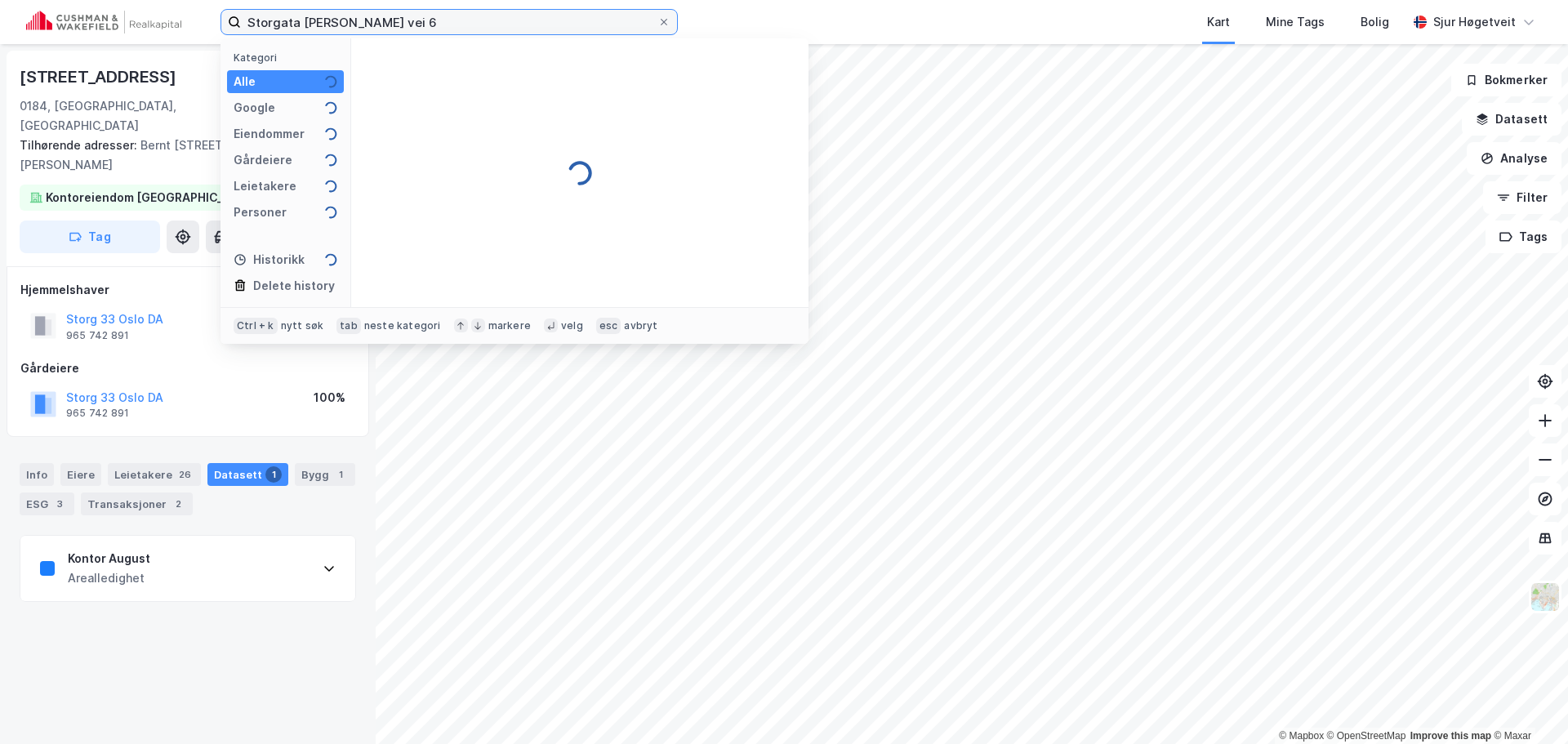
paste input
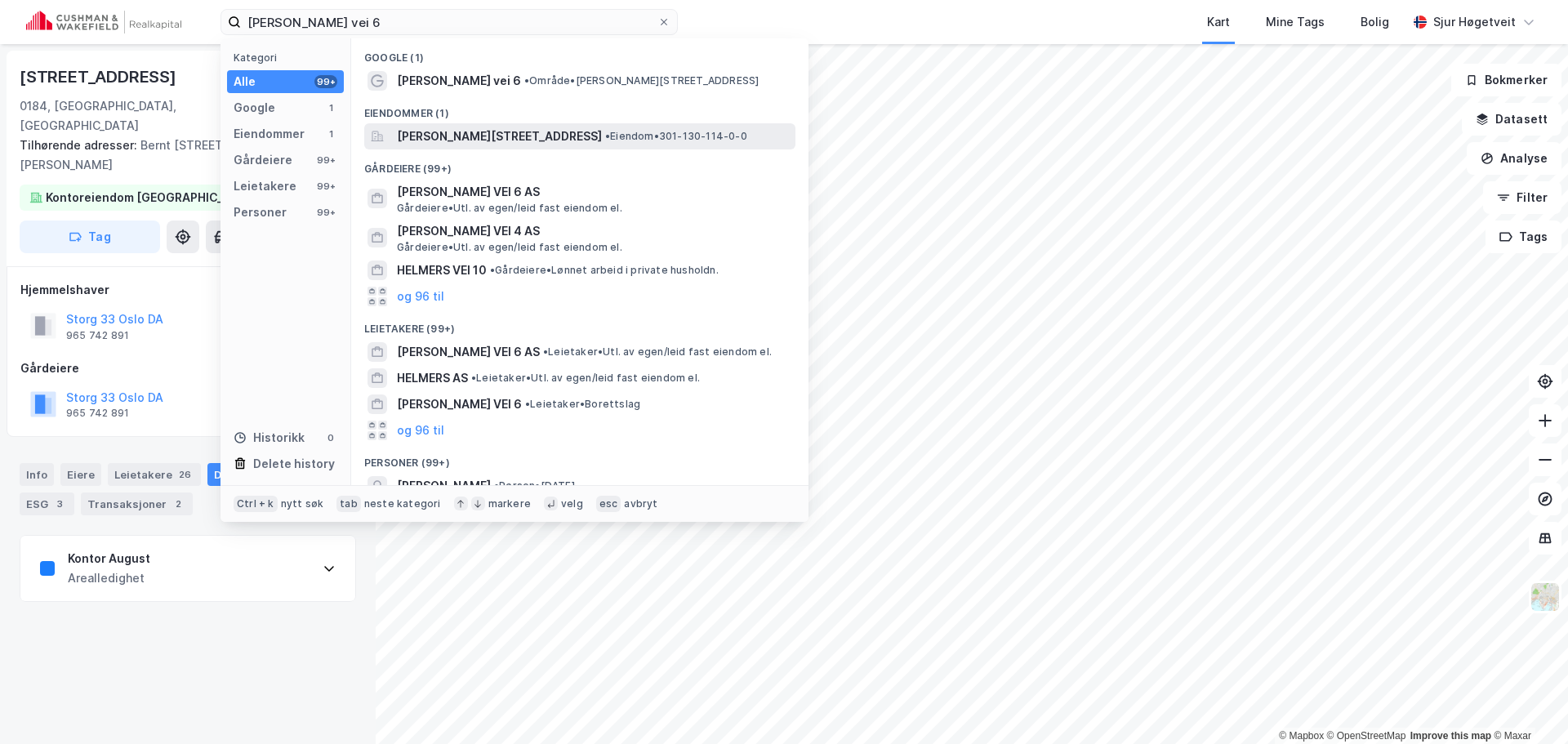
click at [533, 140] on span "[PERSON_NAME][STREET_ADDRESS]" at bounding box center [499, 136] width 205 height 20
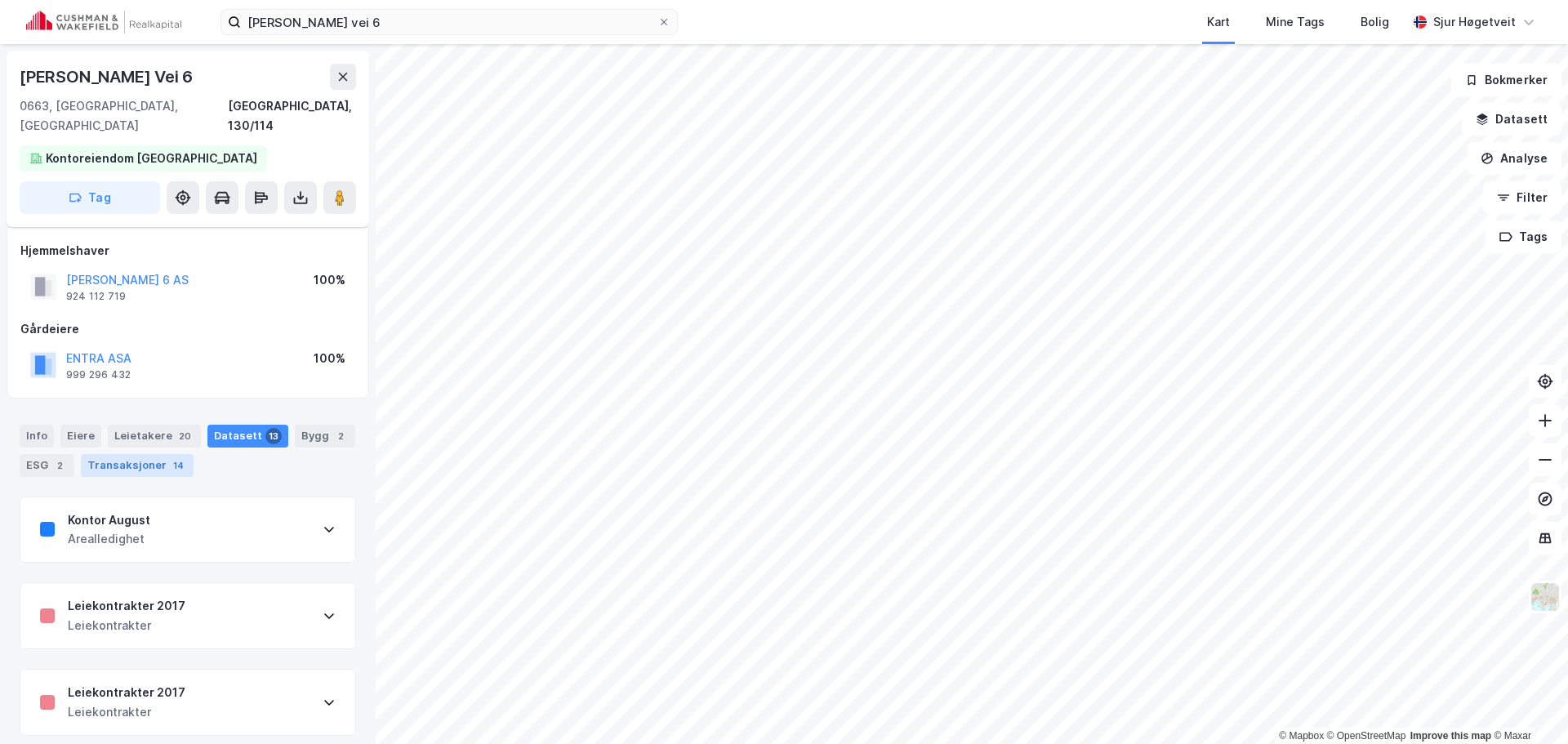
scroll to position [82, 0]
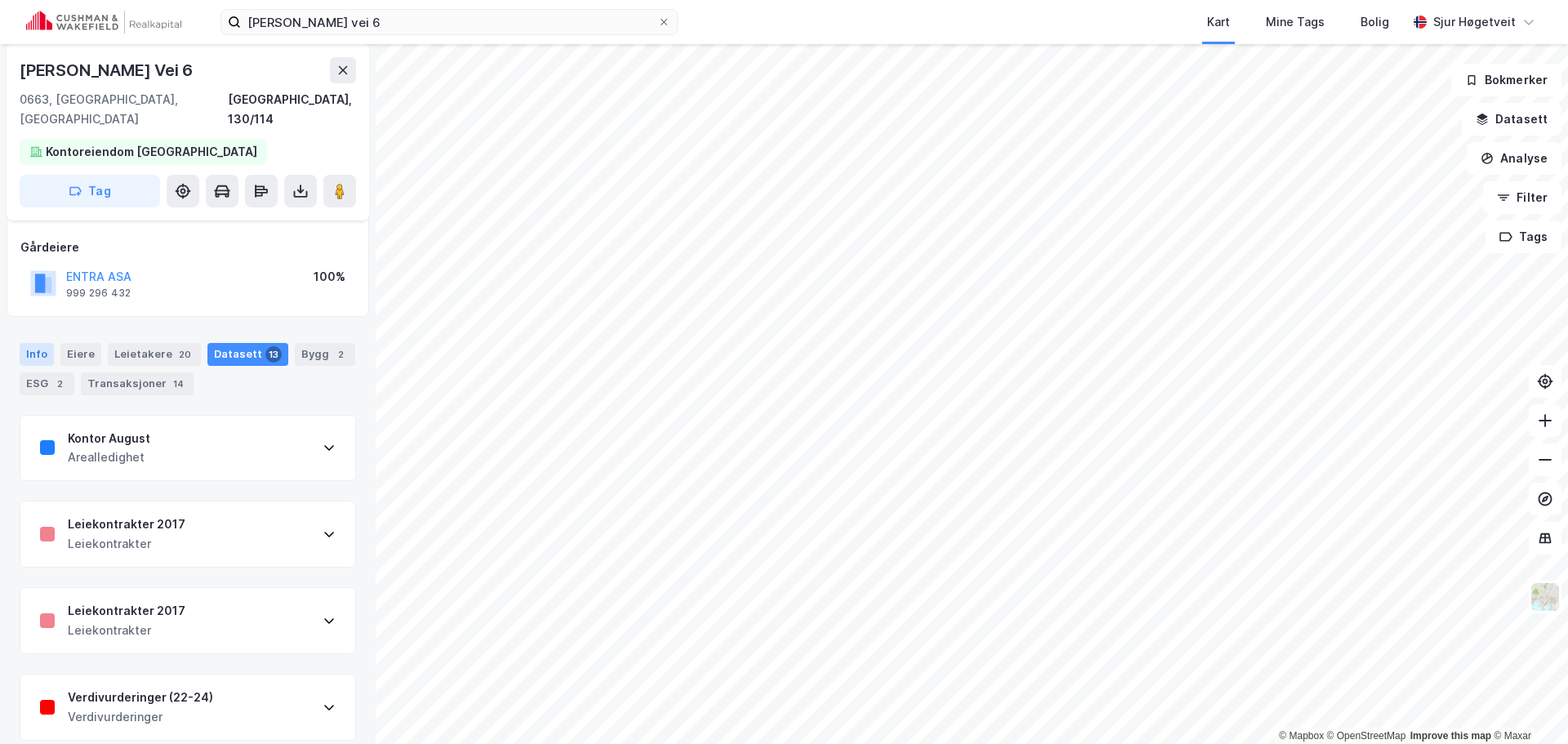
click at [48, 343] on div "Info" at bounding box center [36, 354] width 34 height 23
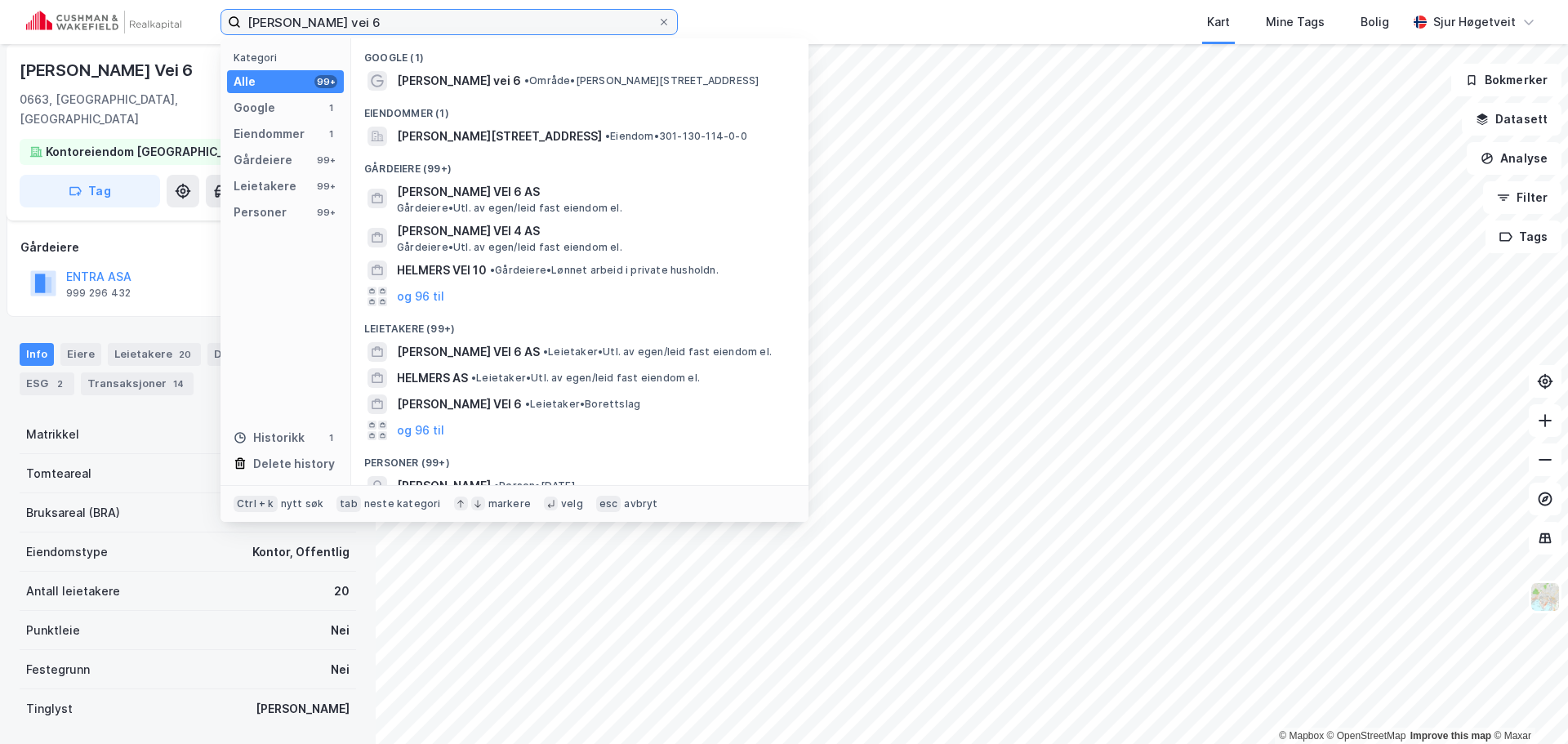
click at [317, 20] on input "[PERSON_NAME] vei 6" at bounding box center [449, 22] width 417 height 24
paste input "[STREET_ADDRESS]"
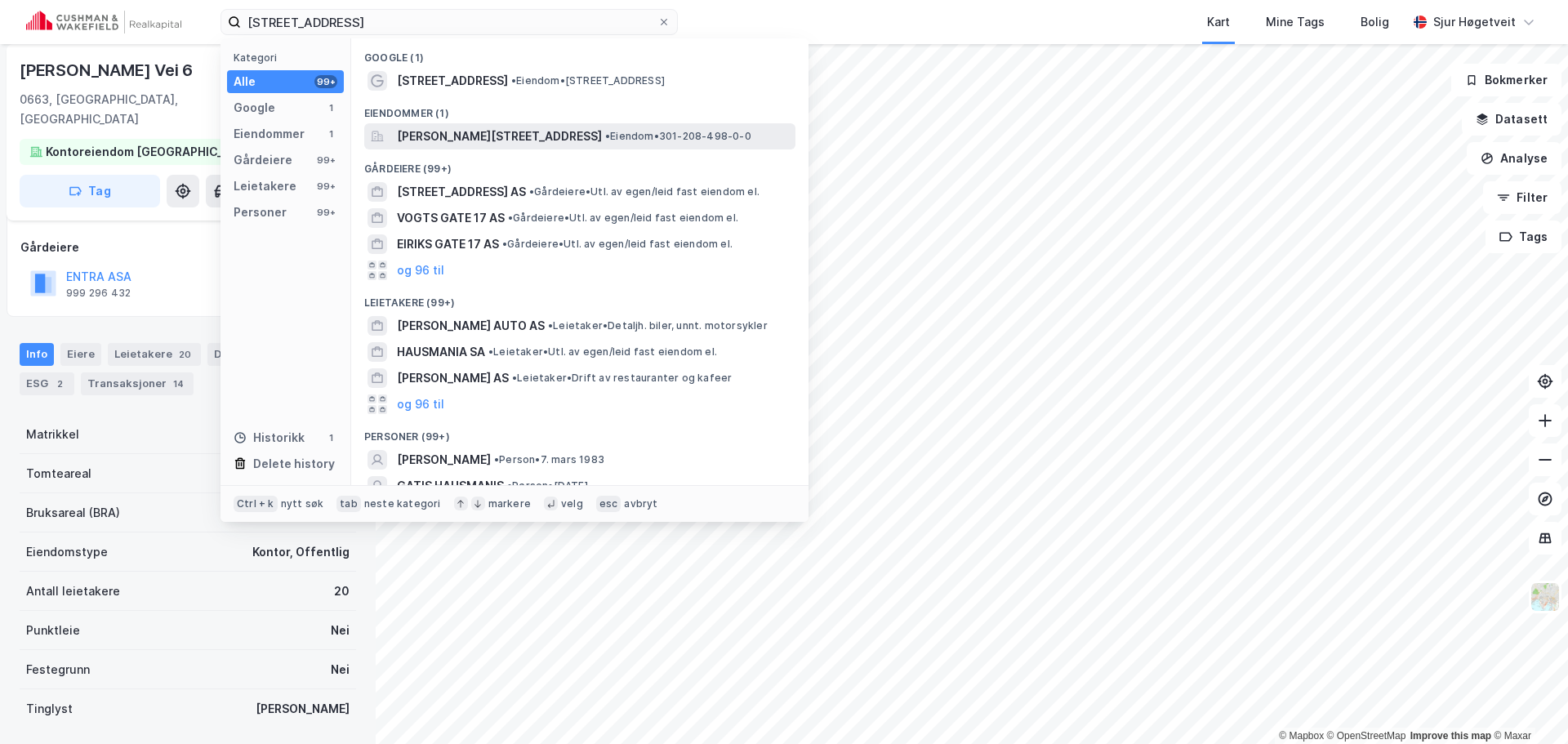
click at [486, 131] on span "[PERSON_NAME][STREET_ADDRESS]" at bounding box center [499, 136] width 205 height 20
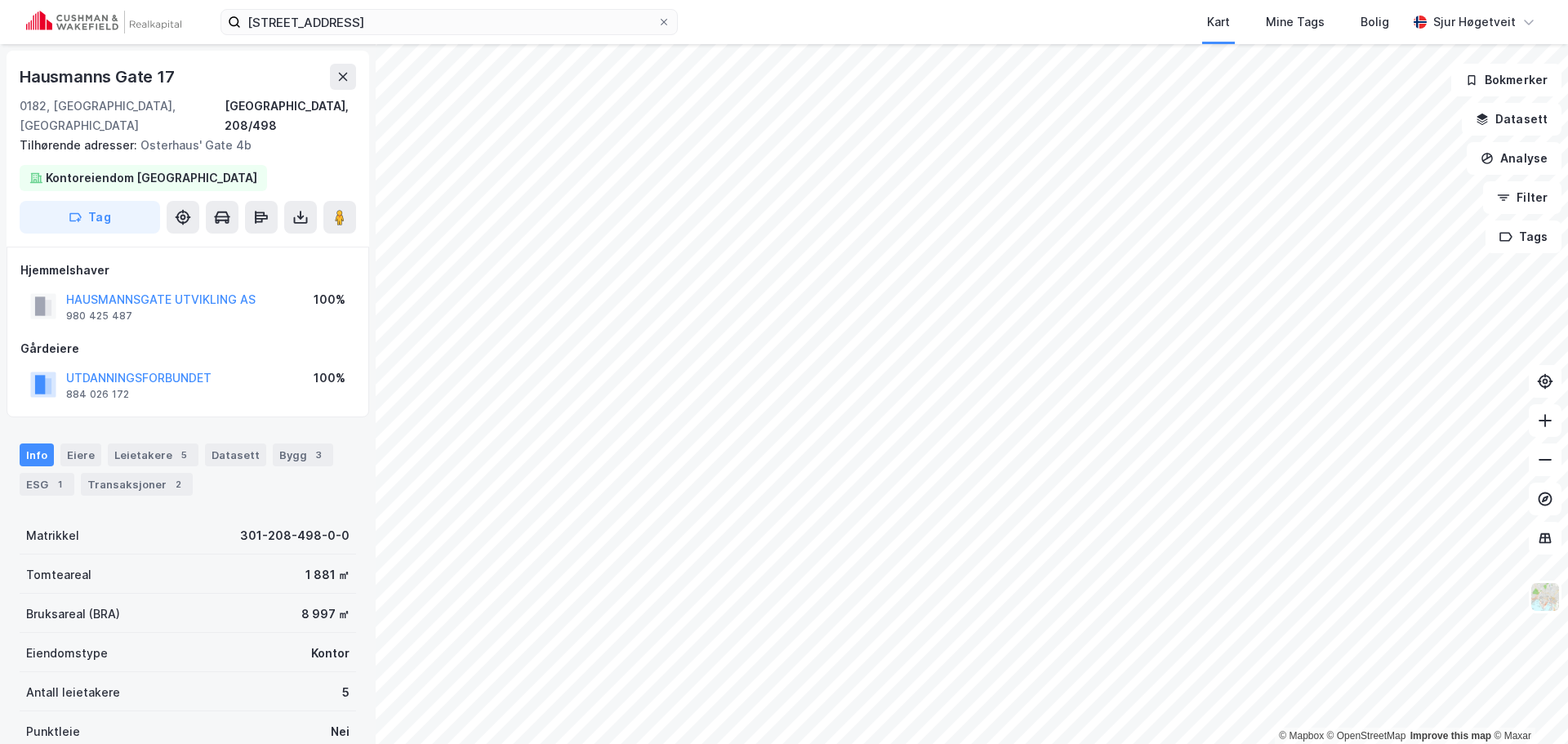
click at [417, 6] on div "[PERSON_NAME] [STREET_ADDRESS] Kart Mine Tags Bolig [PERSON_NAME]" at bounding box center [784, 21] width 1568 height 44
click at [417, 7] on div "[PERSON_NAME] [STREET_ADDRESS] Kart Mine Tags Bolig [PERSON_NAME]" at bounding box center [784, 21] width 1568 height 44
click at [414, 13] on input "[STREET_ADDRESS]" at bounding box center [449, 22] width 417 height 24
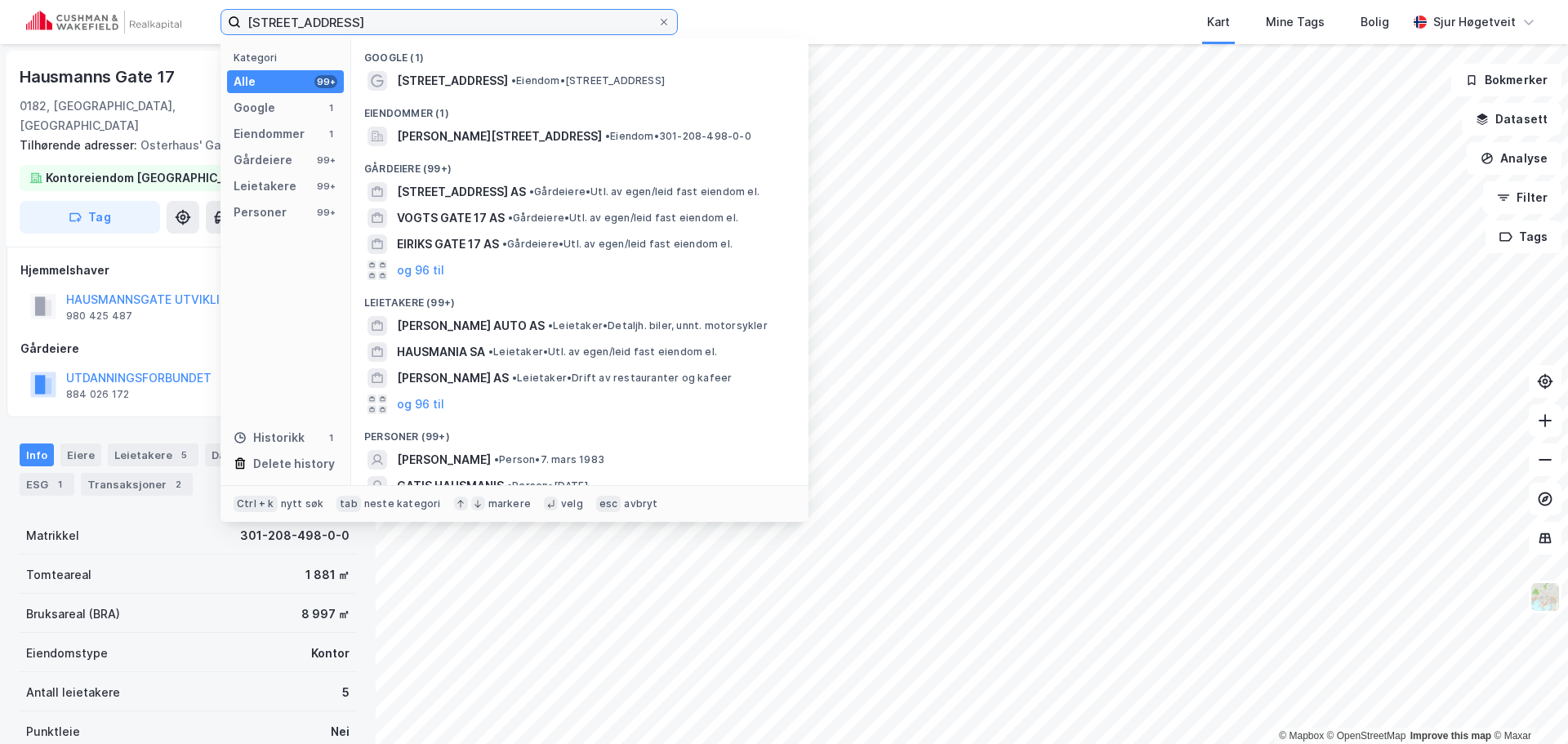
click at [414, 13] on input "[STREET_ADDRESS]" at bounding box center [449, 22] width 417 height 24
paste input "[STREET_ADDRESS]"
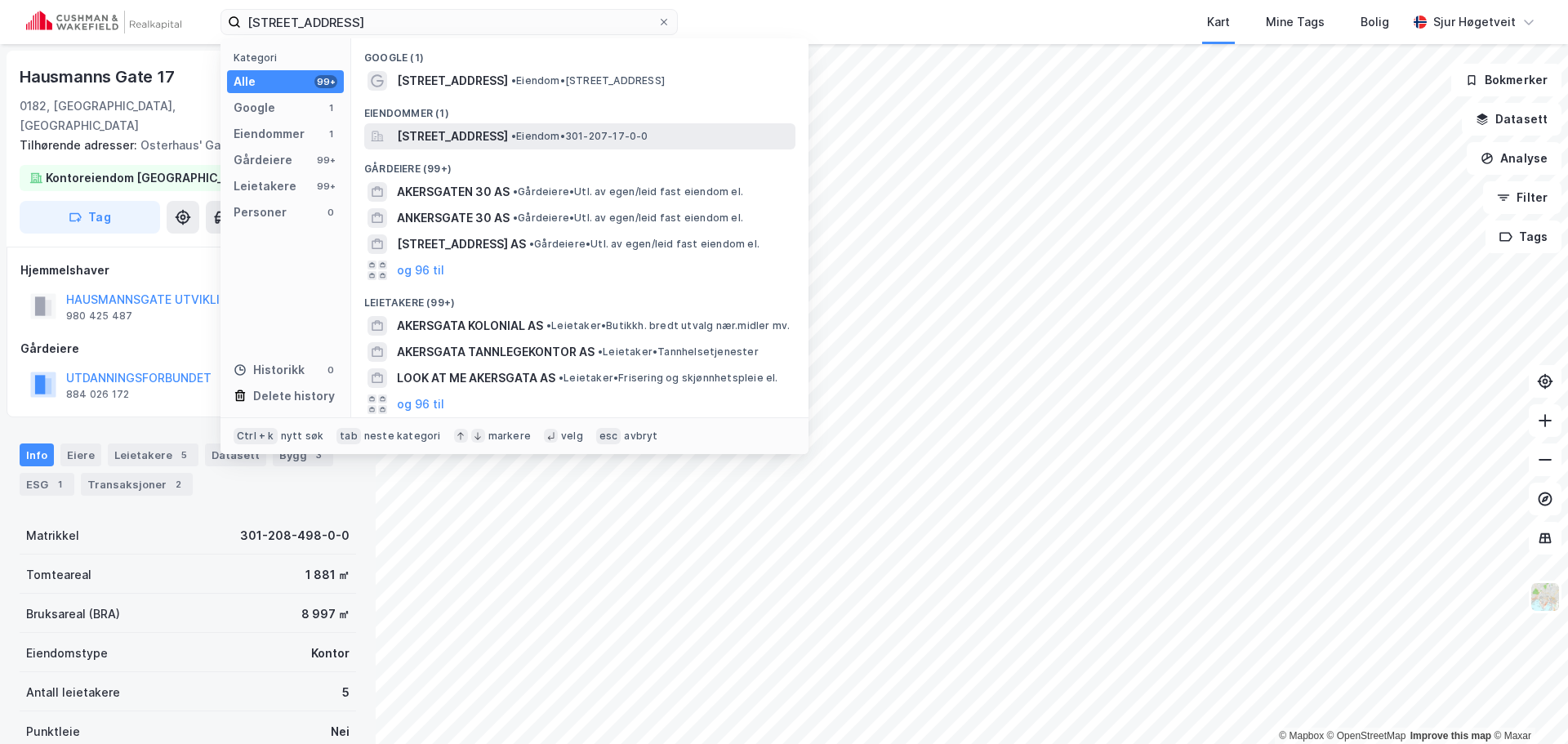
click at [516, 131] on span "•" at bounding box center [513, 136] width 5 height 12
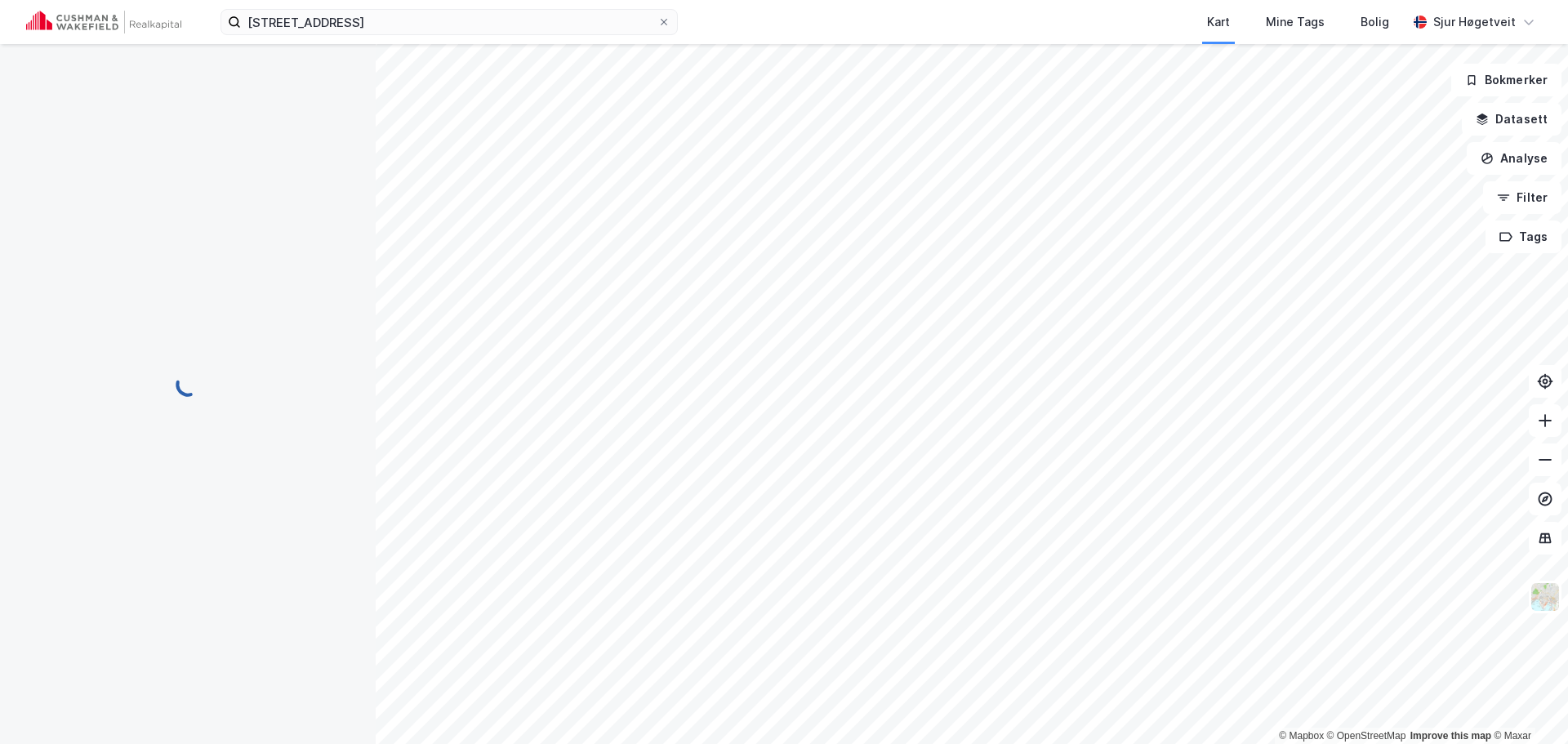
scroll to position [2, 0]
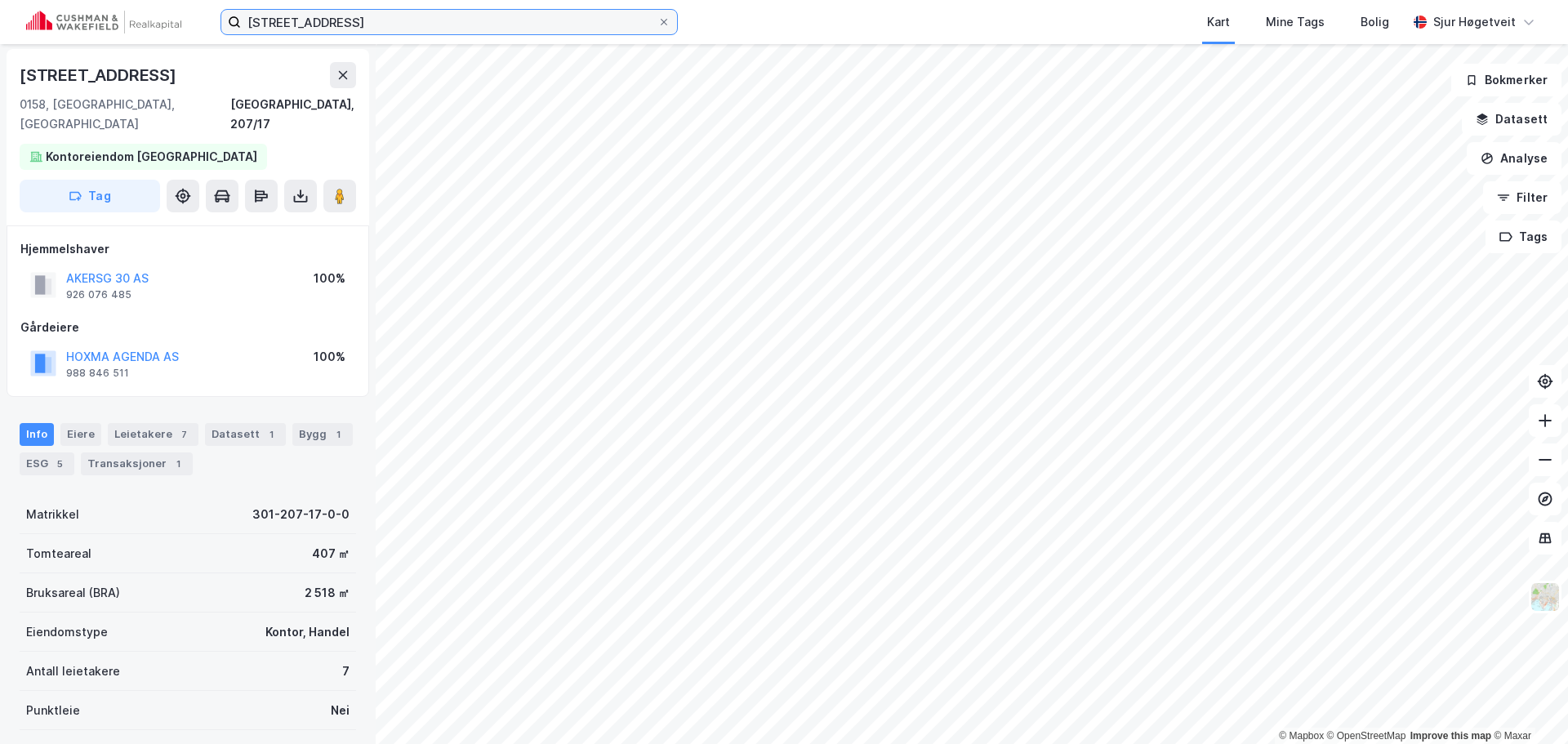
click at [451, 24] on input "[STREET_ADDRESS]" at bounding box center [449, 22] width 417 height 24
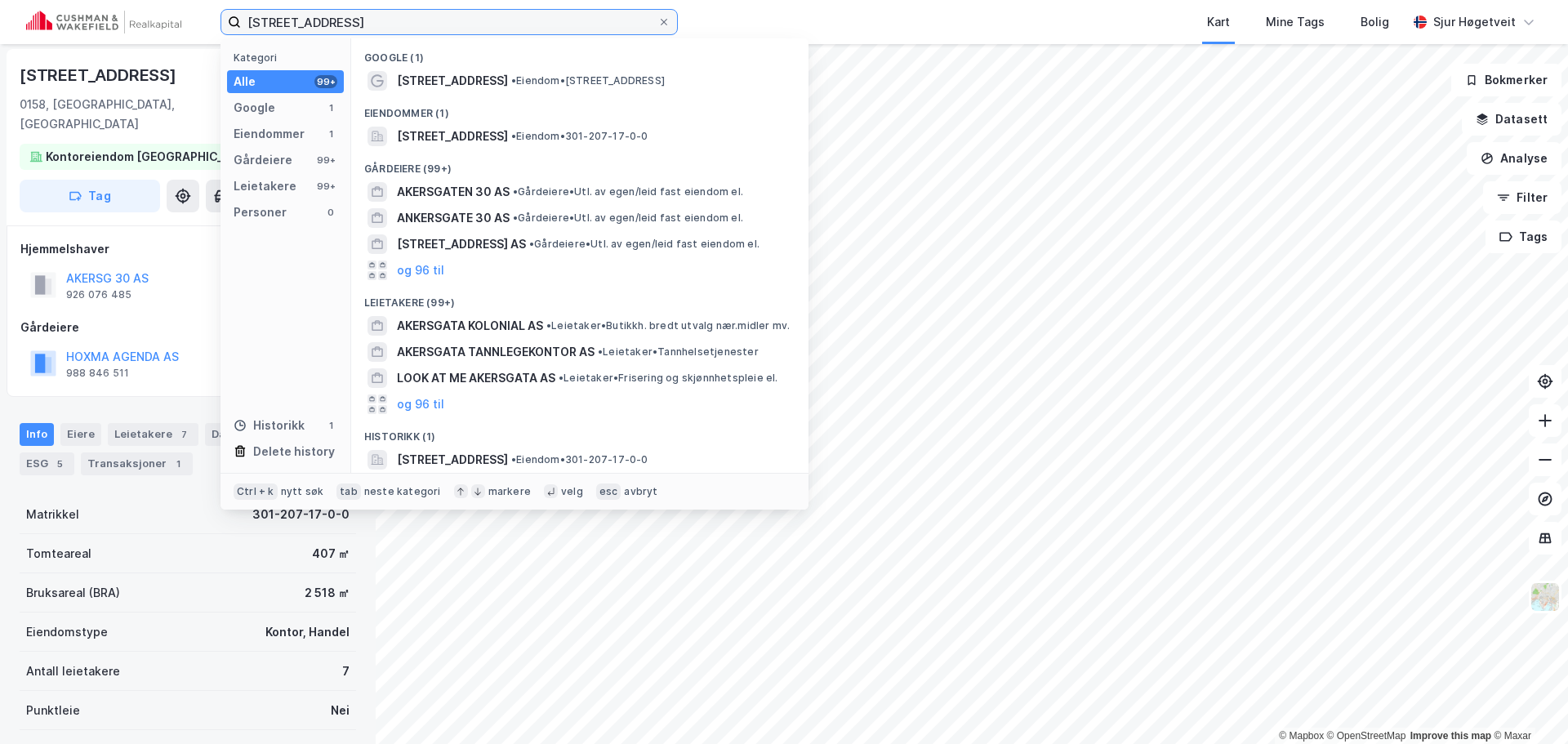
click at [451, 24] on input "[STREET_ADDRESS]" at bounding box center [449, 22] width 417 height 24
paste input "[STREET_ADDRESS]"
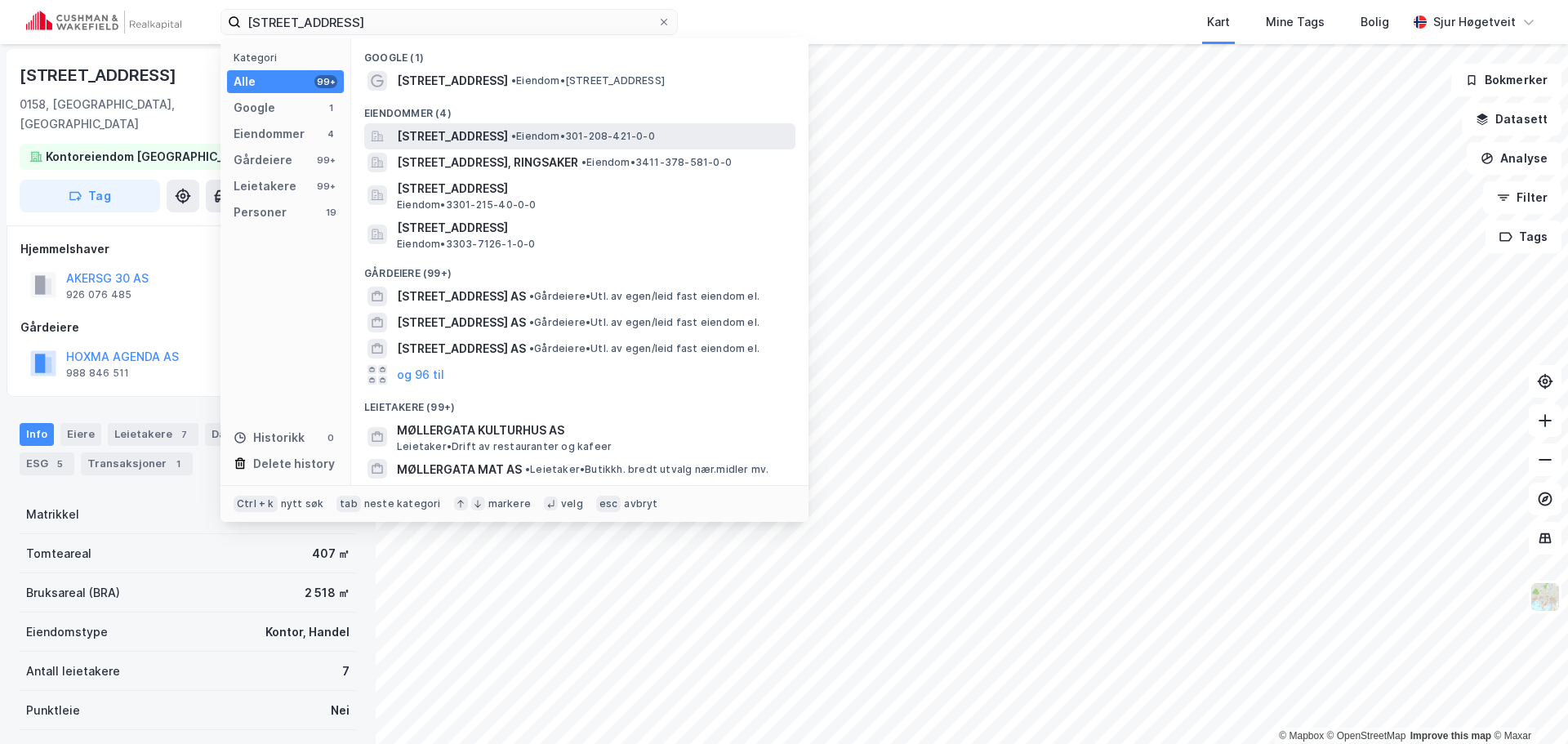
click at [508, 128] on span "[STREET_ADDRESS]" at bounding box center [452, 136] width 111 height 20
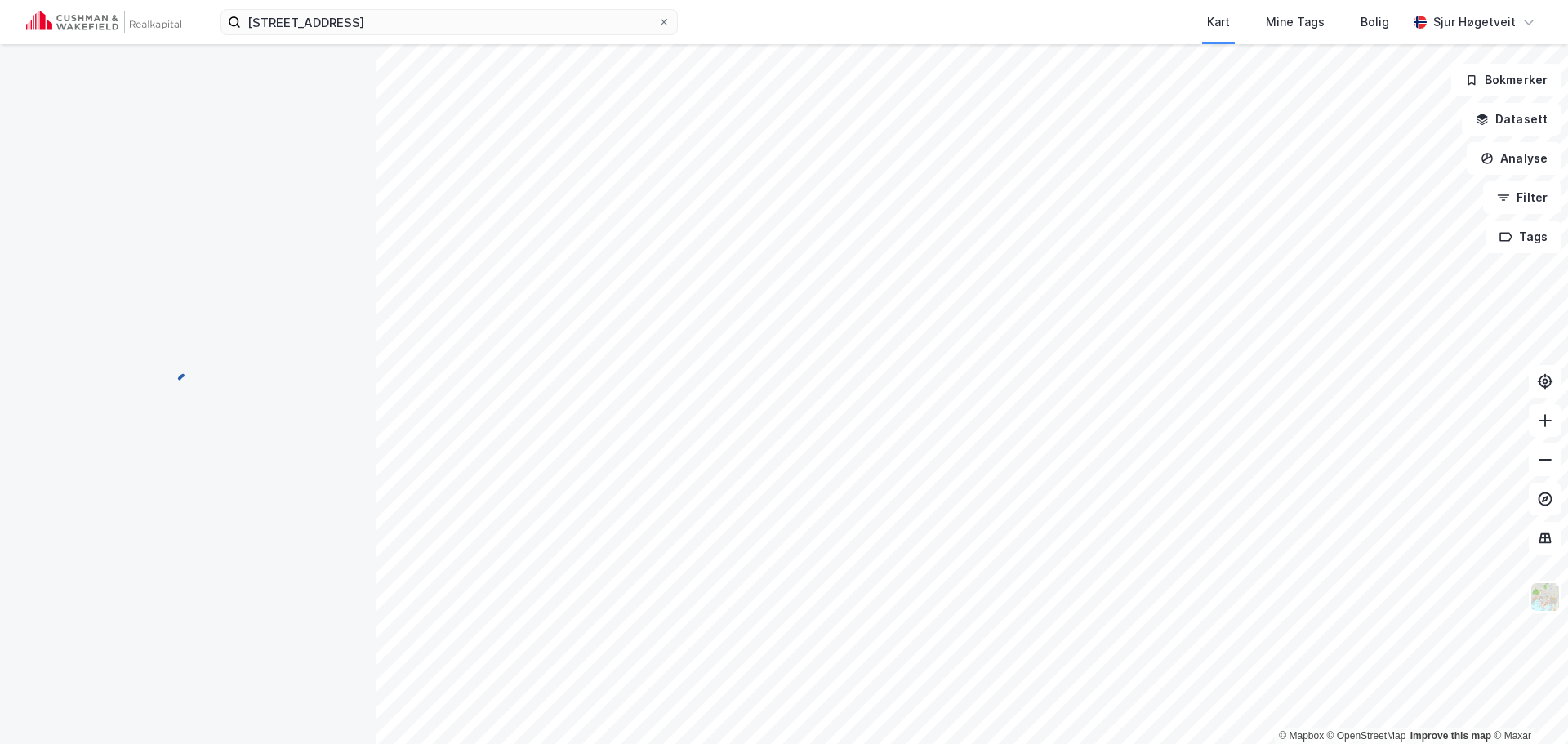
scroll to position [2, 0]
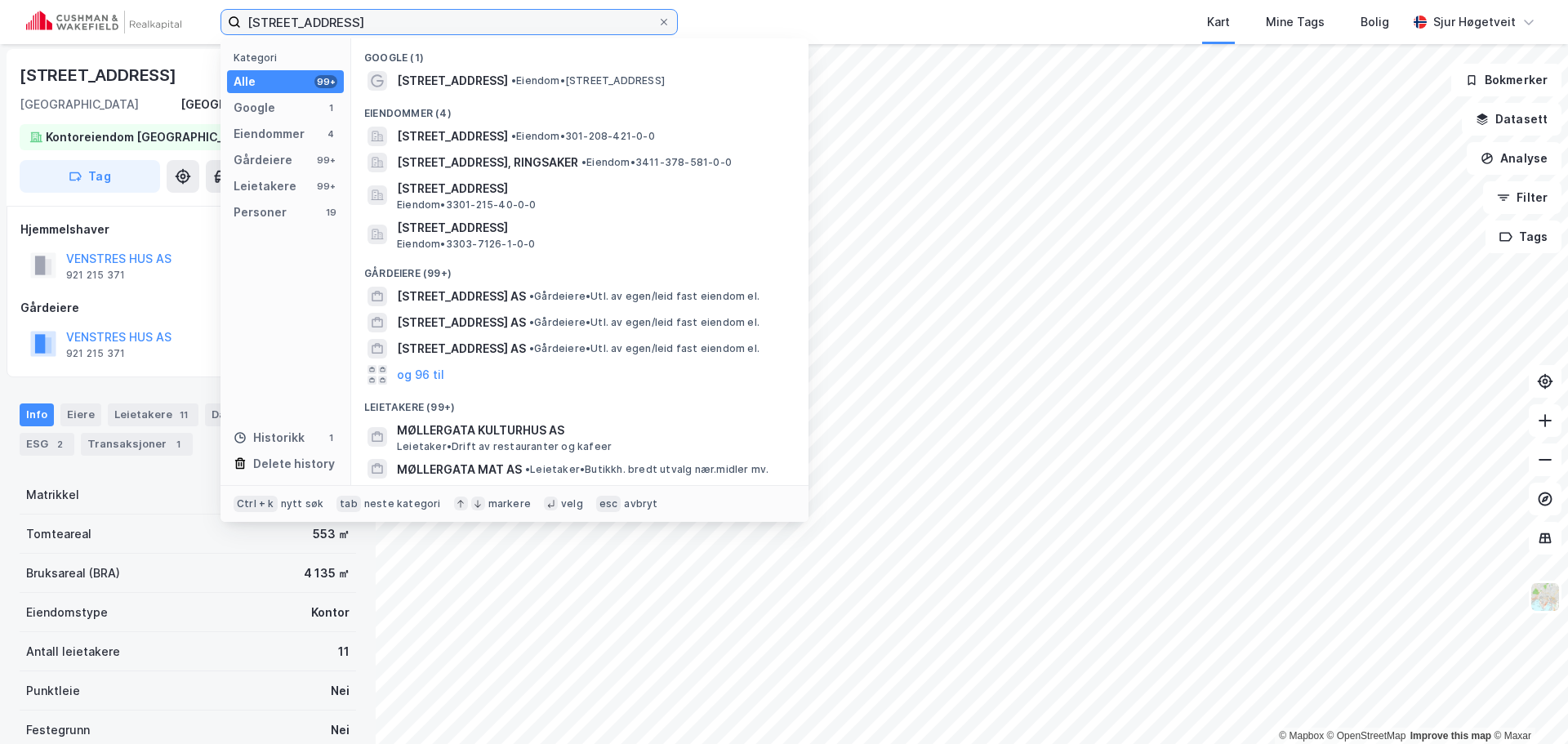
click at [316, 17] on input "[STREET_ADDRESS]" at bounding box center [449, 22] width 417 height 24
click at [317, 17] on input "[STREET_ADDRESS]" at bounding box center [449, 22] width 417 height 24
paste input "[STREET_ADDRESS]"
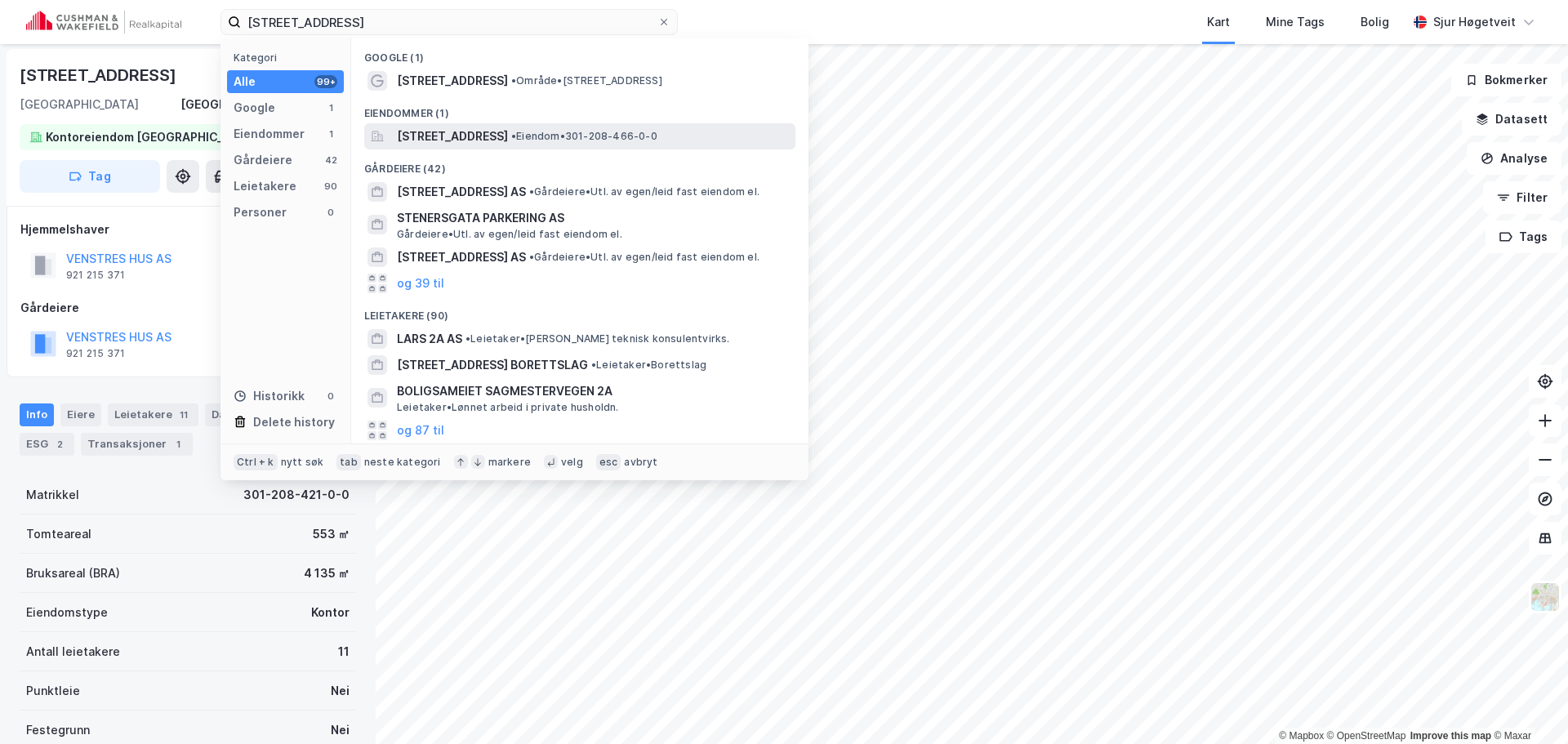
click at [501, 125] on div "[STREET_ADDRESS] • Eiendom • 301-208-466-0-0" at bounding box center [580, 137] width 432 height 26
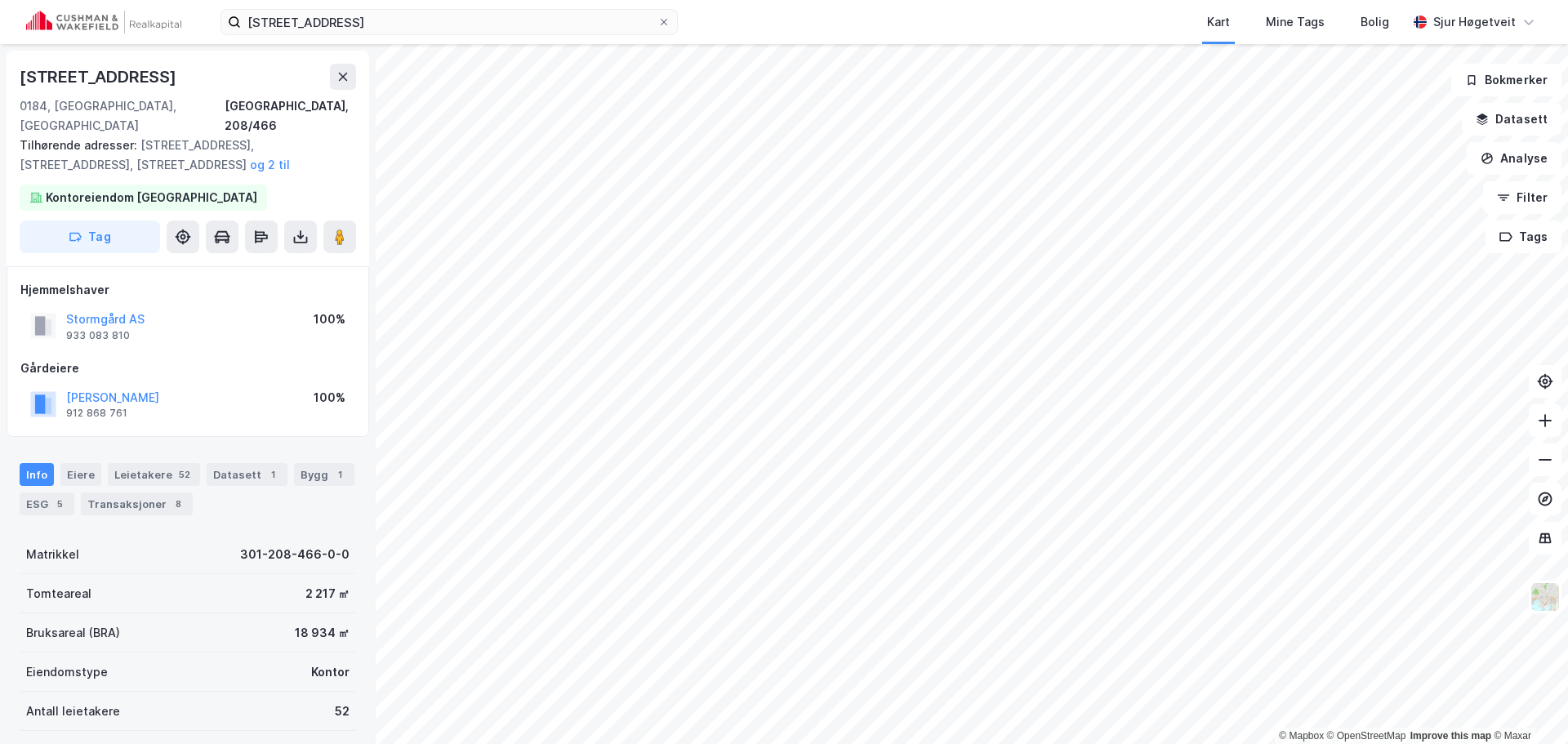
scroll to position [2, 0]
click at [235, 461] on div "Info [PERSON_NAME] 52 Datasett 1 Bygg 1 ESG 5 Transaksjoner 8" at bounding box center [188, 487] width 337 height 52
click at [238, 461] on div "Datasett 1" at bounding box center [246, 472] width 81 height 23
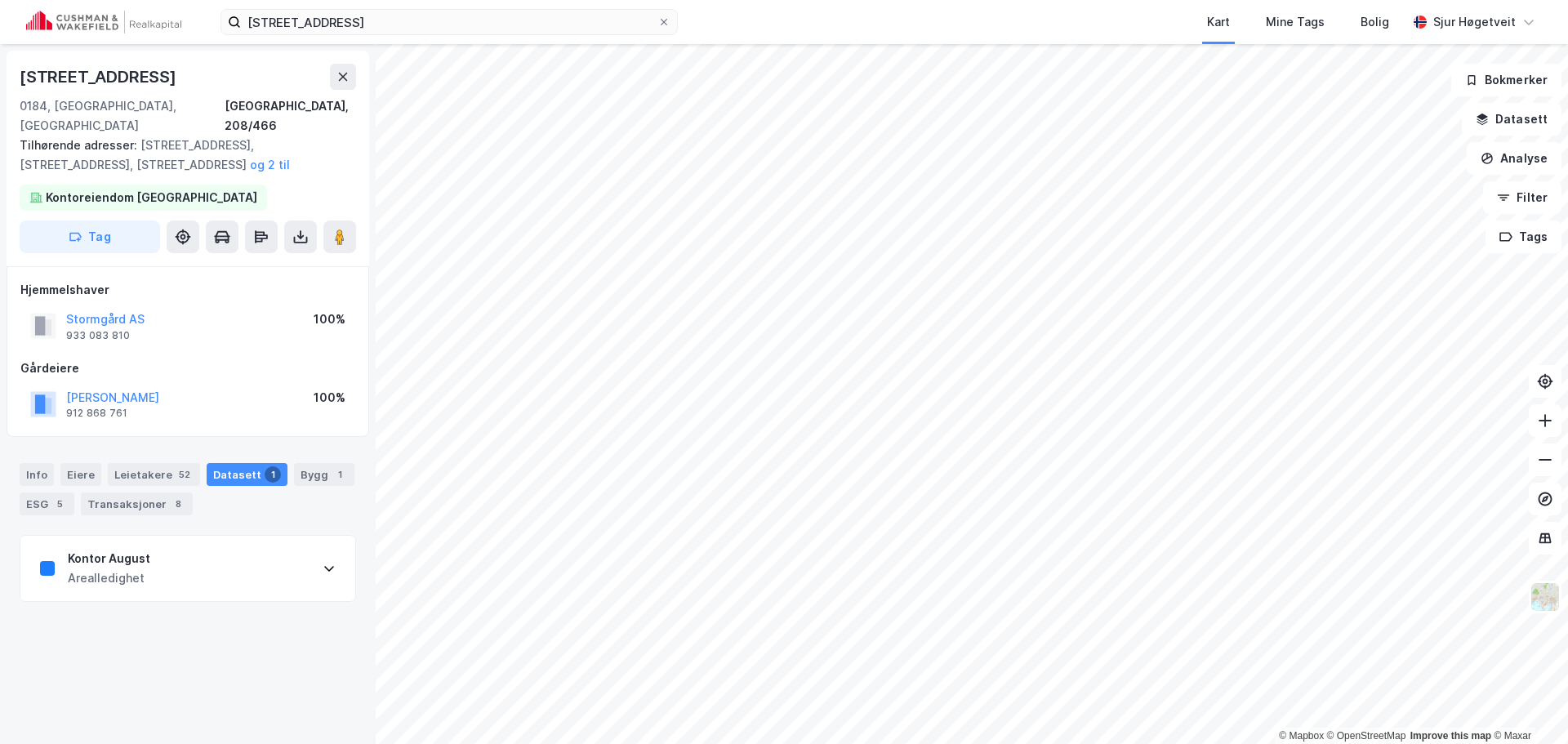
click at [33, 463] on div "Info [PERSON_NAME] 52 Datasett 1 Bygg 1 ESG 5 Transaksjoner 8" at bounding box center [188, 489] width 337 height 52
click at [33, 463] on div "Info" at bounding box center [36, 474] width 34 height 23
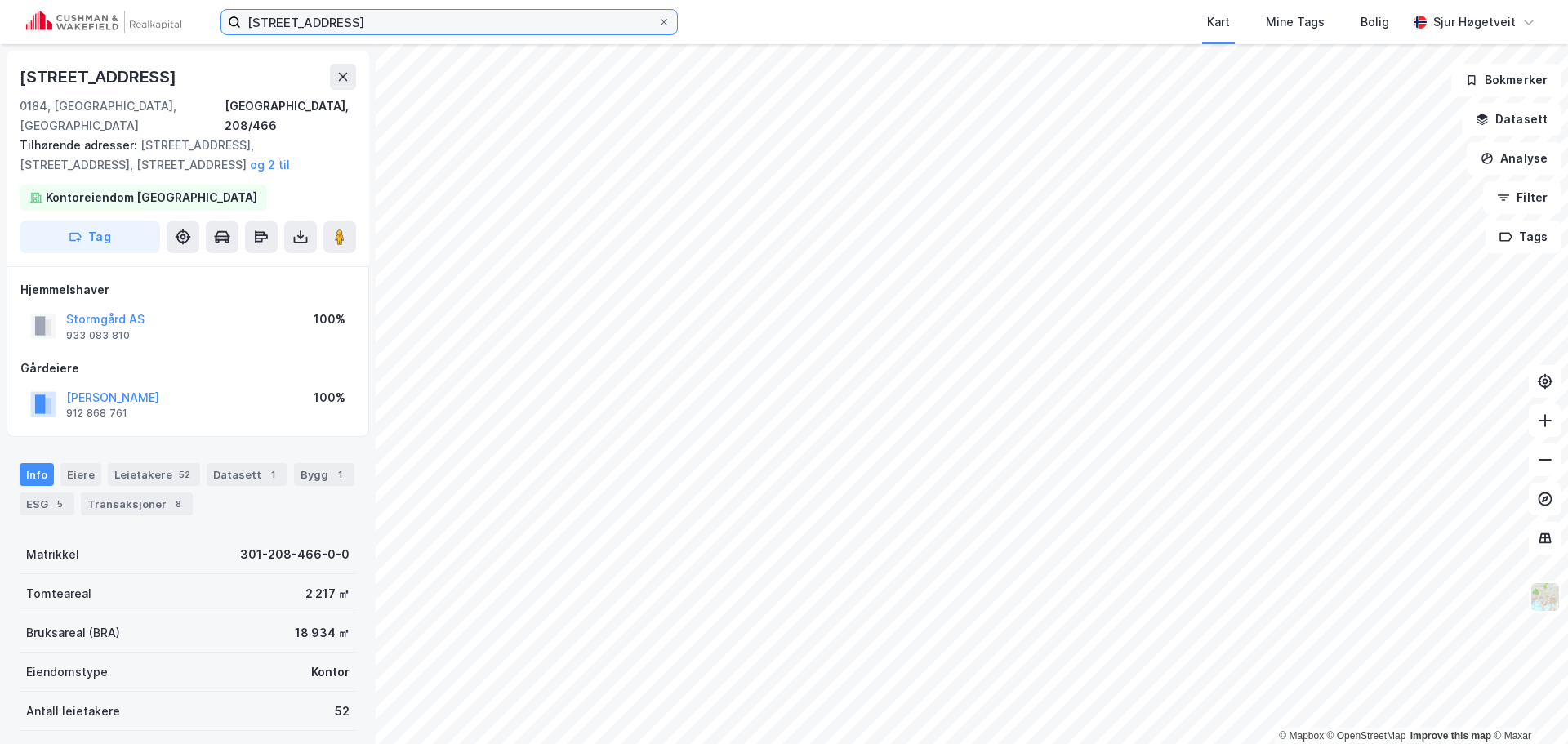
click at [276, 26] on input "[STREET_ADDRESS]" at bounding box center [449, 22] width 417 height 24
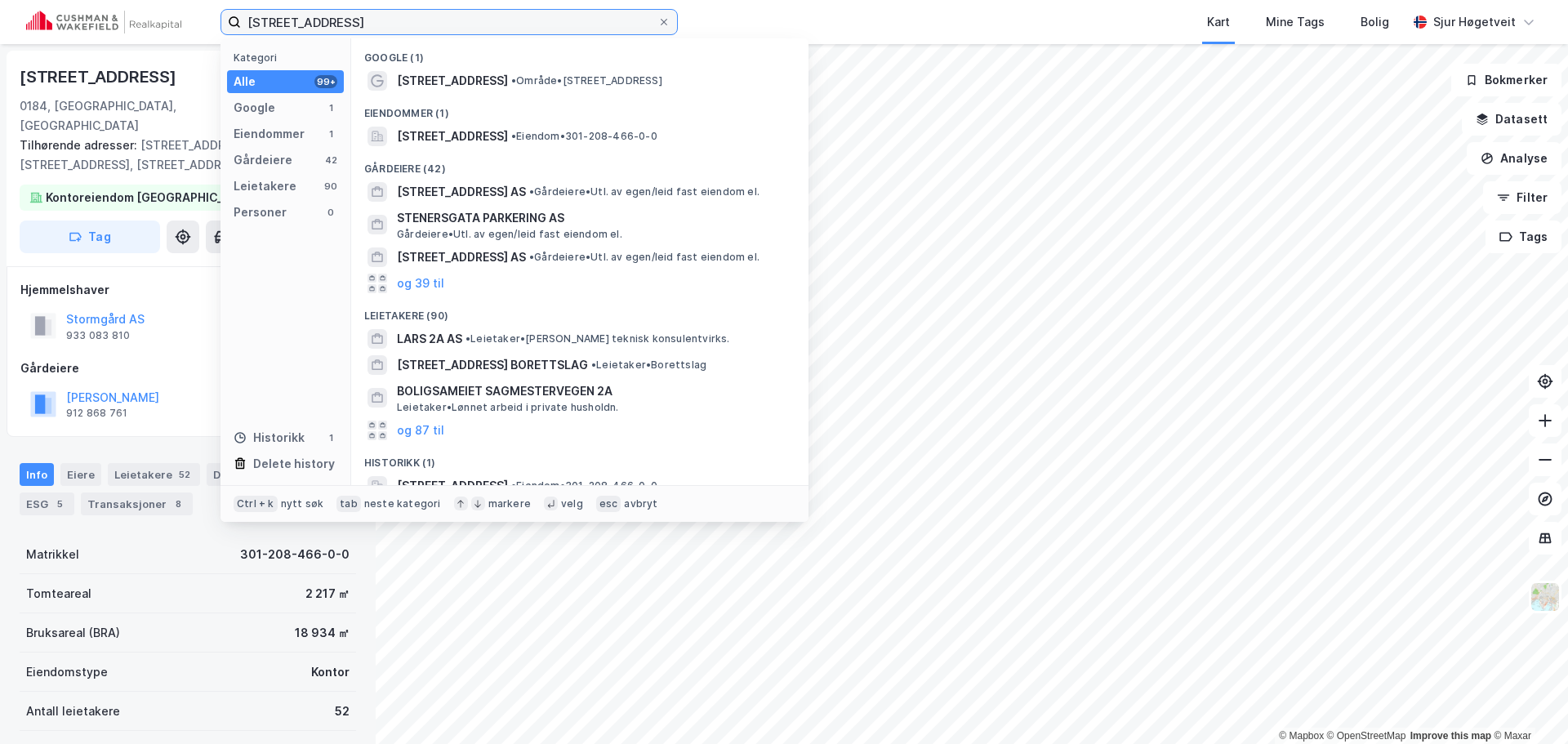
click at [276, 26] on input "[STREET_ADDRESS]" at bounding box center [449, 22] width 417 height 24
paste input "[STREET_ADDRESS]"
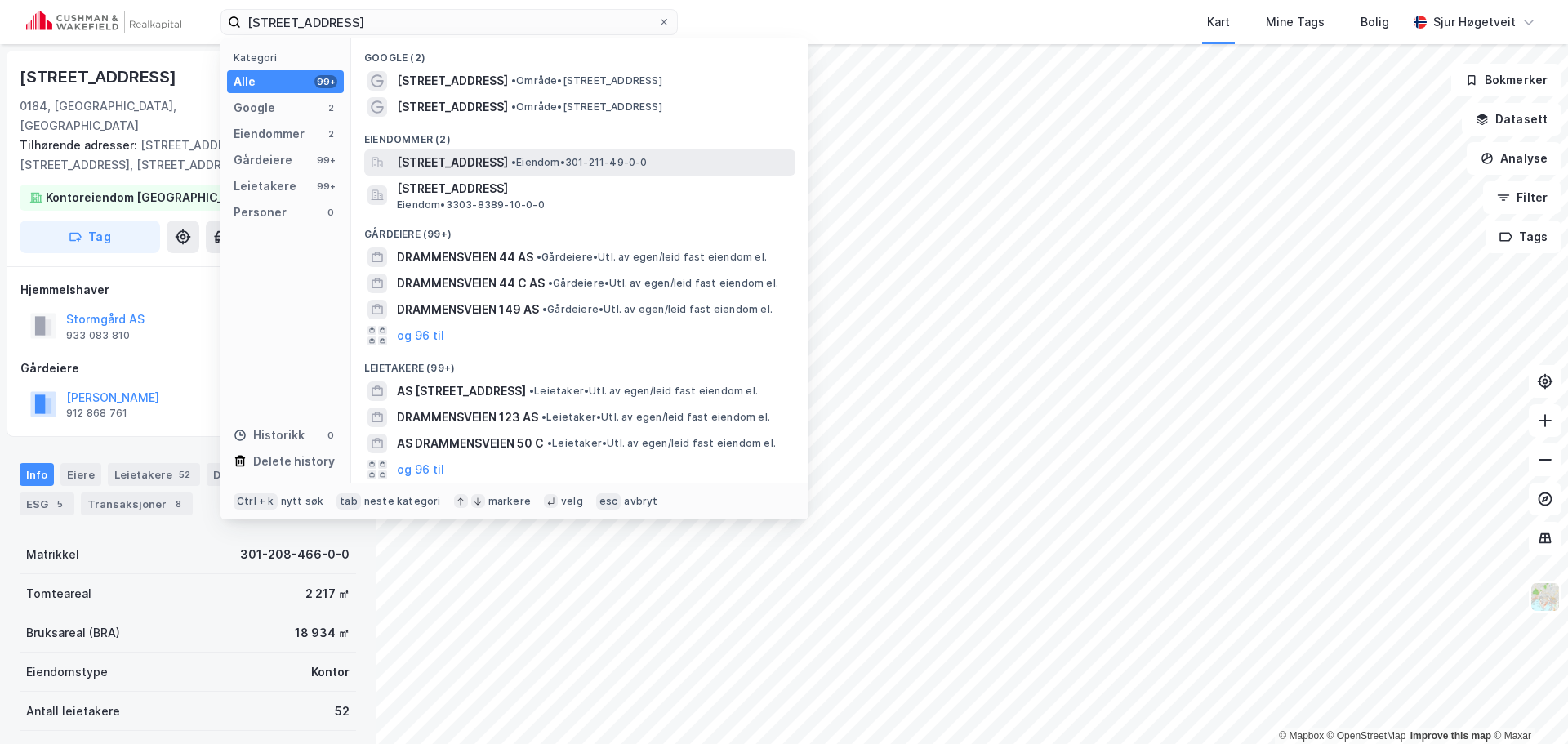
click at [508, 159] on span "[STREET_ADDRESS]" at bounding box center [452, 162] width 111 height 20
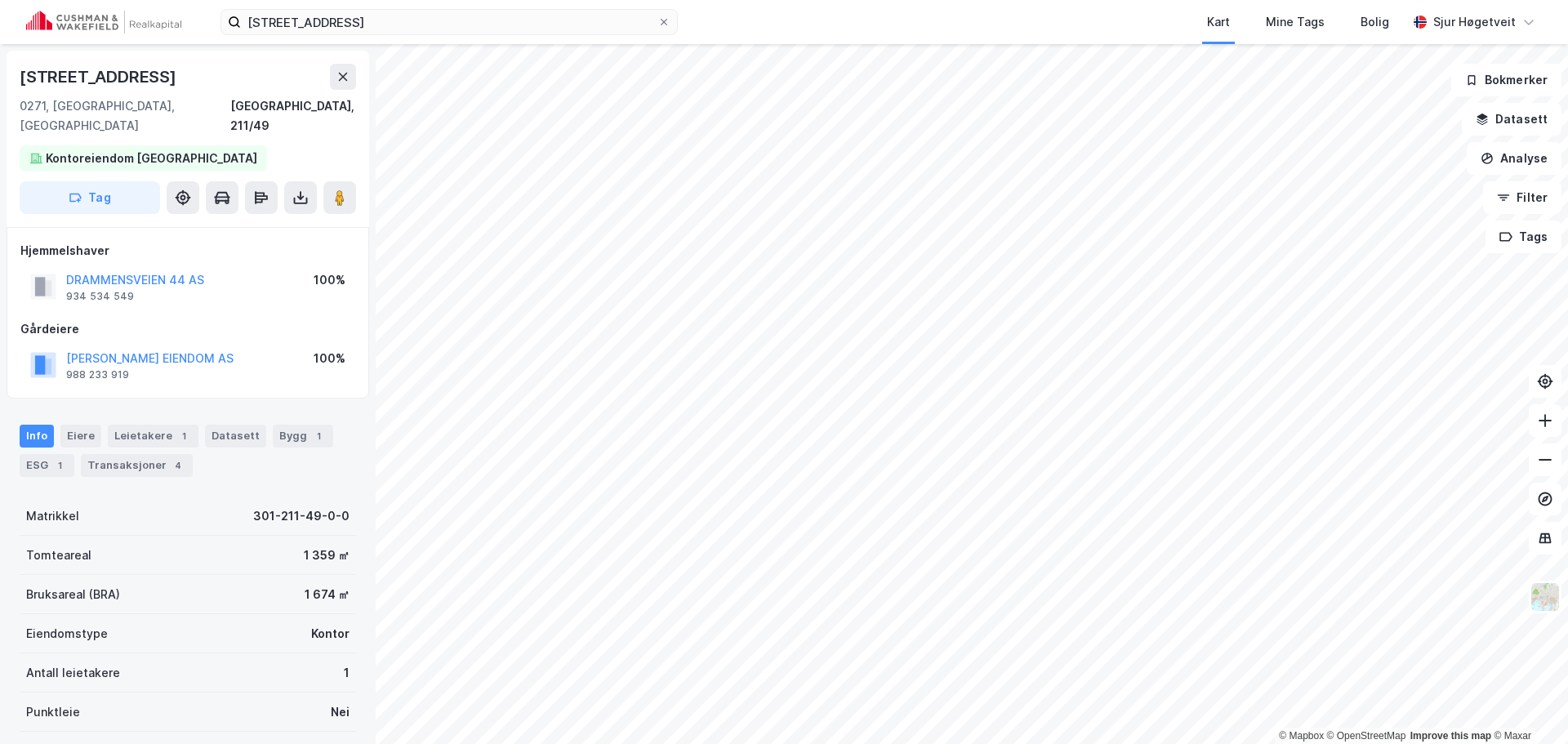
scroll to position [2, 0]
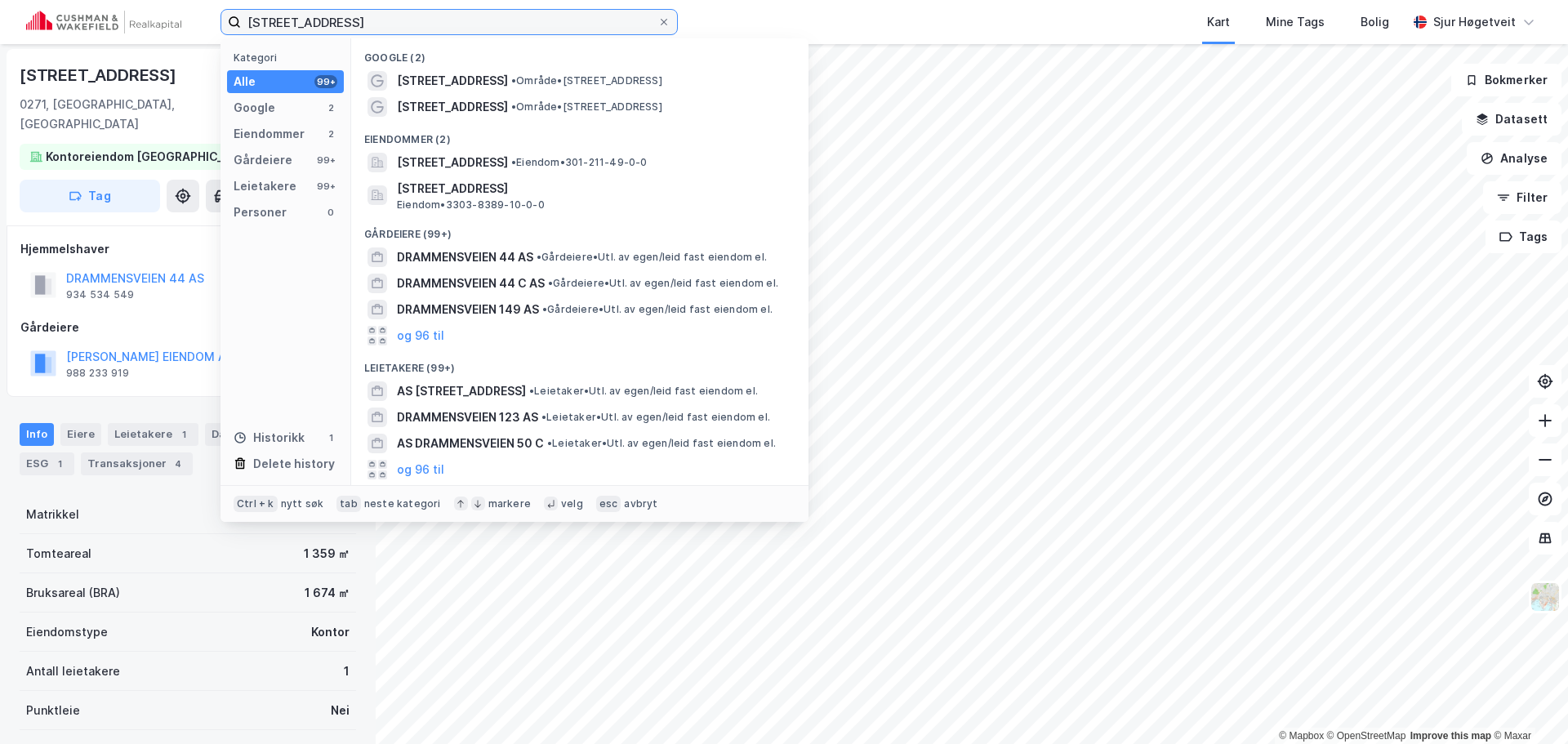
click at [392, 12] on input "[STREET_ADDRESS]" at bounding box center [449, 22] width 417 height 24
paste input "[PERSON_NAME][STREET_ADDRESS]"
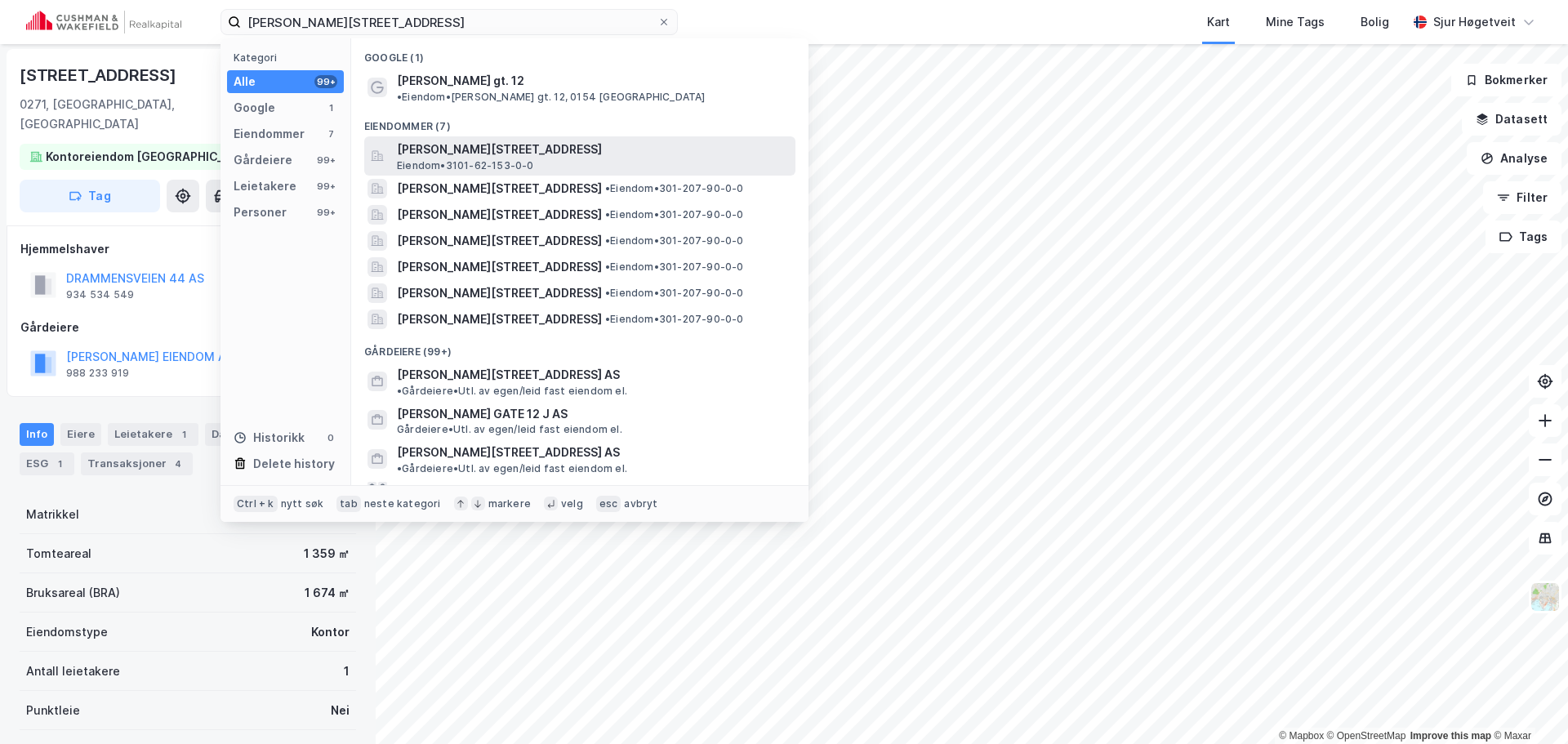
click at [570, 148] on div "[PERSON_NAME][STREET_ADDRESS], HALDEN Eiendom • 3101-62-153-0-0" at bounding box center [594, 155] width 395 height 33
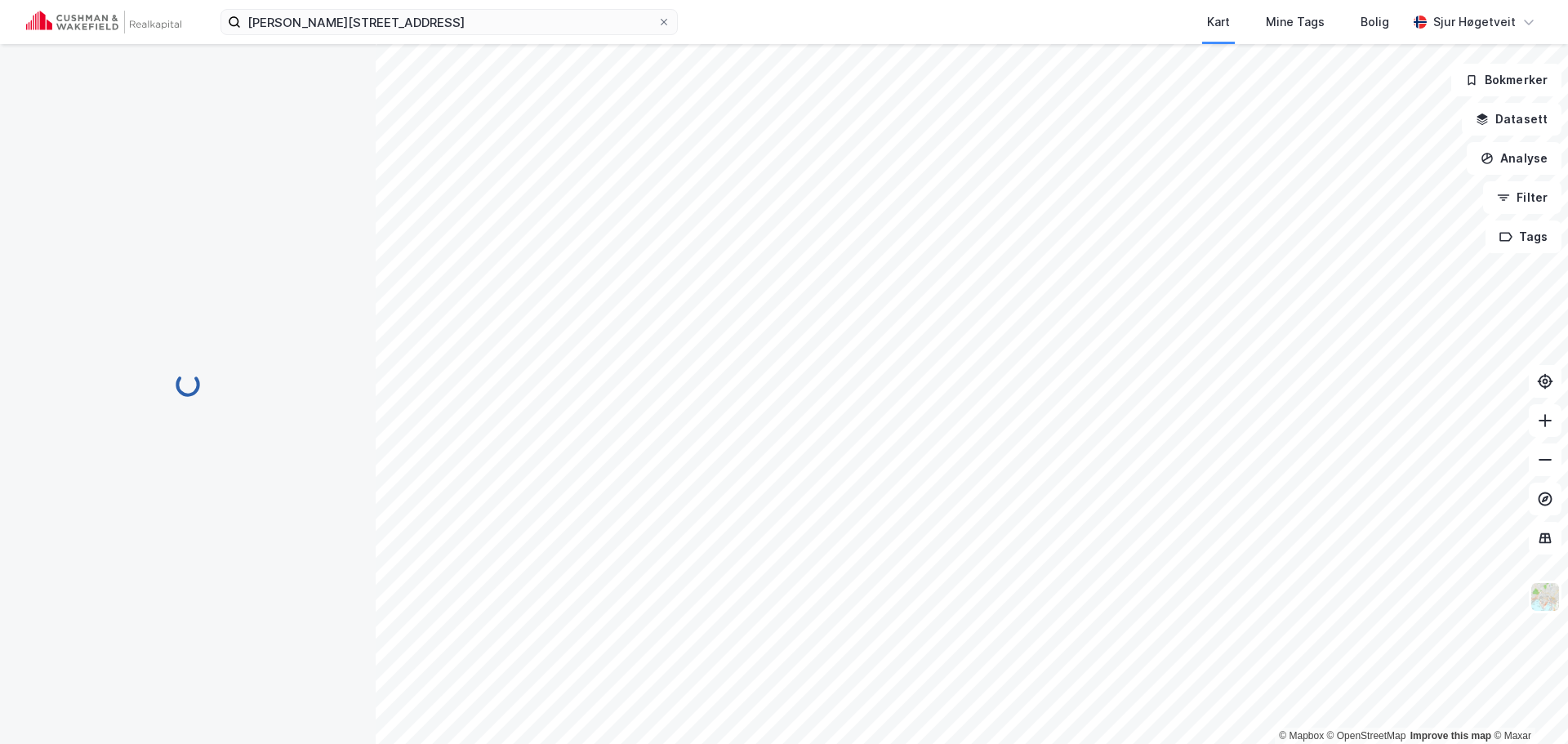
scroll to position [2, 0]
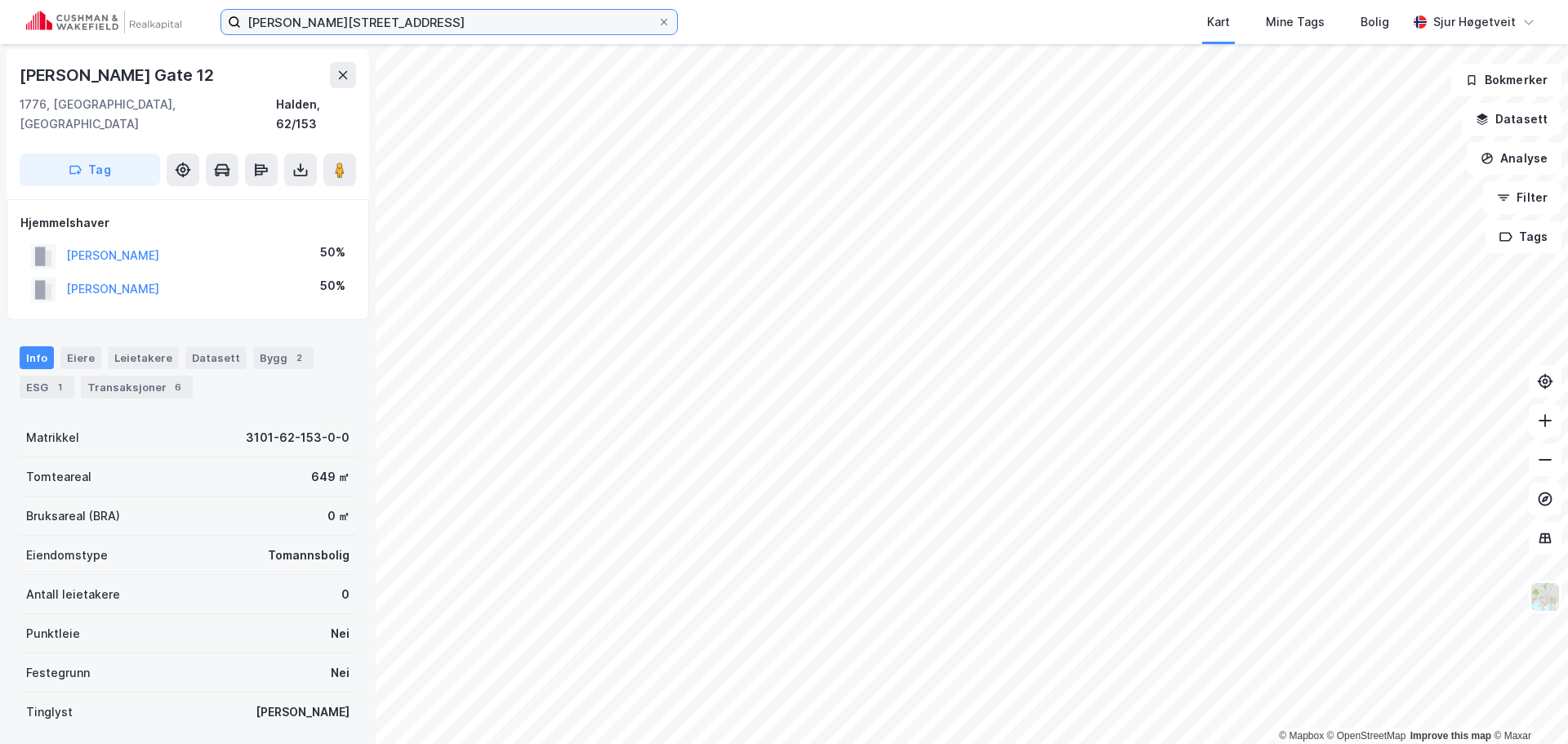
click at [481, 23] on input "[PERSON_NAME][STREET_ADDRESS]" at bounding box center [449, 22] width 417 height 24
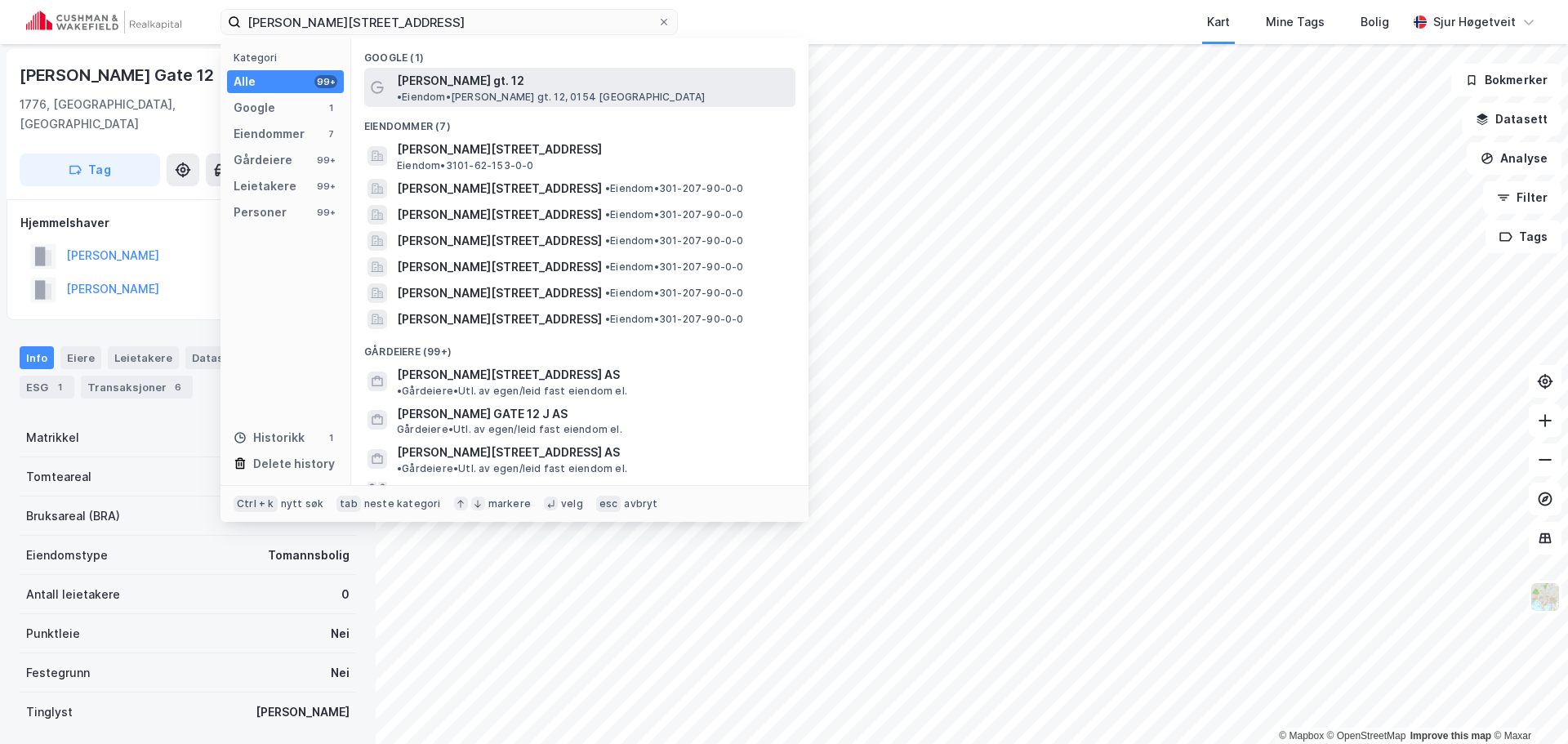
click at [559, 90] on span "• Eiendom • [PERSON_NAME] gt. 12, 0154 [GEOGRAPHIC_DATA]" at bounding box center [551, 97] width 309 height 13
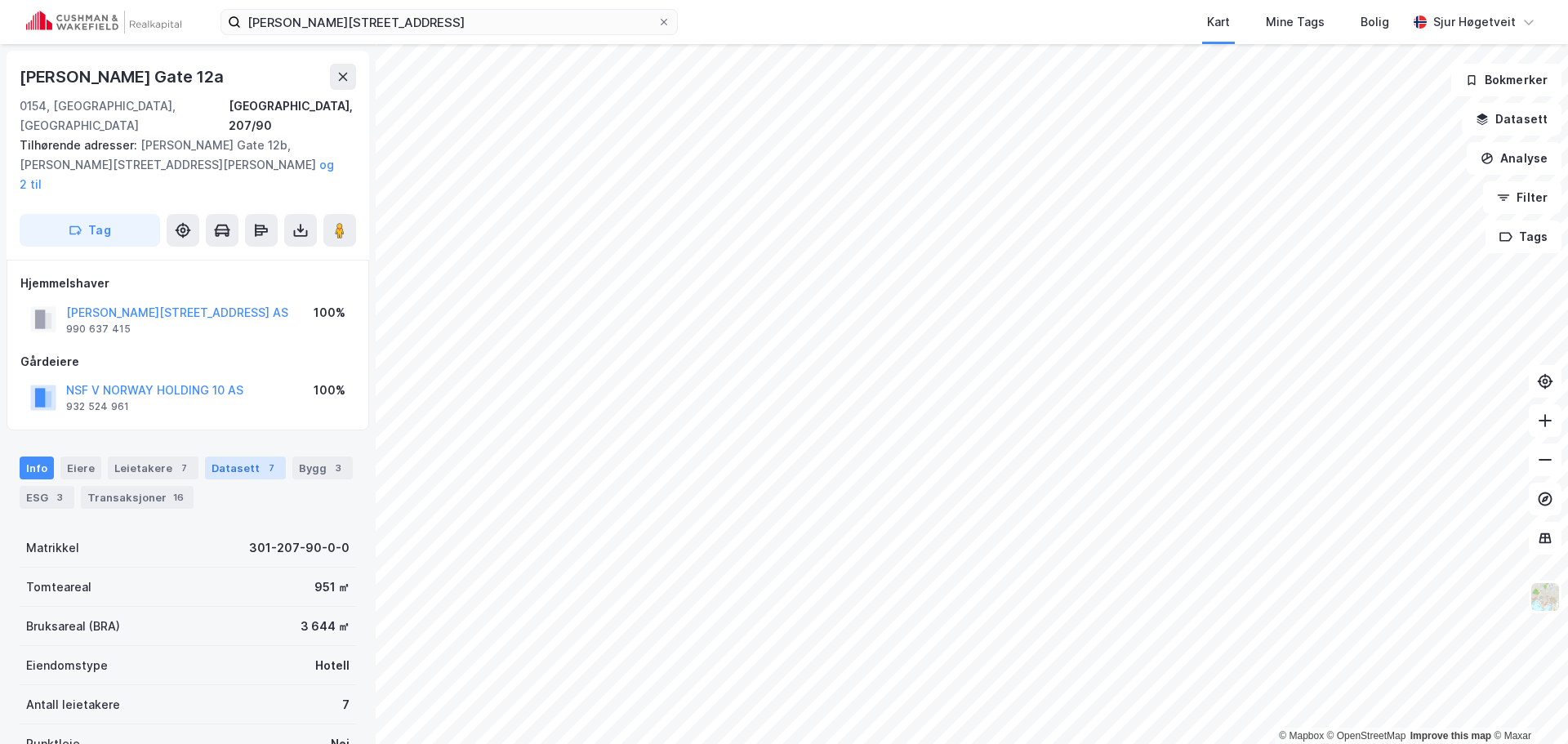
click at [263, 459] on div "7" at bounding box center [272, 468] width 17 height 17
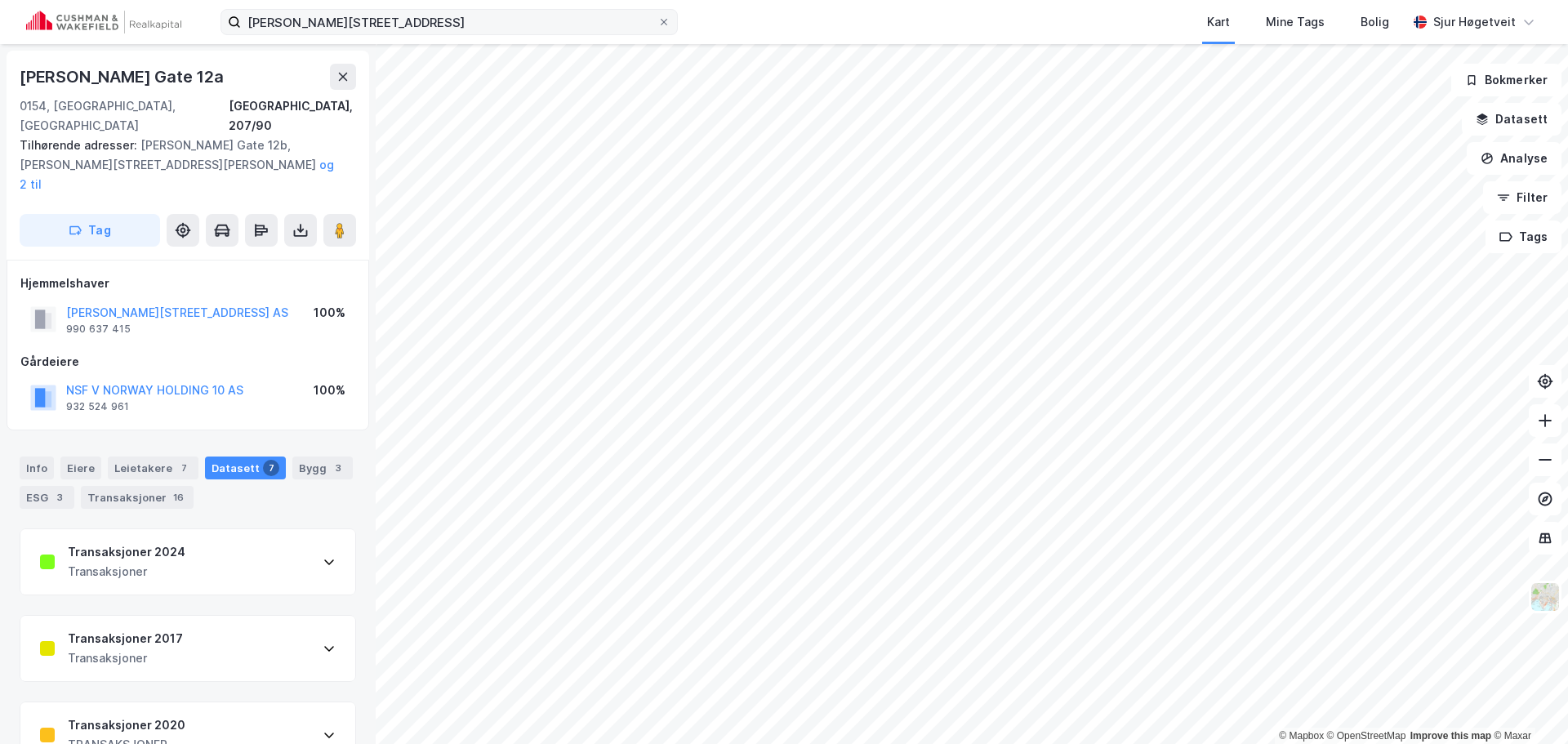
click at [419, 33] on label "[PERSON_NAME][STREET_ADDRESS]" at bounding box center [449, 22] width 458 height 26
click at [419, 33] on input "[PERSON_NAME][STREET_ADDRESS]" at bounding box center [449, 22] width 417 height 24
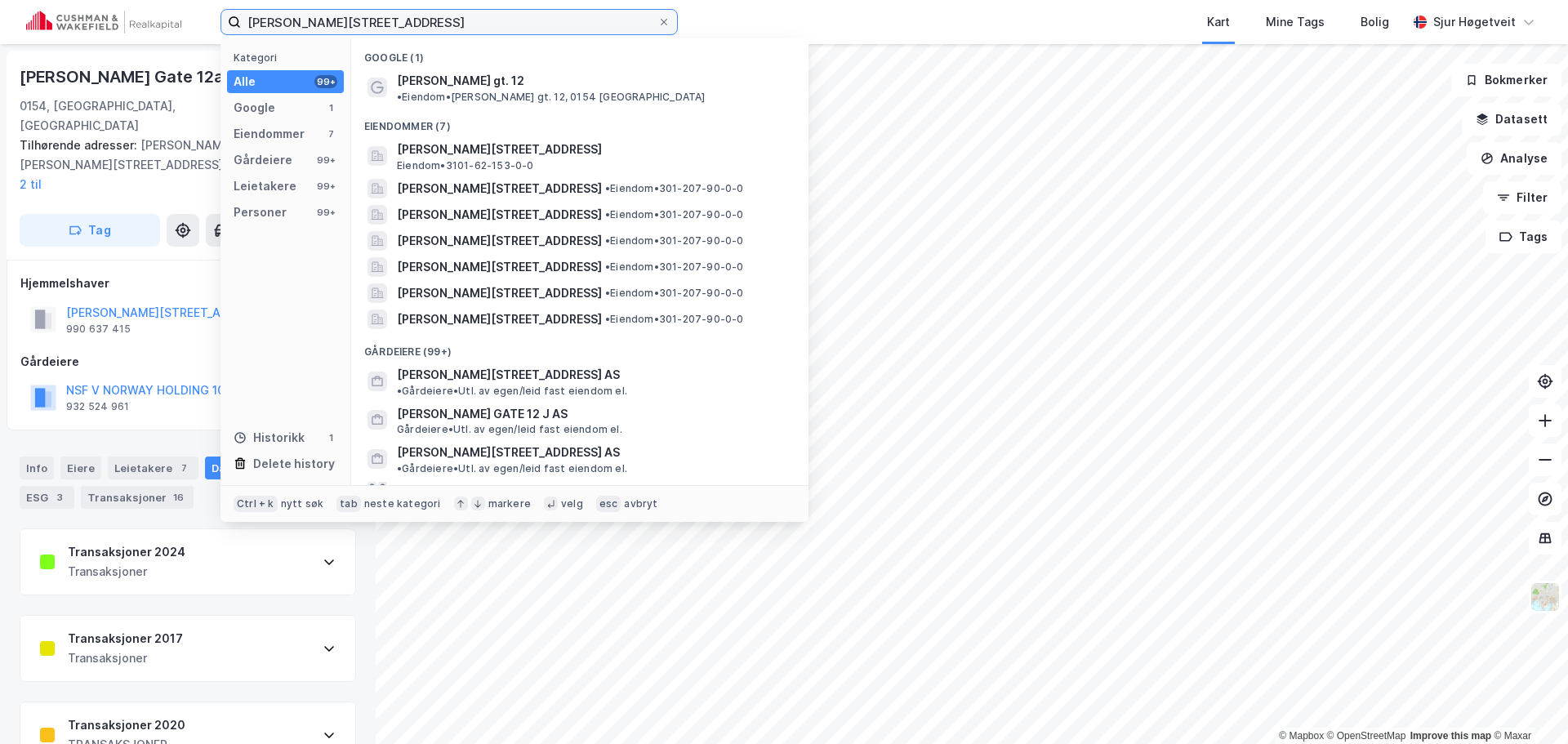
click at [419, 33] on input "[PERSON_NAME][STREET_ADDRESS]" at bounding box center [449, 22] width 417 height 24
click at [419, 32] on input "[PERSON_NAME][STREET_ADDRESS]" at bounding box center [449, 22] width 417 height 24
click at [419, 31] on input "[PERSON_NAME][STREET_ADDRESS]" at bounding box center [449, 22] width 417 height 24
paste input "[STREET_ADDRESS]"
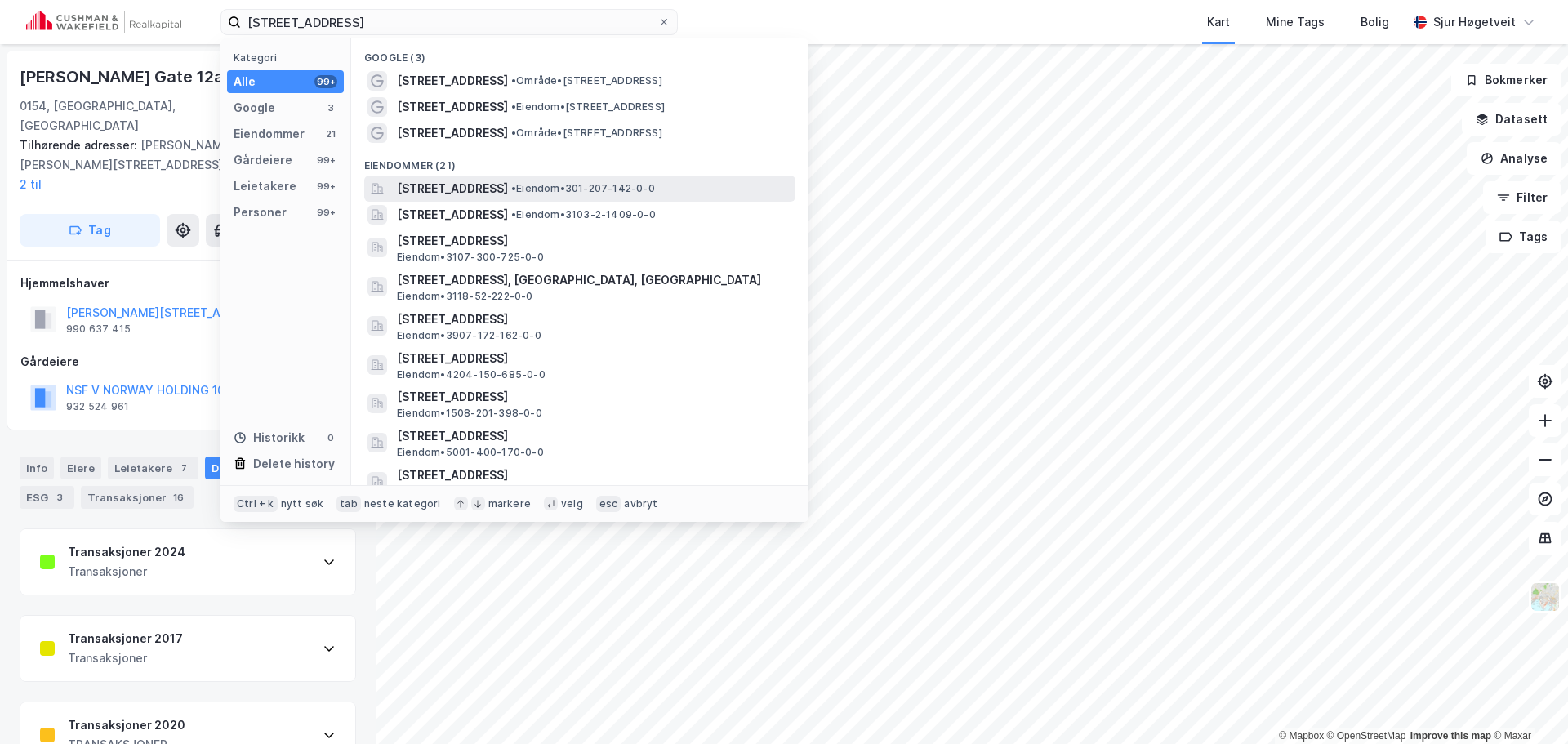
click at [614, 183] on span "• Eiendom • 301-207-142-0-0" at bounding box center [583, 189] width 144 height 13
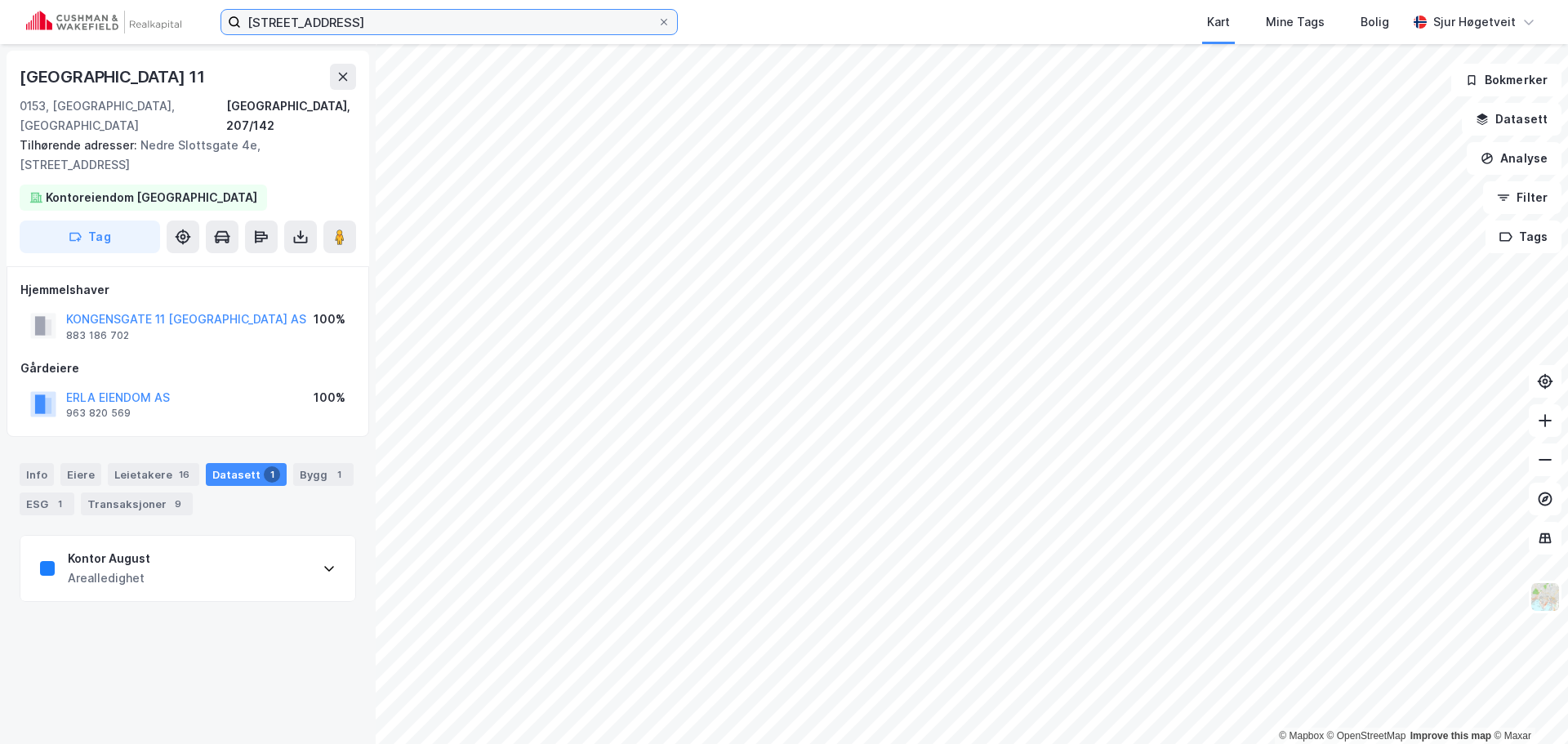
click at [254, 23] on input "[STREET_ADDRESS]" at bounding box center [449, 22] width 417 height 24
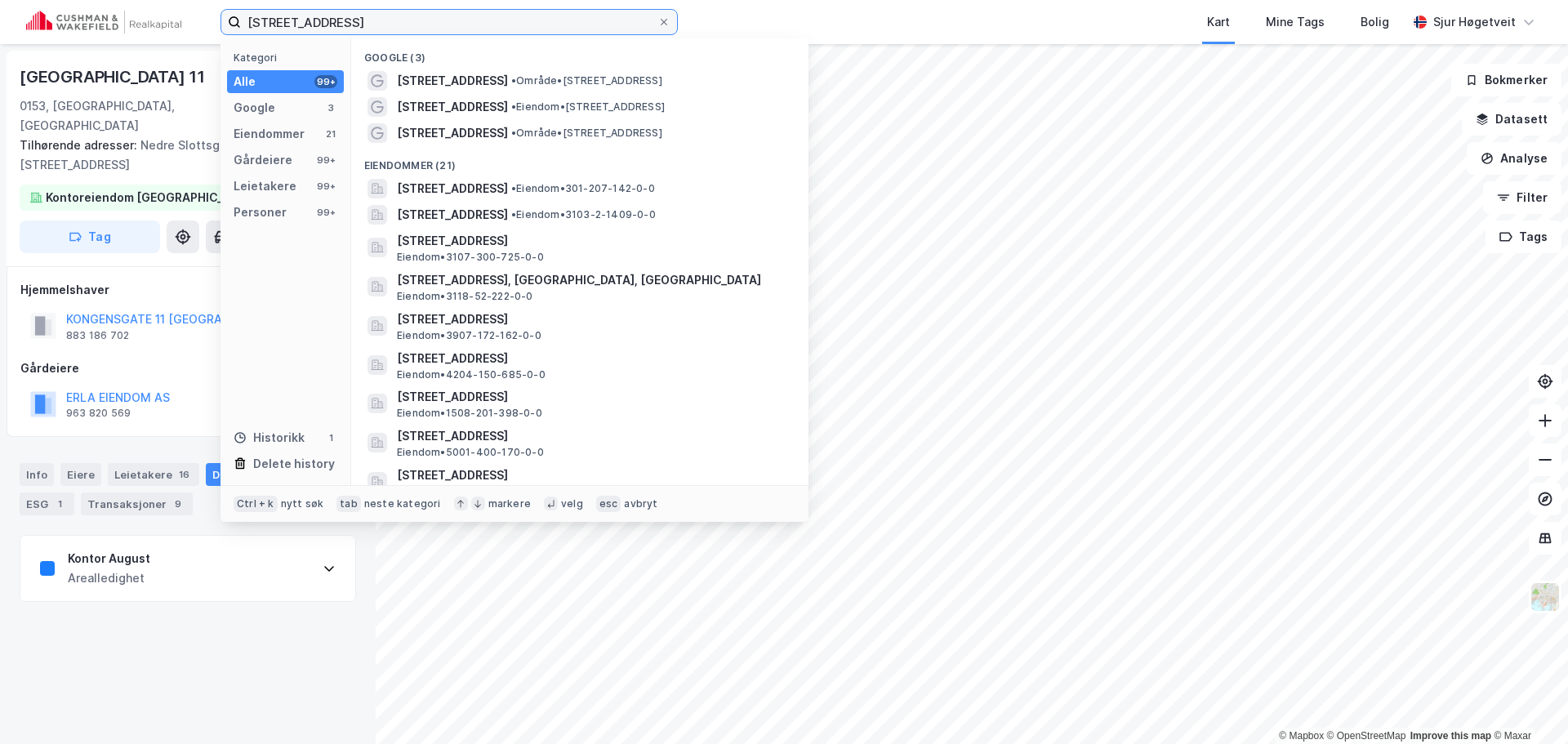
click at [254, 23] on input "[STREET_ADDRESS]" at bounding box center [449, 22] width 417 height 24
paste input "[STREET_ADDRESS]"
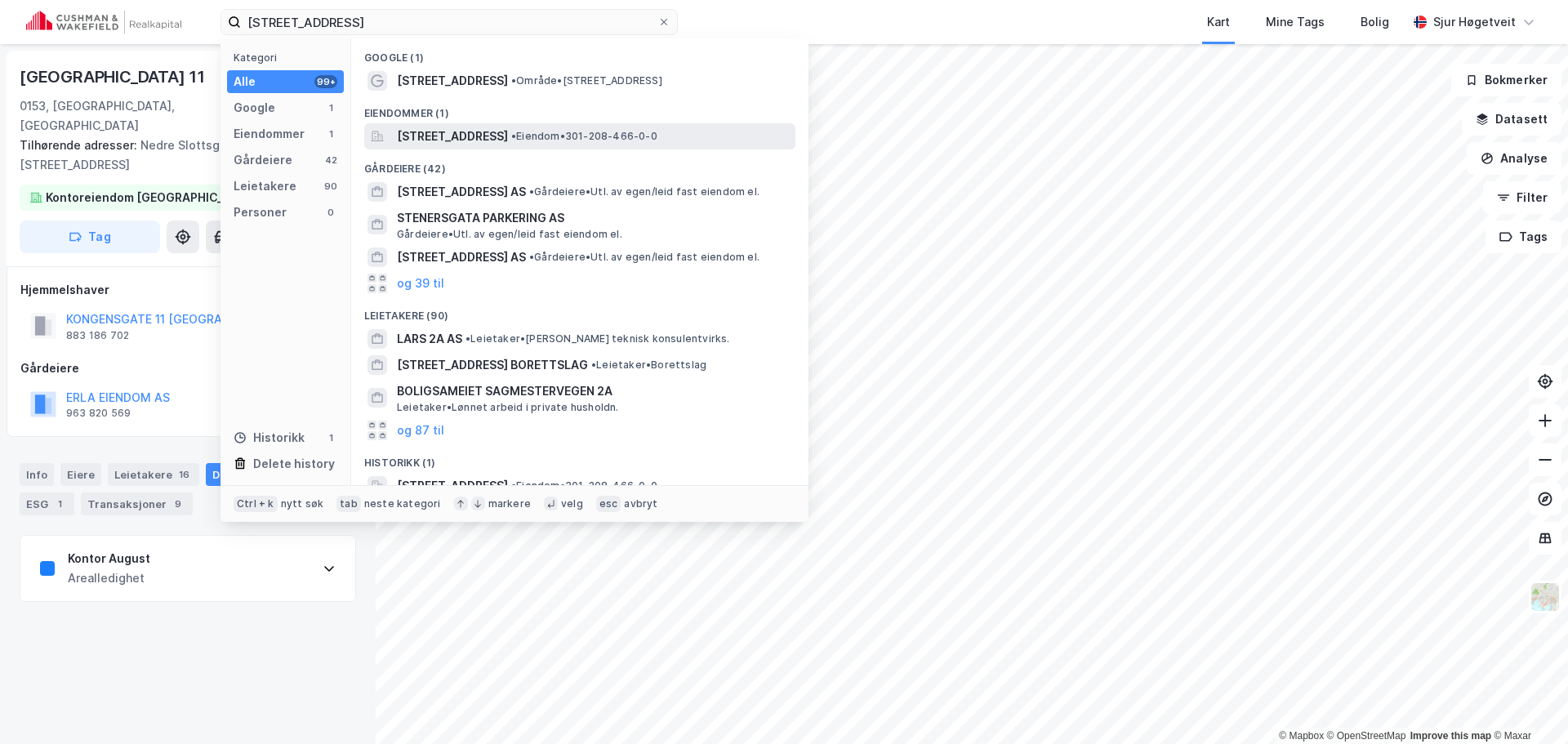
click at [513, 125] on div "[STREET_ADDRESS] • Eiendom • 301-208-466-0-0" at bounding box center [580, 137] width 432 height 26
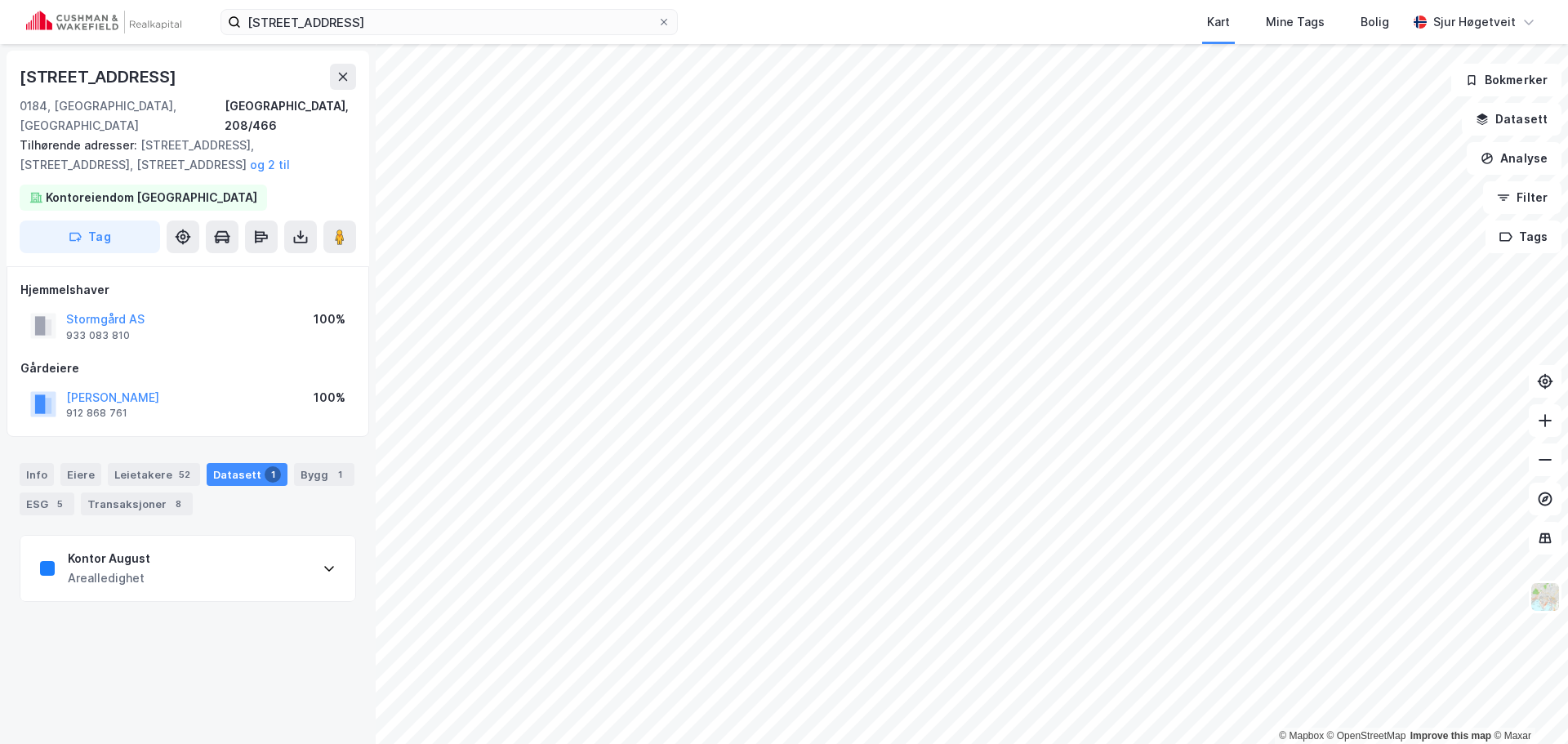
click at [53, 463] on div "Info [PERSON_NAME] 52 Datasett 1 Bygg 1 ESG 5 Transaksjoner 8" at bounding box center [188, 489] width 337 height 52
click at [44, 463] on div "Info" at bounding box center [36, 474] width 34 height 23
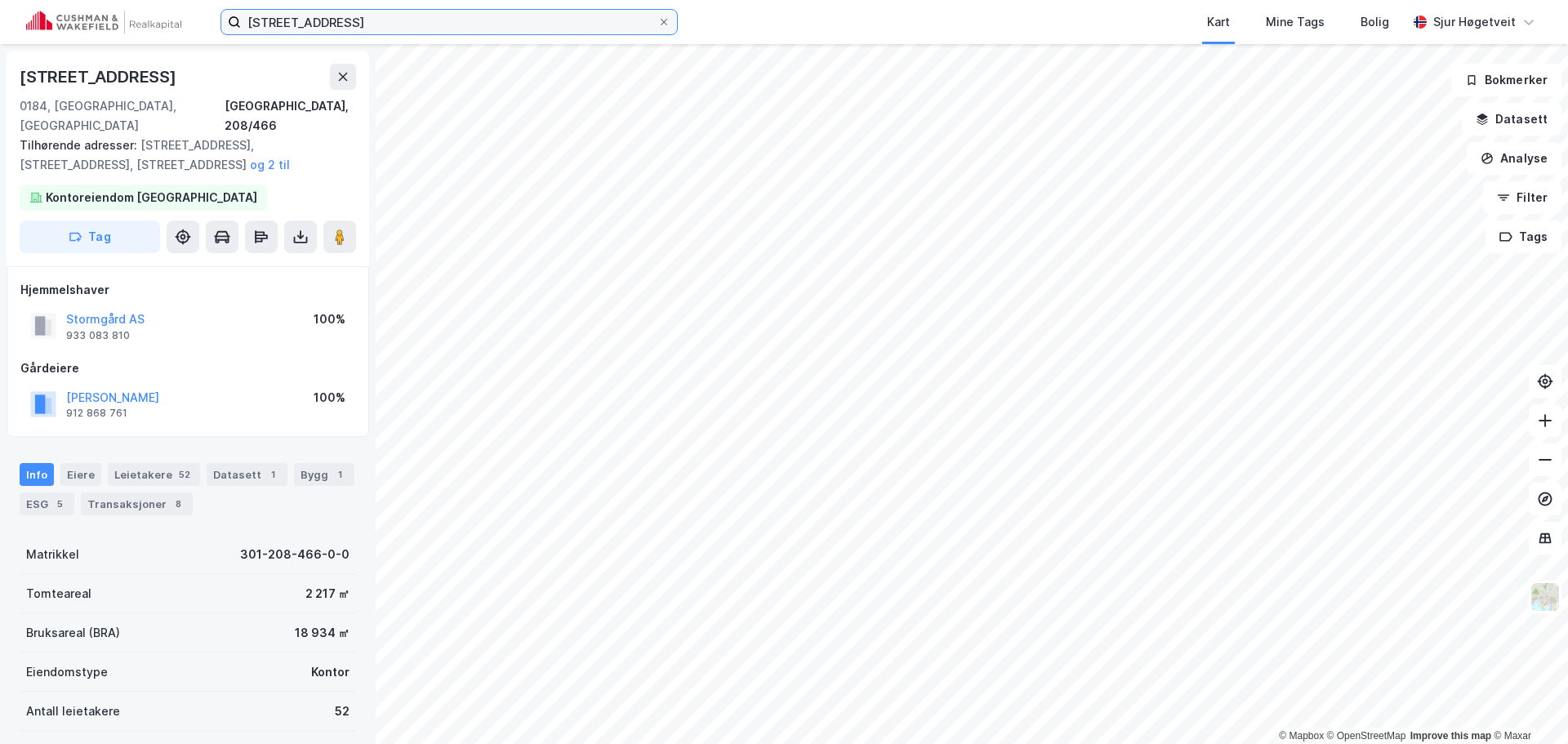
click at [379, 23] on input "[STREET_ADDRESS]" at bounding box center [449, 22] width 417 height 24
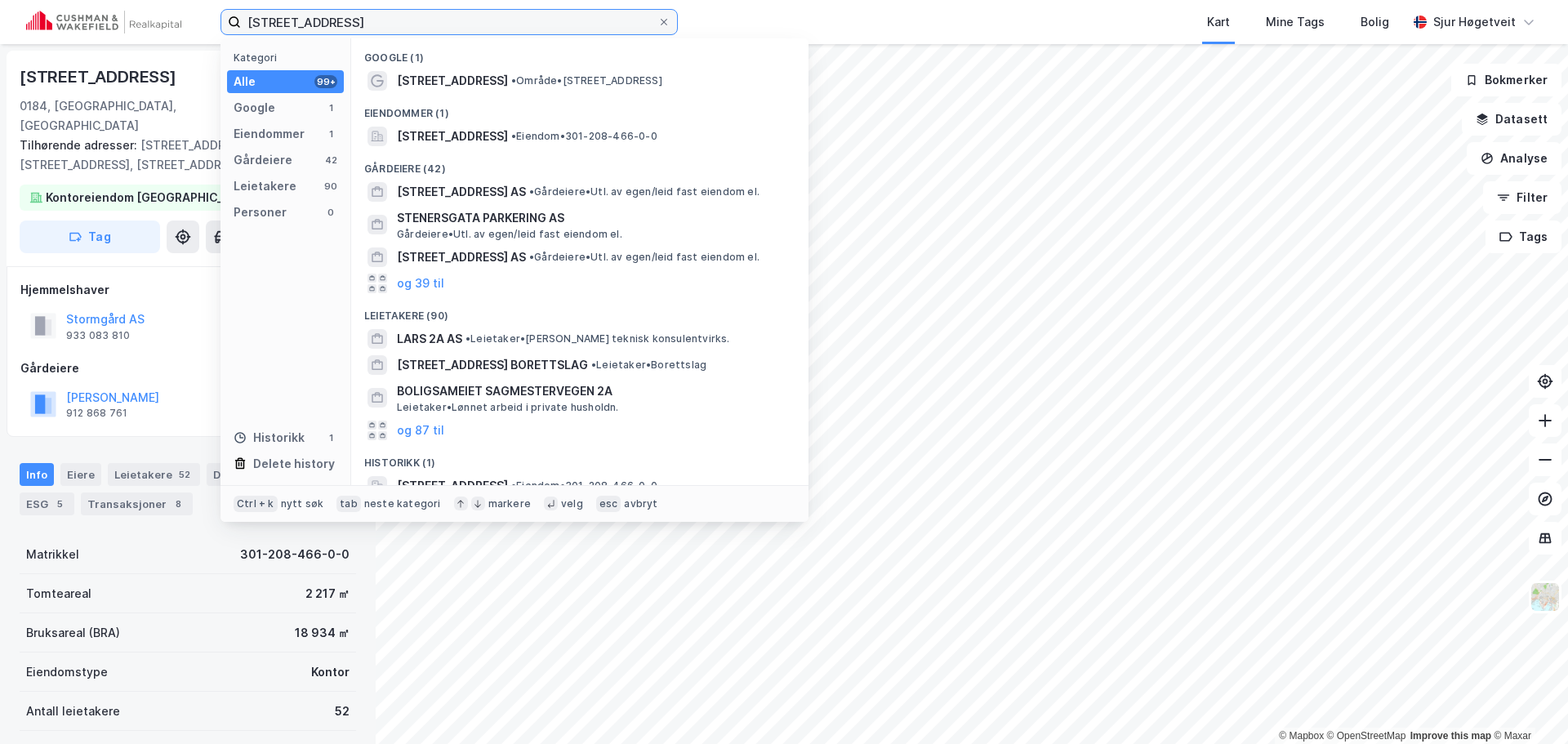
click at [379, 23] on input "[STREET_ADDRESS]" at bounding box center [449, 22] width 417 height 24
paste input "[STREET_ADDRESS]"
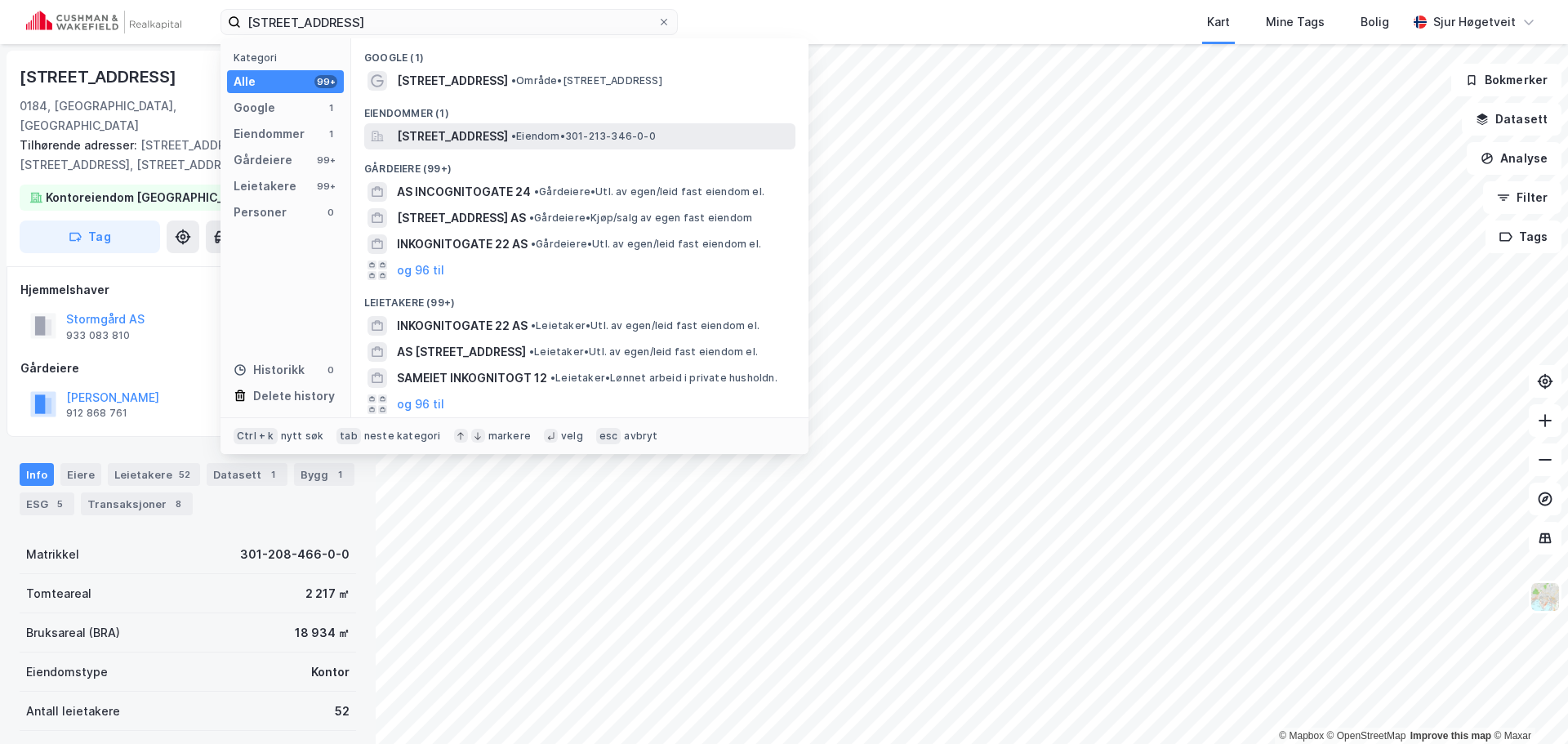
click at [508, 139] on span "[STREET_ADDRESS]" at bounding box center [452, 136] width 111 height 20
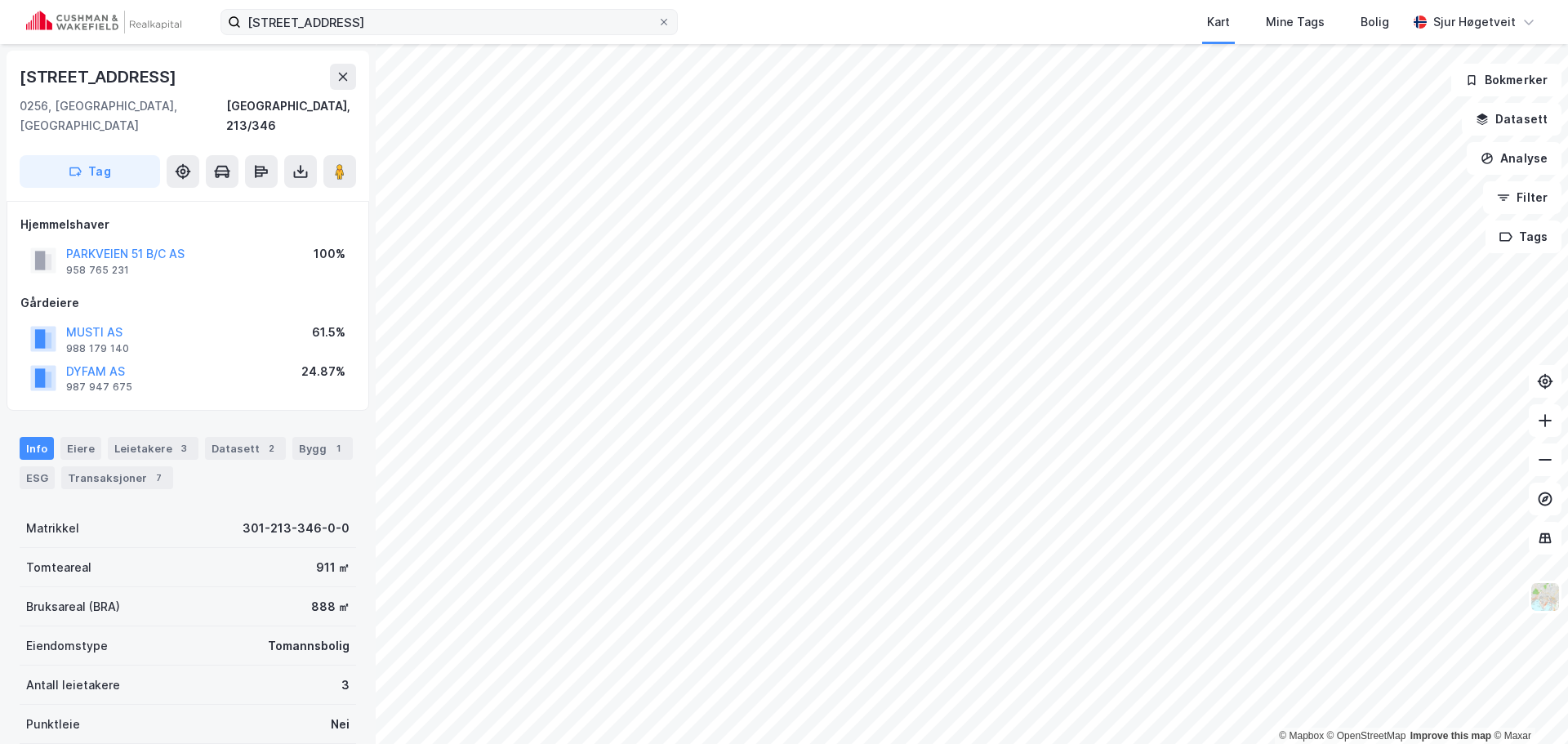
scroll to position [1, 0]
click at [206, 436] on div "Datasett 2" at bounding box center [245, 447] width 81 height 23
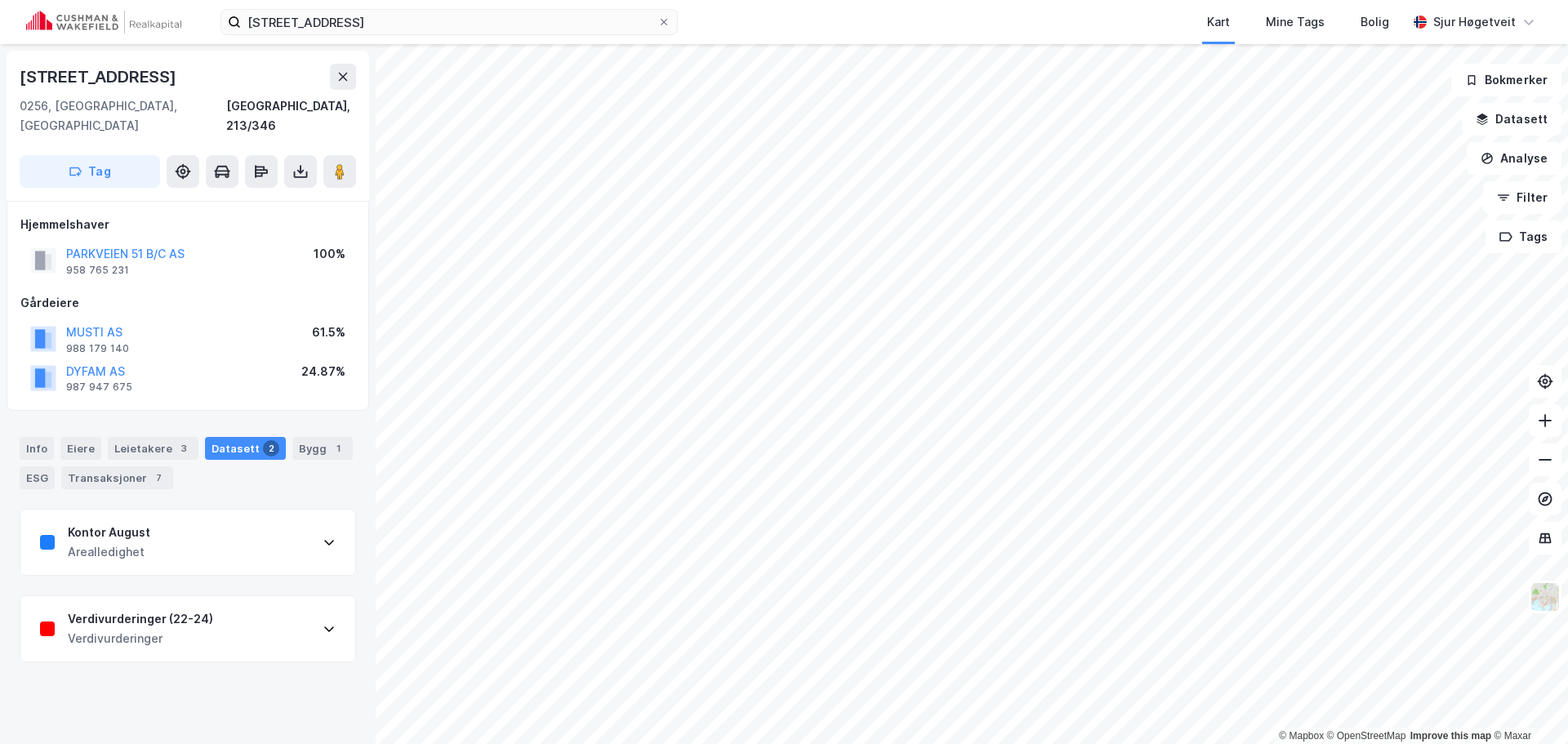
click at [243, 603] on div "Verdivurderinger (22-24) Verdivurderinger" at bounding box center [188, 629] width 335 height 65
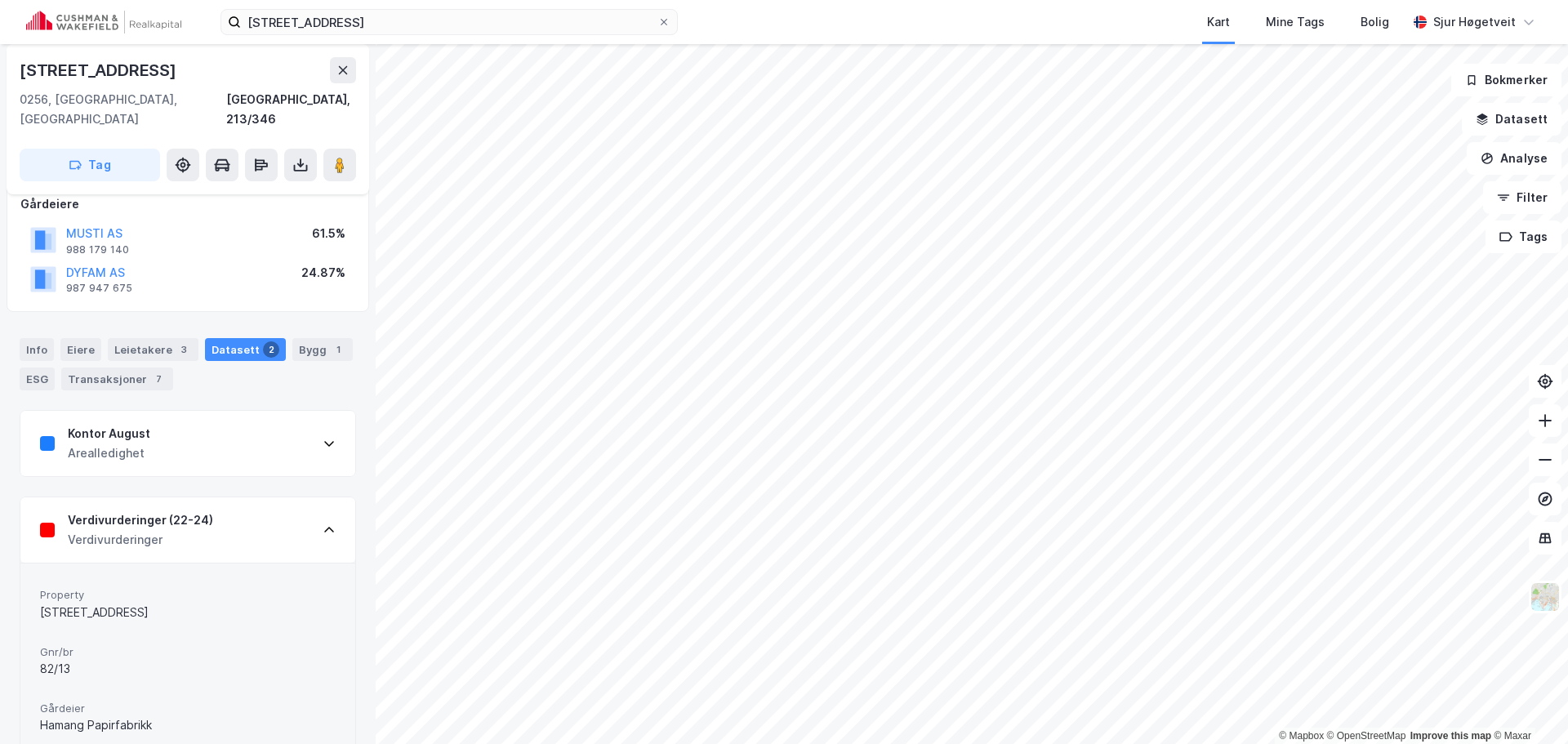
scroll to position [9, 0]
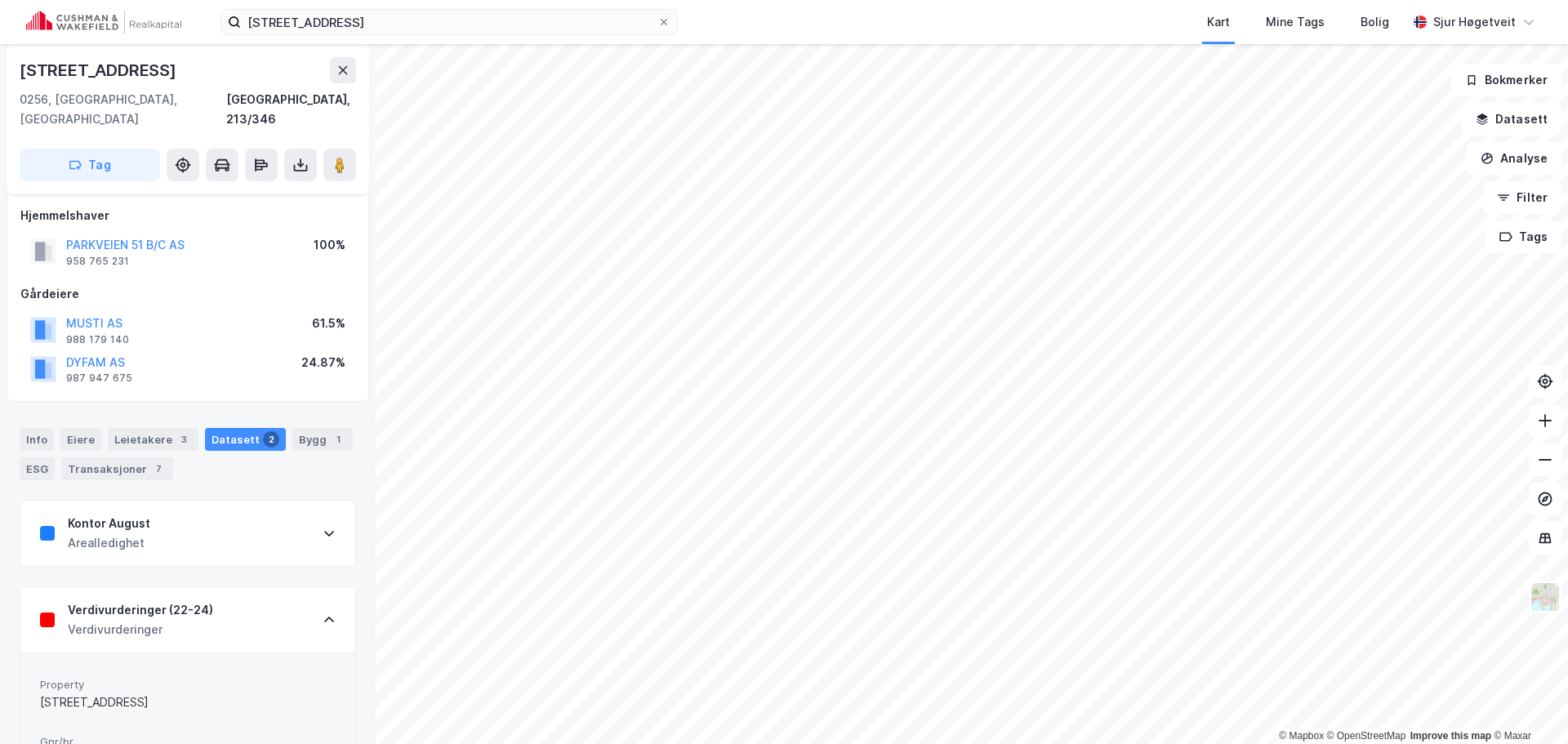
drag, startPoint x: 136, startPoint y: 608, endPoint x: 73, endPoint y: 502, distance: 123.3
click at [136, 620] on div "Verdivurderinger" at bounding box center [140, 630] width 145 height 20
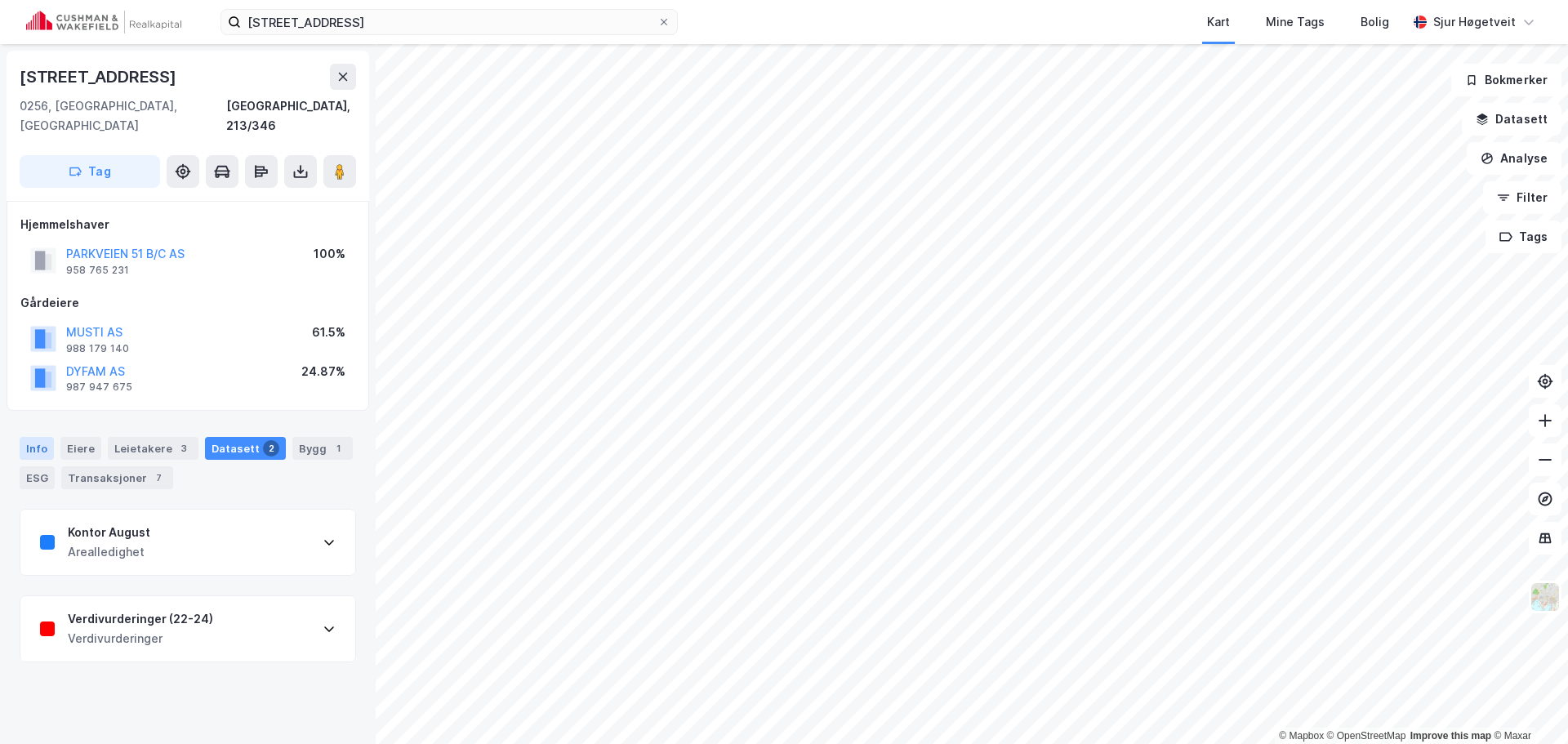
scroll to position [0, 0]
click at [45, 437] on div "Info" at bounding box center [36, 448] width 34 height 23
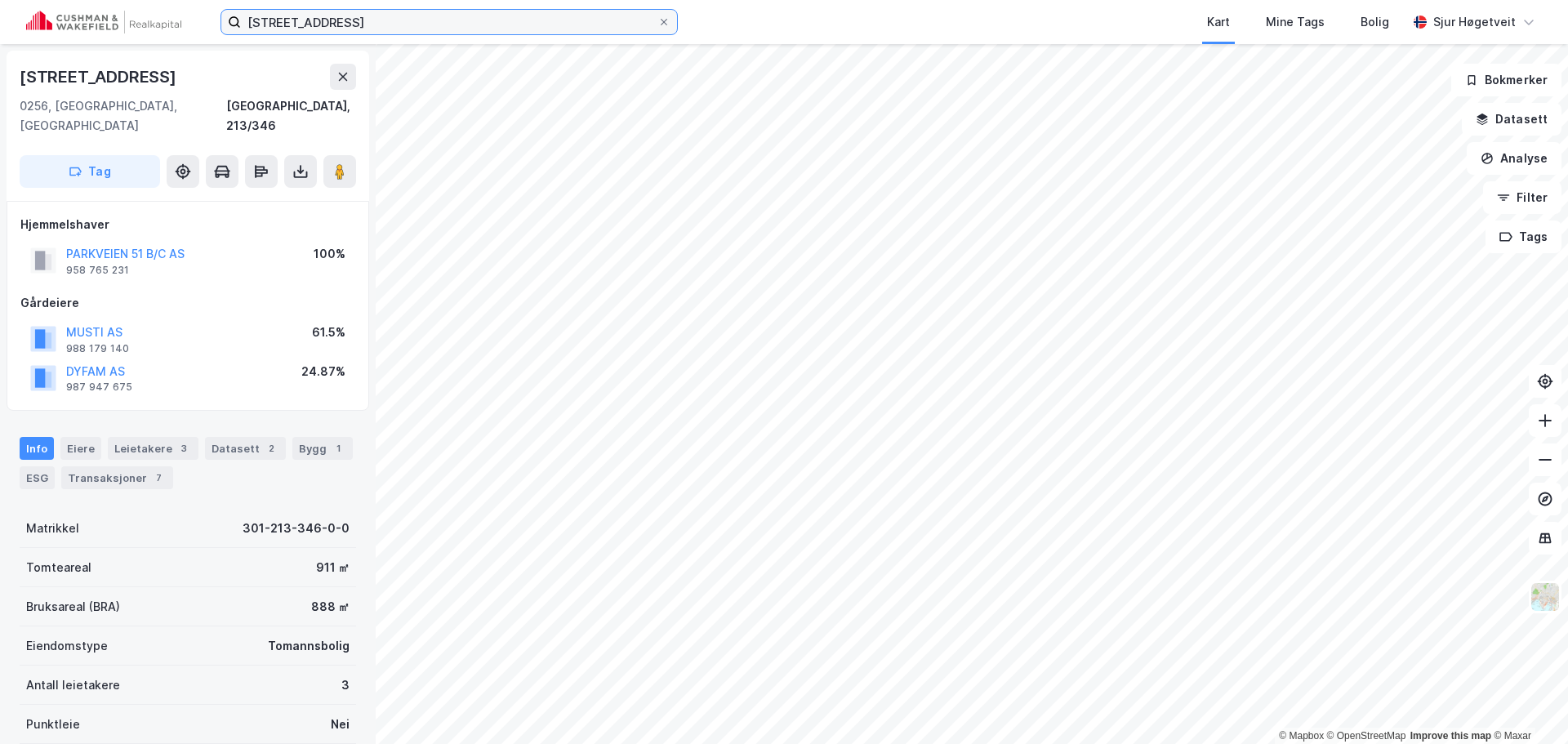
click at [482, 24] on input "[STREET_ADDRESS]" at bounding box center [449, 22] width 417 height 24
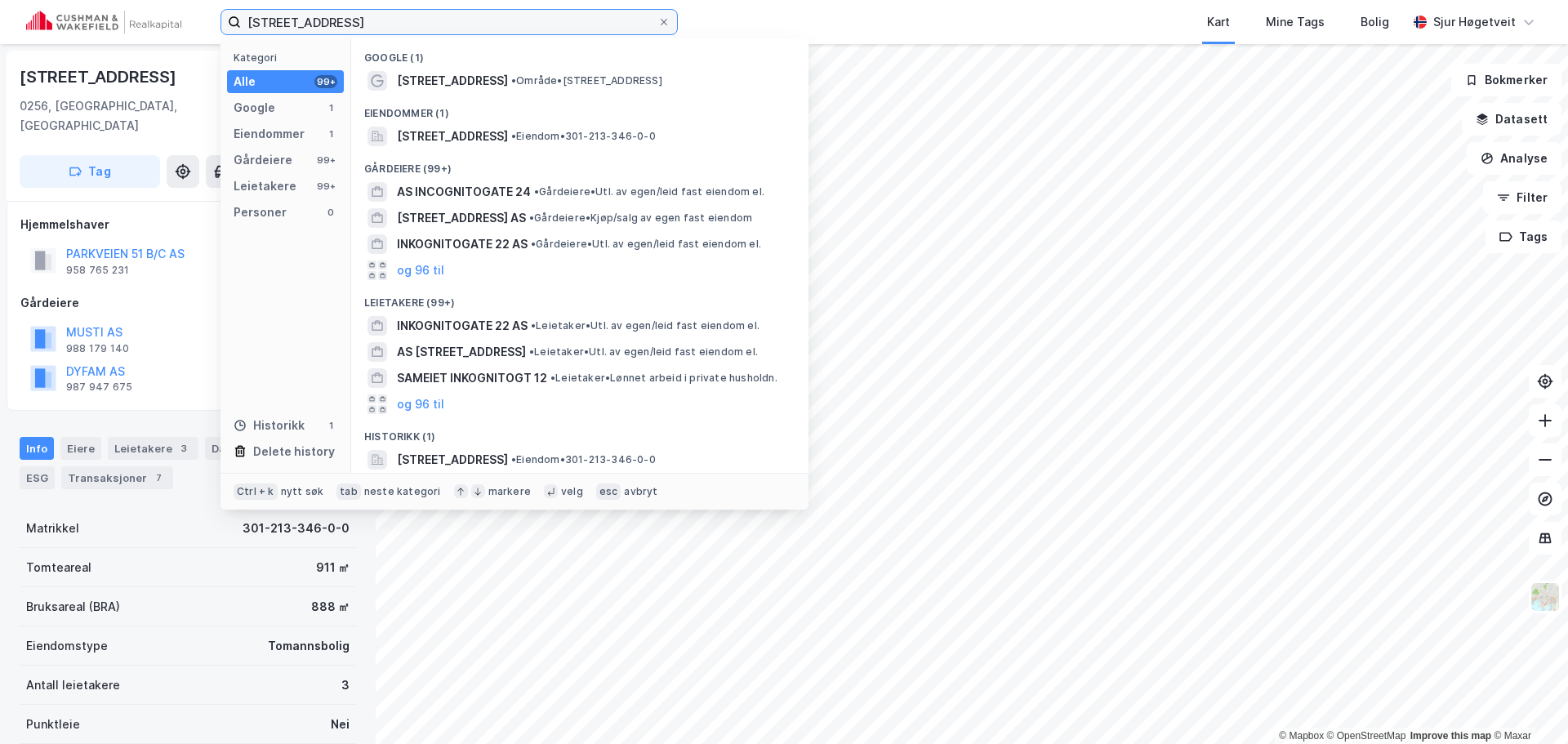
click at [482, 24] on input "[STREET_ADDRESS]" at bounding box center [449, 22] width 417 height 24
paste input "Mølleparken 2"
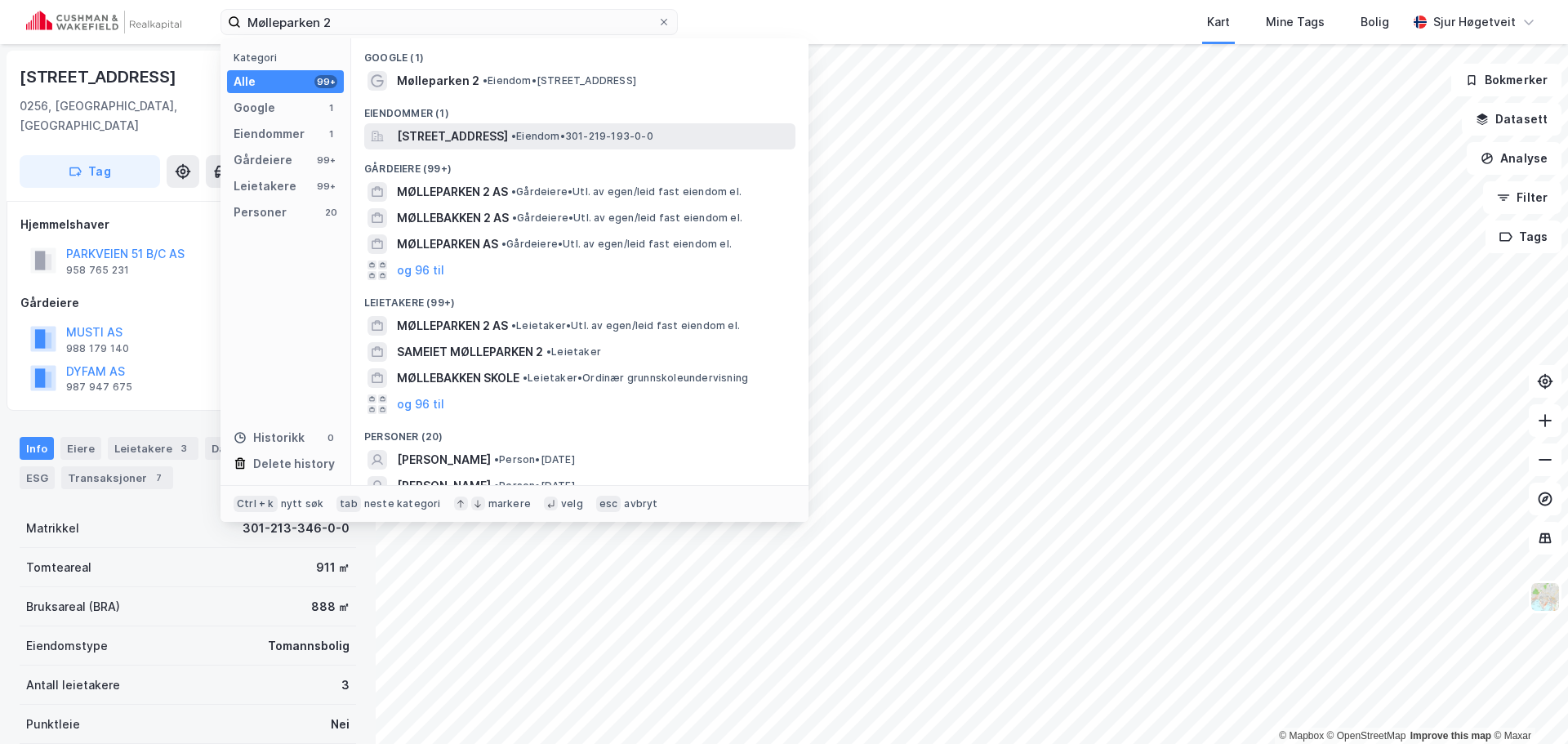
click at [541, 124] on div "[STREET_ADDRESS] • Eiendom • 301-219-193-0-0" at bounding box center [580, 137] width 432 height 26
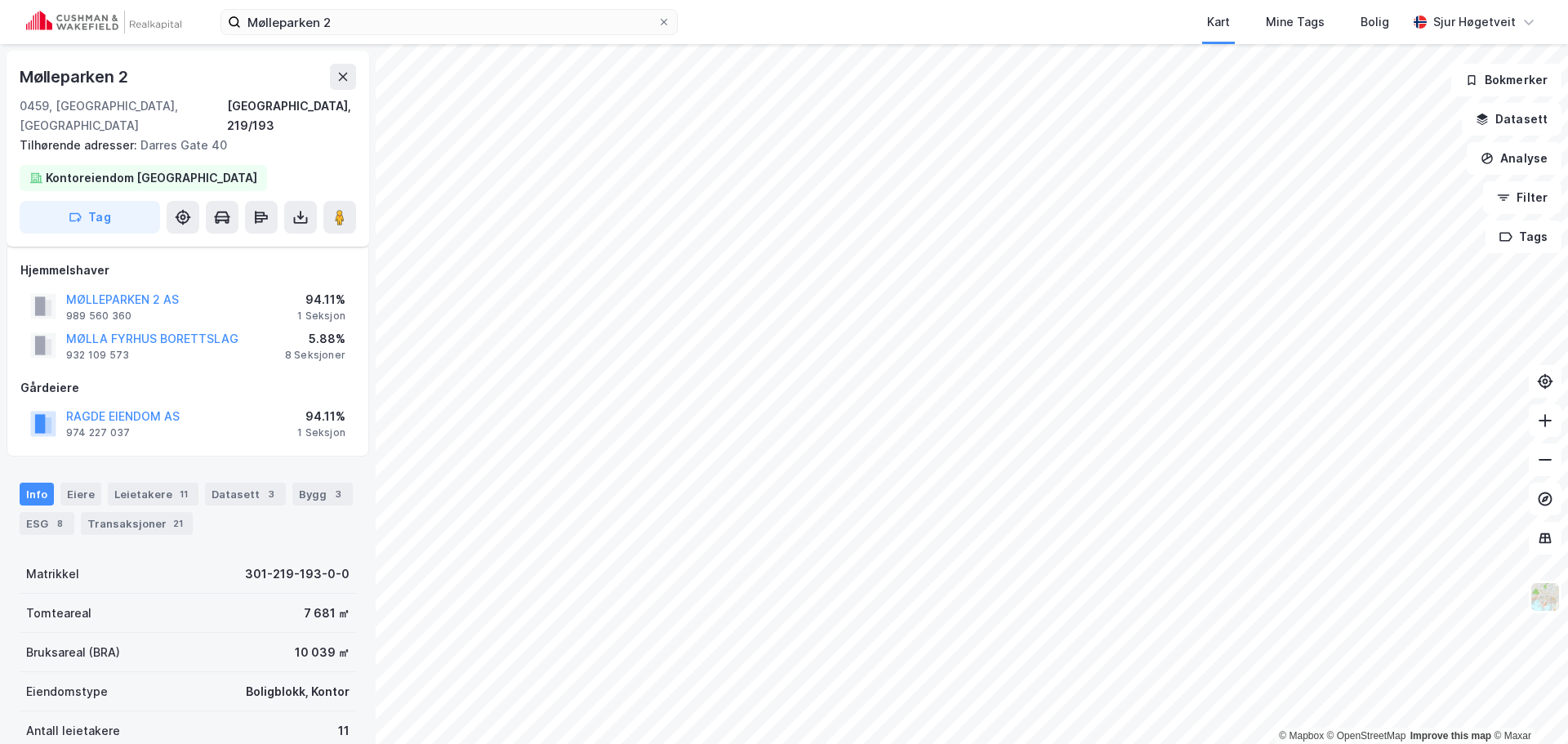
scroll to position [9, 0]
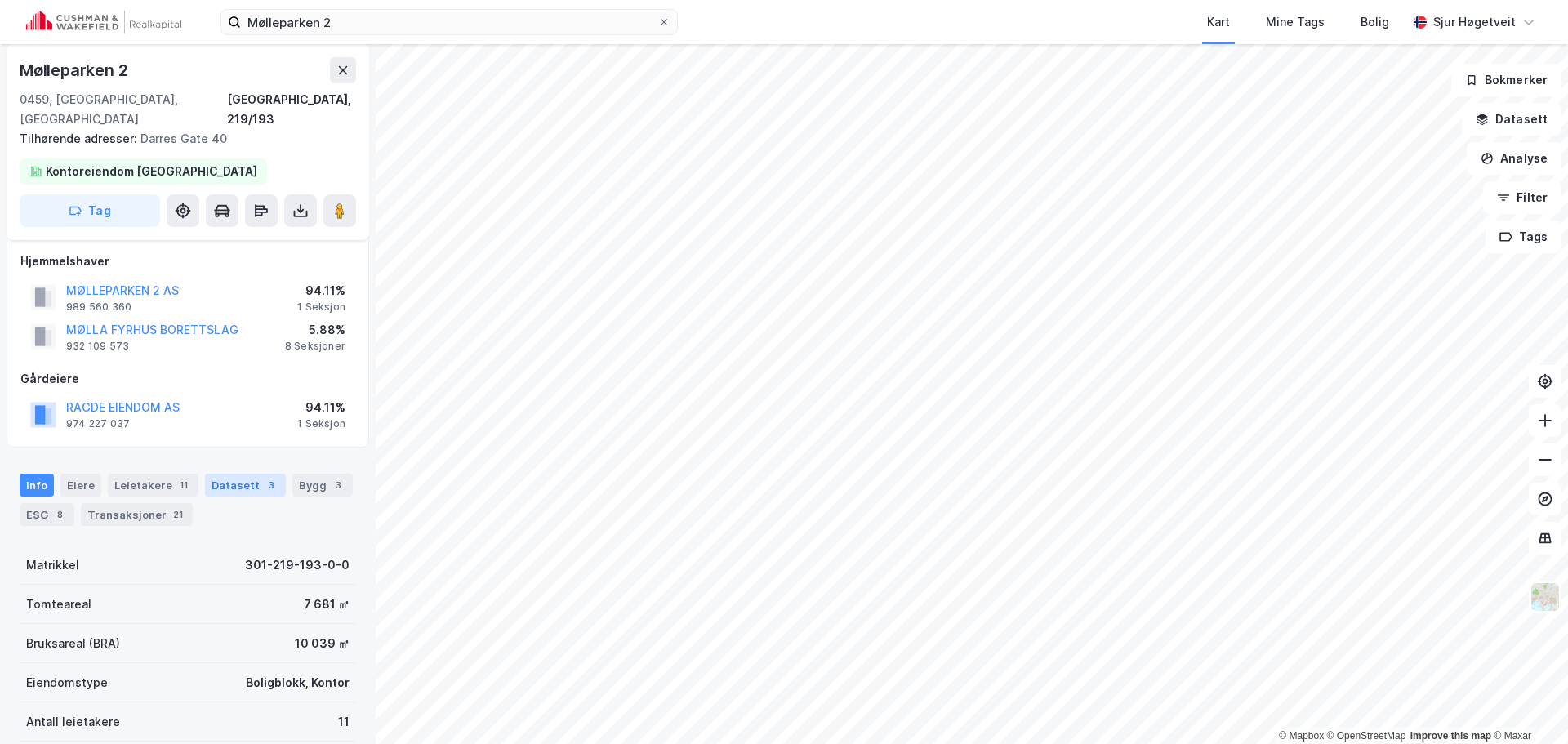
click at [228, 473] on div "Datasett 3" at bounding box center [245, 485] width 81 height 23
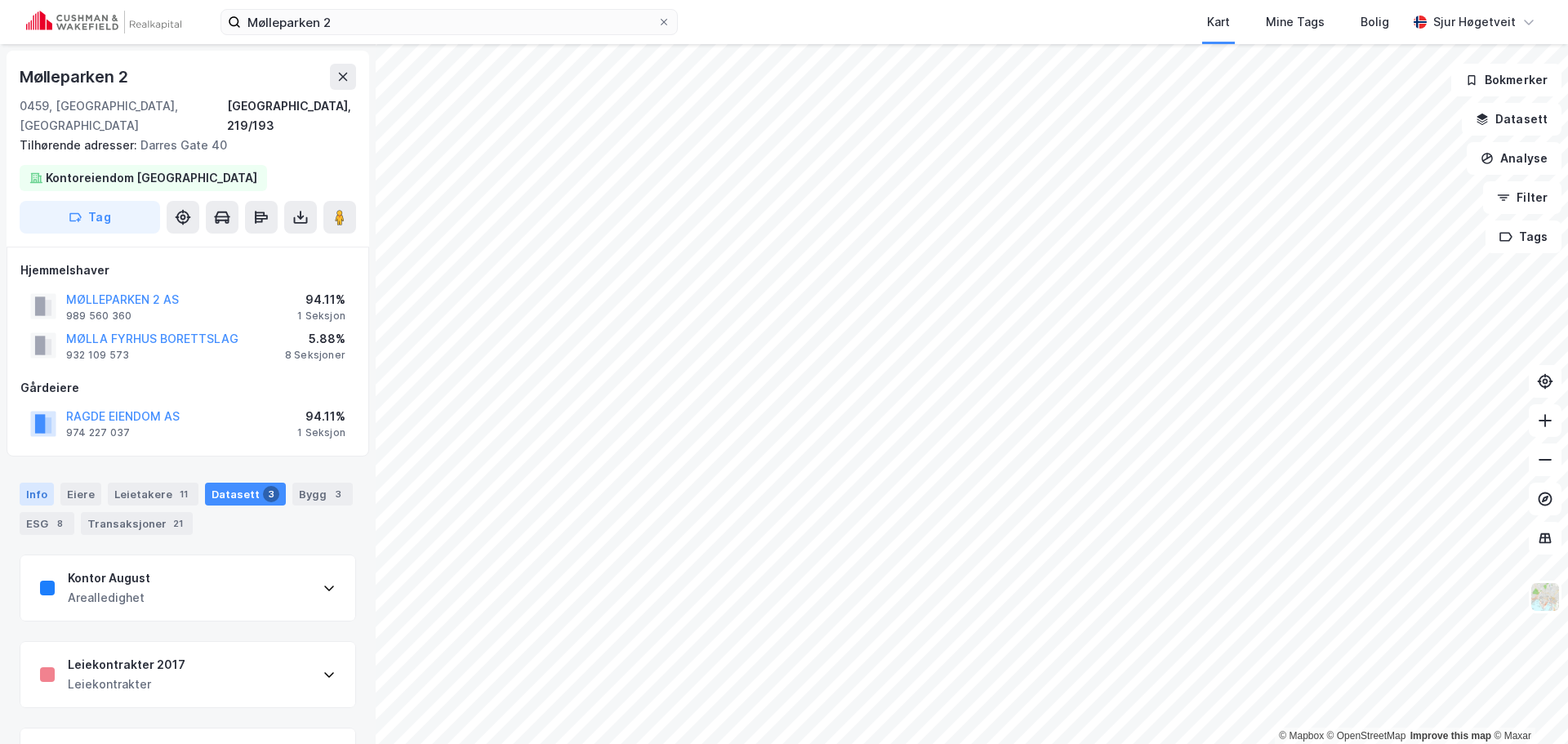
click at [50, 483] on div "Info" at bounding box center [36, 494] width 34 height 23
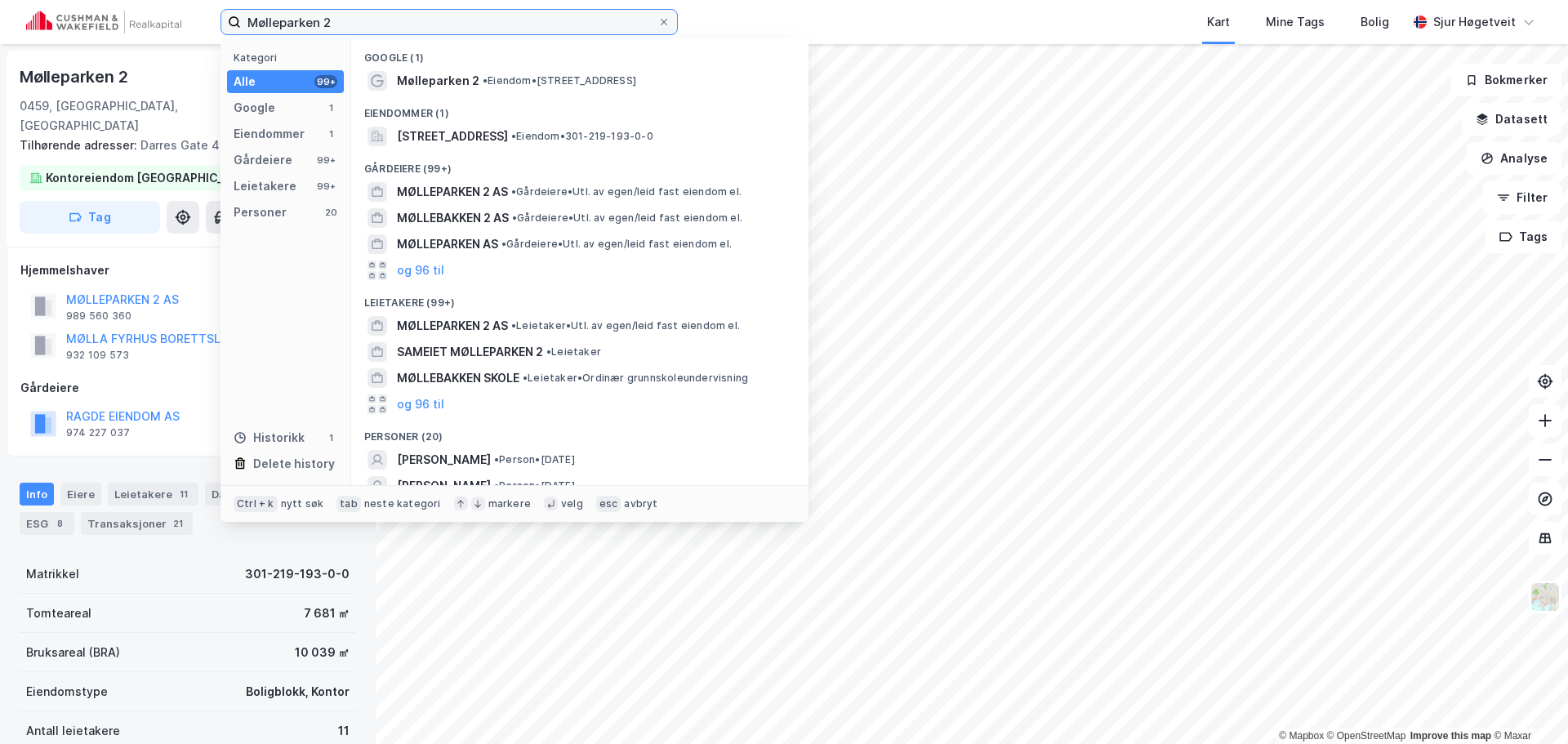
click at [551, 13] on input "Mølleparken 2" at bounding box center [449, 22] width 417 height 24
paste input "[STREET_ADDRESS]"
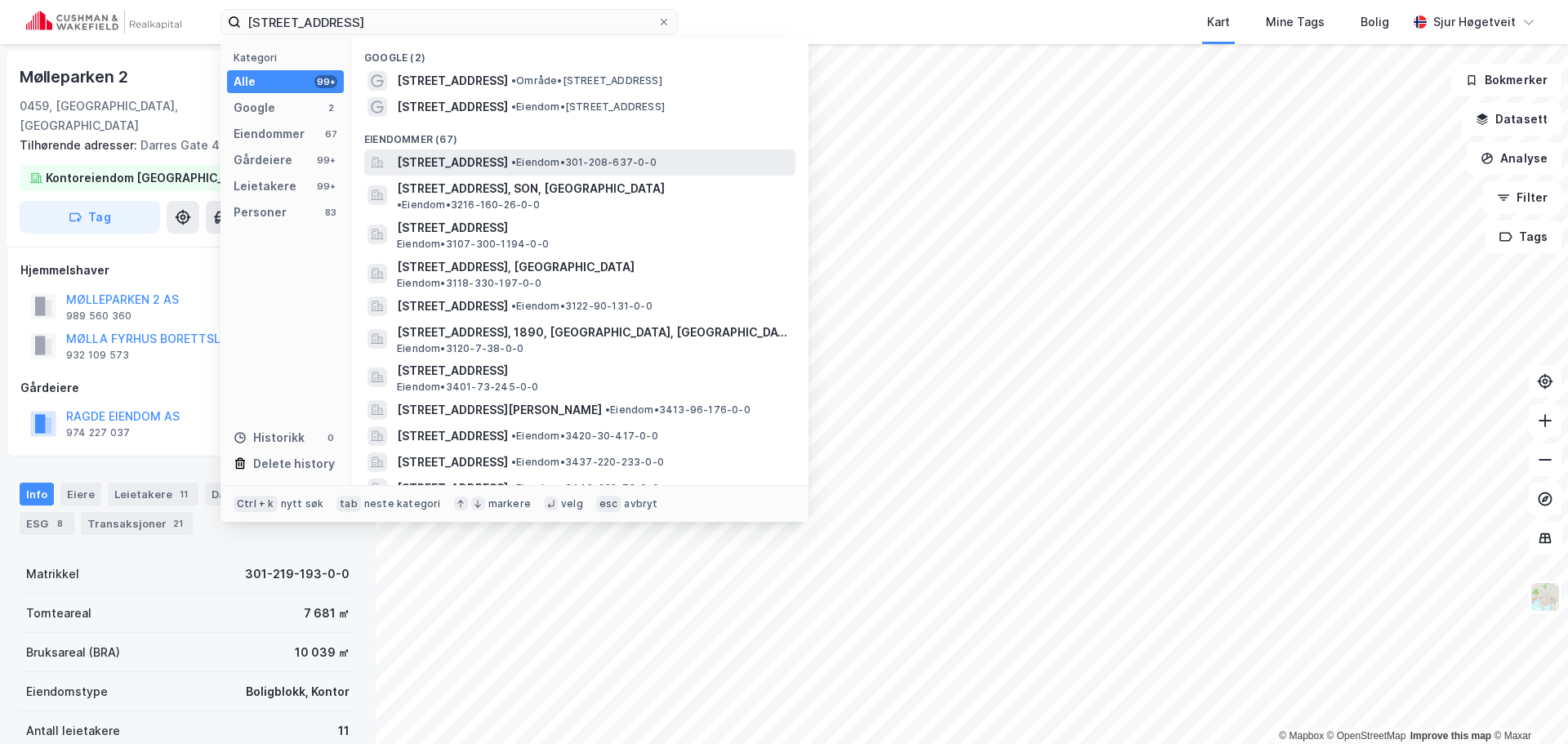
click at [508, 166] on span "[STREET_ADDRESS]" at bounding box center [452, 162] width 111 height 20
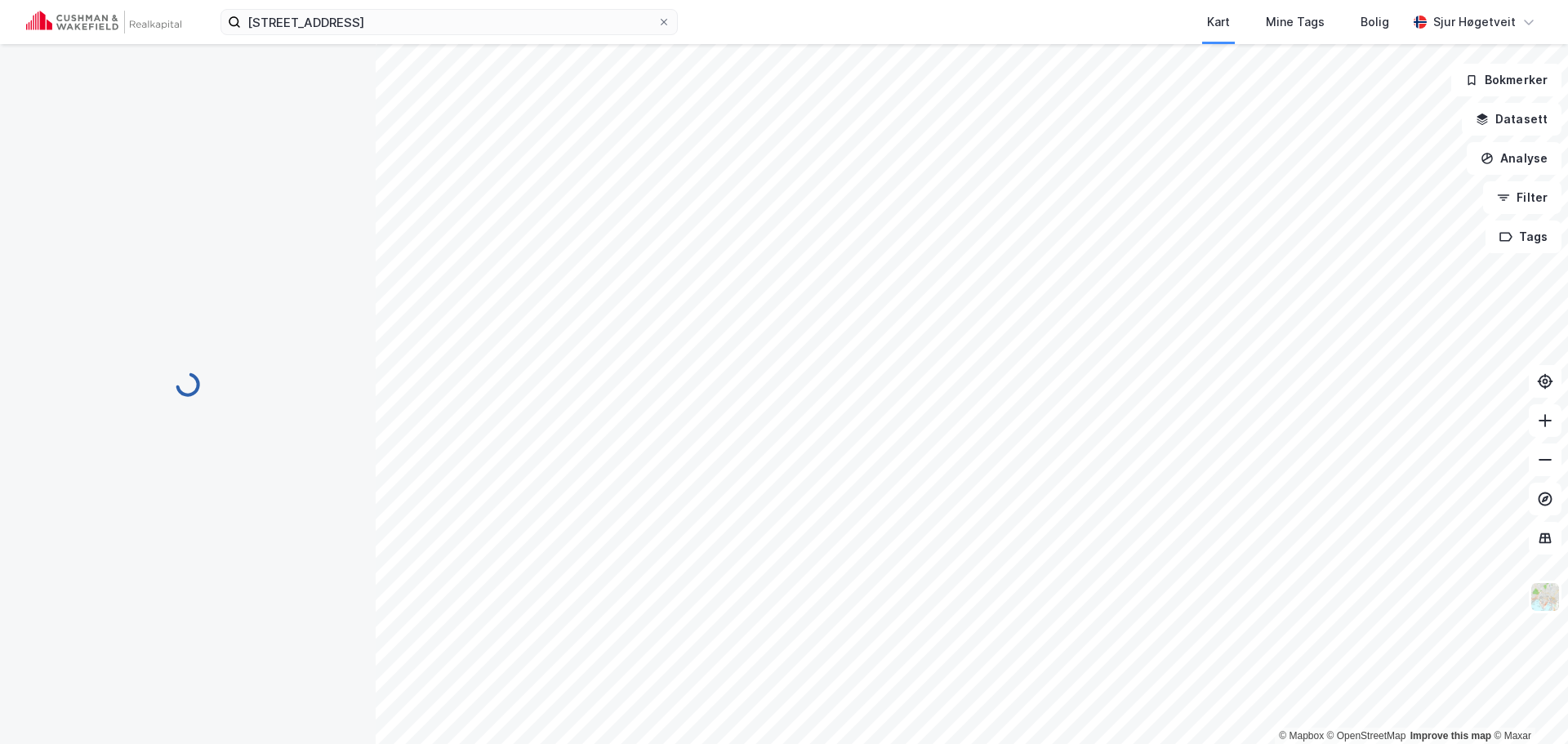
scroll to position [9, 0]
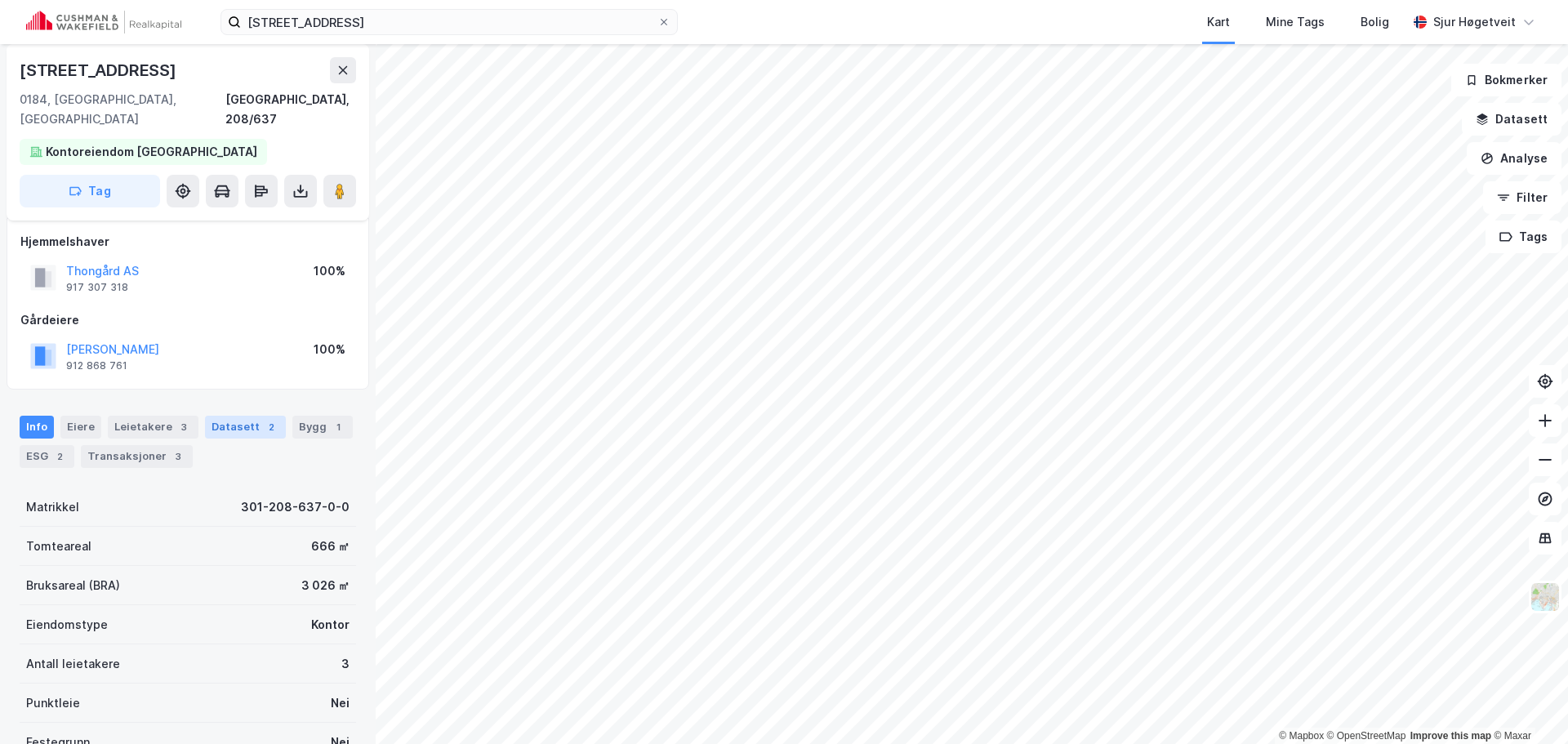
click at [235, 416] on div "Datasett 2" at bounding box center [245, 427] width 81 height 23
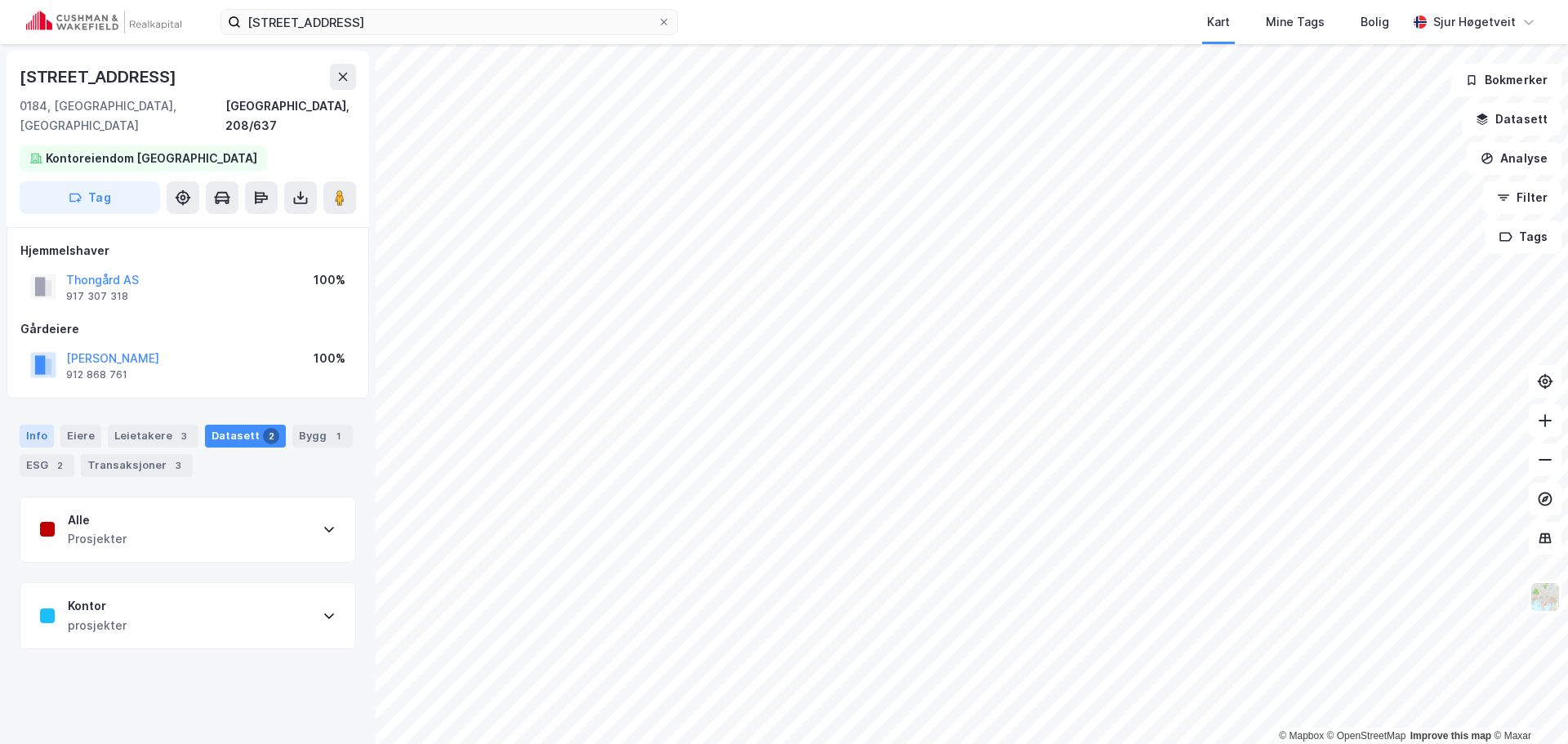
click at [42, 425] on div "Info" at bounding box center [36, 436] width 34 height 23
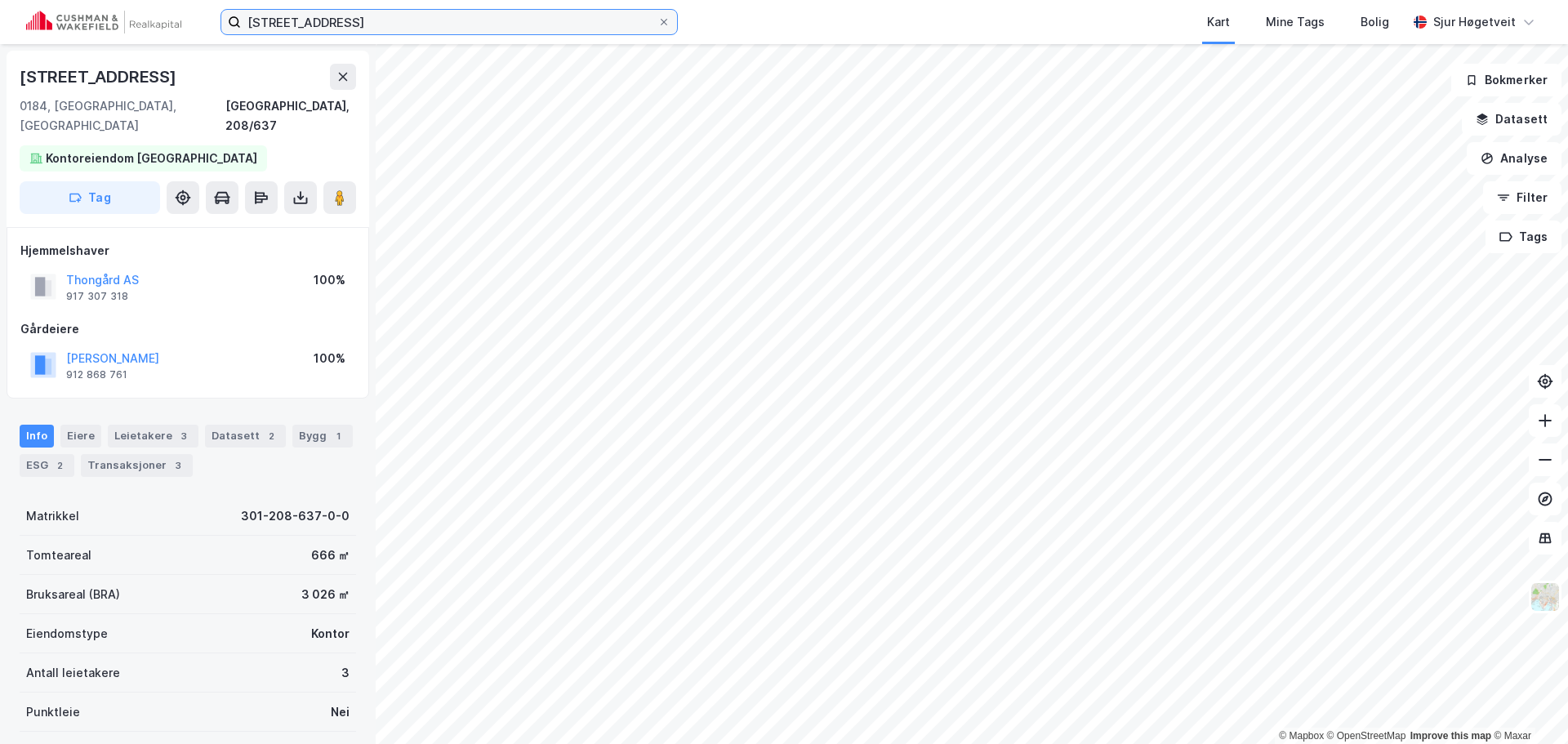
click at [578, 28] on input "[STREET_ADDRESS]" at bounding box center [449, 22] width 417 height 24
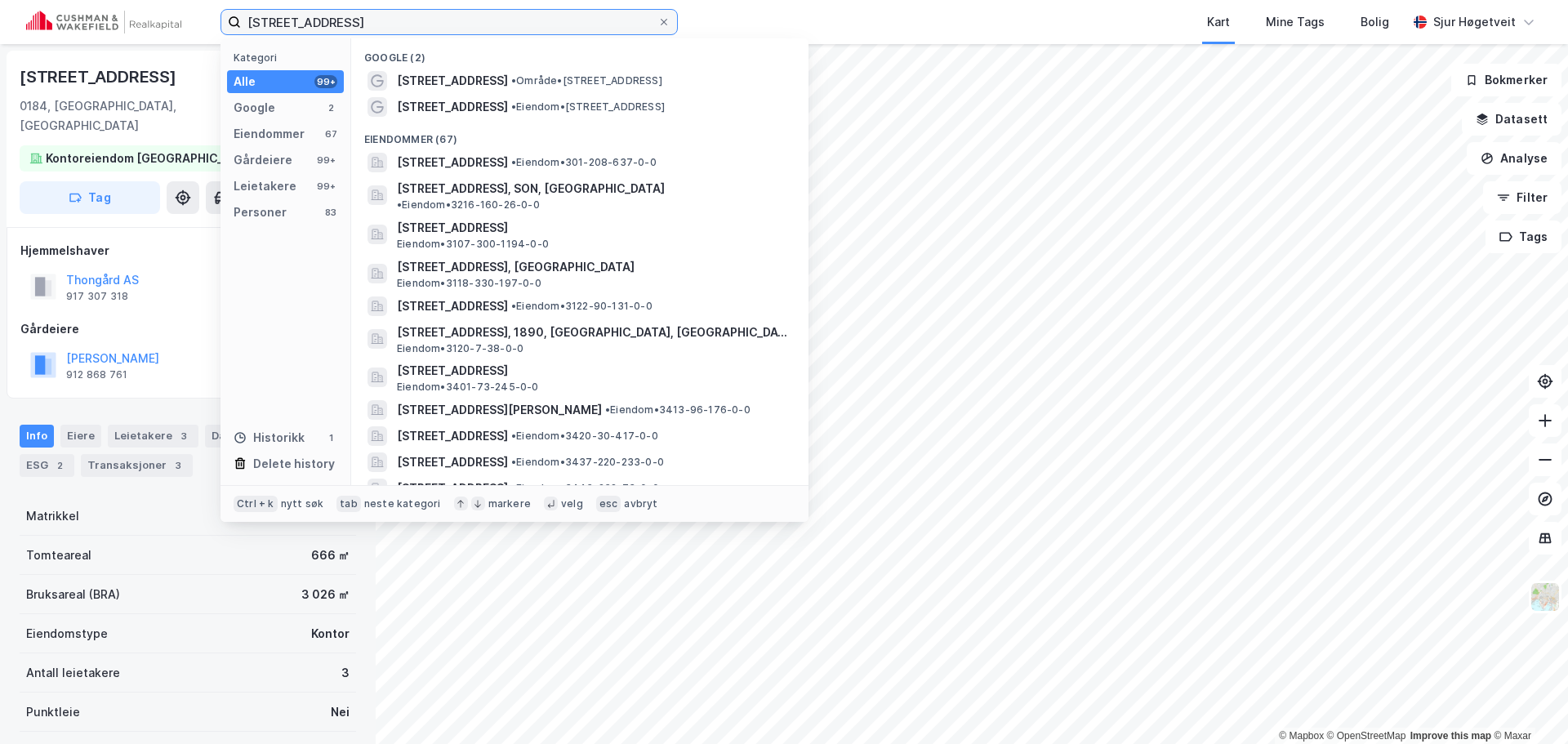
click at [578, 27] on input "[STREET_ADDRESS]" at bounding box center [449, 22] width 417 height 24
paste input "Tollbugata 24"
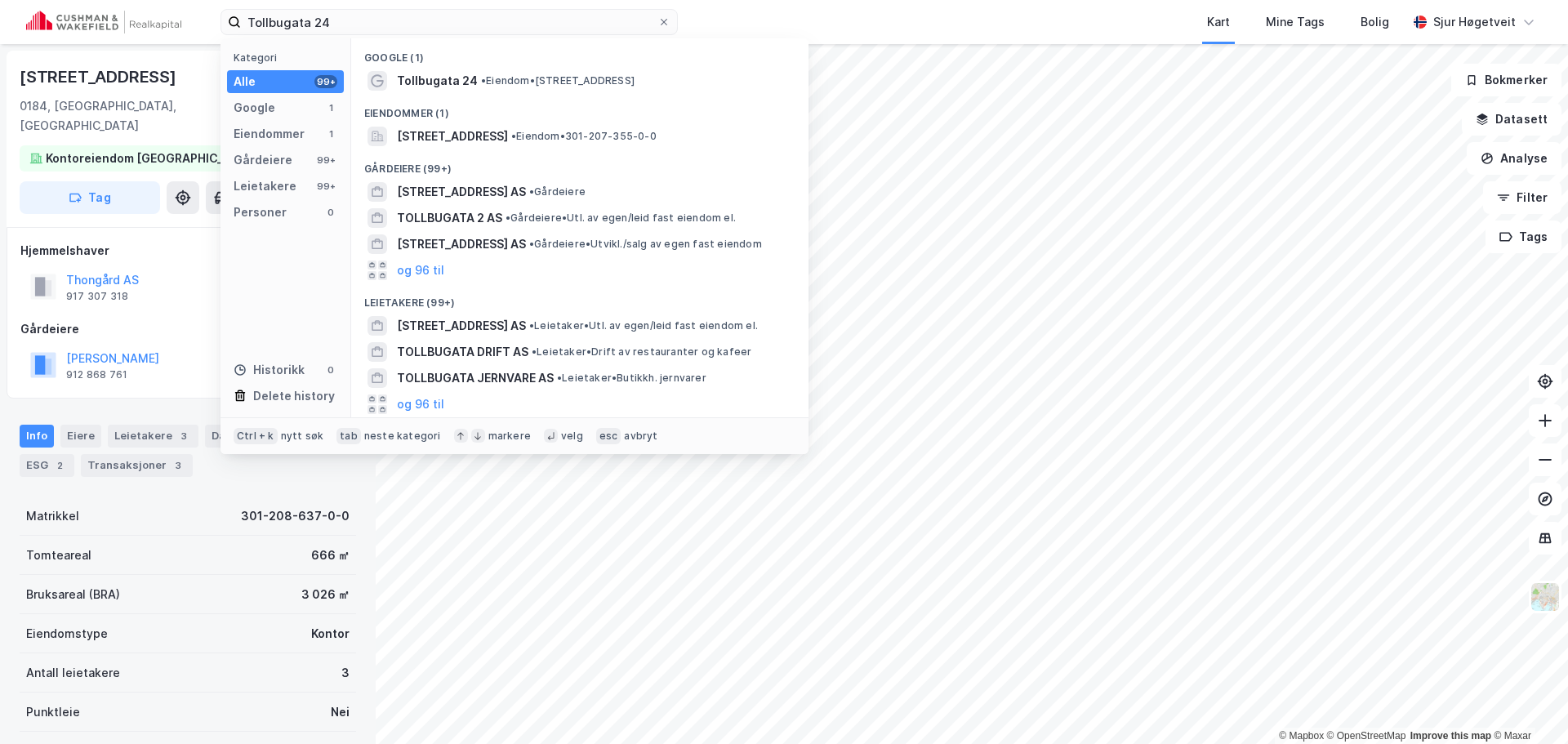
click at [578, 122] on div "Eiendommer (1)" at bounding box center [580, 109] width 458 height 30
click at [578, 125] on div "[STREET_ADDRESS] • Eiendom • 301-207-355-0-0" at bounding box center [580, 137] width 432 height 26
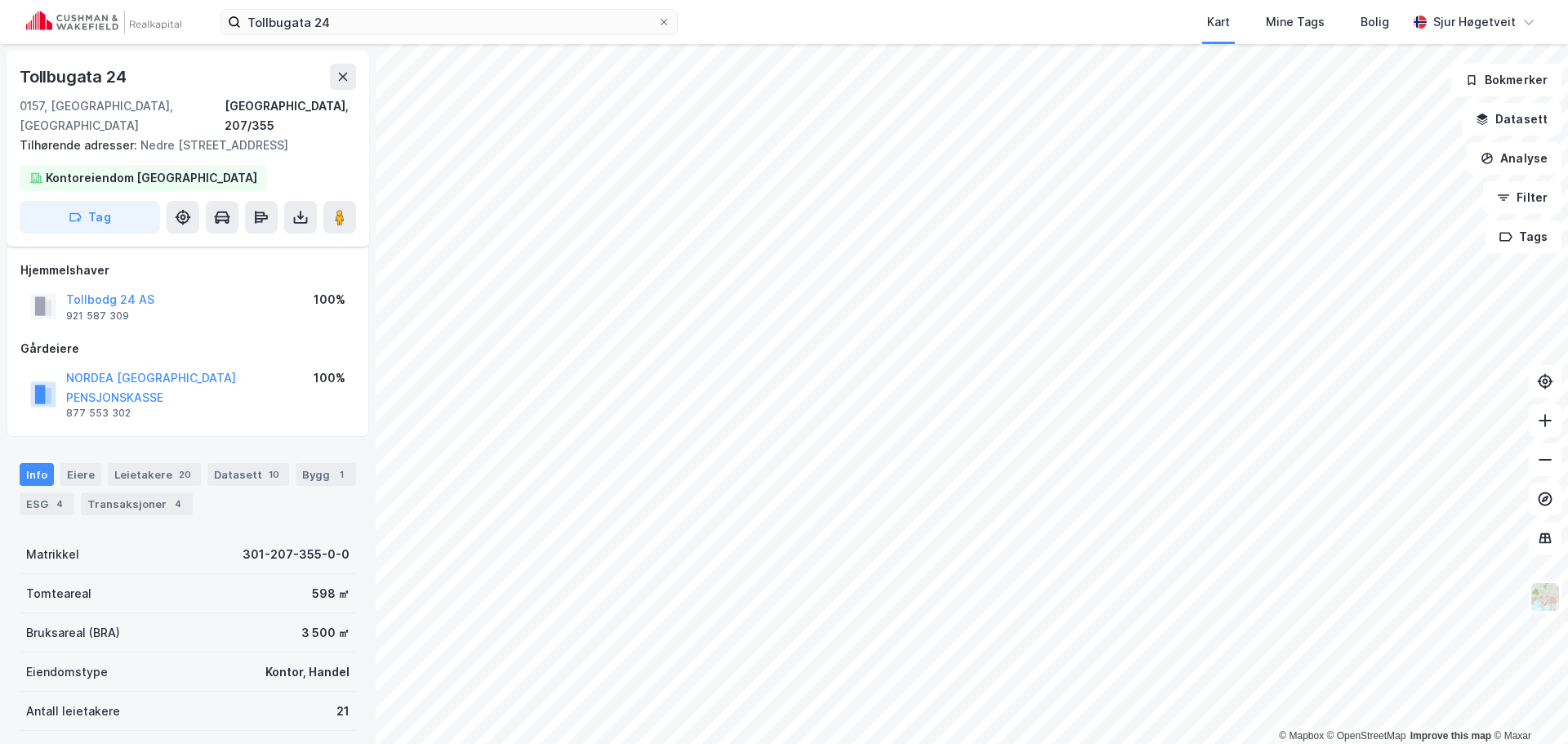
scroll to position [9, 0]
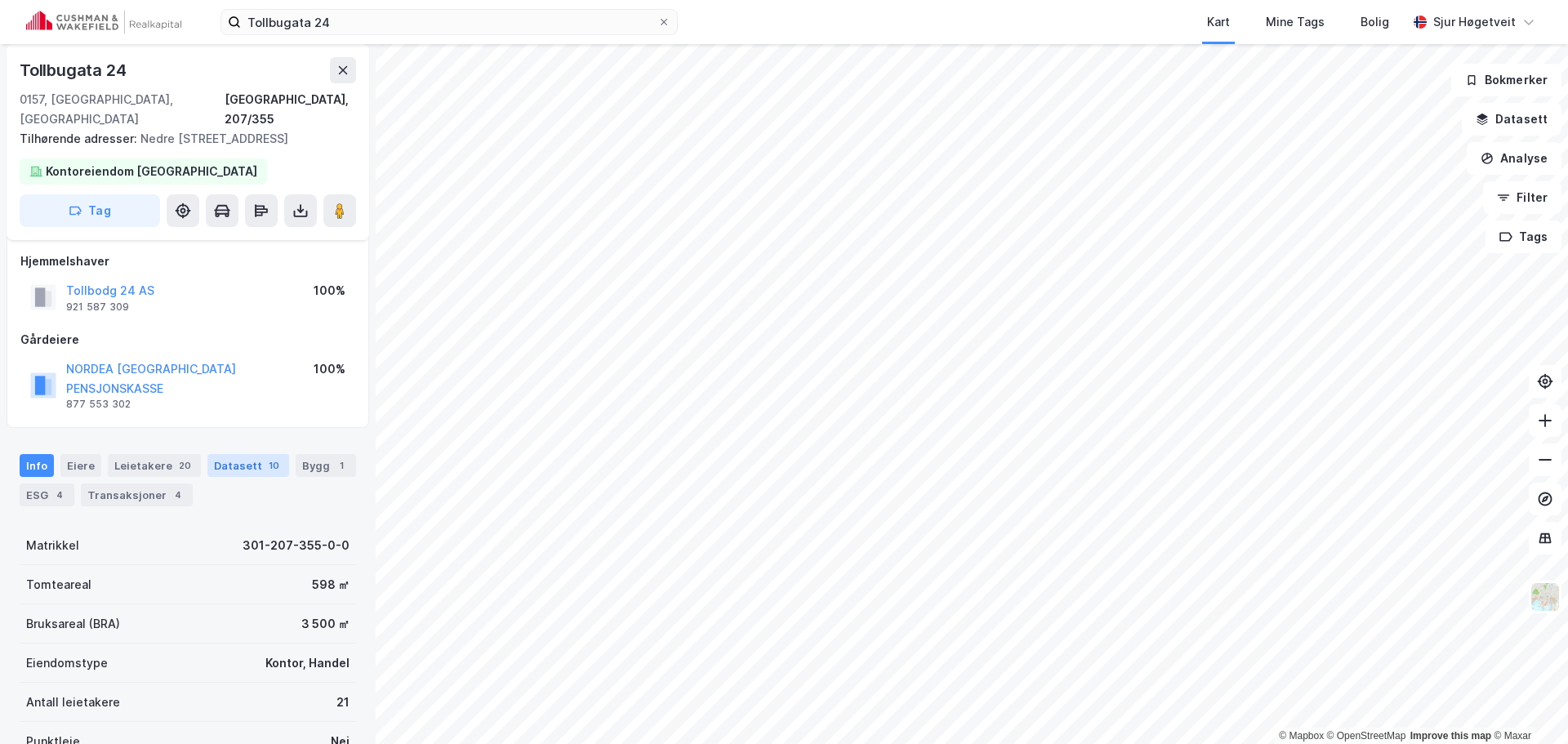
click at [249, 454] on div "Datasett 10" at bounding box center [248, 465] width 82 height 23
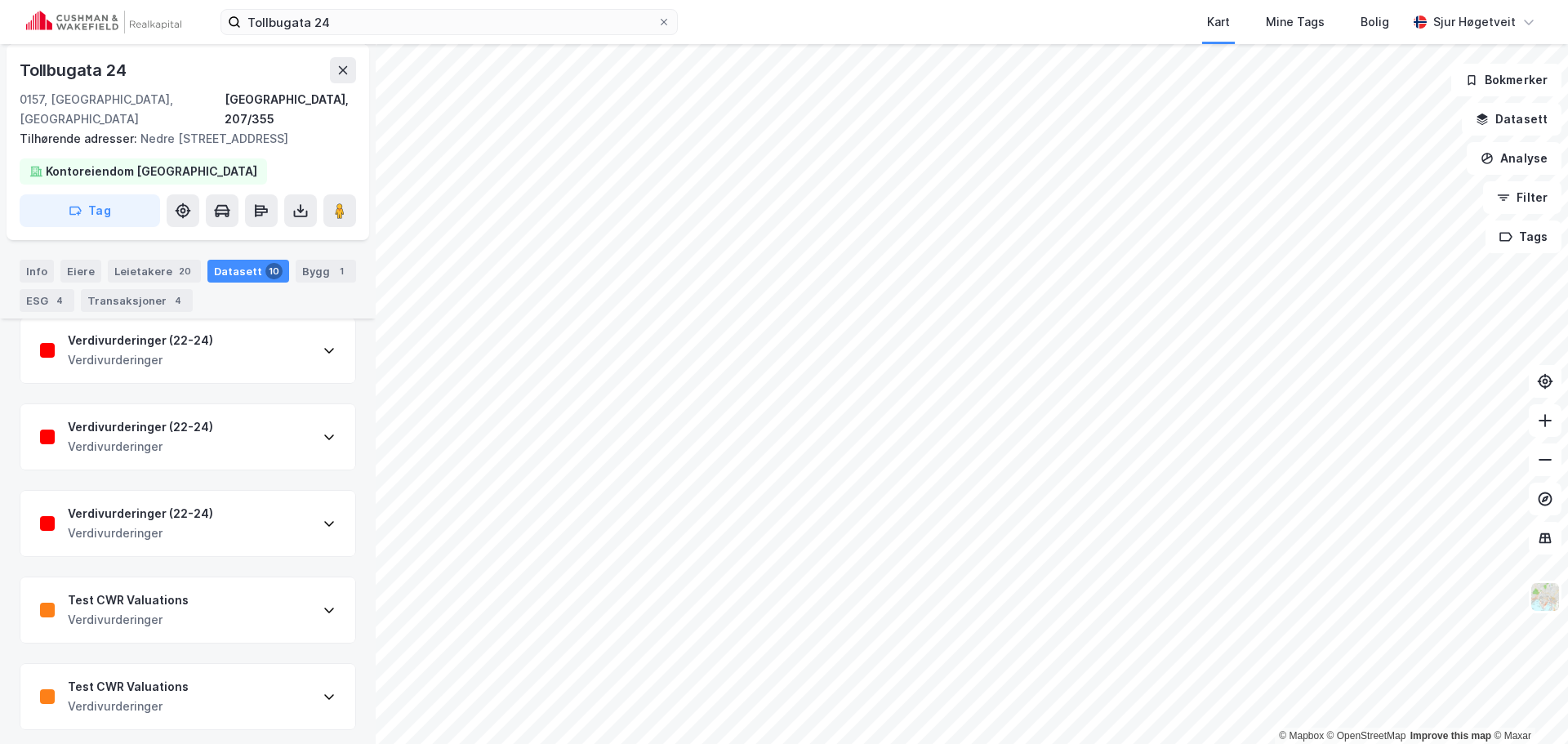
click at [270, 512] on div "Verdivurderinger (22-24) Verdivurderinger" at bounding box center [188, 524] width 335 height 65
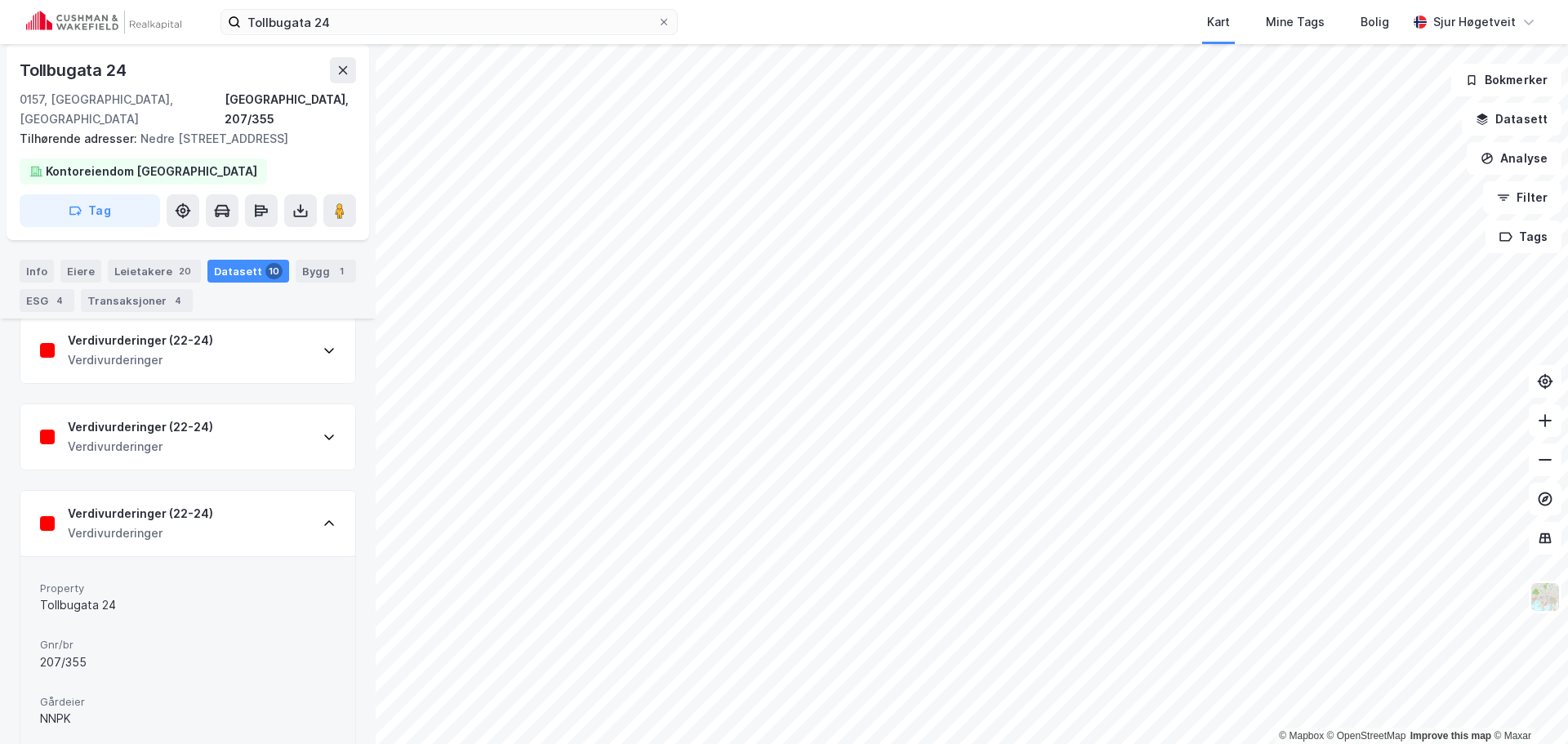
scroll to position [554, 0]
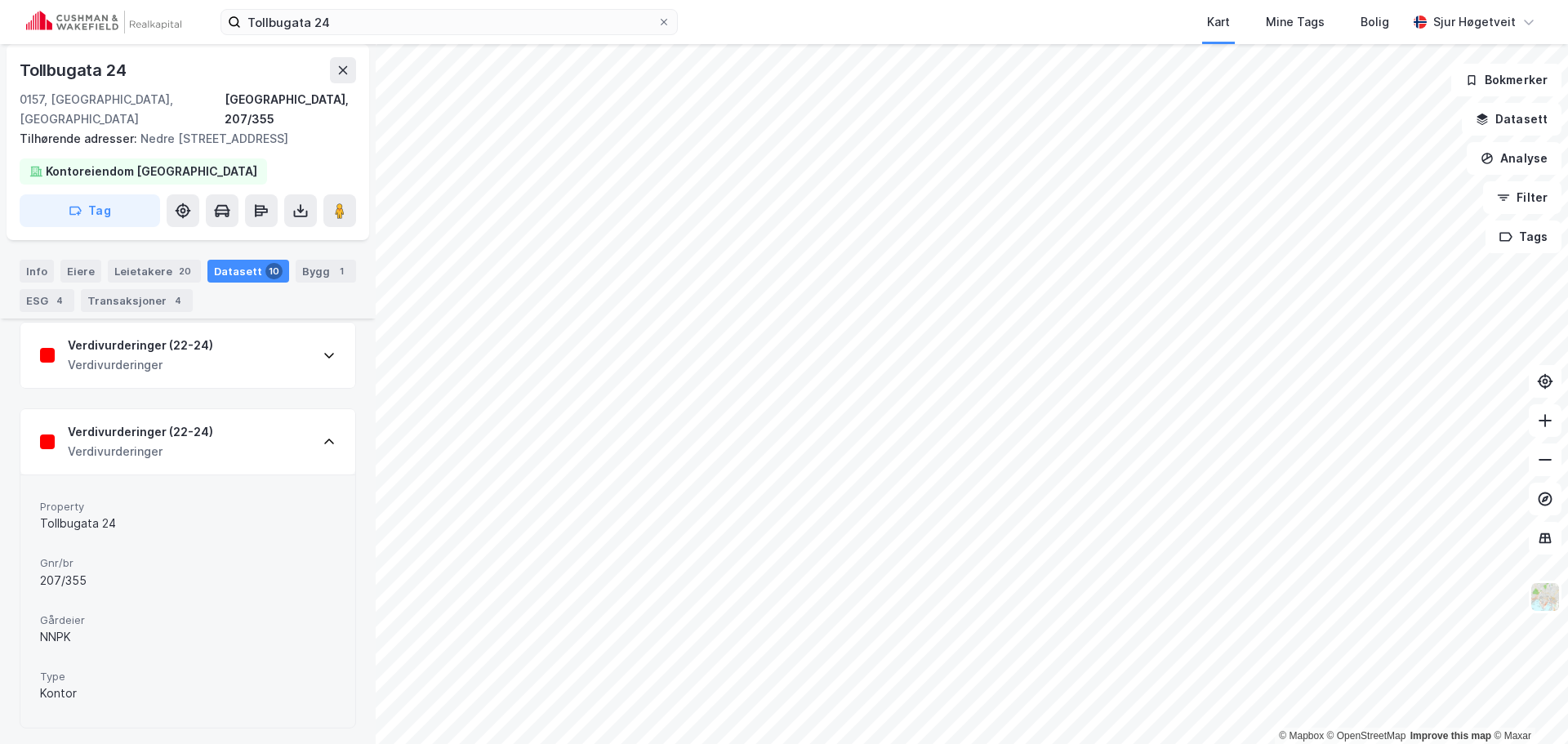
click at [291, 427] on div "Verdivurderinger (22-24) Verdivurderinger" at bounding box center [188, 442] width 335 height 65
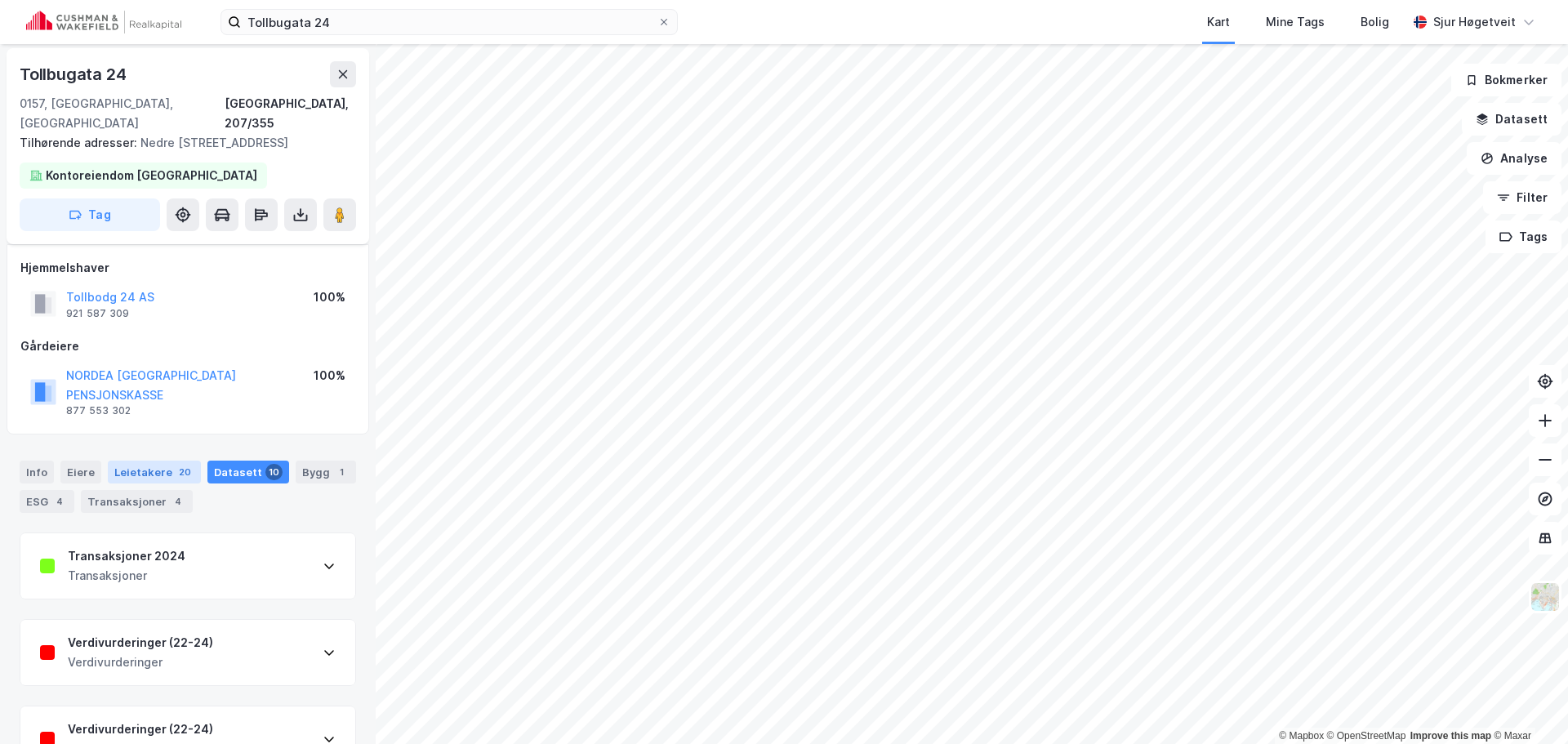
scroll to position [0, 0]
click at [31, 463] on div "Info" at bounding box center [36, 474] width 34 height 23
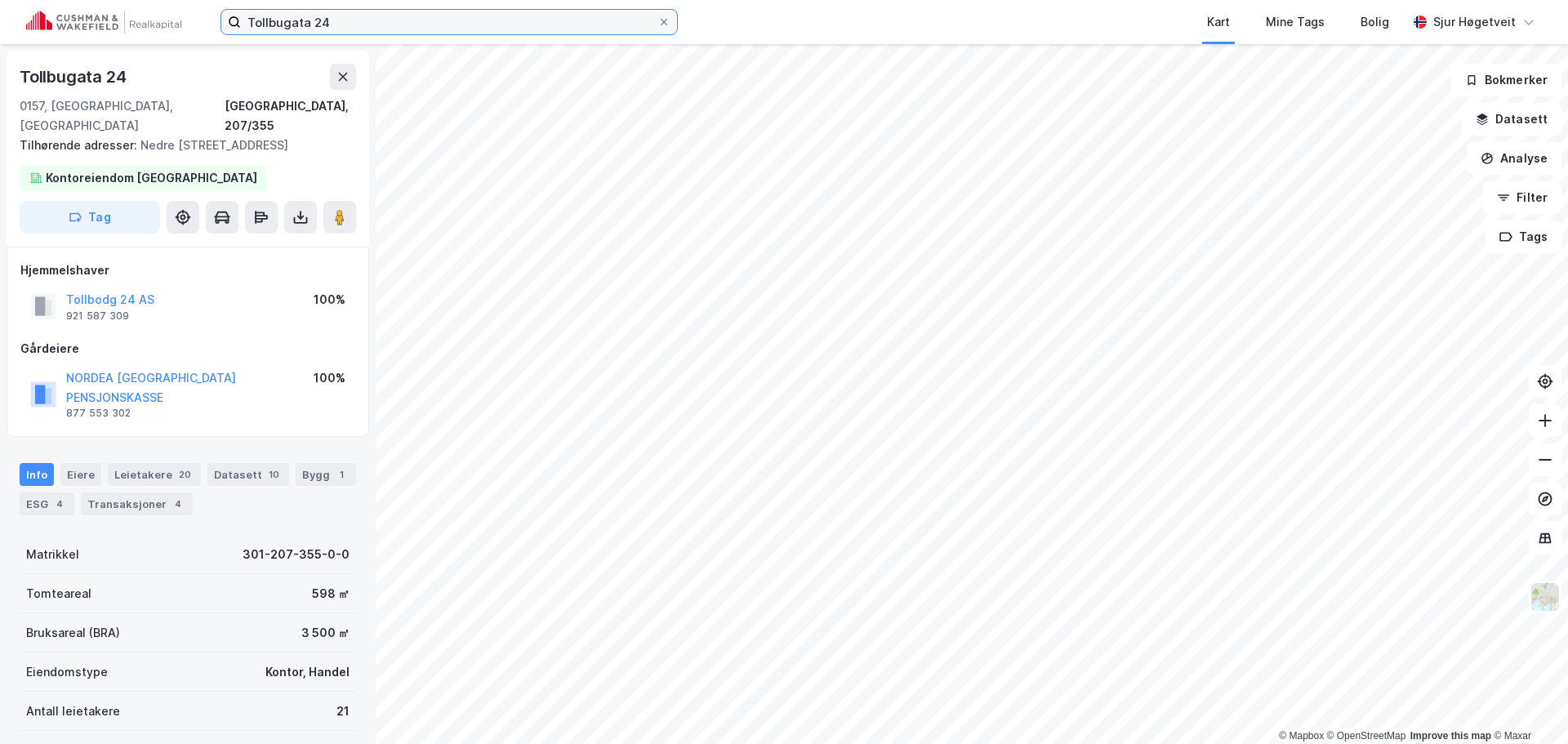
click at [393, 32] on input "Tollbugata 24" at bounding box center [449, 22] width 417 height 24
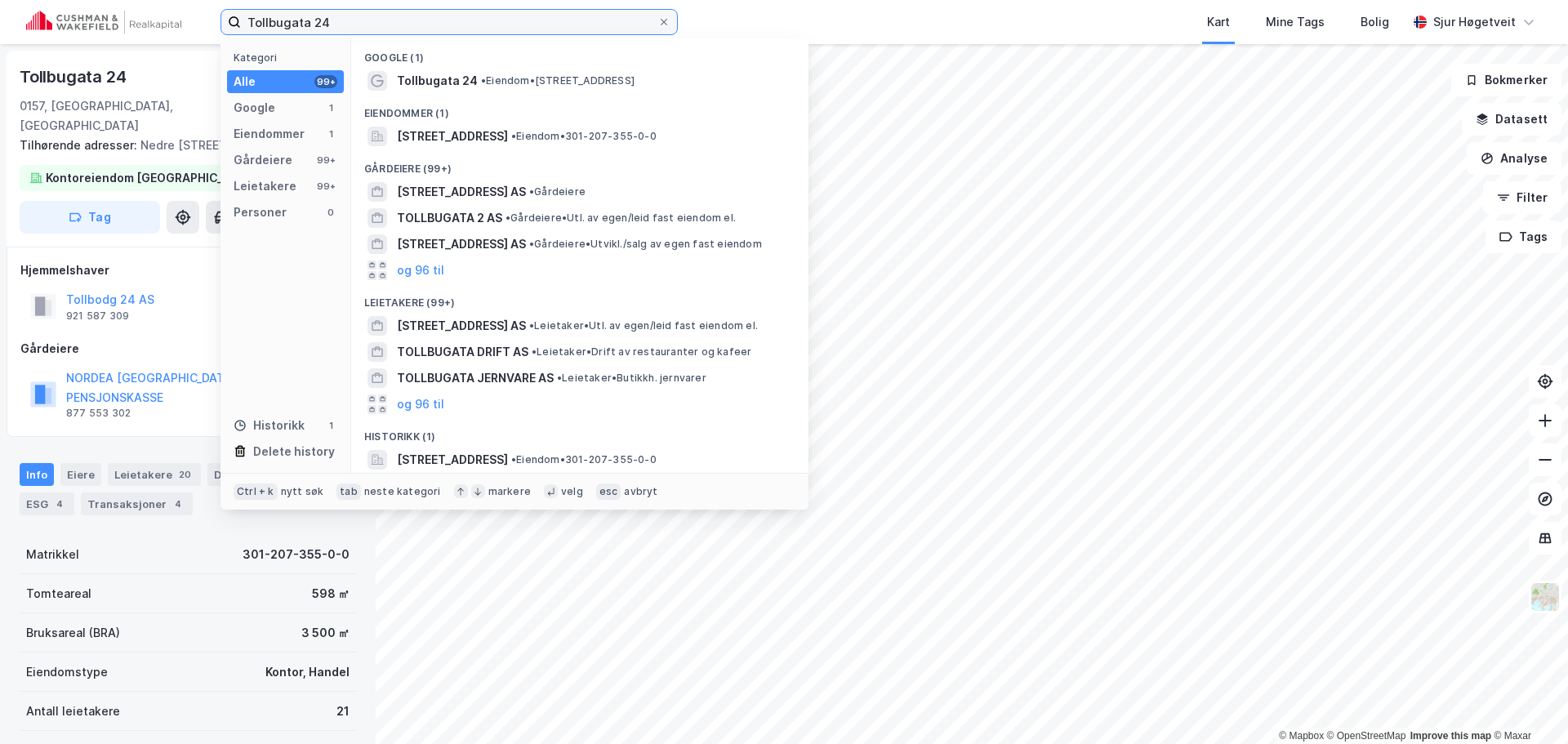
click at [393, 32] on input "Tollbugata 24" at bounding box center [449, 22] width 417 height 24
paste input "eatergata 10"
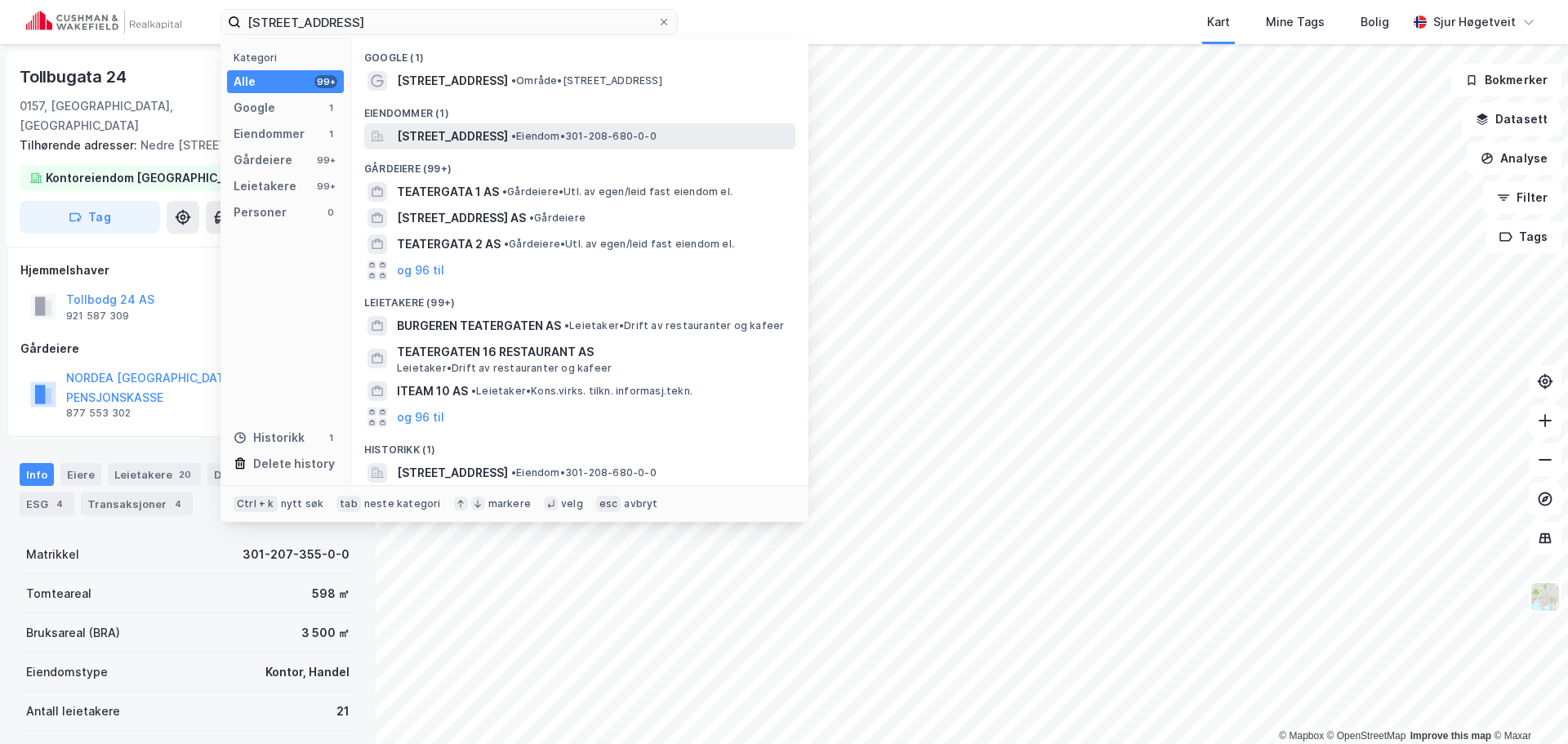
click at [508, 140] on span "[STREET_ADDRESS]" at bounding box center [452, 136] width 111 height 20
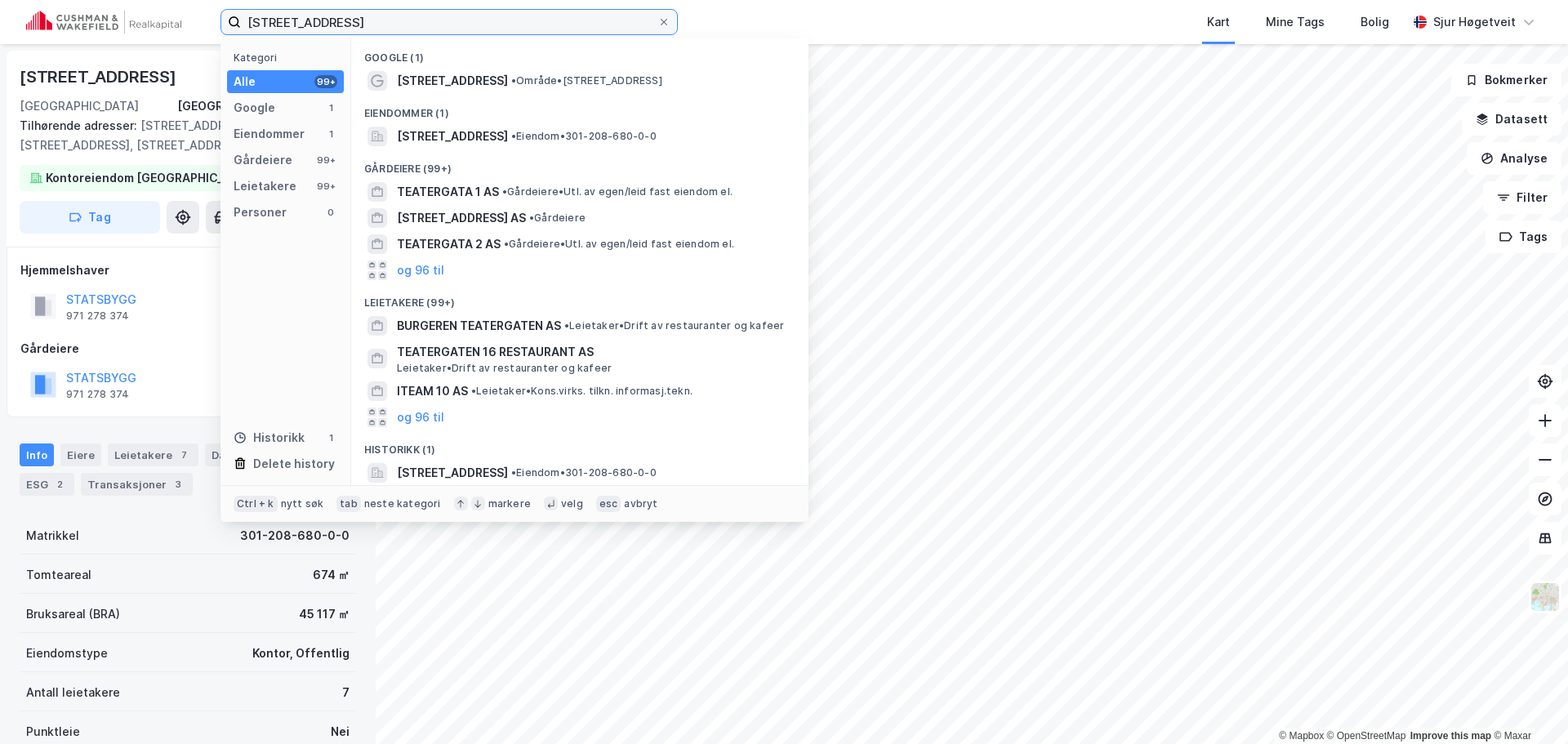
click at [288, 23] on input "[STREET_ADDRESS]" at bounding box center [449, 22] width 417 height 24
paste input "Sehesteds gate 3"
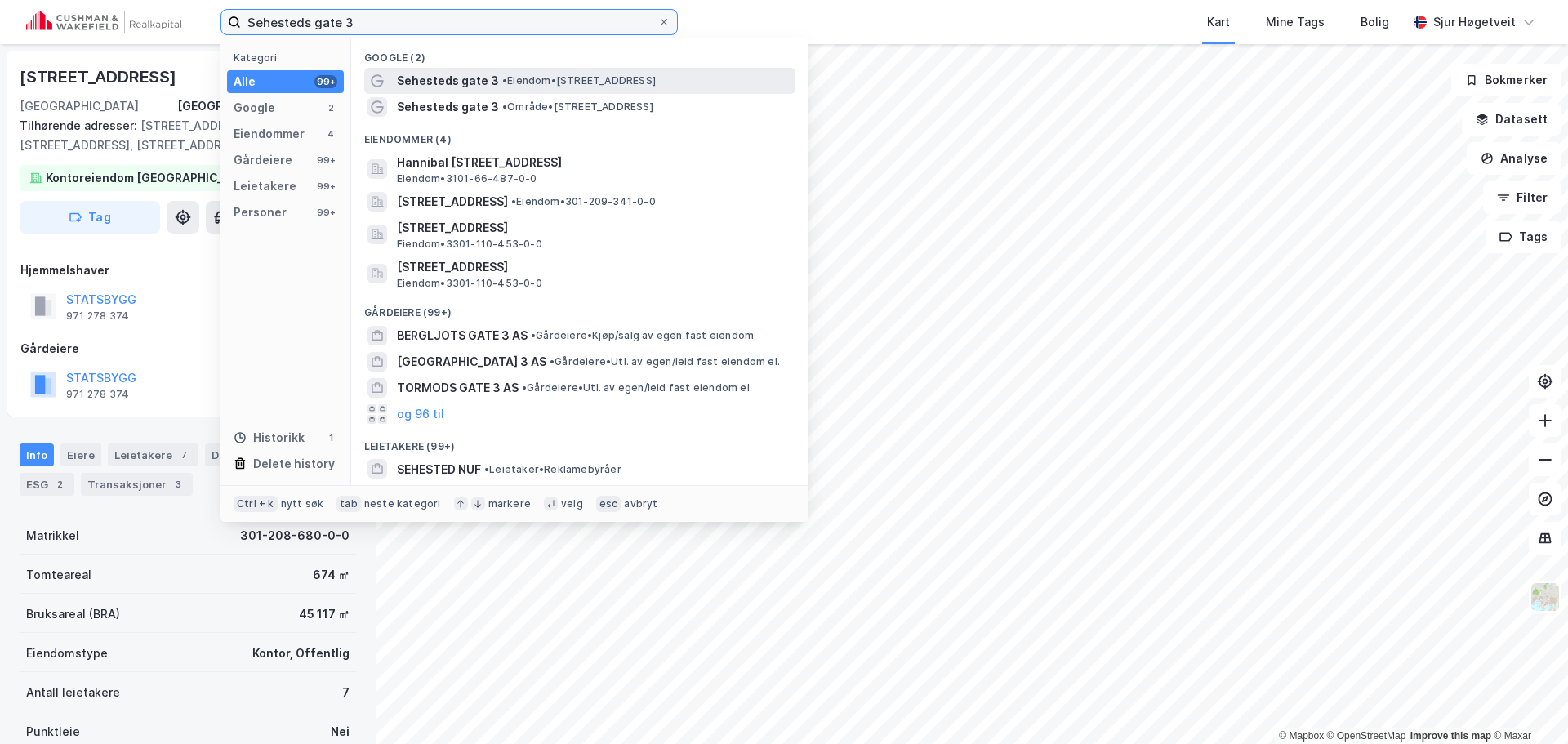
type input "Sehesteds gate 3"
click at [591, 84] on span "• Eiendom • [STREET_ADDRESS]" at bounding box center [578, 81] width 153 height 13
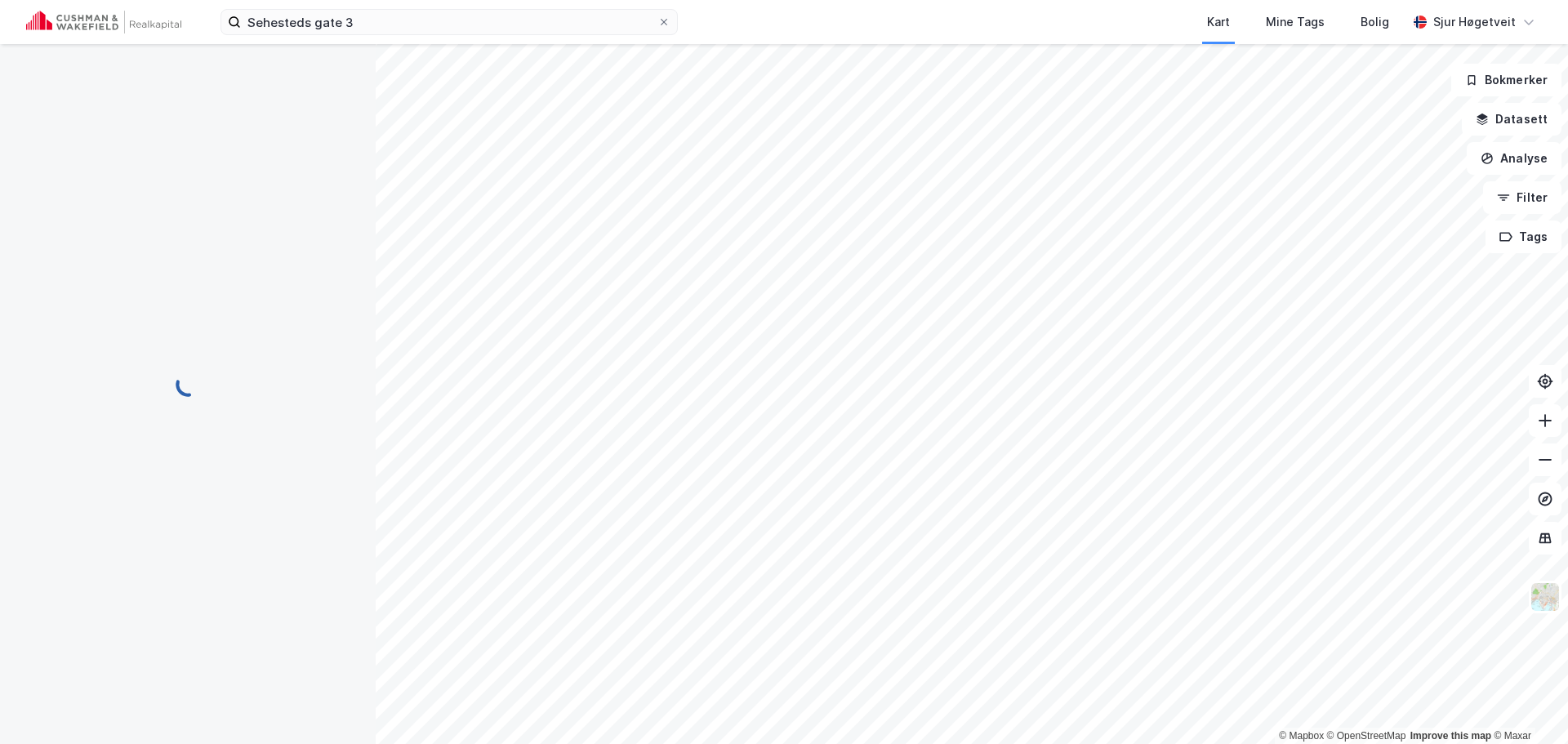
scroll to position [1, 0]
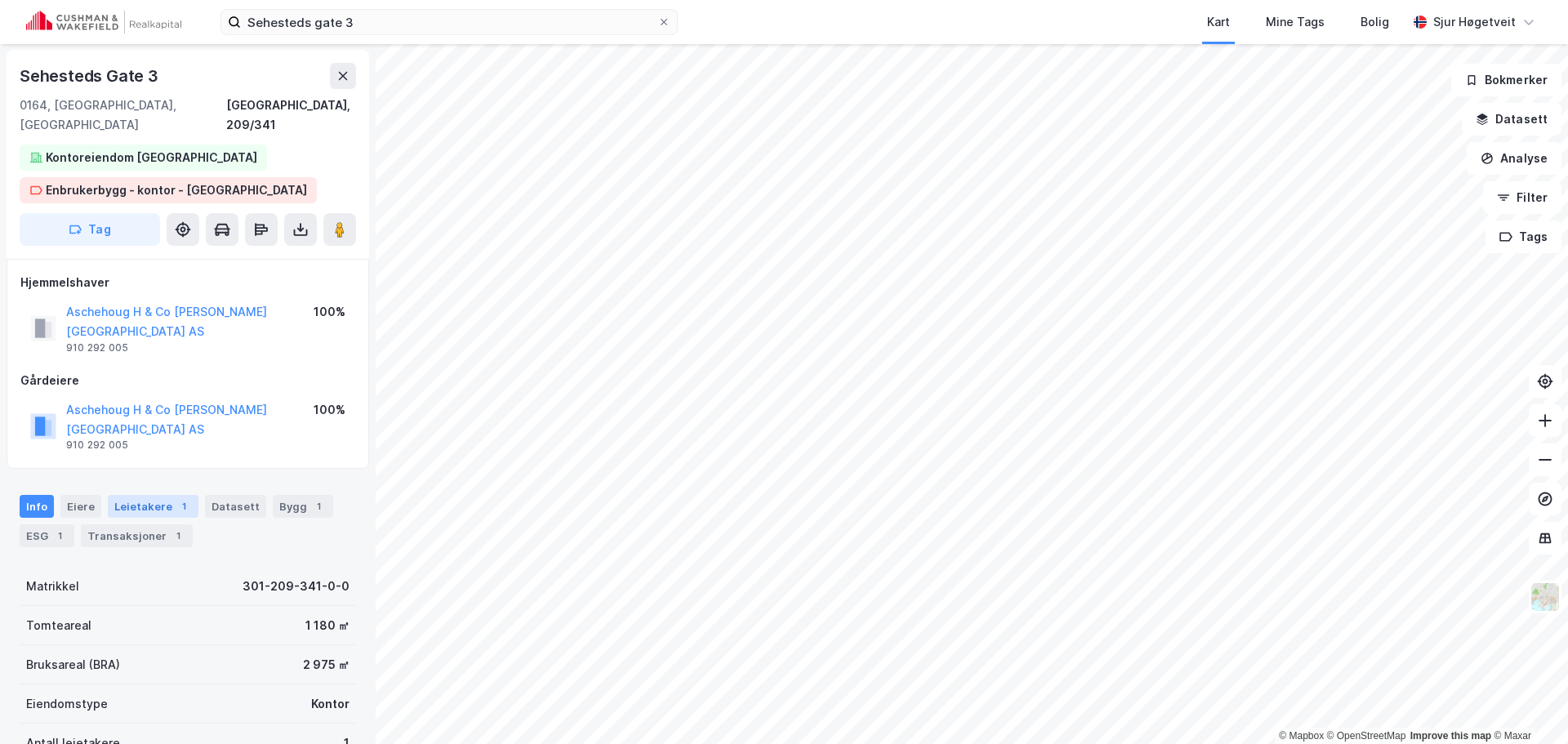
click at [176, 498] on div "1" at bounding box center [184, 507] width 17 height 17
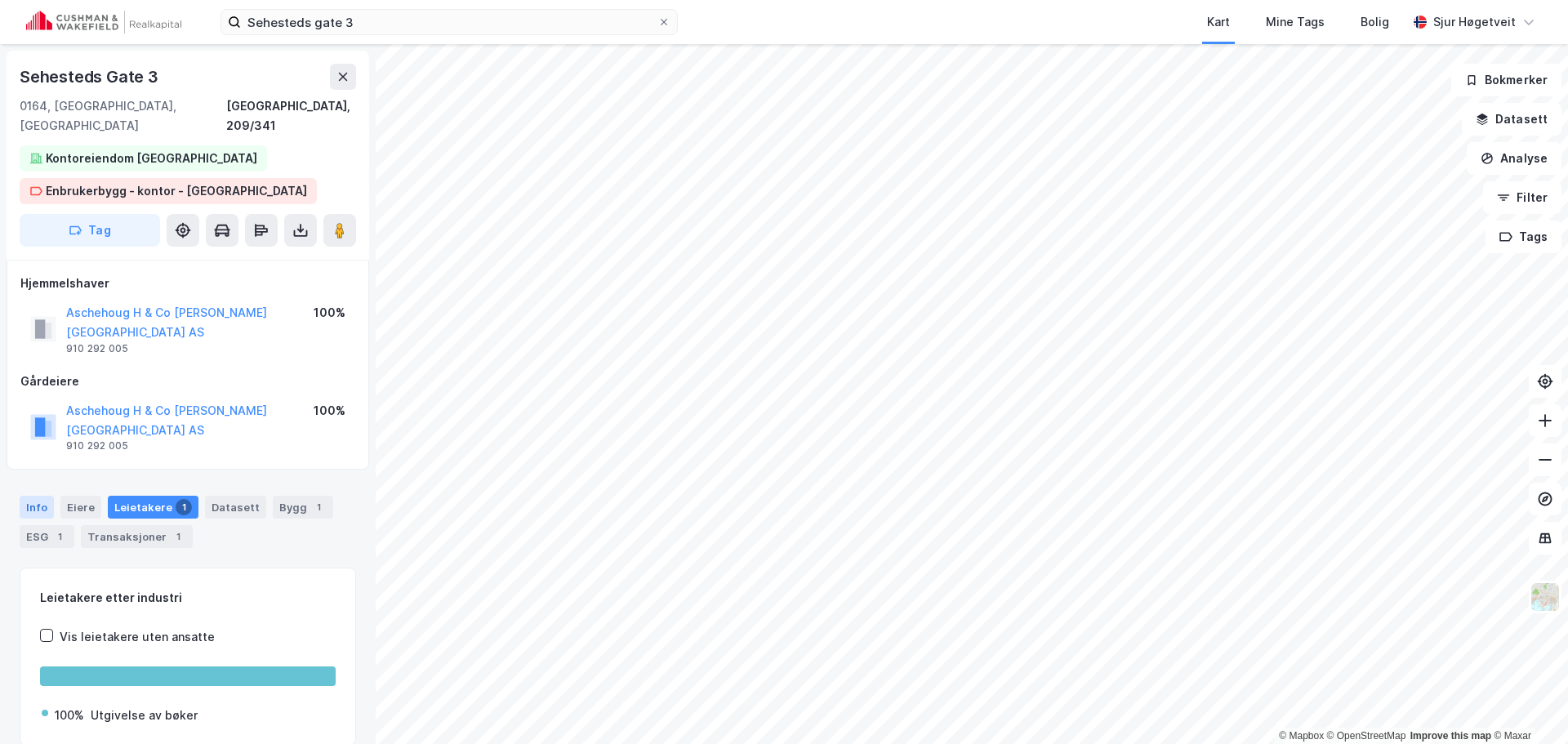
click at [37, 496] on div "Info" at bounding box center [36, 507] width 34 height 23
